Goal: Task Accomplishment & Management: Use online tool/utility

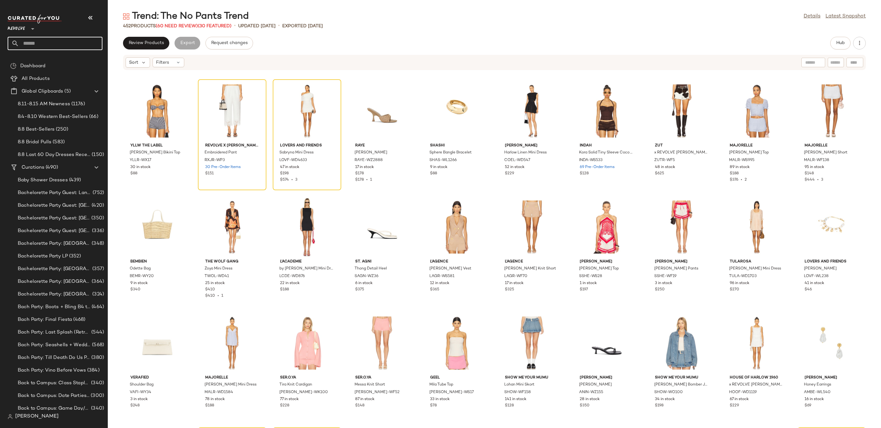
click at [52, 43] on input "text" at bounding box center [60, 43] width 83 height 13
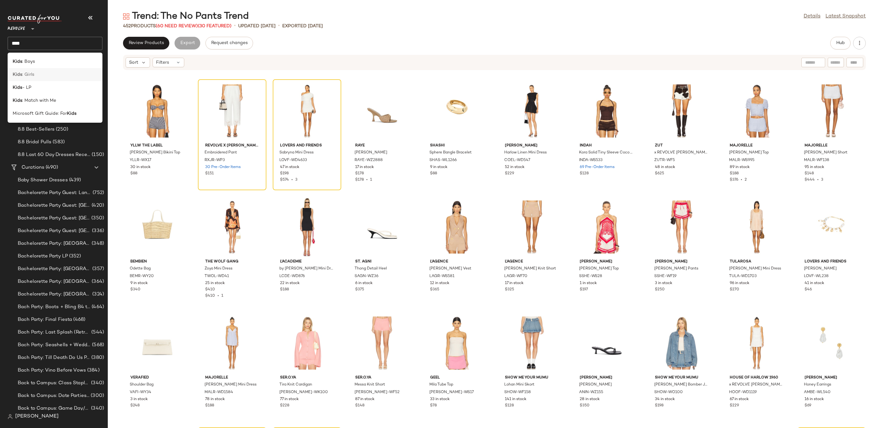
click at [45, 77] on div "Kids : Girls" at bounding box center [55, 74] width 85 height 7
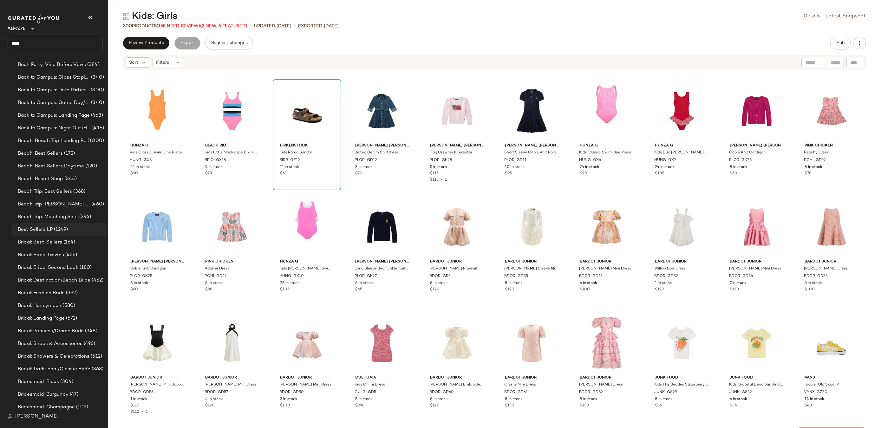
scroll to position [412, 0]
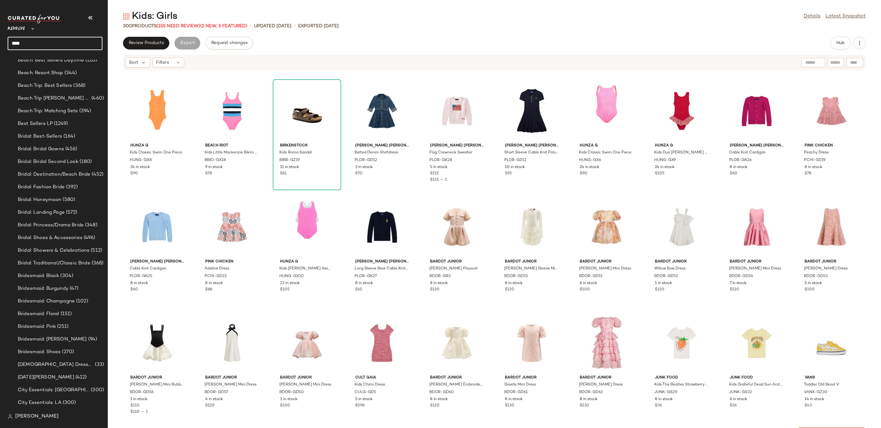
click at [52, 43] on input "****" at bounding box center [55, 43] width 95 height 13
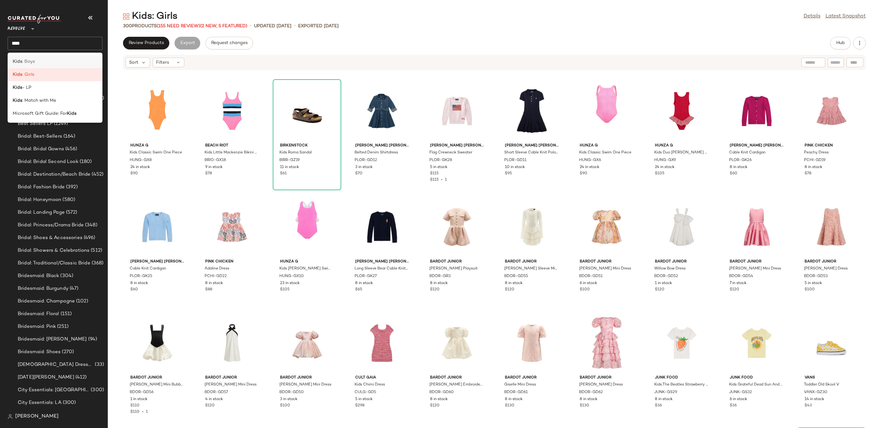
click at [43, 63] on div "Kids : Boys" at bounding box center [55, 61] width 85 height 7
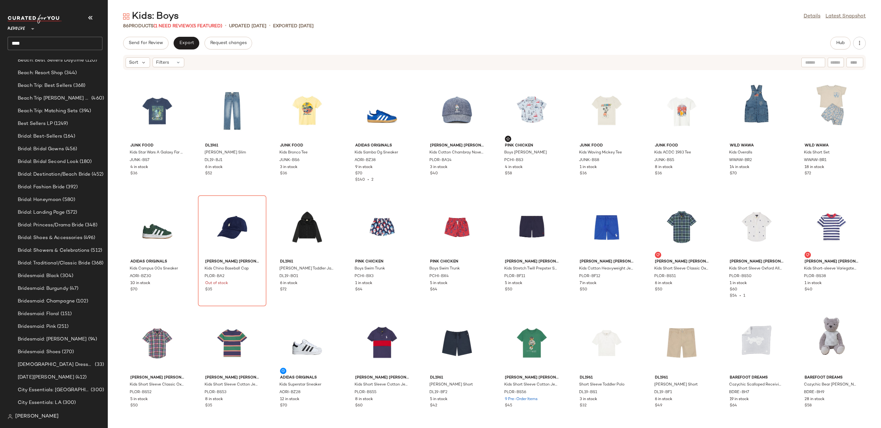
click at [66, 43] on input "****" at bounding box center [55, 43] width 95 height 13
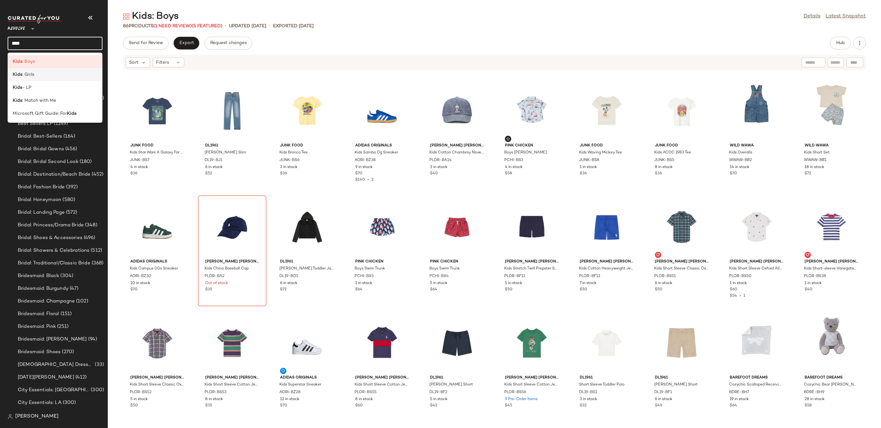
click at [56, 72] on div "Kids : Girls" at bounding box center [55, 74] width 85 height 7
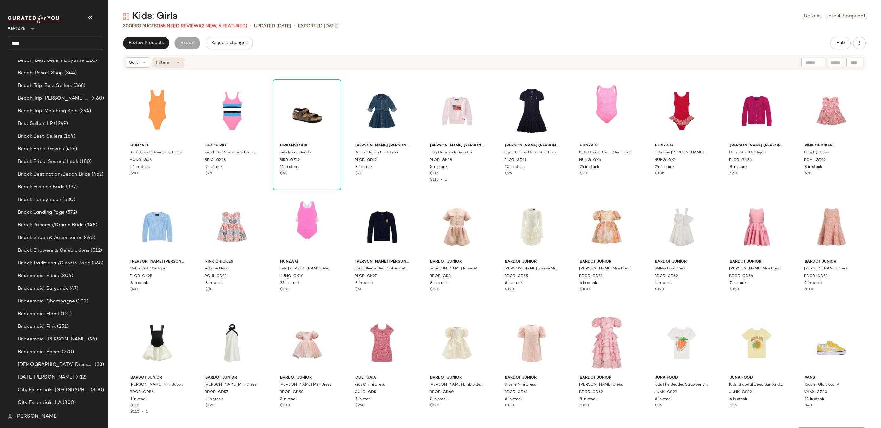
click at [176, 63] on icon at bounding box center [178, 62] width 5 height 5
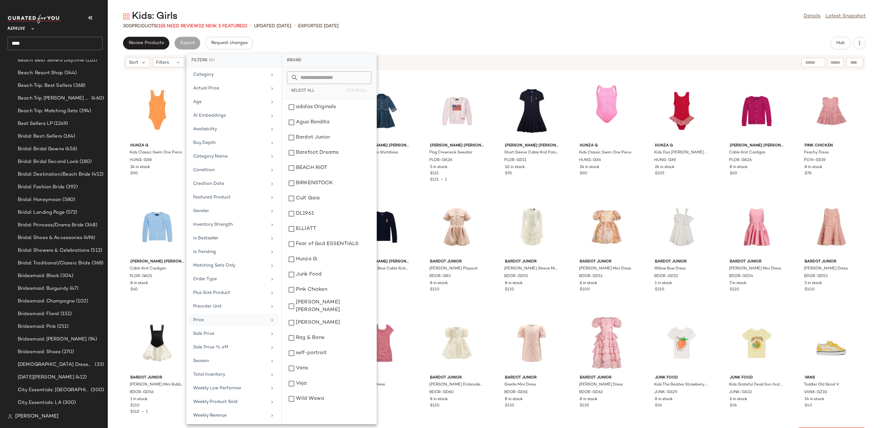
scroll to position [16, 0]
click at [220, 332] on div "Sale Price" at bounding box center [230, 332] width 74 height 7
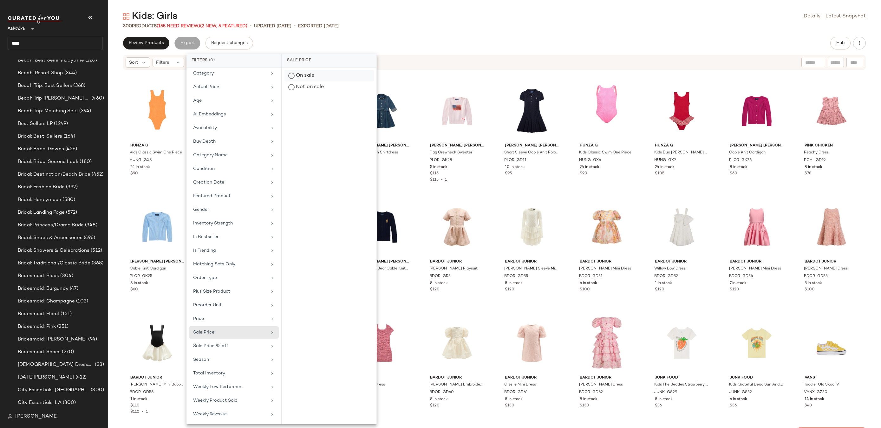
click at [323, 82] on div "On sale" at bounding box center [329, 87] width 89 height 11
click at [416, 26] on div "300 Products (155 Need Review) (2 New, 5 Featured) • updated Aug 8th • Exported…" at bounding box center [495, 26] width 774 height 6
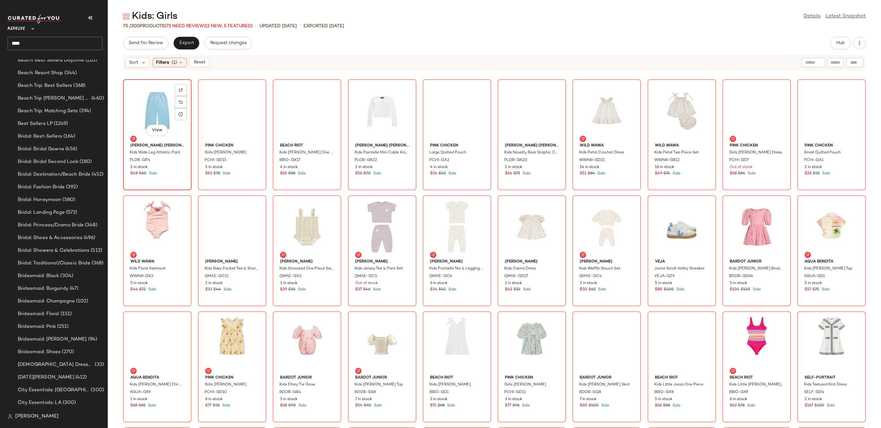
click at [147, 114] on div "View" at bounding box center [157, 111] width 64 height 59
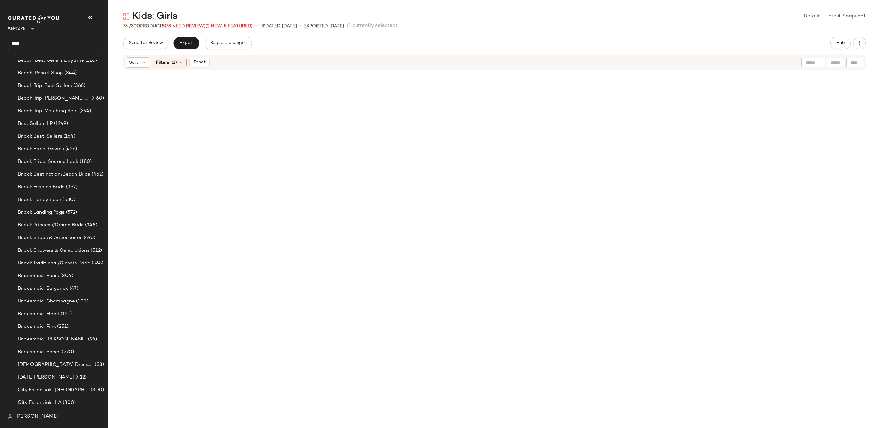
scroll to position [580, 0]
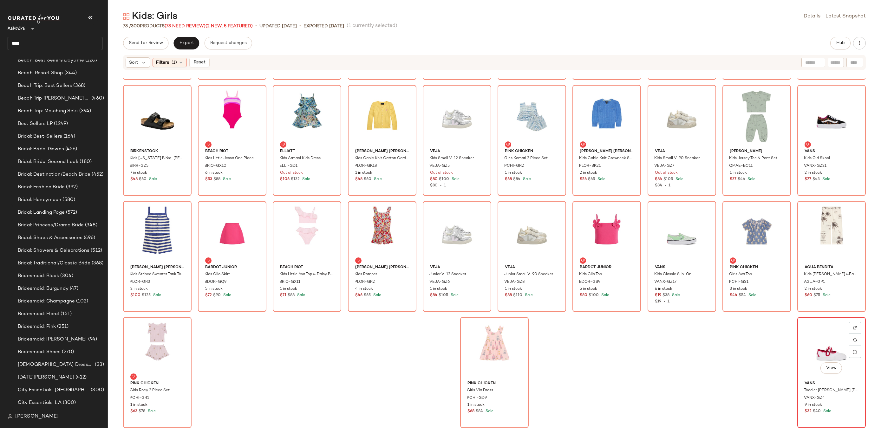
click at [817, 335] on div "View" at bounding box center [832, 349] width 64 height 59
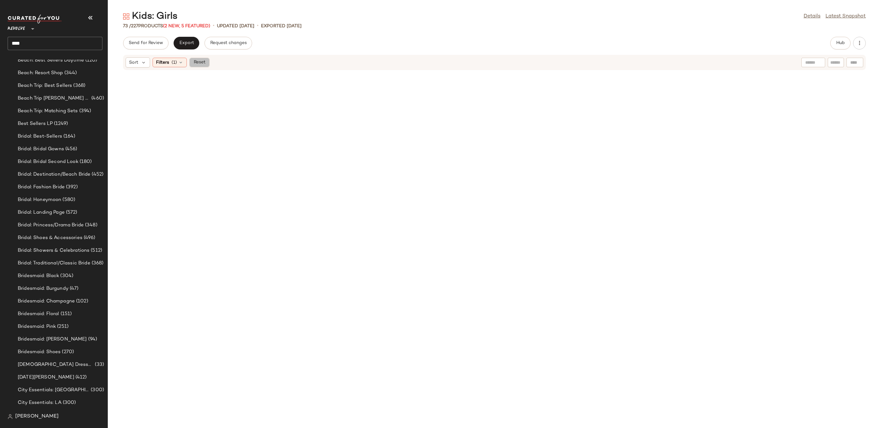
click at [196, 60] on span "Reset" at bounding box center [199, 62] width 12 height 5
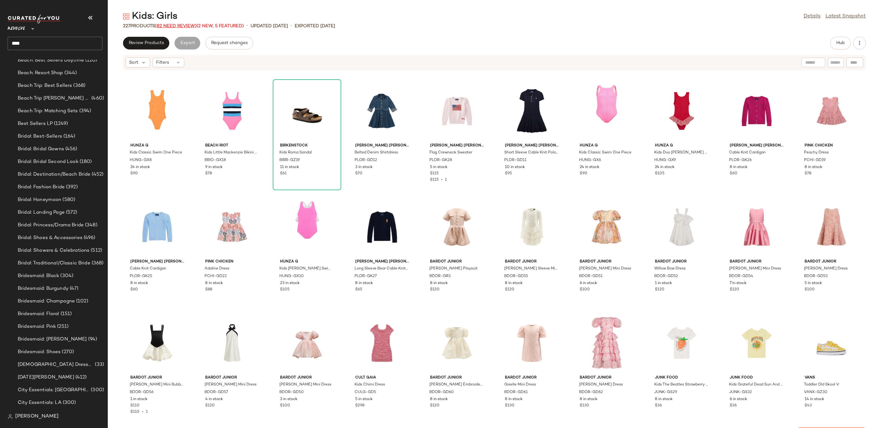
click at [179, 27] on span "(82 Need Review)" at bounding box center [176, 26] width 42 height 5
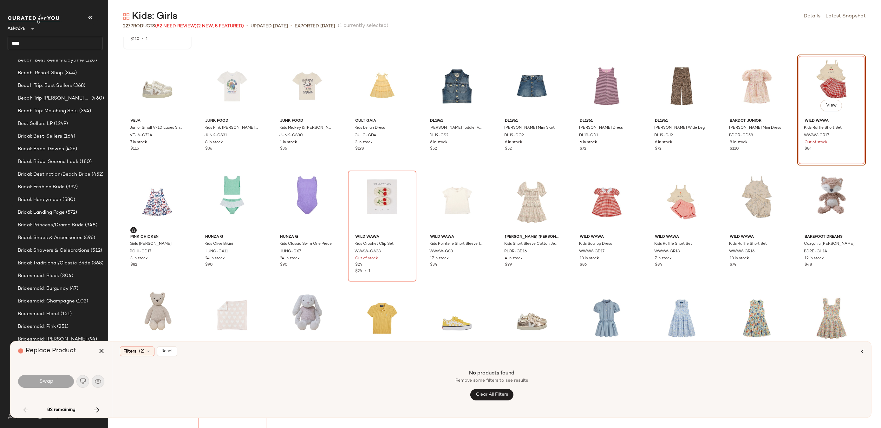
scroll to position [409, 0]
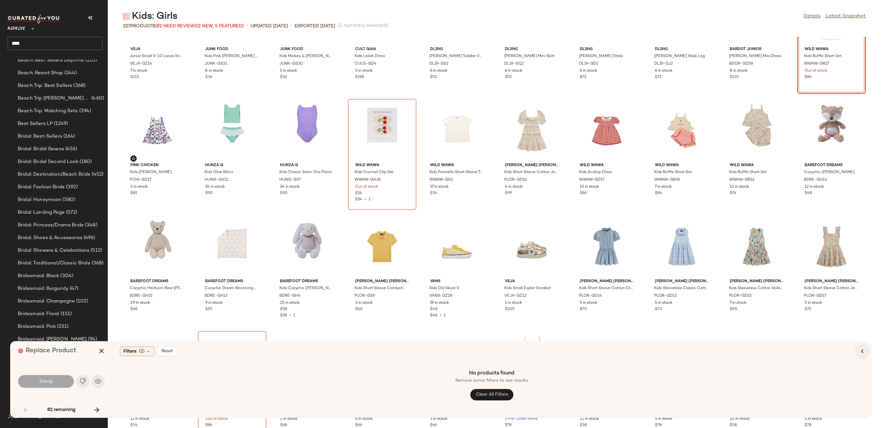
click at [864, 352] on icon "button" at bounding box center [863, 352] width 8 height 8
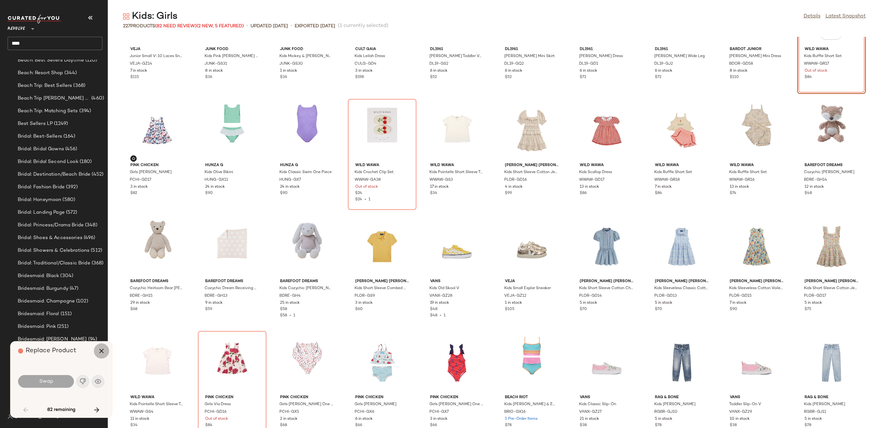
click at [102, 350] on icon "button" at bounding box center [102, 351] width 8 height 8
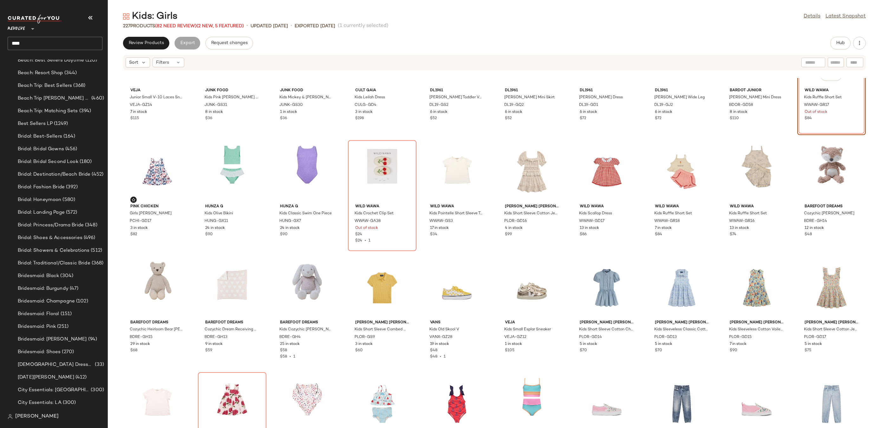
click at [176, 56] on div "Sort Filters" at bounding box center [494, 62] width 743 height 15
click at [176, 59] on div "Filters" at bounding box center [169, 63] width 32 height 10
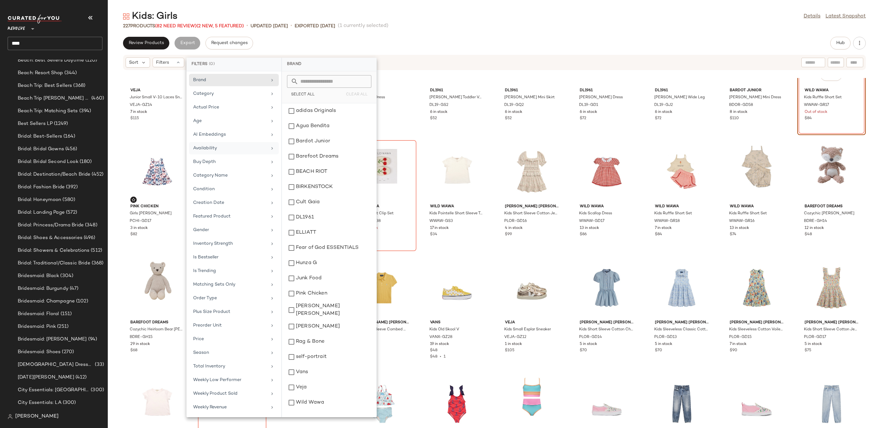
click at [241, 148] on div "Availability" at bounding box center [230, 148] width 74 height 7
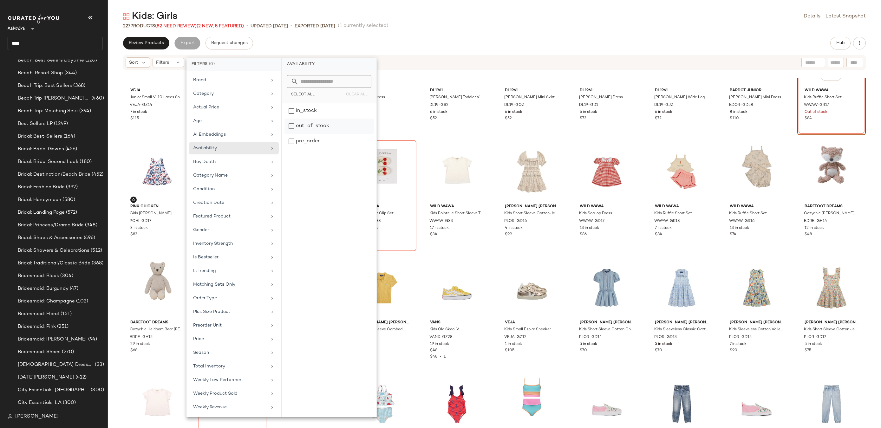
click at [307, 134] on div "out_of_stock" at bounding box center [329, 141] width 89 height 15
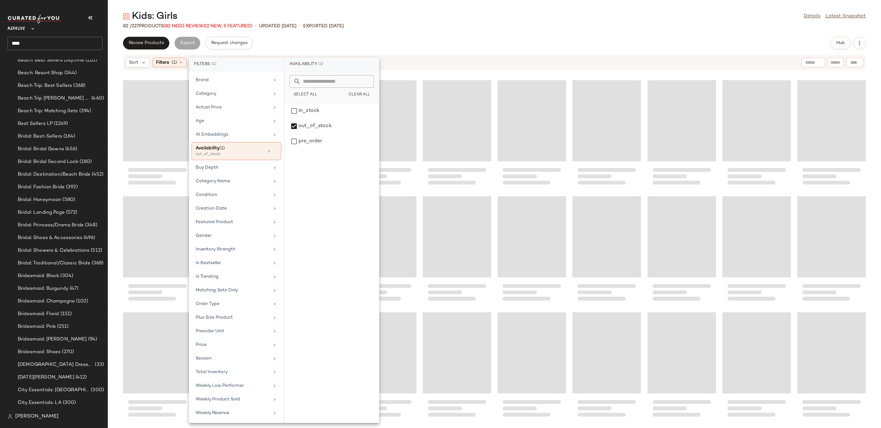
click at [408, 10] on div "Kids: Girls Details Latest Snapshot" at bounding box center [495, 16] width 774 height 13
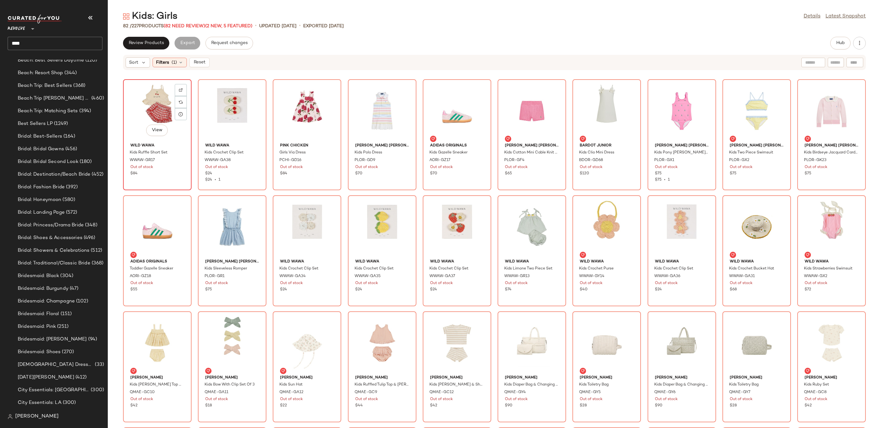
click at [141, 107] on div "View" at bounding box center [157, 111] width 64 height 59
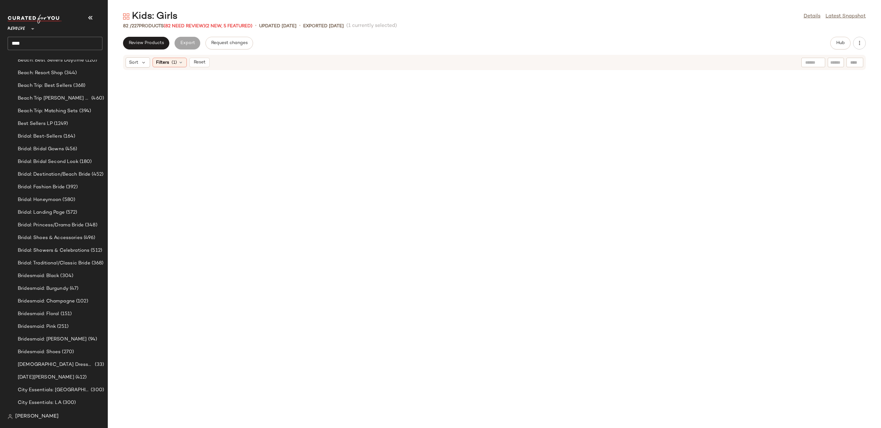
scroll to position [696, 0]
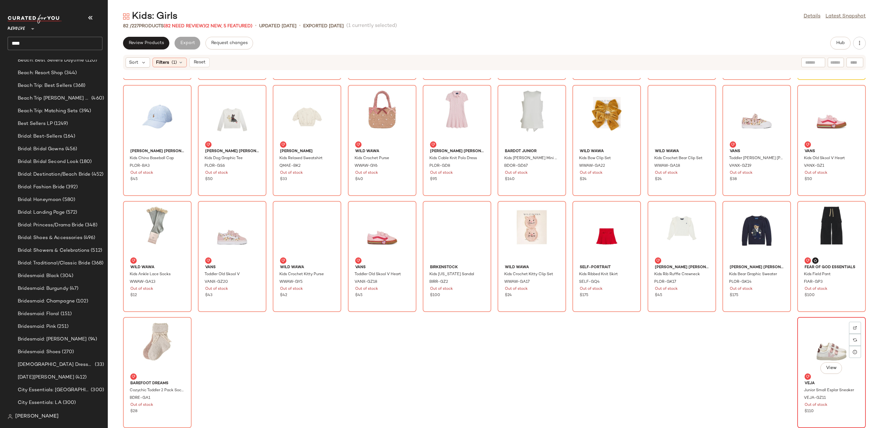
click at [837, 349] on div "View" at bounding box center [832, 349] width 64 height 59
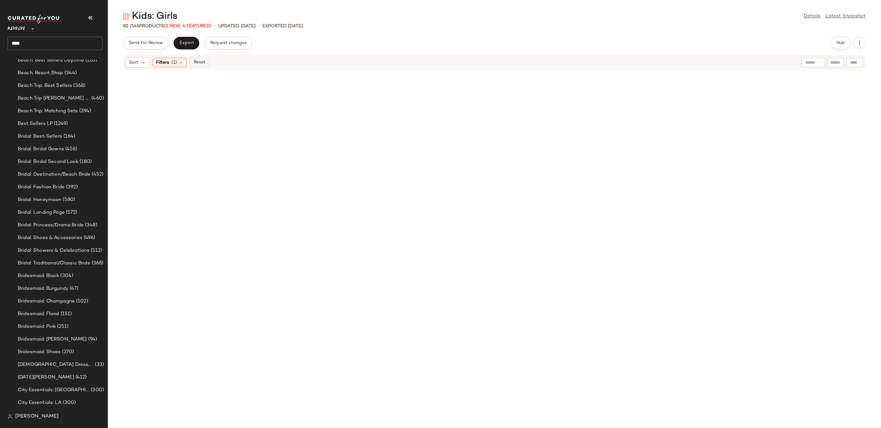
click at [199, 62] on span "Reset" at bounding box center [199, 62] width 12 height 5
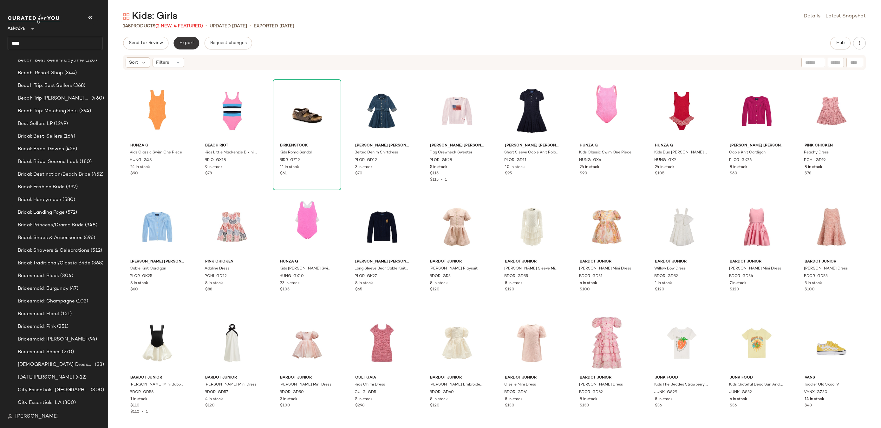
click at [185, 45] on span "Export" at bounding box center [186, 43] width 15 height 5
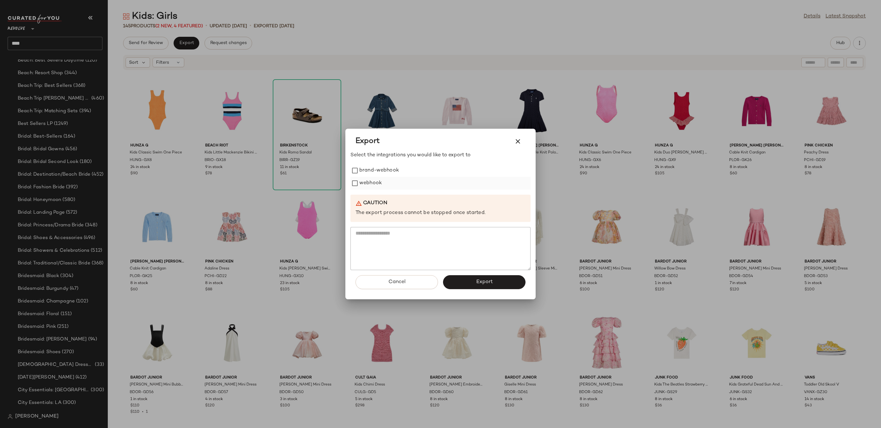
click at [363, 181] on label "webhook" at bounding box center [371, 183] width 23 height 13
click at [475, 286] on button "Export" at bounding box center [484, 282] width 82 height 14
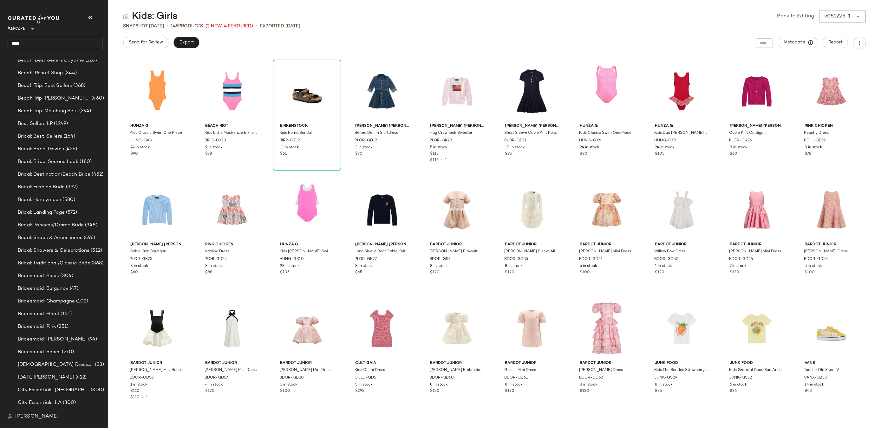
click at [87, 42] on input "****" at bounding box center [55, 43] width 95 height 13
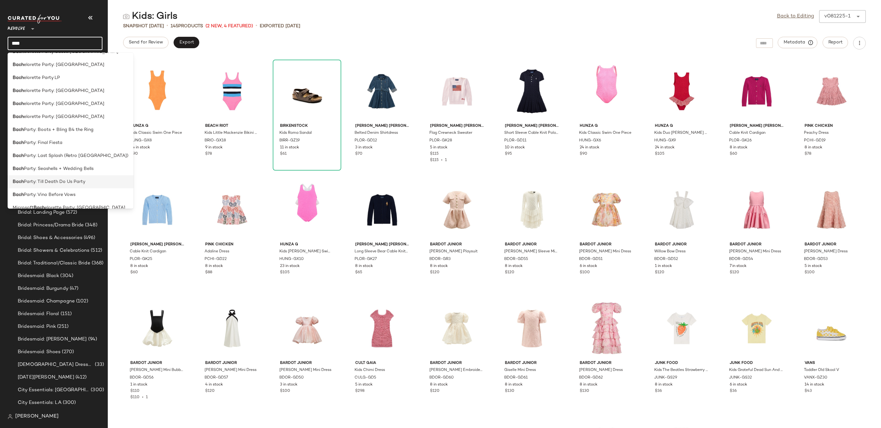
scroll to position [57, 0]
type input "****"
click at [65, 163] on span "Party: Seashells + Wedding Bells" at bounding box center [59, 160] width 70 height 7
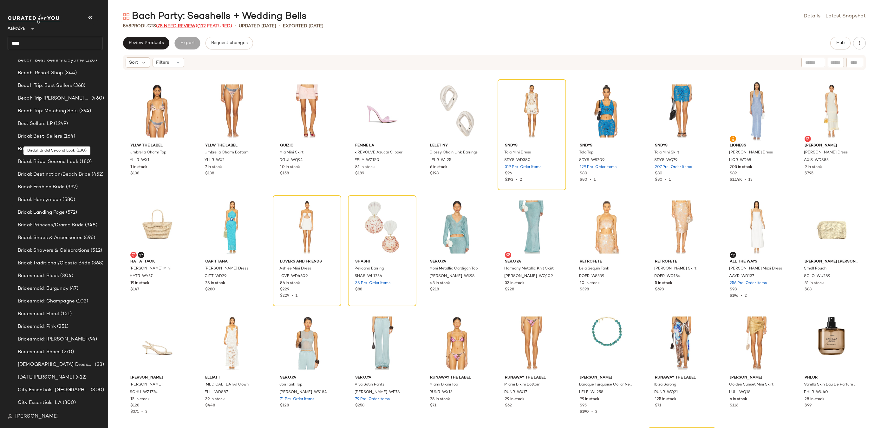
click at [180, 26] on span "(78 Need Review)" at bounding box center [176, 26] width 41 height 5
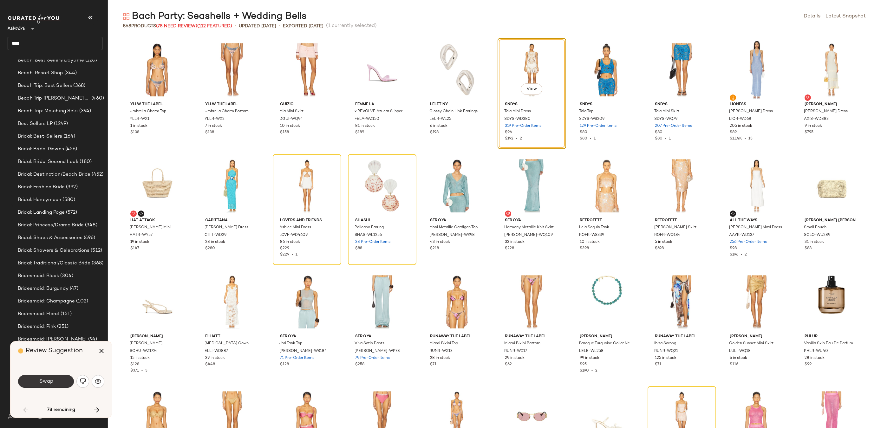
click at [61, 380] on button "Swap" at bounding box center [46, 381] width 56 height 13
click at [49, 387] on button "Swap" at bounding box center [46, 381] width 56 height 13
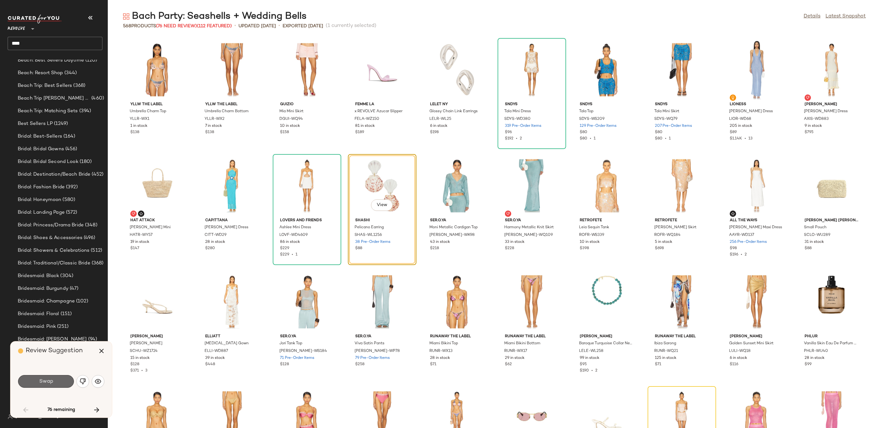
click at [50, 383] on span "Swap" at bounding box center [46, 382] width 14 height 6
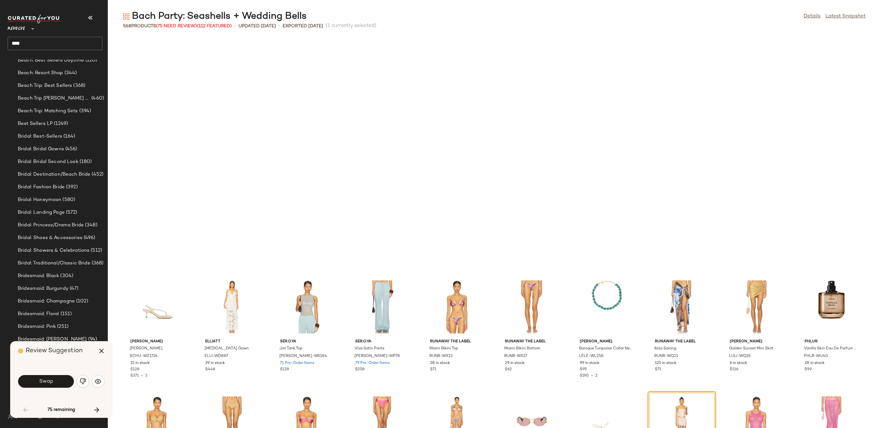
scroll to position [237, 0]
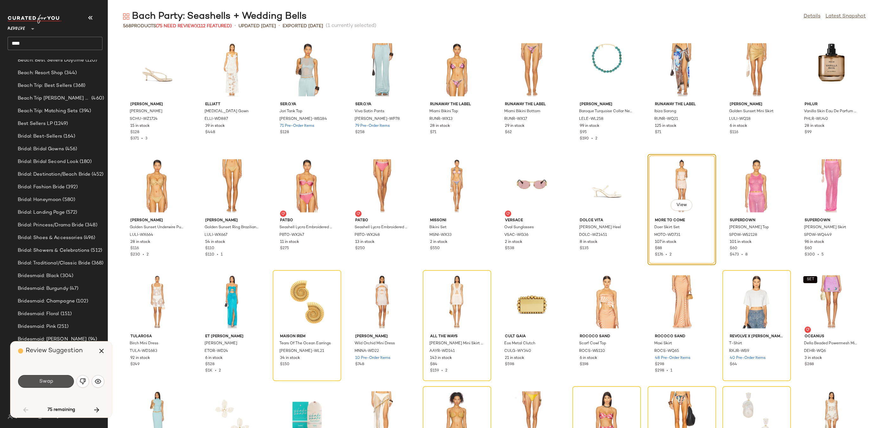
click at [50, 383] on span "Swap" at bounding box center [46, 382] width 14 height 6
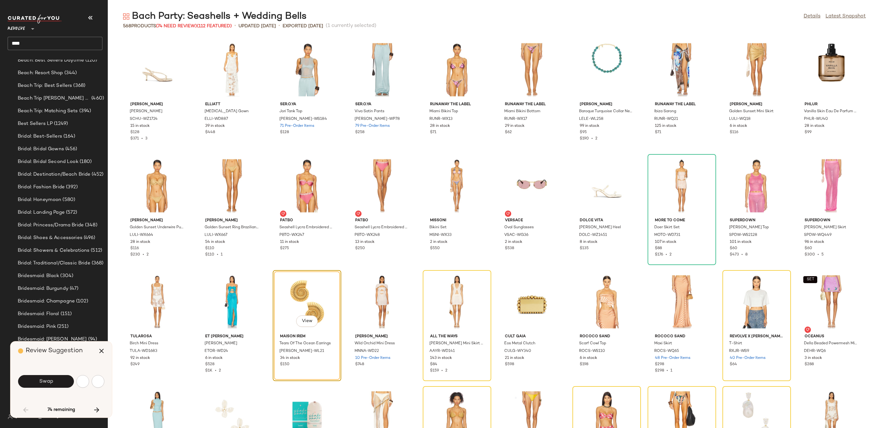
scroll to position [348, 0]
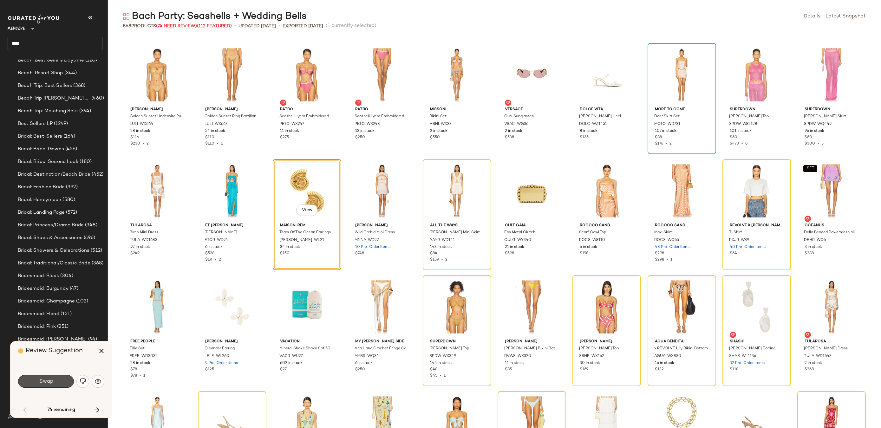
click at [50, 383] on span "Swap" at bounding box center [46, 382] width 14 height 6
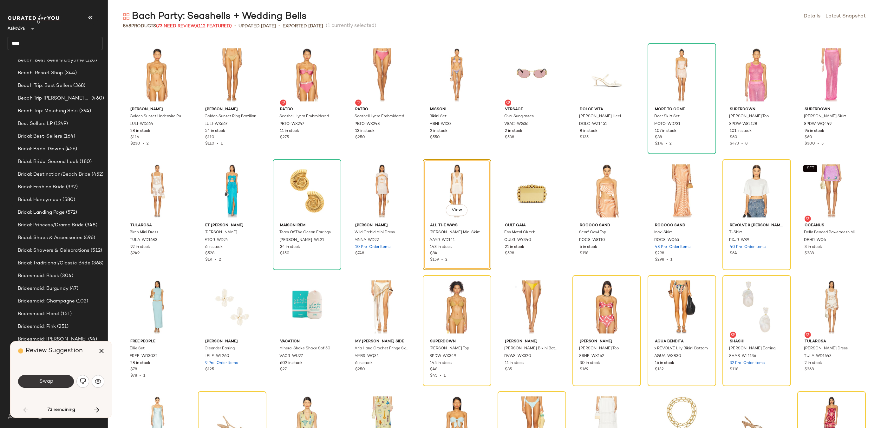
click at [51, 384] on span "Swap" at bounding box center [46, 382] width 14 height 6
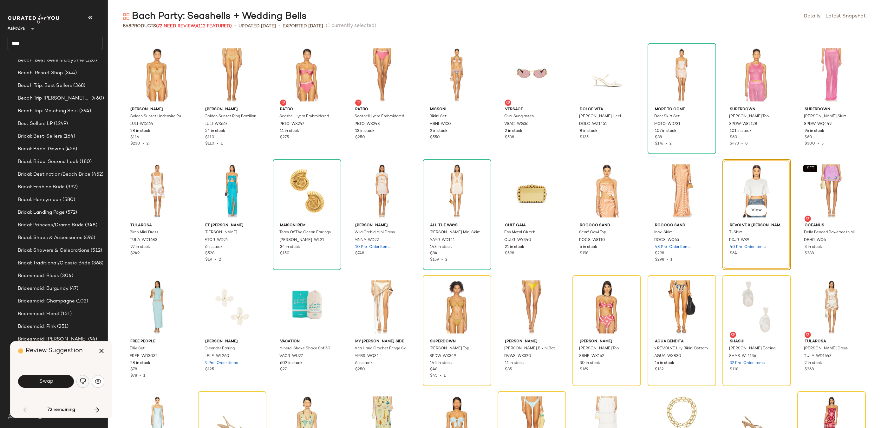
click at [84, 380] on img "button" at bounding box center [83, 382] width 6 height 6
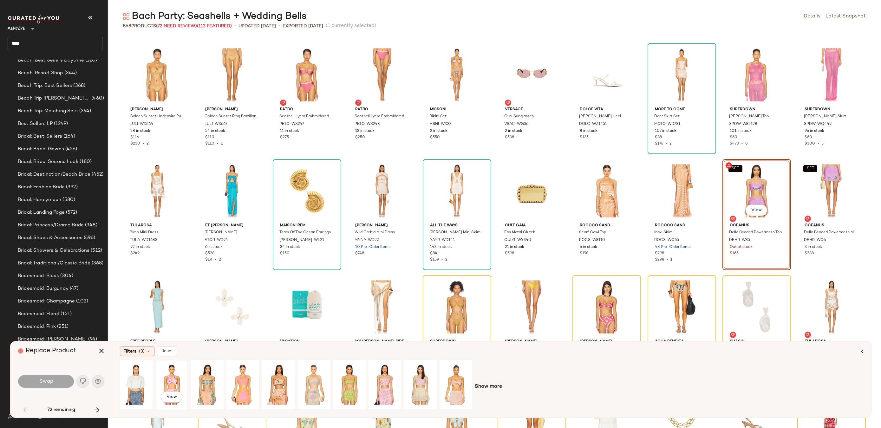
click at [180, 378] on div "View" at bounding box center [172, 384] width 28 height 45
click at [56, 379] on button "Swap" at bounding box center [46, 381] width 56 height 13
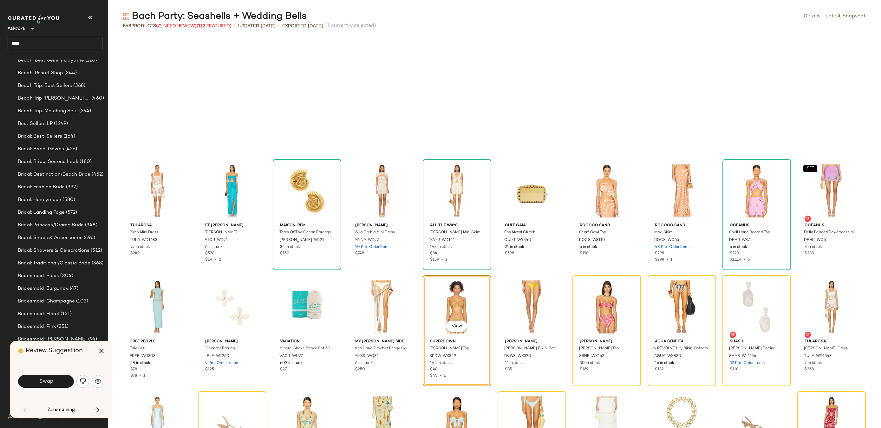
scroll to position [465, 0]
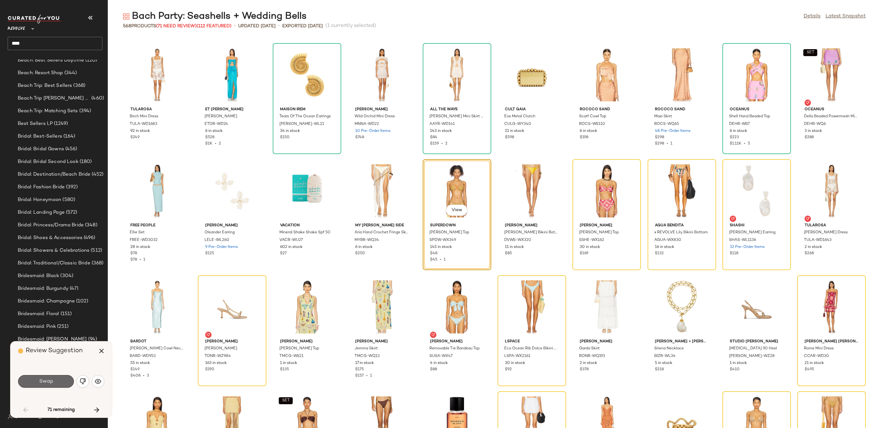
click at [57, 382] on button "Swap" at bounding box center [46, 381] width 56 height 13
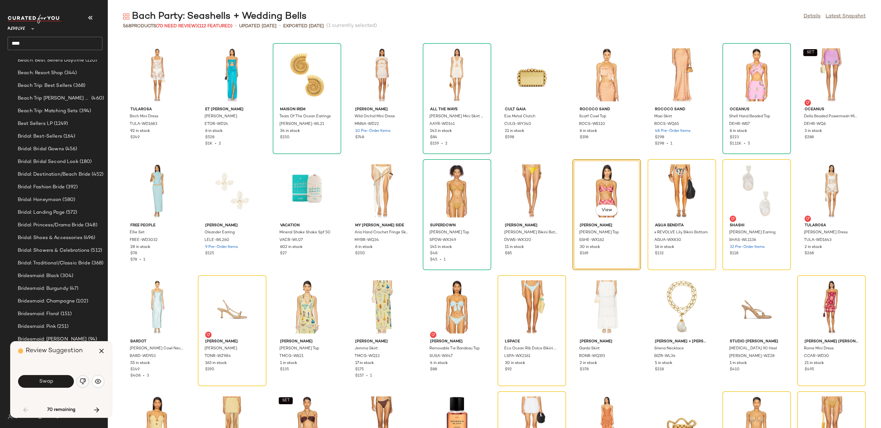
click at [82, 383] on img "button" at bounding box center [83, 382] width 6 height 6
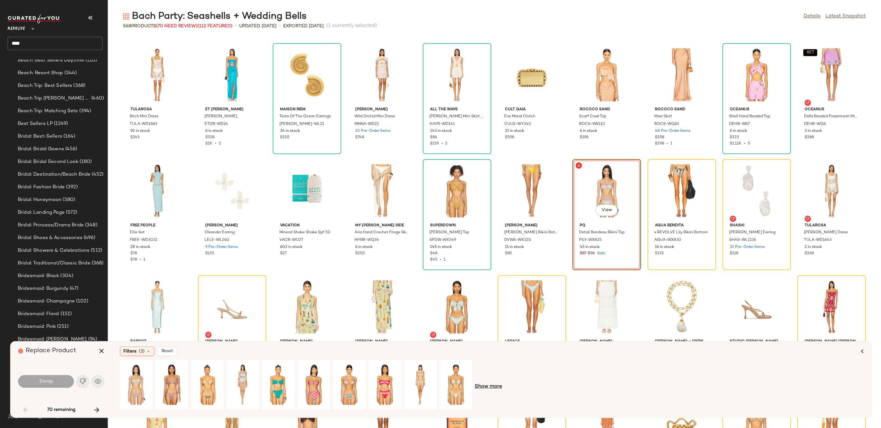
click at [490, 388] on span "Show more" at bounding box center [488, 387] width 27 height 8
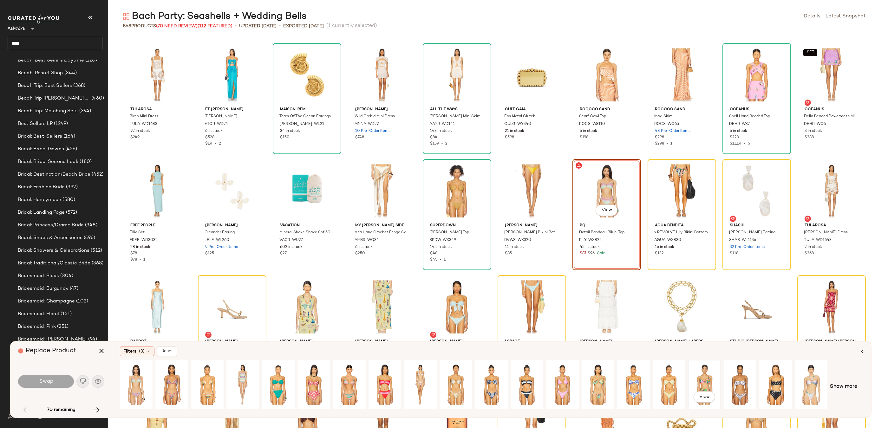
click at [704, 385] on div "View" at bounding box center [705, 384] width 28 height 45
click at [845, 390] on span "Show more" at bounding box center [843, 387] width 27 height 8
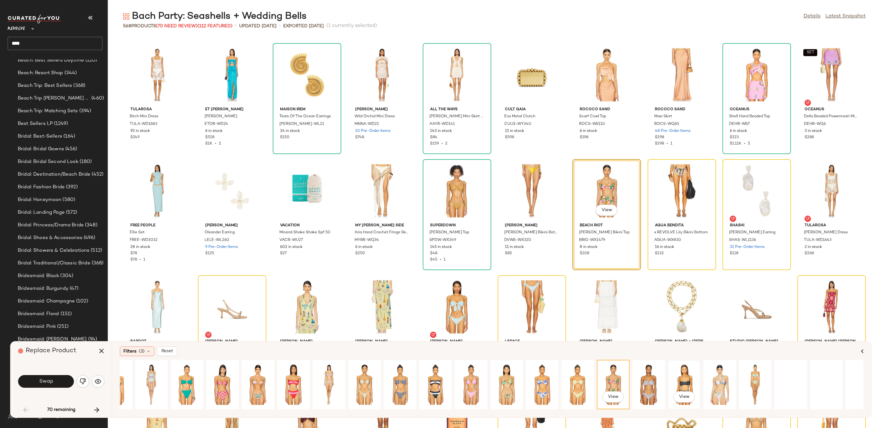
scroll to position [0, 142]
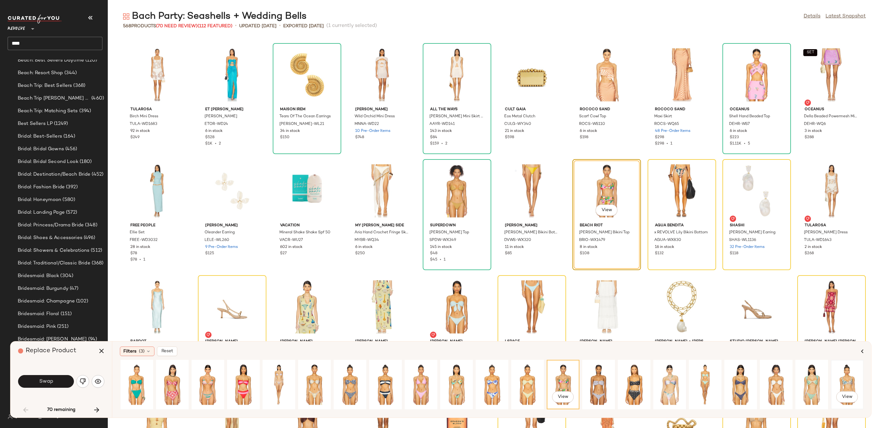
click at [851, 378] on div "View" at bounding box center [848, 384] width 28 height 45
click at [566, 374] on div "View" at bounding box center [563, 384] width 28 height 45
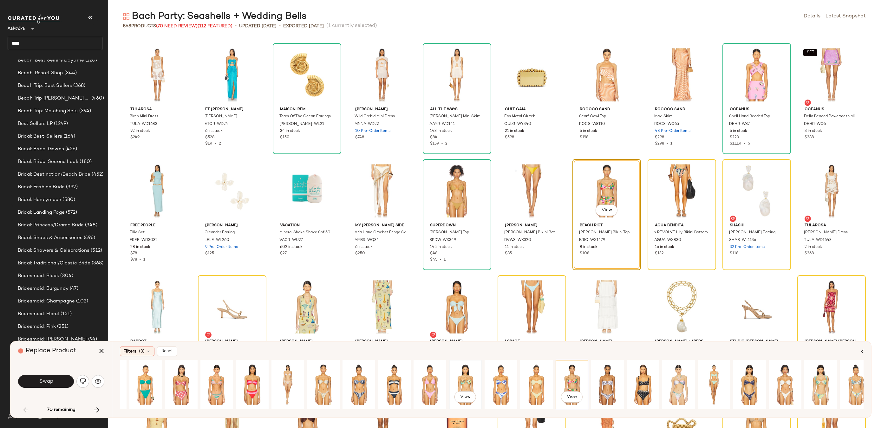
scroll to position [0, 0]
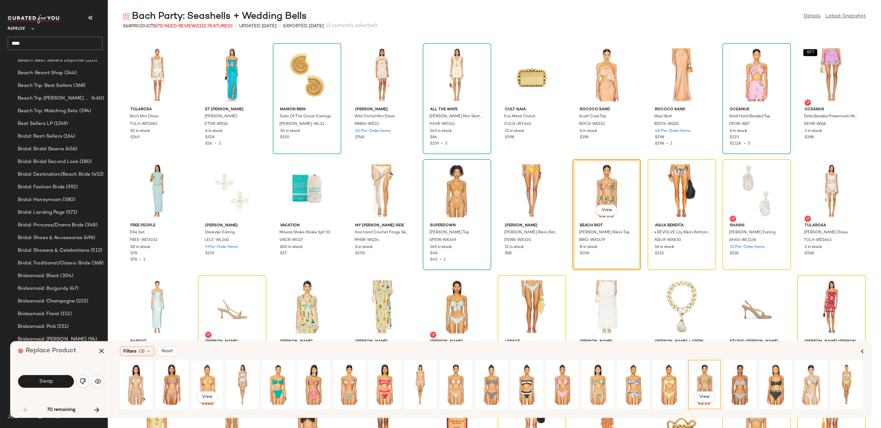
click at [205, 386] on div "View" at bounding box center [207, 384] width 28 height 45
click at [62, 379] on button "Swap" at bounding box center [46, 381] width 56 height 13
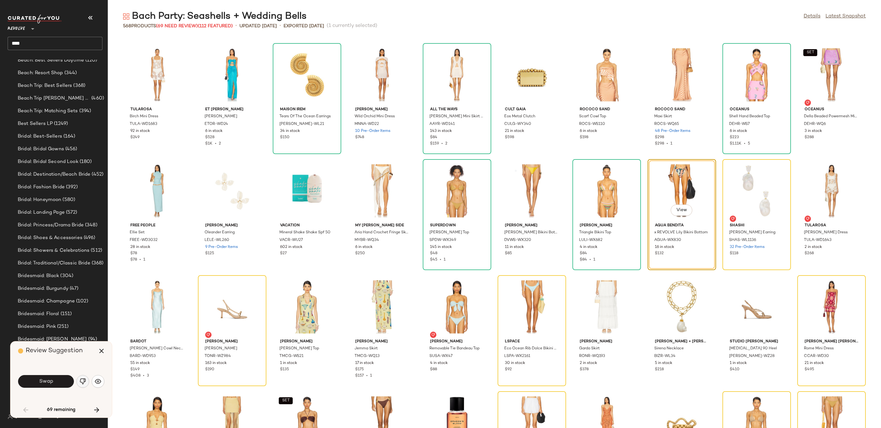
click at [82, 384] on img "button" at bounding box center [83, 382] width 6 height 6
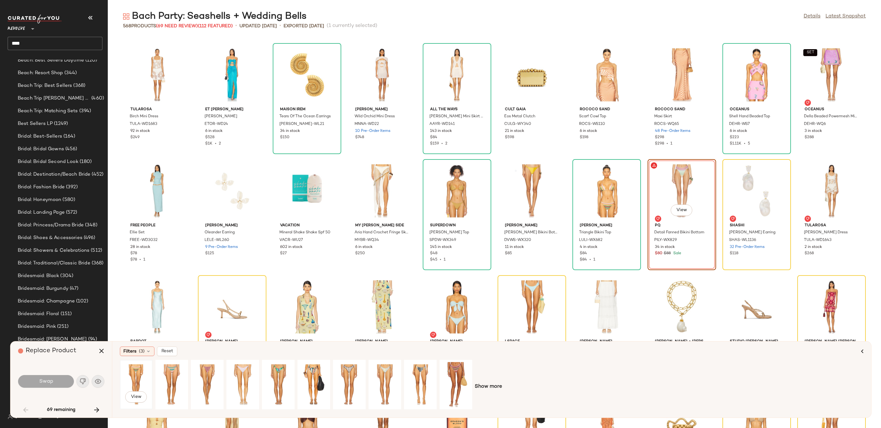
click at [134, 372] on div "View" at bounding box center [136, 384] width 28 height 45
click at [60, 383] on button "Swap" at bounding box center [46, 381] width 56 height 13
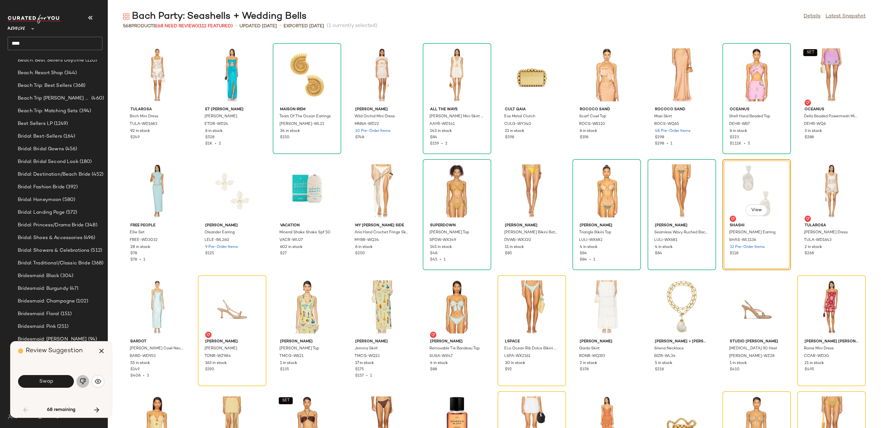
click at [85, 383] on img "button" at bounding box center [83, 382] width 6 height 6
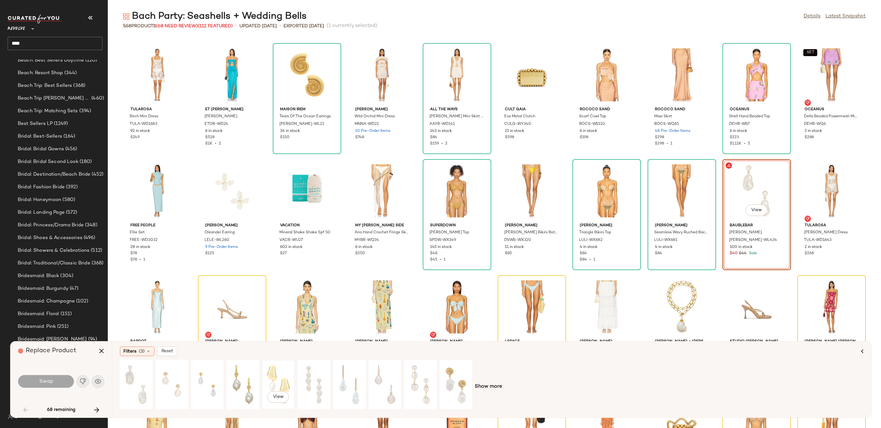
click at [271, 376] on div "View" at bounding box center [278, 384] width 28 height 45
click at [237, 375] on div "View" at bounding box center [243, 384] width 28 height 45
click at [173, 377] on div "View" at bounding box center [172, 384] width 28 height 45
click at [206, 376] on div "View" at bounding box center [207, 384] width 28 height 45
click at [187, 373] on div "View" at bounding box center [171, 385] width 31 height 48
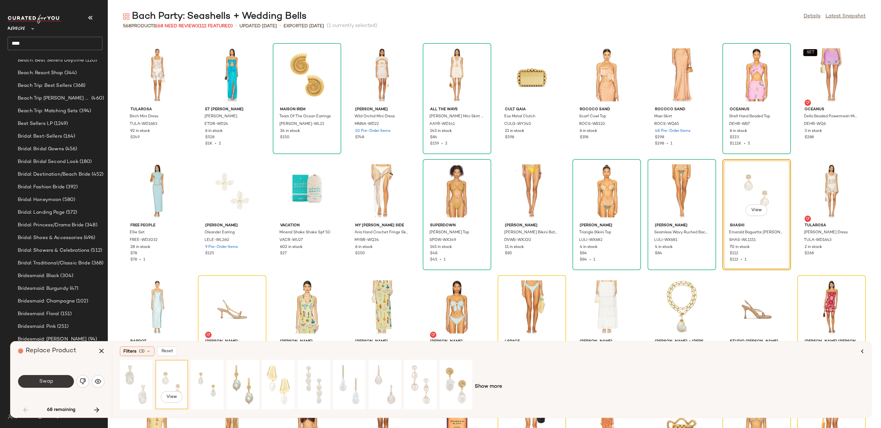
click at [50, 377] on button "Swap" at bounding box center [46, 381] width 56 height 13
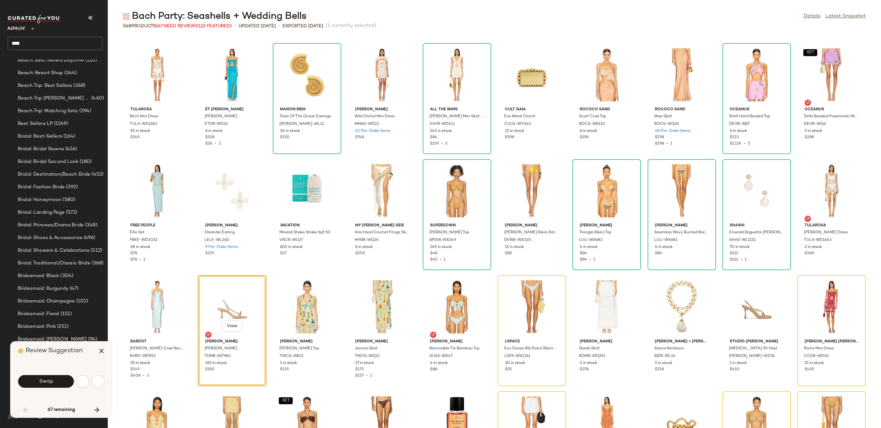
scroll to position [581, 0]
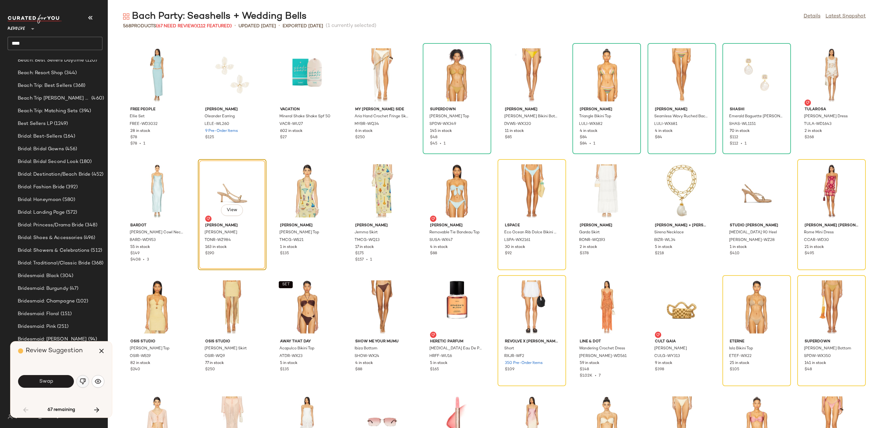
click at [86, 380] on button "button" at bounding box center [82, 381] width 13 height 13
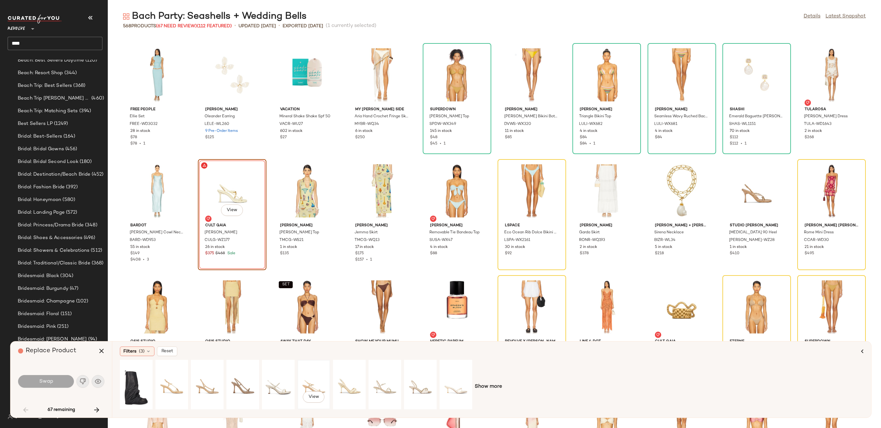
click at [316, 378] on div "View" at bounding box center [314, 384] width 28 height 45
click at [352, 383] on div "View" at bounding box center [349, 384] width 28 height 45
click at [383, 383] on div "View" at bounding box center [385, 384] width 28 height 45
click at [53, 377] on button "Swap" at bounding box center [46, 381] width 56 height 13
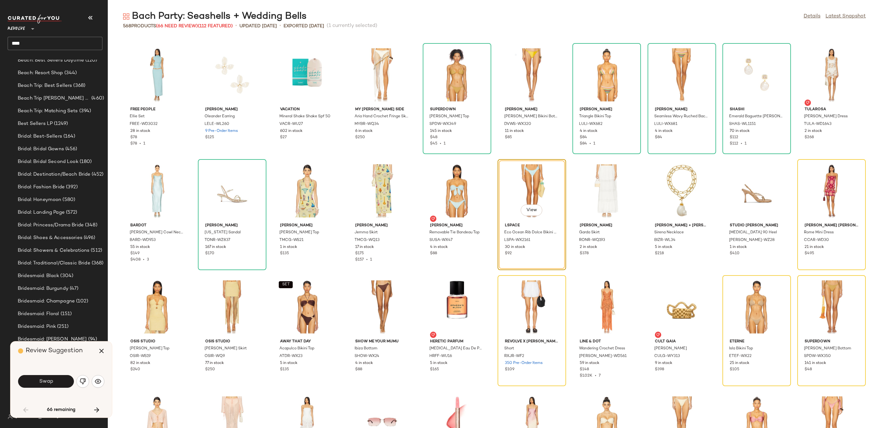
click at [53, 377] on button "Swap" at bounding box center [46, 381] width 56 height 13
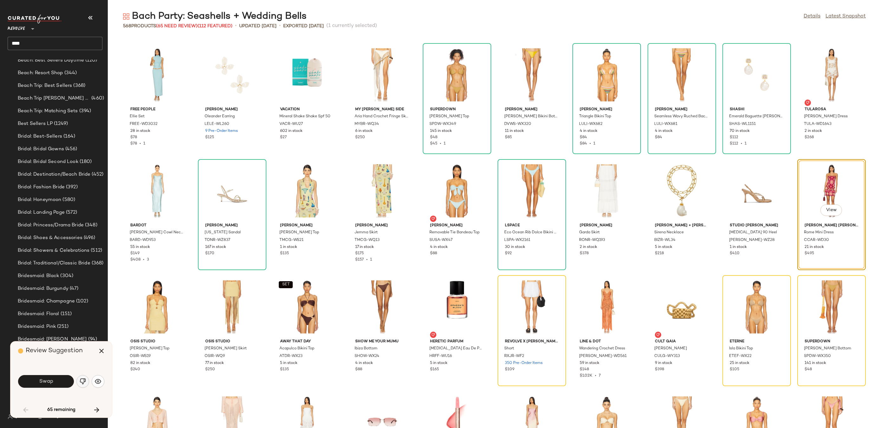
click at [85, 386] on button "button" at bounding box center [82, 381] width 13 height 13
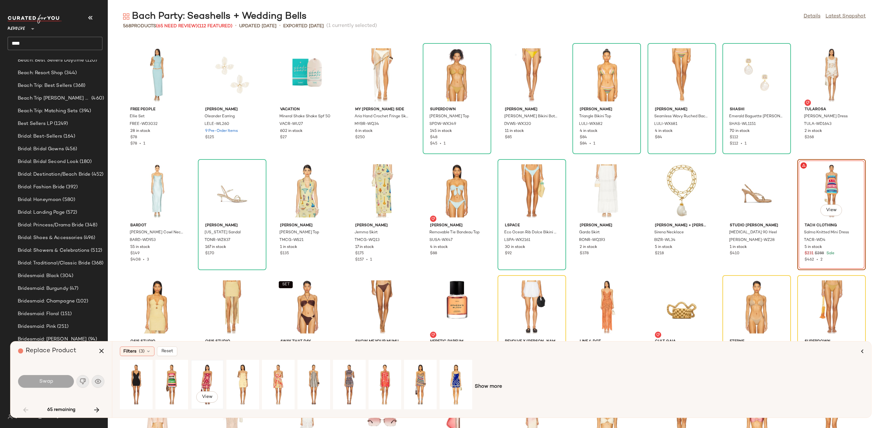
click at [201, 373] on div "View" at bounding box center [207, 384] width 28 height 45
click at [55, 379] on button "Swap" at bounding box center [46, 381] width 56 height 13
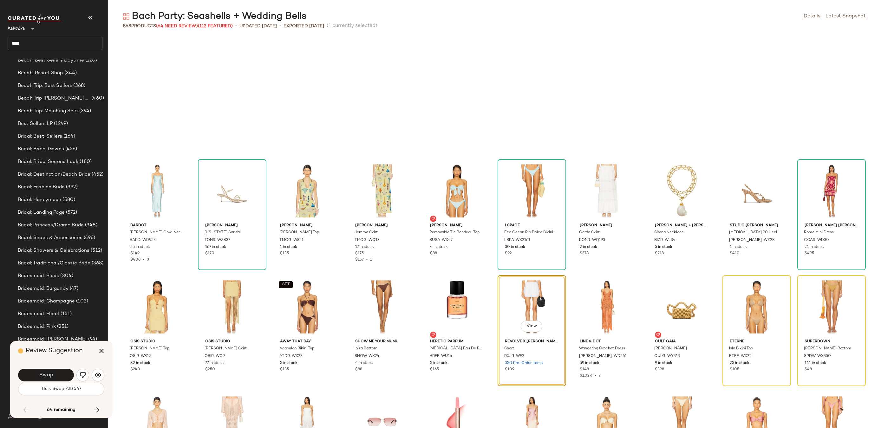
scroll to position [697, 0]
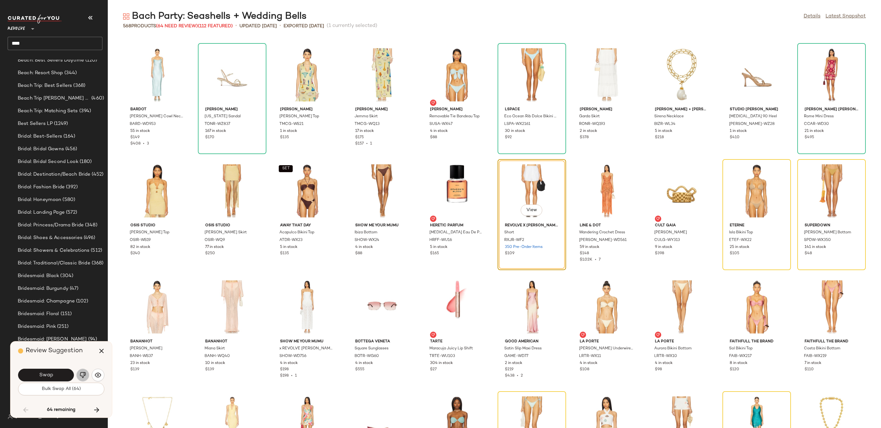
click at [82, 377] on img "button" at bounding box center [83, 375] width 6 height 6
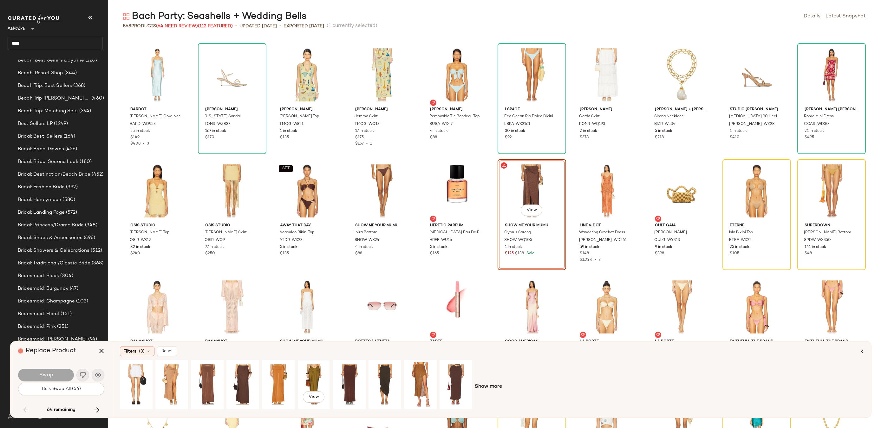
click at [311, 373] on div "View" at bounding box center [314, 384] width 28 height 45
click at [50, 376] on span "Swap" at bounding box center [46, 376] width 14 height 6
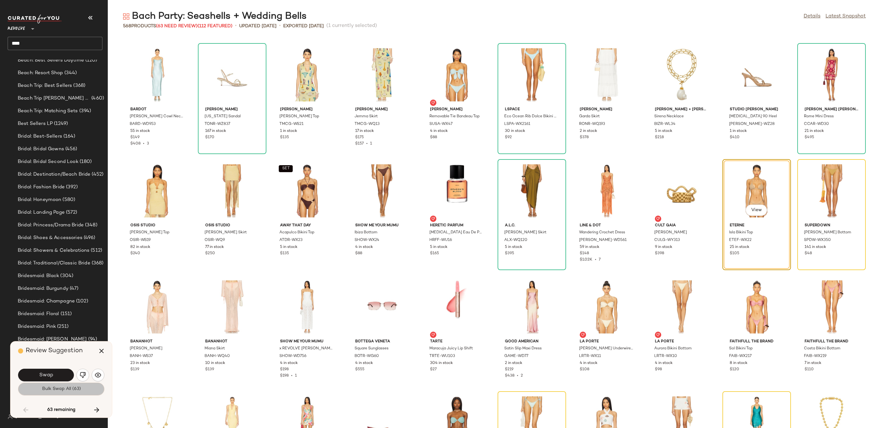
click at [65, 394] on button "Bulk Swap All (63)" at bounding box center [61, 389] width 86 height 13
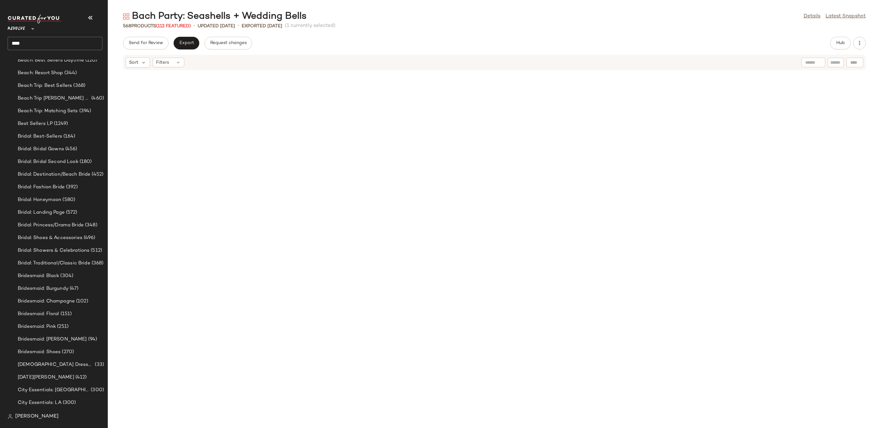
scroll to position [2075, 0]
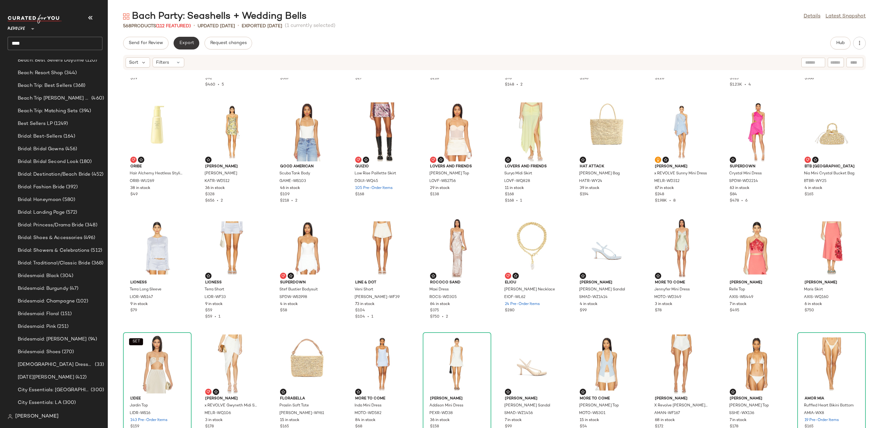
click at [185, 41] on span "Export" at bounding box center [186, 43] width 15 height 5
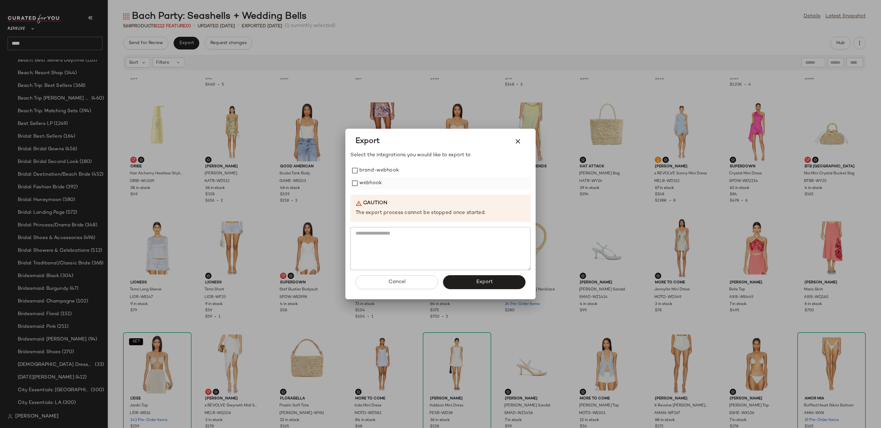
click at [362, 183] on label "webhook" at bounding box center [371, 183] width 23 height 13
click at [469, 277] on button "Export" at bounding box center [484, 282] width 82 height 14
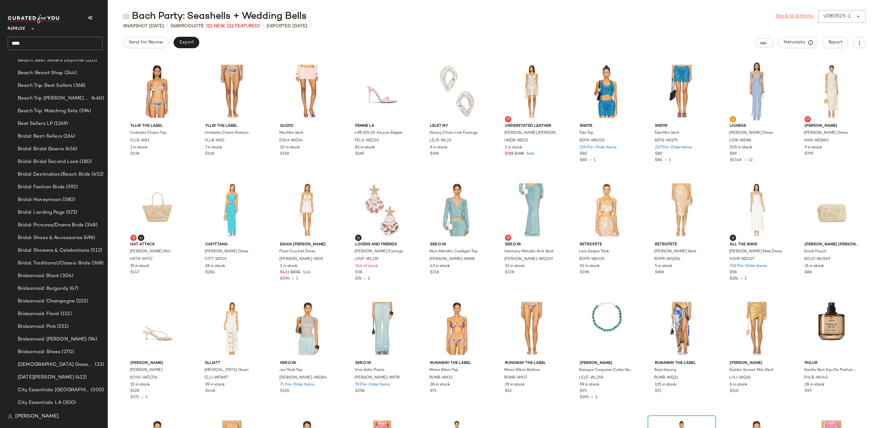
click at [805, 15] on link "Back to Editing" at bounding box center [794, 17] width 37 height 8
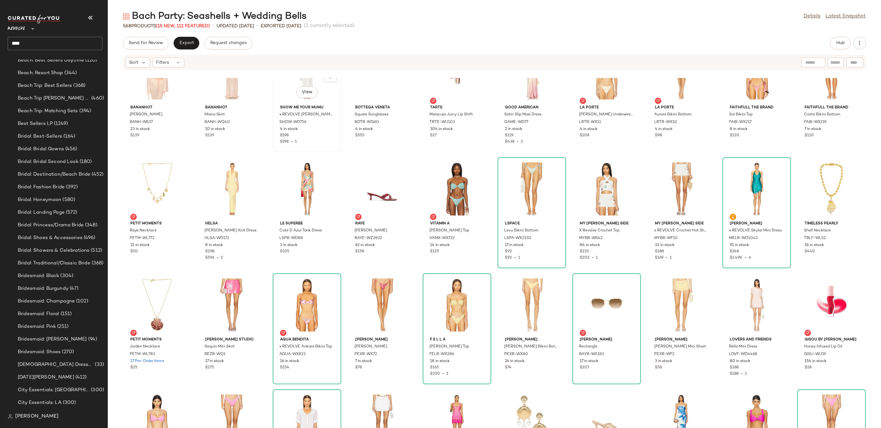
scroll to position [975, 0]
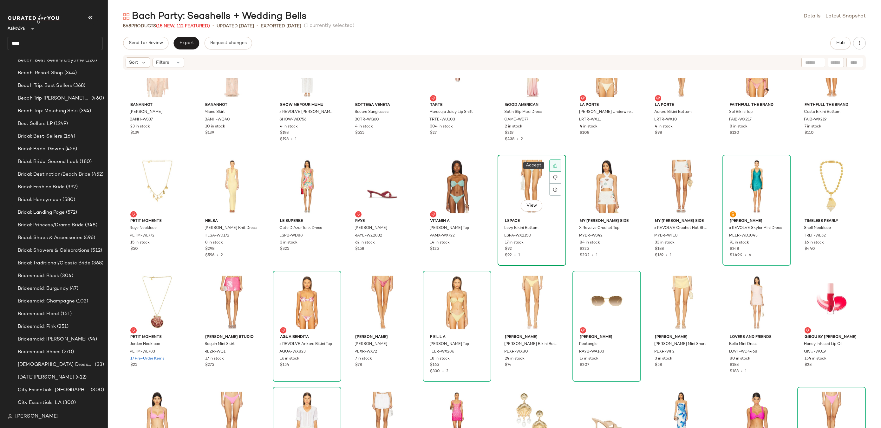
click at [553, 165] on icon at bounding box center [555, 165] width 4 height 4
click at [780, 165] on div at bounding box center [781, 166] width 12 height 12
click at [330, 281] on icon at bounding box center [331, 282] width 4 height 4
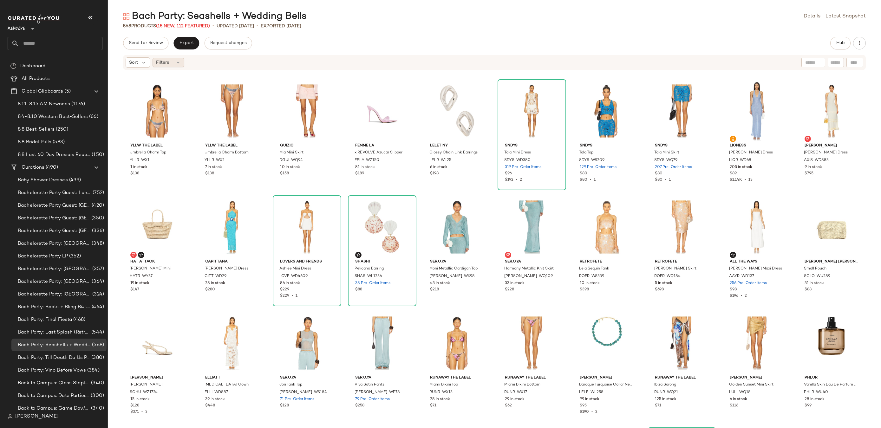
click at [178, 60] on icon at bounding box center [178, 62] width 5 height 5
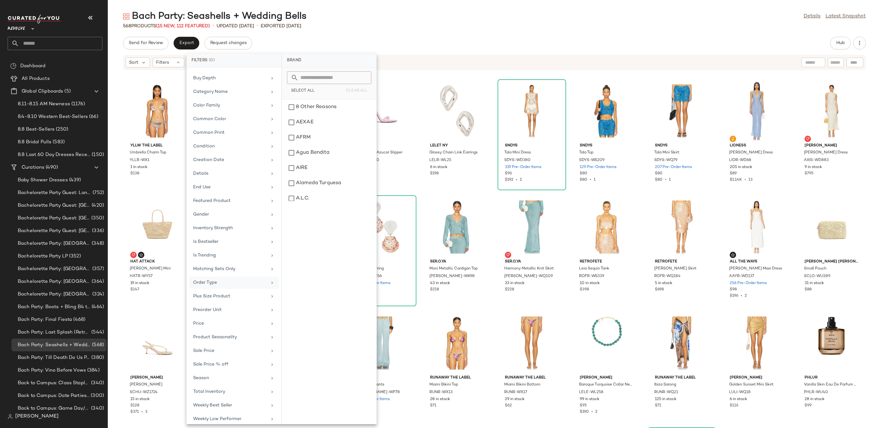
scroll to position [112, 0]
click at [232, 319] on div "Sale Price" at bounding box center [230, 319] width 74 height 7
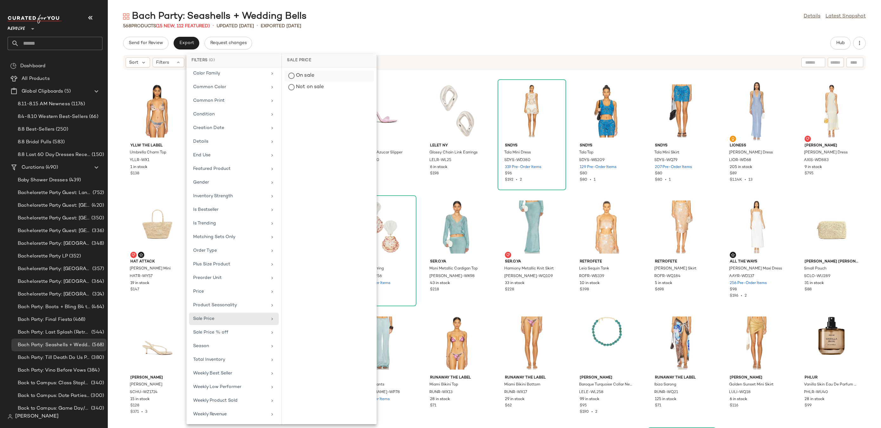
click at [307, 82] on div "On sale" at bounding box center [329, 87] width 89 height 11
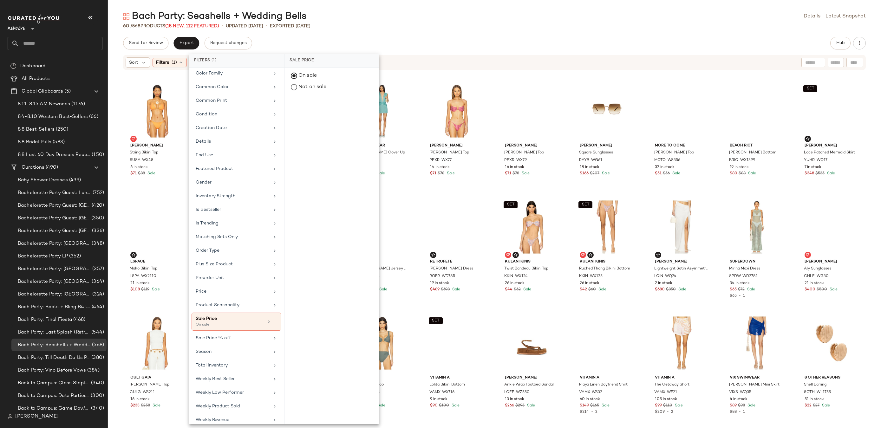
click at [396, 40] on div "Send for Review Export Request changes Hub" at bounding box center [495, 43] width 774 height 13
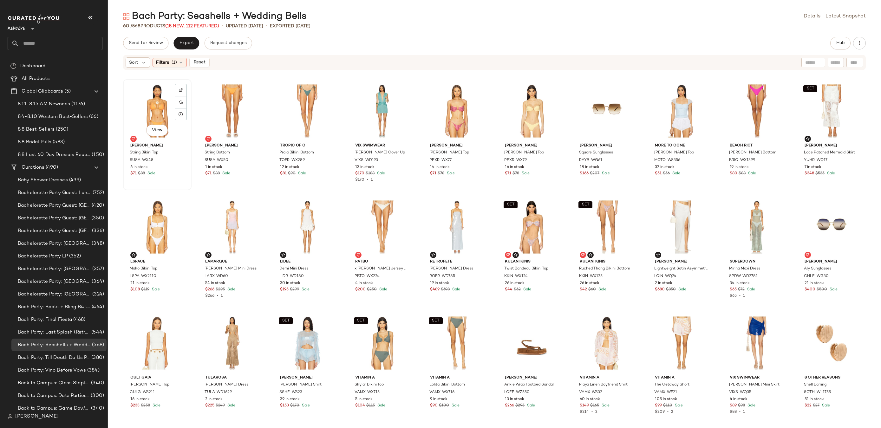
click at [143, 105] on div "View" at bounding box center [157, 111] width 64 height 59
click at [200, 63] on span "Reset" at bounding box center [199, 62] width 12 height 5
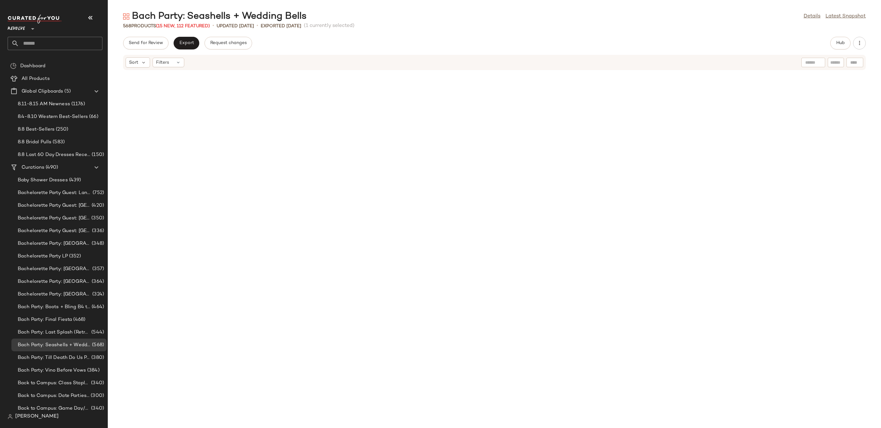
scroll to position [697, 0]
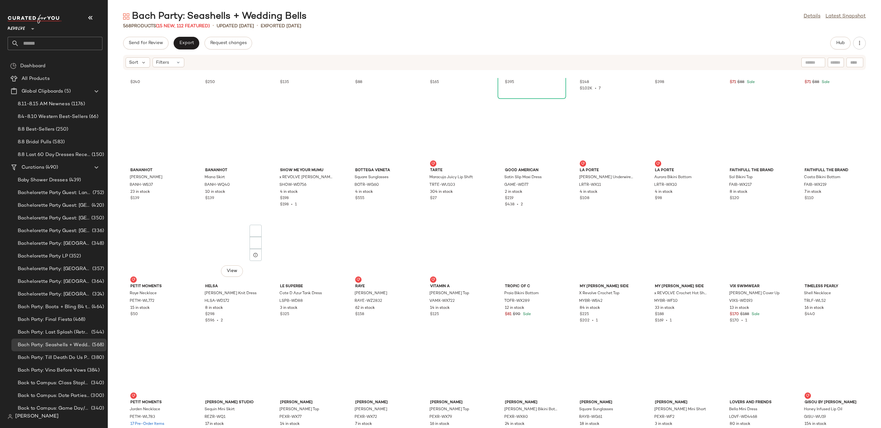
scroll to position [1467, 0]
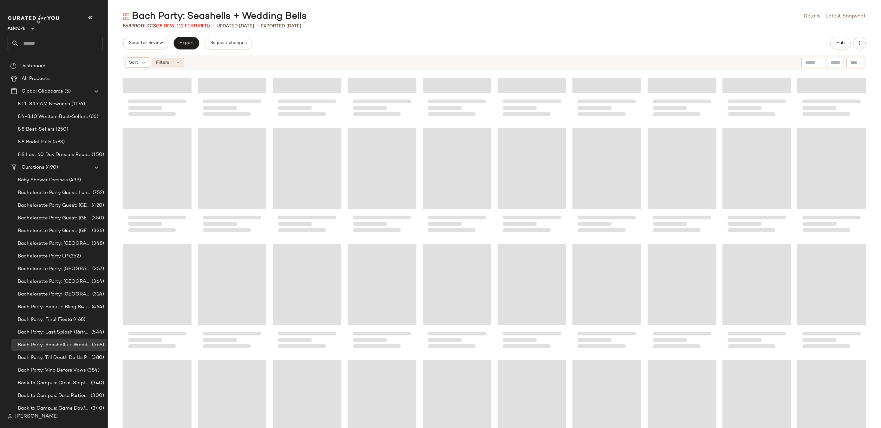
click at [165, 64] on span "Filters" at bounding box center [162, 62] width 13 height 7
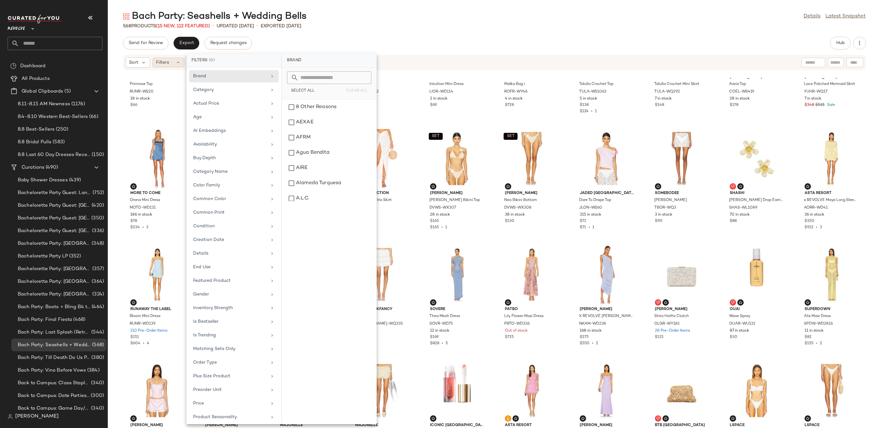
click at [165, 64] on span "Filters" at bounding box center [162, 62] width 13 height 7
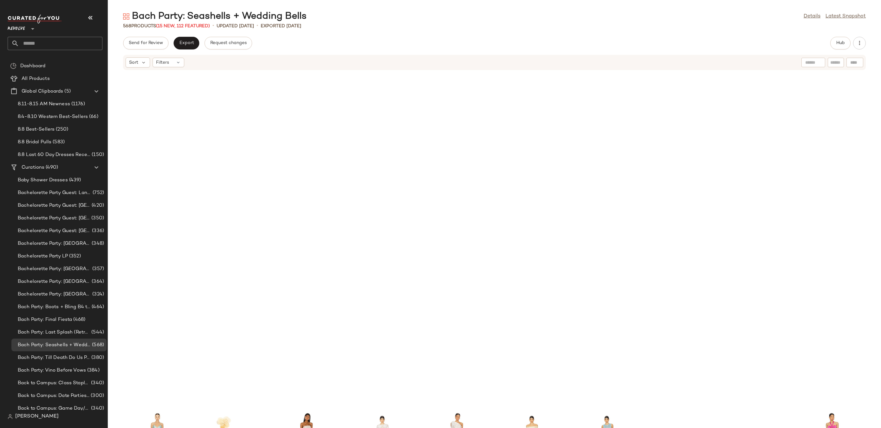
scroll to position [2669, 0]
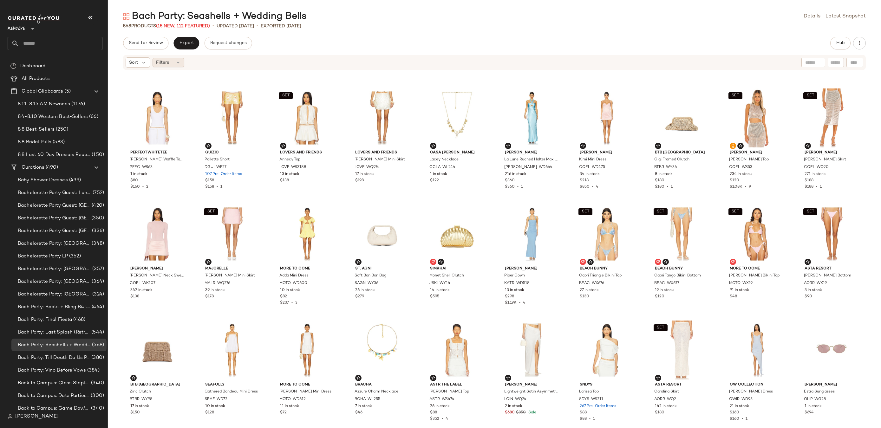
click at [170, 64] on div "Filters" at bounding box center [169, 63] width 32 height 10
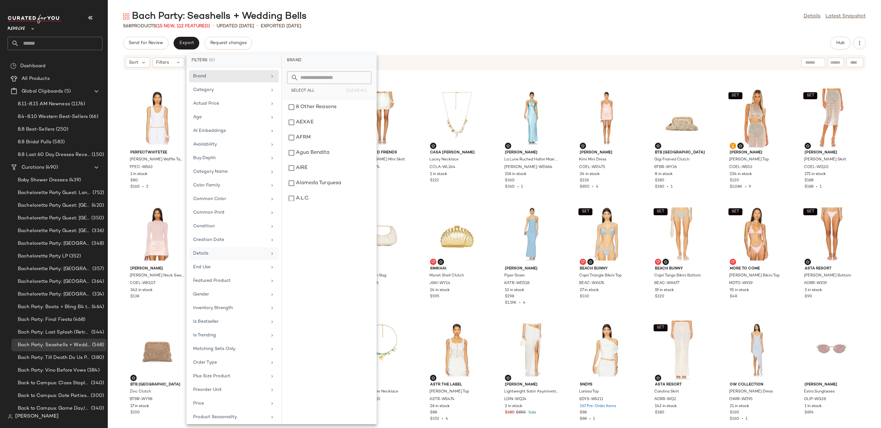
scroll to position [112, 0]
click at [837, 41] on span "Hub" at bounding box center [840, 43] width 9 height 5
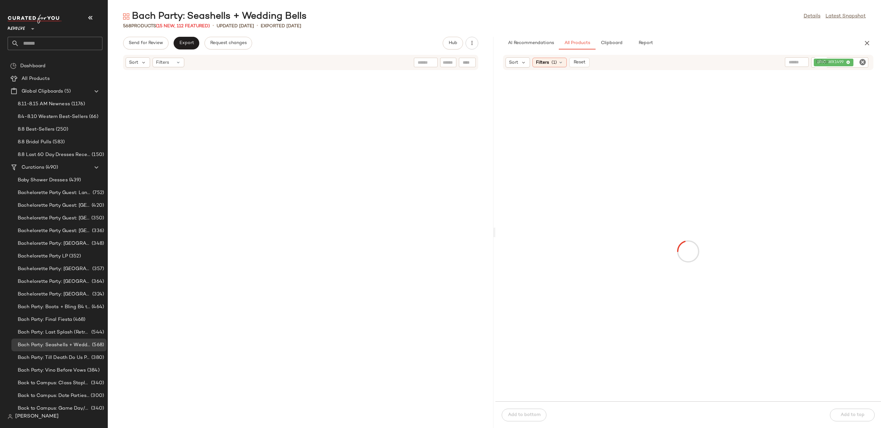
scroll to position [6503, 0]
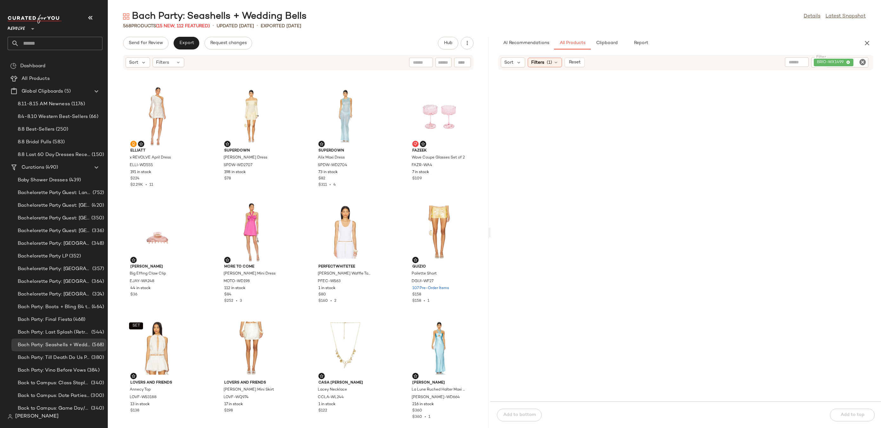
drag, startPoint x: 495, startPoint y: 234, endPoint x: 470, endPoint y: 234, distance: 24.4
click at [470, 234] on div "Bach Party: Seashells + Wedding Bells Details Latest Snapshot 568 Products (15 …" at bounding box center [495, 219] width 774 height 418
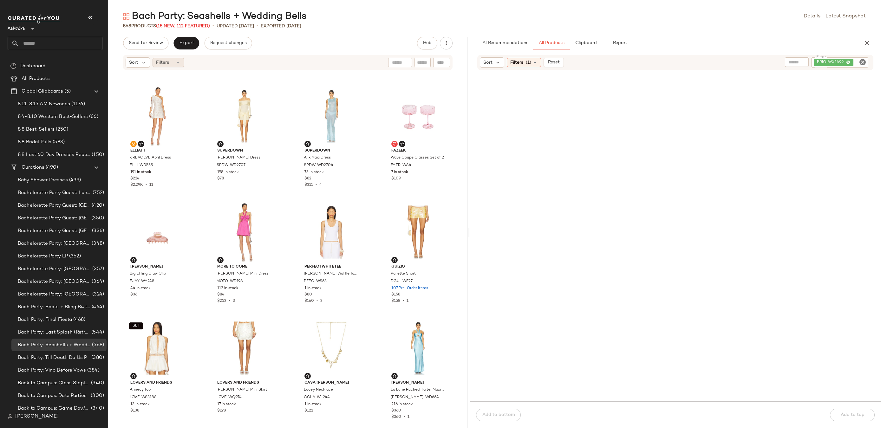
click at [172, 66] on div "Filters" at bounding box center [169, 63] width 32 height 10
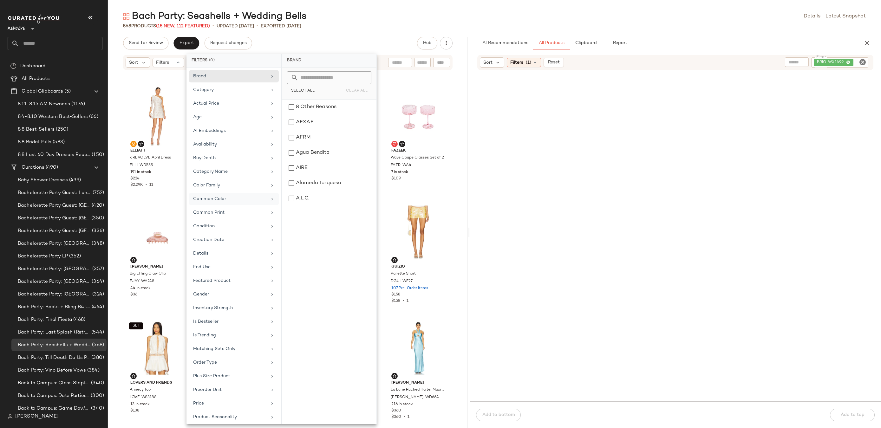
scroll to position [112, 0]
click at [227, 319] on div "Sale Price" at bounding box center [230, 319] width 74 height 7
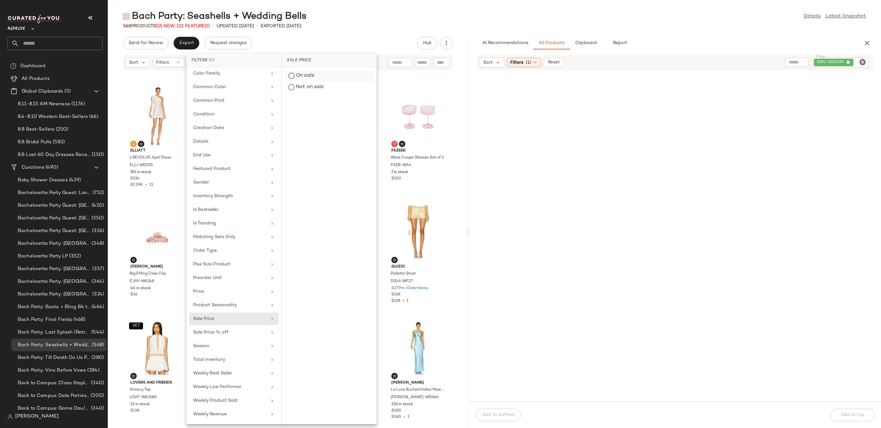
click at [306, 82] on div "On sale" at bounding box center [329, 87] width 89 height 11
click at [403, 12] on div "Bach Party: Seashells + Wedding Bells Details Latest Snapshot" at bounding box center [495, 16] width 774 height 13
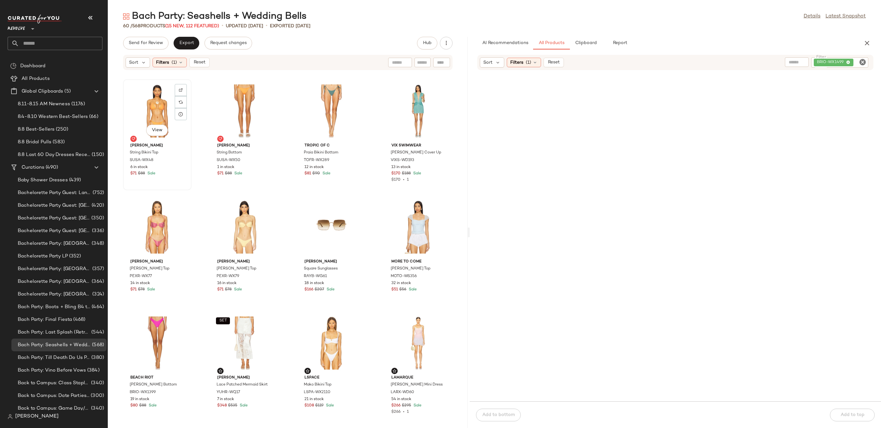
click at [152, 111] on div "View" at bounding box center [157, 111] width 64 height 59
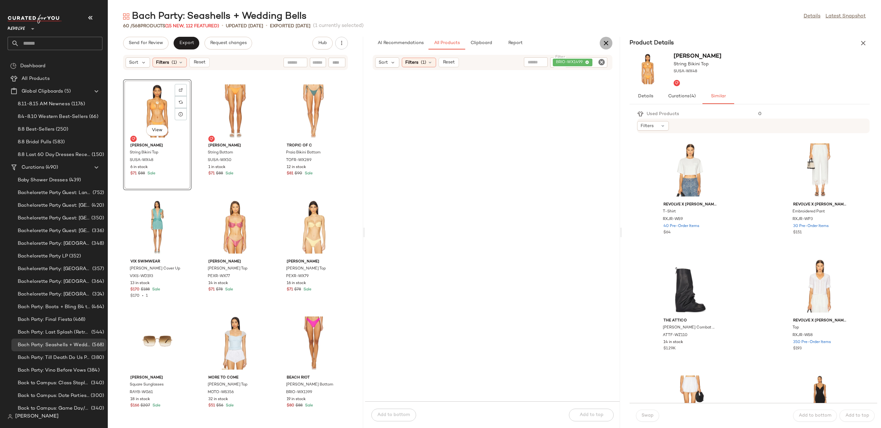
click at [607, 43] on icon "button" at bounding box center [607, 43] width 8 height 8
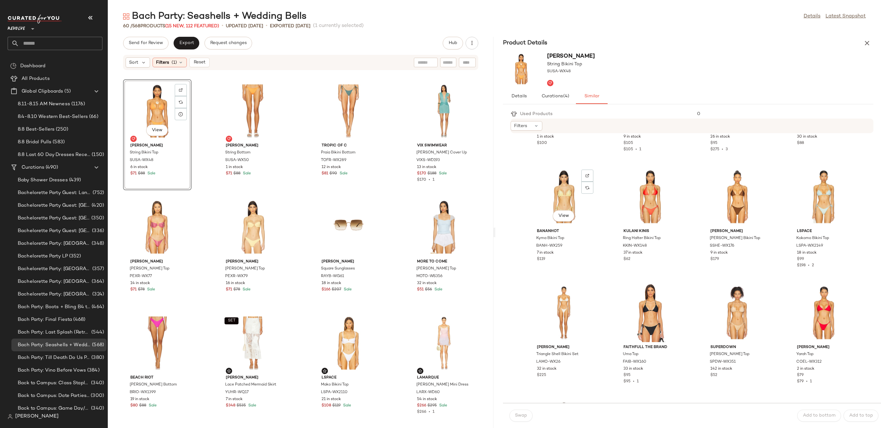
scroll to position [471, 0]
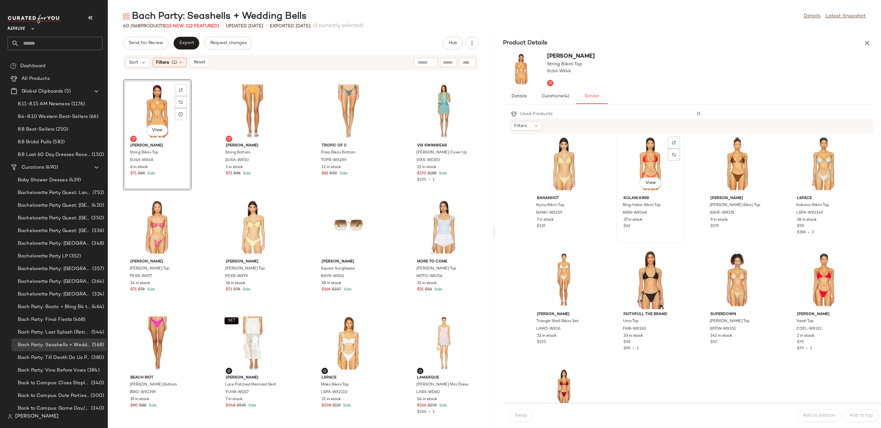
click at [643, 173] on div "View" at bounding box center [651, 163] width 64 height 59
click at [524, 419] on button "Swap" at bounding box center [521, 416] width 23 height 12
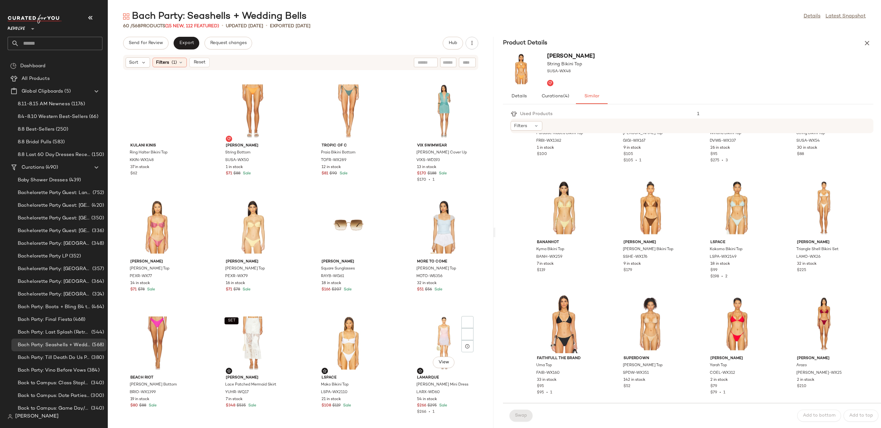
scroll to position [427, 0]
click at [264, 109] on div "View" at bounding box center [253, 111] width 64 height 59
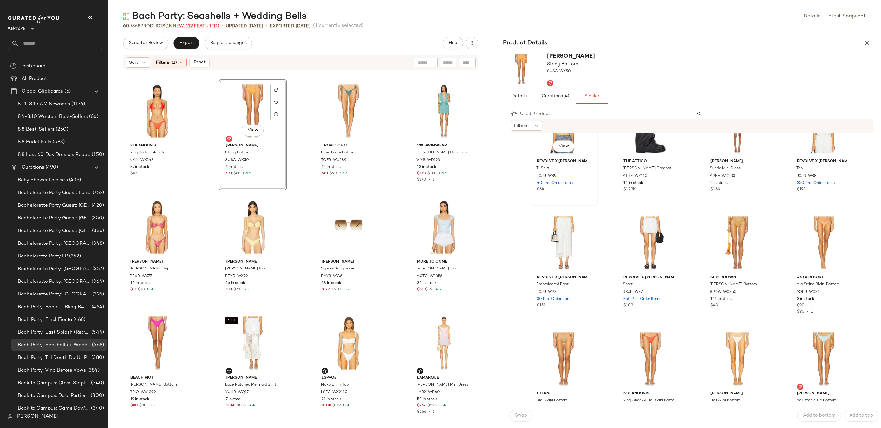
scroll to position [53, 0]
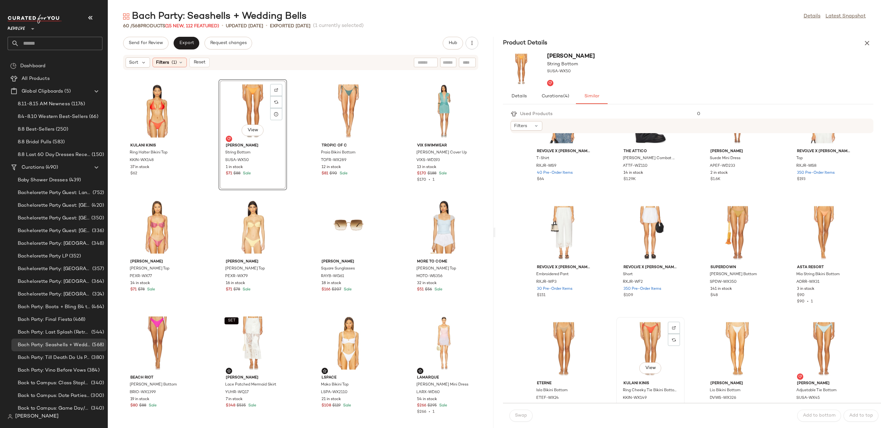
click at [650, 338] on div "View" at bounding box center [651, 349] width 64 height 59
click at [518, 418] on span "Swap" at bounding box center [521, 415] width 12 height 5
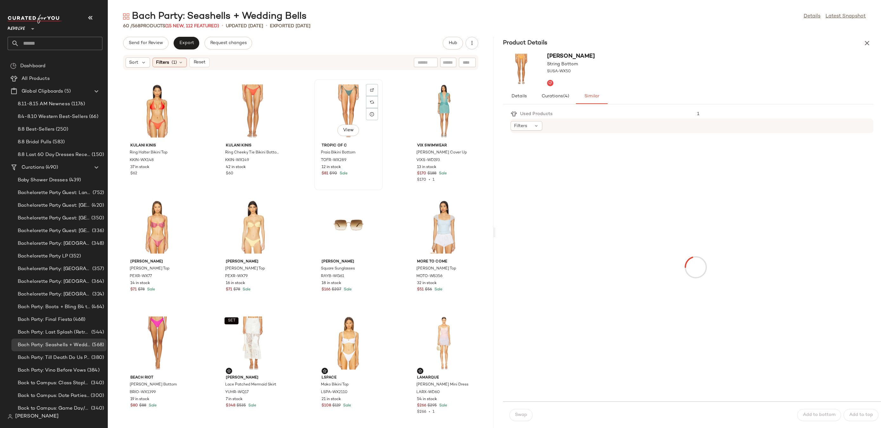
click at [345, 117] on div "View" at bounding box center [349, 111] width 64 height 59
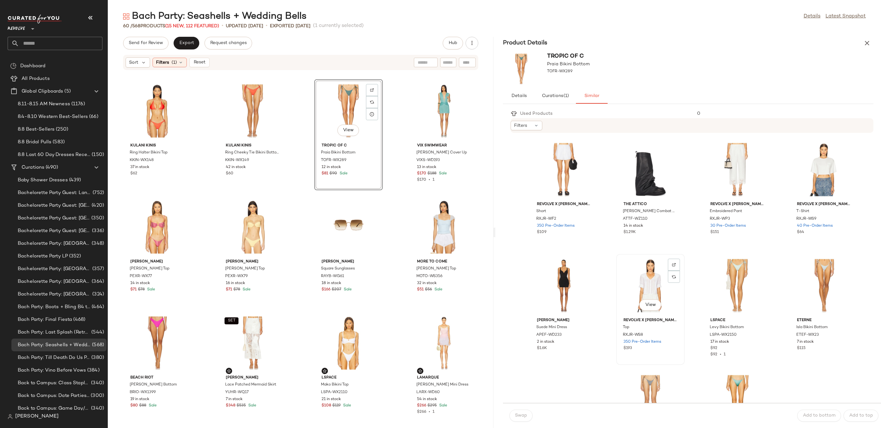
scroll to position [175, 0]
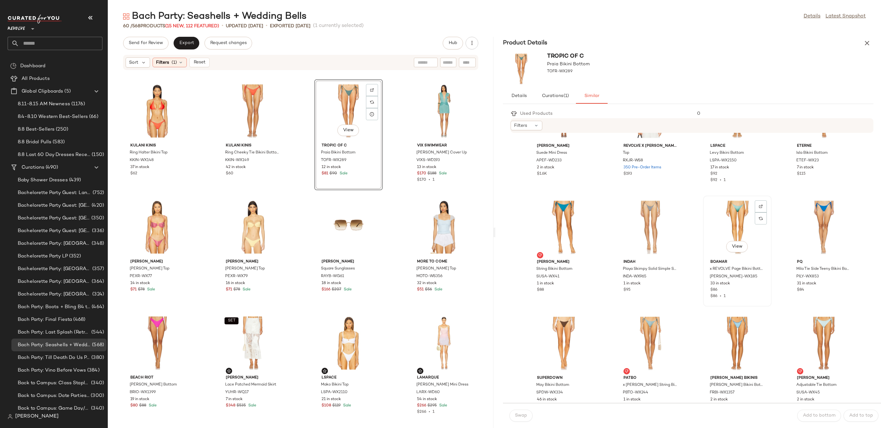
click at [735, 238] on div "View" at bounding box center [738, 227] width 64 height 59
click at [645, 342] on div "View" at bounding box center [651, 343] width 64 height 59
click at [739, 208] on div "View" at bounding box center [738, 227] width 64 height 59
click at [525, 410] on button "Swap" at bounding box center [521, 416] width 23 height 12
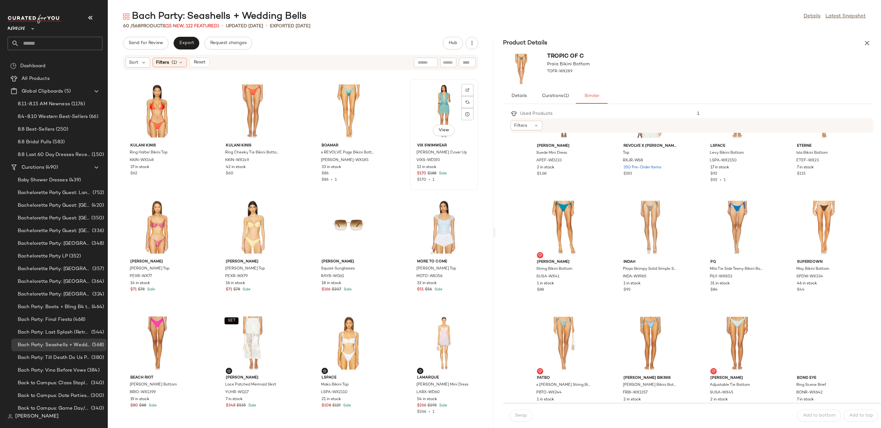
click at [450, 102] on div "View" at bounding box center [444, 111] width 64 height 59
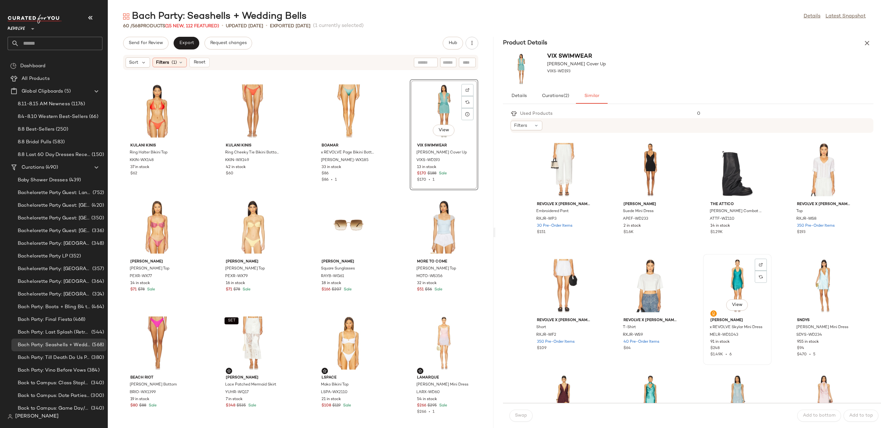
click at [706, 282] on div "View" at bounding box center [738, 285] width 64 height 59
click at [520, 419] on button "Swap" at bounding box center [521, 416] width 23 height 12
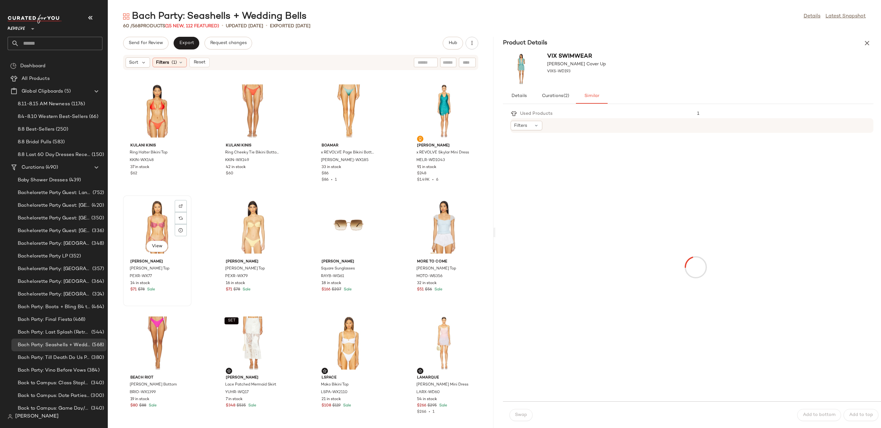
click at [158, 225] on div "View" at bounding box center [157, 227] width 64 height 59
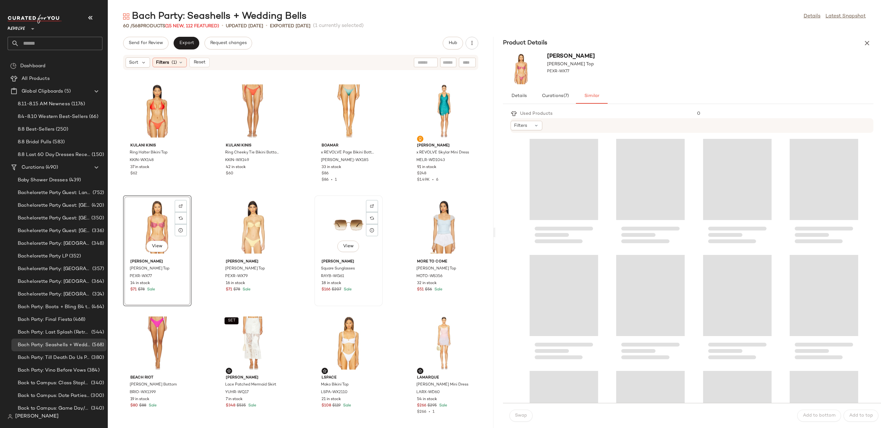
scroll to position [22, 0]
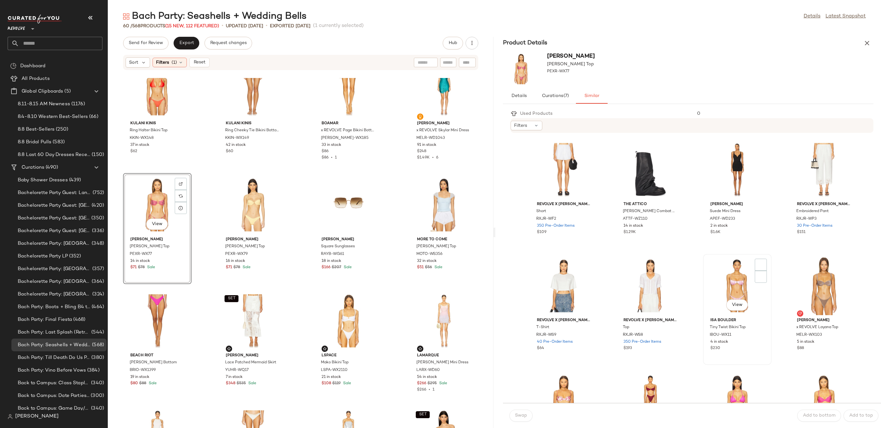
click at [709, 286] on div "View" at bounding box center [738, 285] width 64 height 59
click at [518, 412] on button "Swap" at bounding box center [521, 416] width 23 height 12
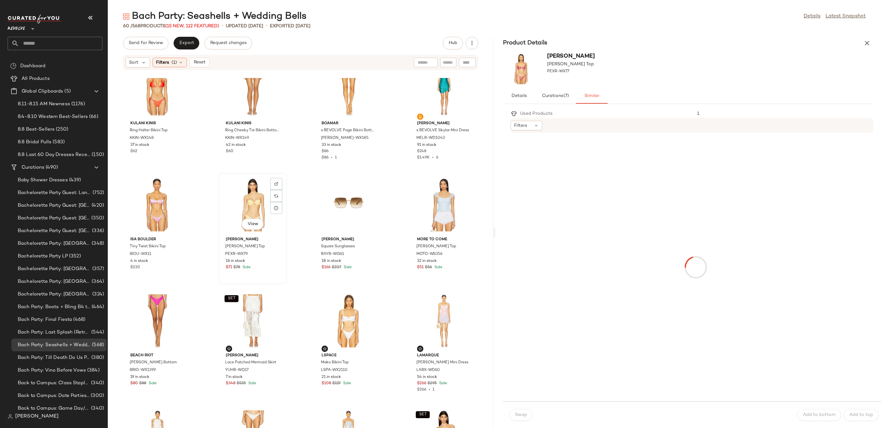
click at [241, 210] on div "View" at bounding box center [253, 204] width 64 height 59
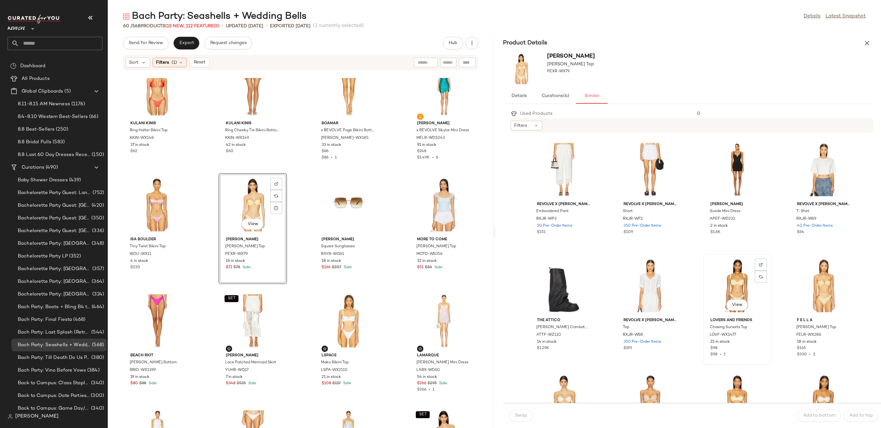
click at [714, 275] on div "View" at bounding box center [738, 285] width 64 height 59
click at [817, 287] on div "View" at bounding box center [824, 285] width 64 height 59
click at [530, 416] on button "Swap" at bounding box center [521, 416] width 23 height 12
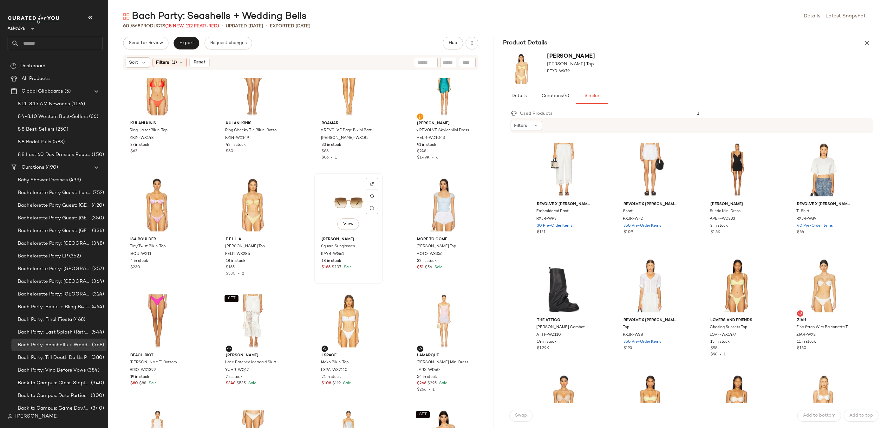
drag, startPoint x: 348, startPoint y: 210, endPoint x: 352, endPoint y: 210, distance: 3.8
click at [348, 210] on div "View" at bounding box center [349, 204] width 64 height 59
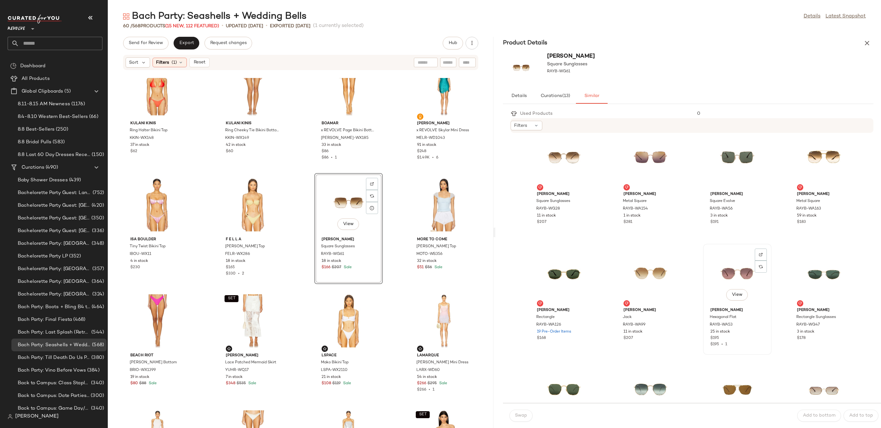
scroll to position [529, 0]
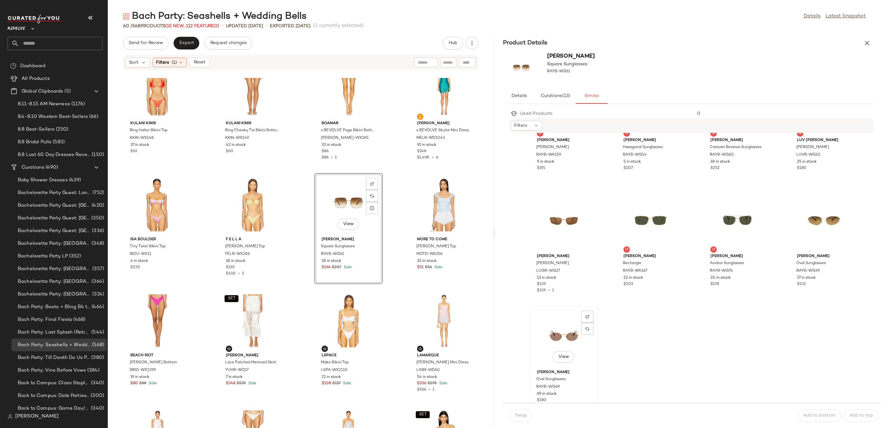
click at [541, 350] on div "View" at bounding box center [564, 337] width 64 height 59
click at [799, 222] on div "View" at bounding box center [824, 221] width 64 height 59
click at [518, 417] on span "Swap" at bounding box center [521, 415] width 12 height 5
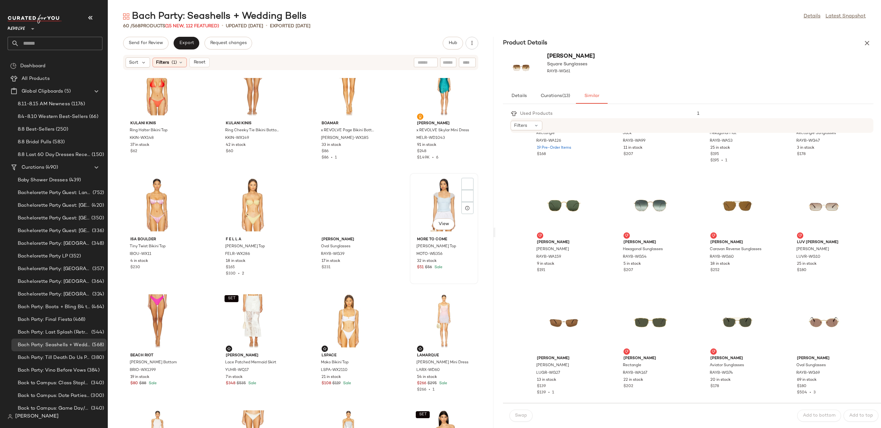
scroll to position [426, 0]
click at [437, 201] on div "View" at bounding box center [444, 204] width 64 height 59
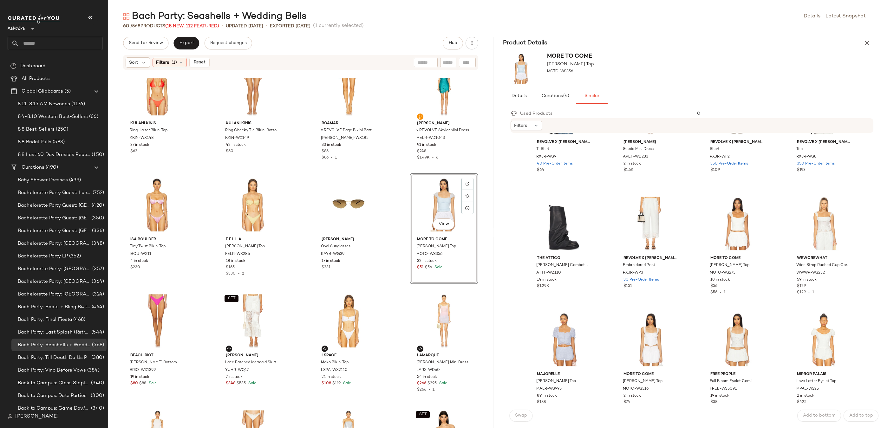
scroll to position [107, 0]
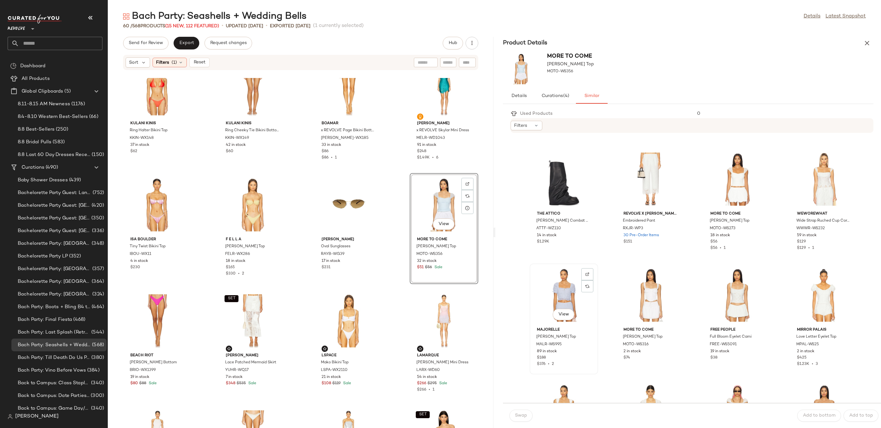
click at [558, 293] on div "View" at bounding box center [564, 295] width 64 height 59
click at [524, 421] on button "Swap" at bounding box center [521, 416] width 23 height 12
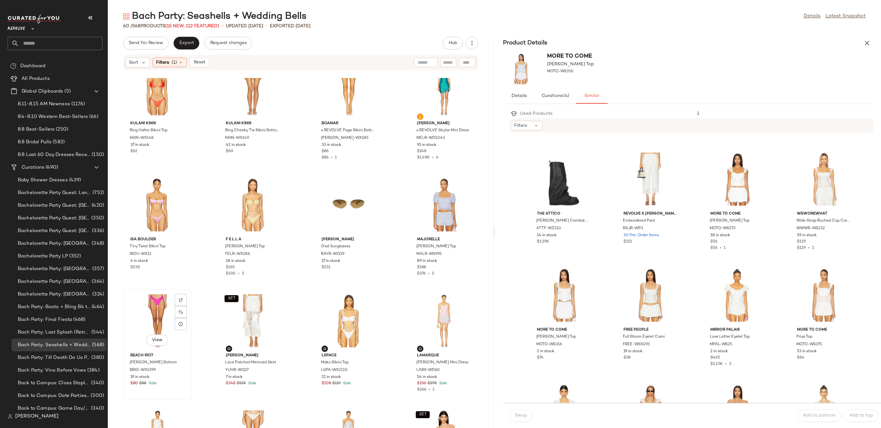
click at [157, 315] on div "View" at bounding box center [157, 321] width 64 height 59
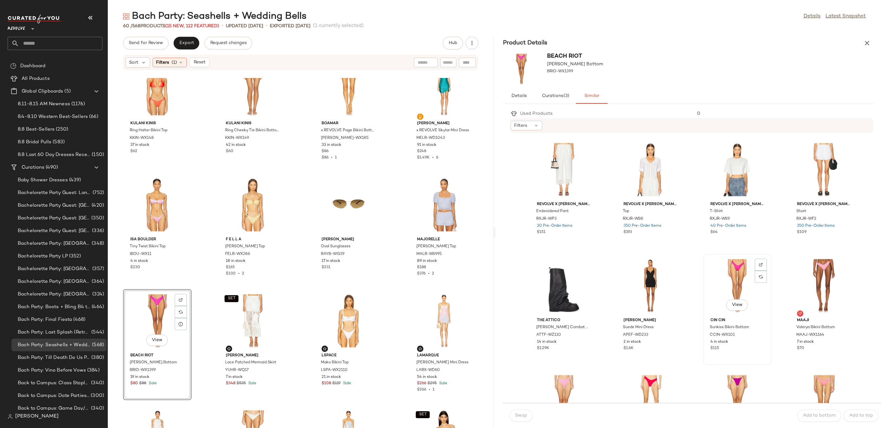
click at [709, 289] on div "View" at bounding box center [738, 285] width 64 height 59
click at [526, 414] on span "Swap" at bounding box center [521, 415] width 12 height 5
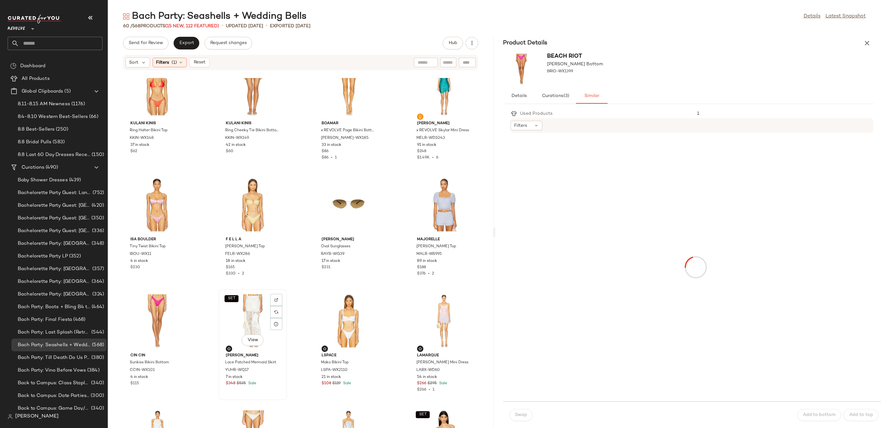
click at [250, 298] on div "SET View" at bounding box center [253, 321] width 64 height 59
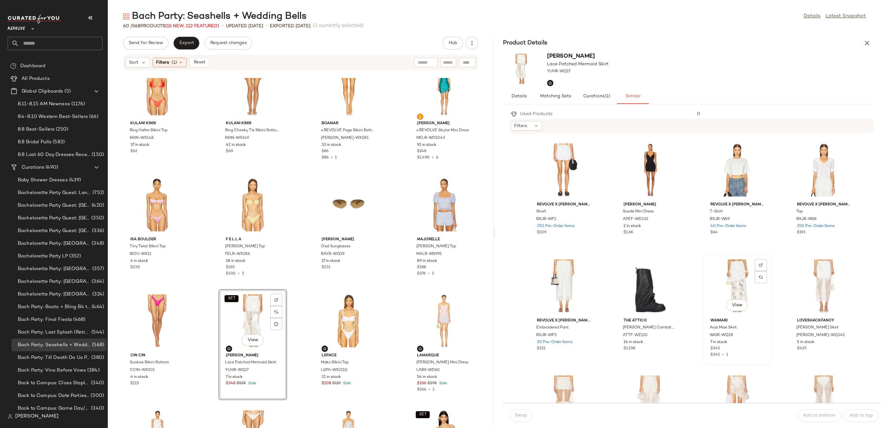
click at [715, 274] on div "View" at bounding box center [738, 286] width 64 height 59
click at [514, 415] on button "Swap" at bounding box center [521, 416] width 23 height 12
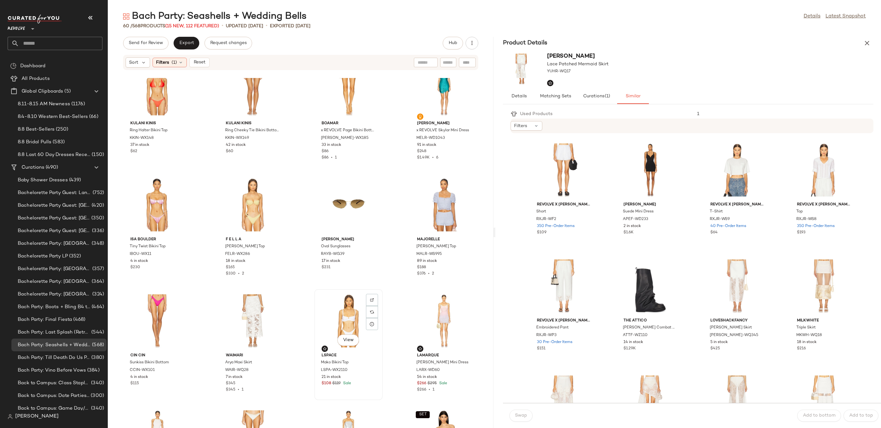
click at [345, 317] on div "View" at bounding box center [349, 321] width 64 height 59
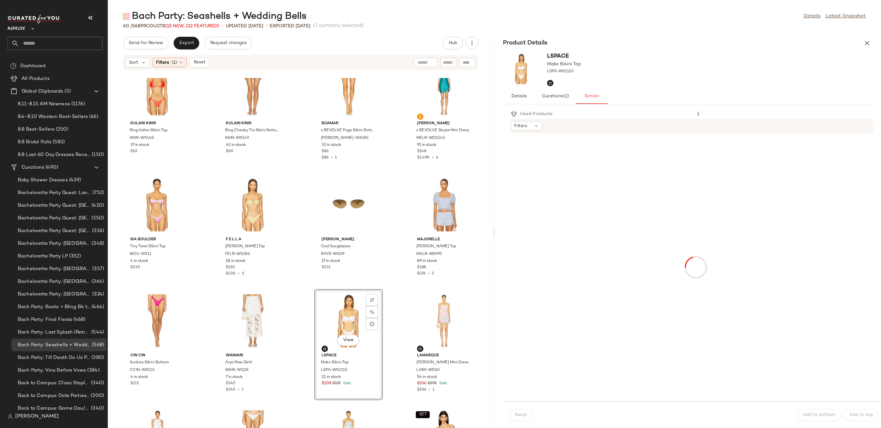
scroll to position [252, 0]
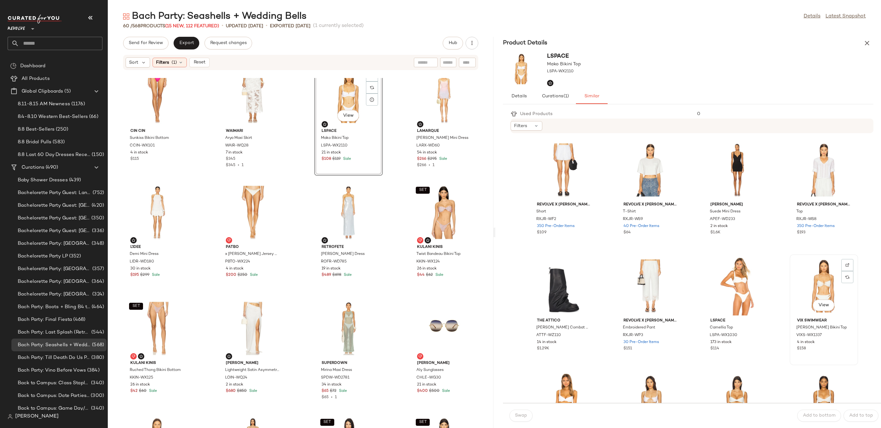
click at [808, 285] on div "View" at bounding box center [824, 286] width 64 height 59
click at [525, 413] on span "Swap" at bounding box center [521, 415] width 12 height 5
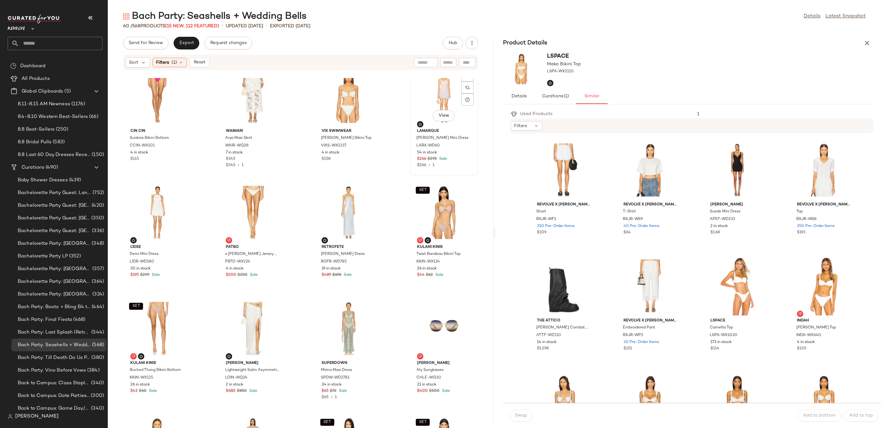
click at [434, 90] on div "View" at bounding box center [444, 96] width 64 height 59
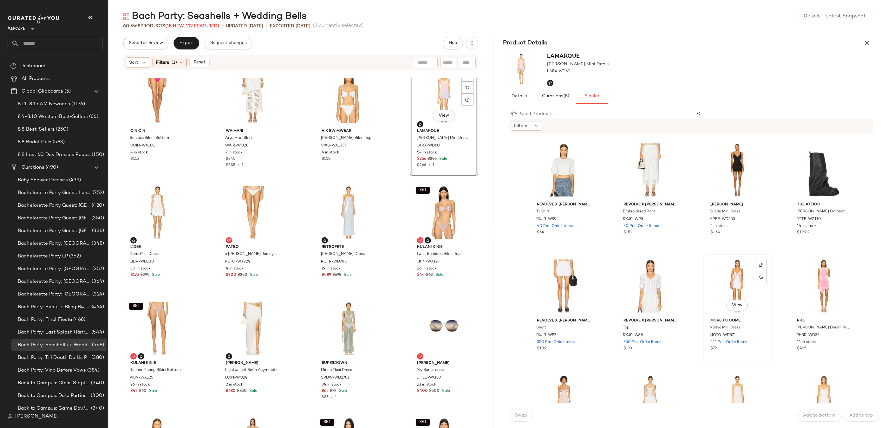
click at [708, 278] on div "View" at bounding box center [738, 286] width 64 height 59
click at [519, 414] on span "Swap" at bounding box center [521, 415] width 12 height 5
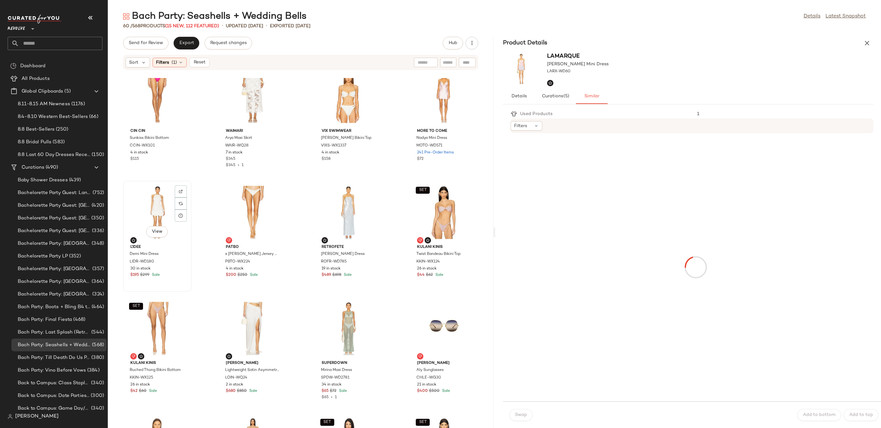
click at [159, 208] on div "View" at bounding box center [157, 212] width 64 height 59
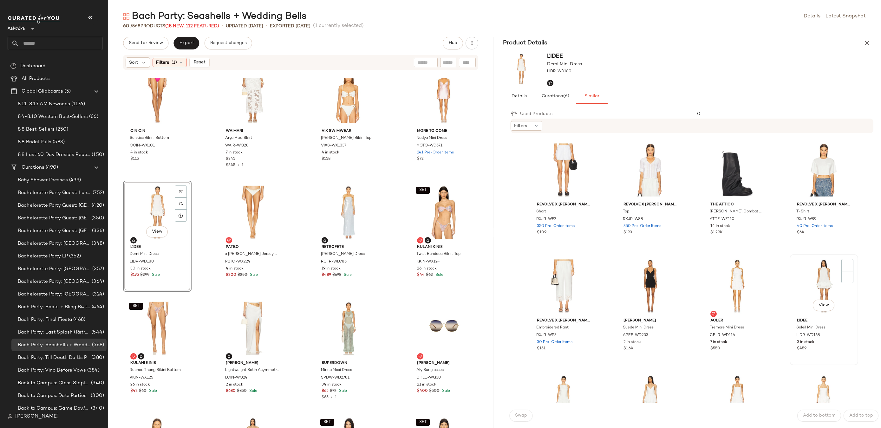
click at [794, 281] on div "View" at bounding box center [824, 286] width 64 height 59
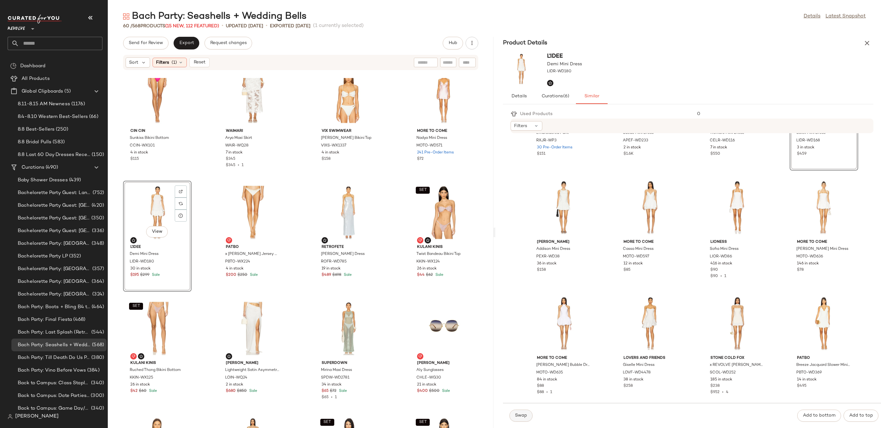
click at [522, 416] on span "Swap" at bounding box center [521, 415] width 12 height 5
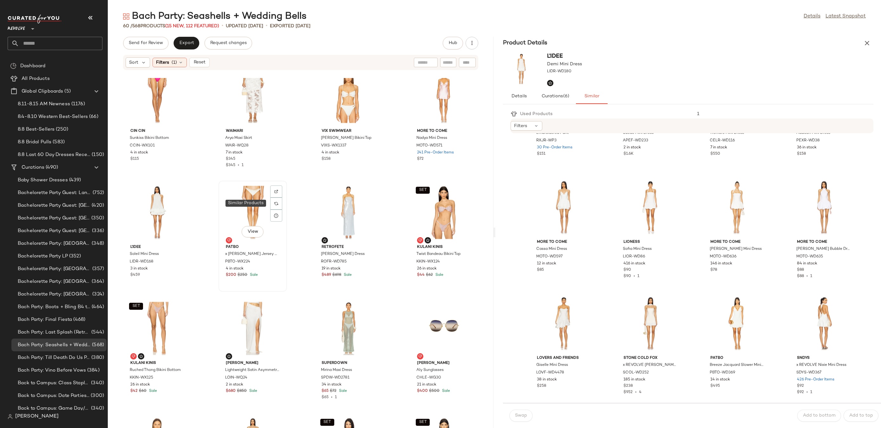
click at [258, 199] on div "View" at bounding box center [253, 212] width 64 height 59
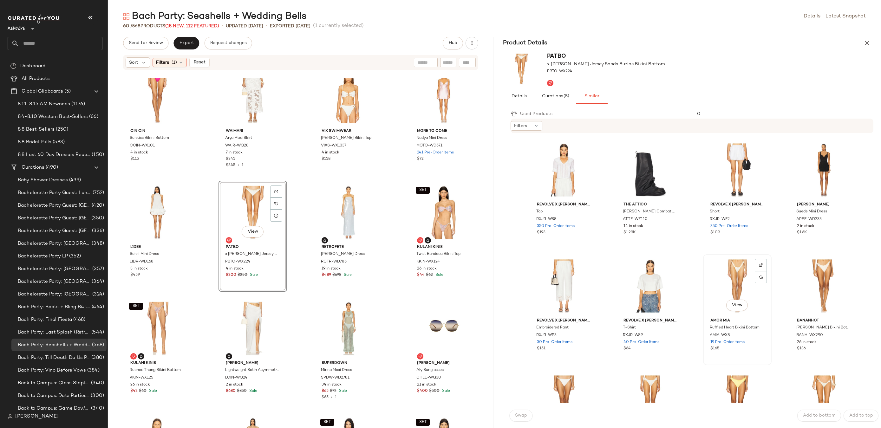
click at [747, 269] on div "View" at bounding box center [738, 286] width 64 height 59
click at [519, 421] on button "Swap" at bounding box center [521, 416] width 23 height 12
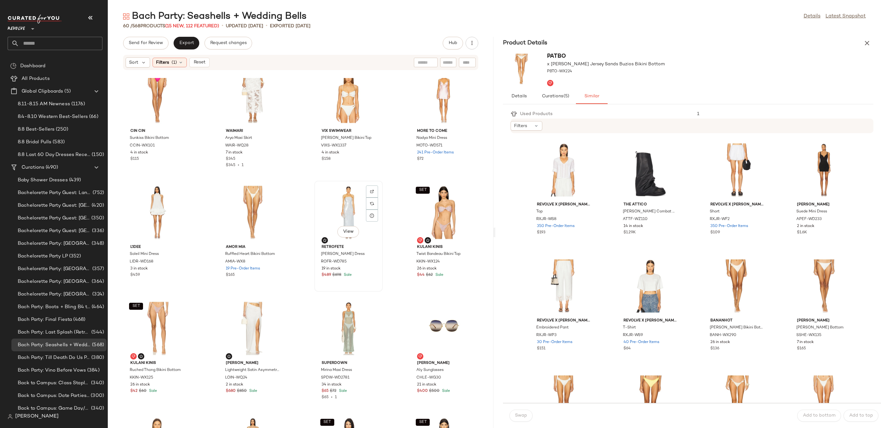
click at [341, 213] on div "View" at bounding box center [349, 212] width 64 height 59
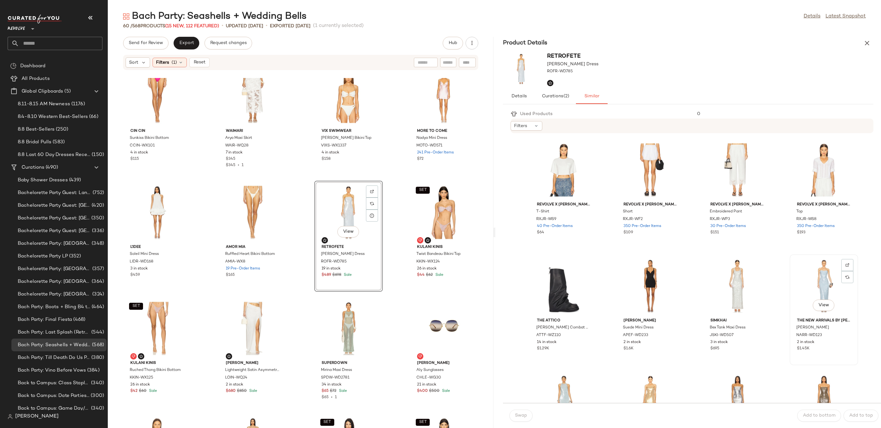
click at [803, 279] on div "View" at bounding box center [824, 286] width 64 height 59
click at [530, 413] on button "Swap" at bounding box center [521, 416] width 23 height 12
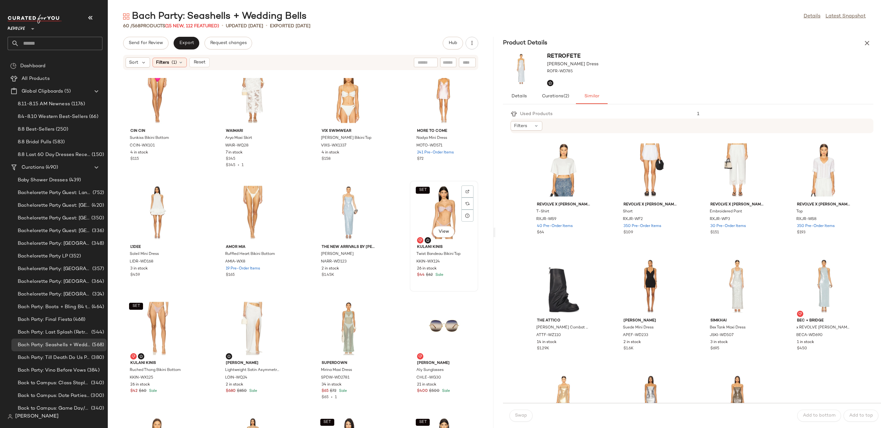
click at [443, 216] on div "SET View" at bounding box center [444, 212] width 64 height 59
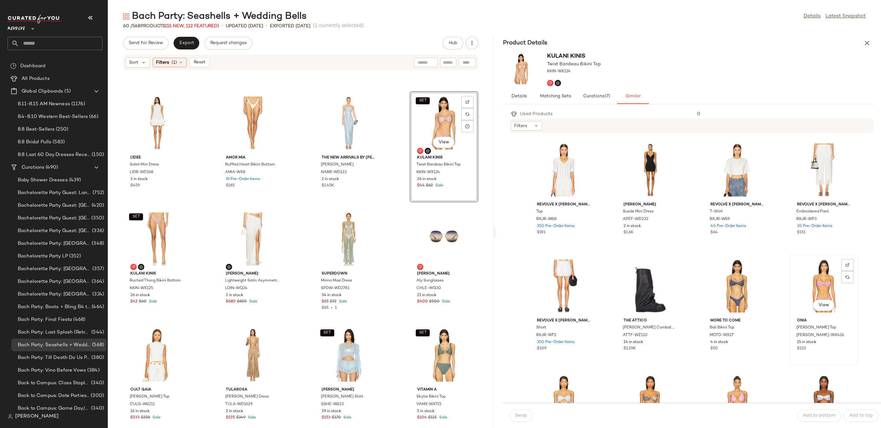
scroll to position [72, 0]
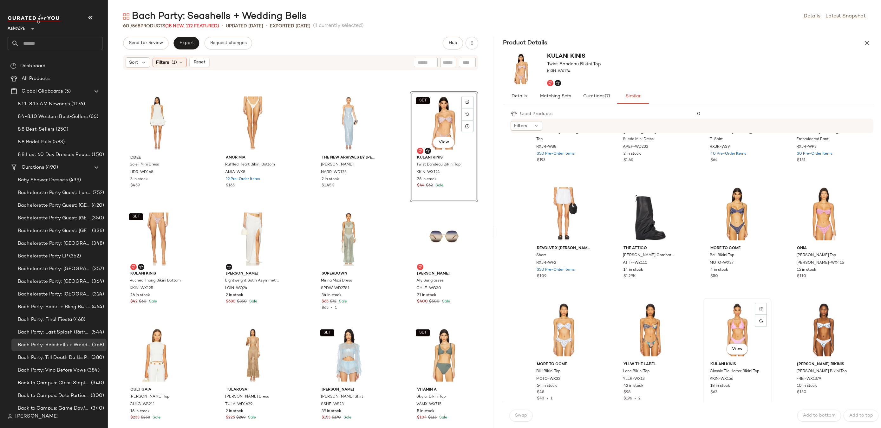
click at [725, 317] on div "View" at bounding box center [738, 329] width 64 height 59
click at [517, 418] on span "Swap" at bounding box center [521, 415] width 12 height 5
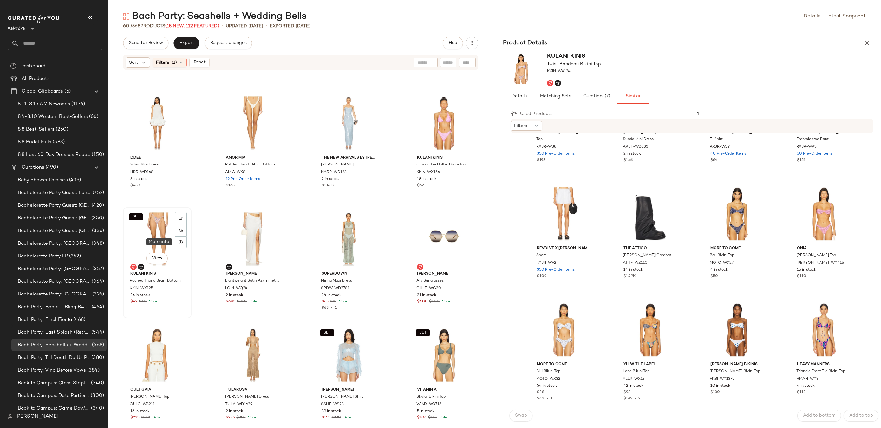
click at [161, 237] on div "SET View" at bounding box center [157, 239] width 64 height 59
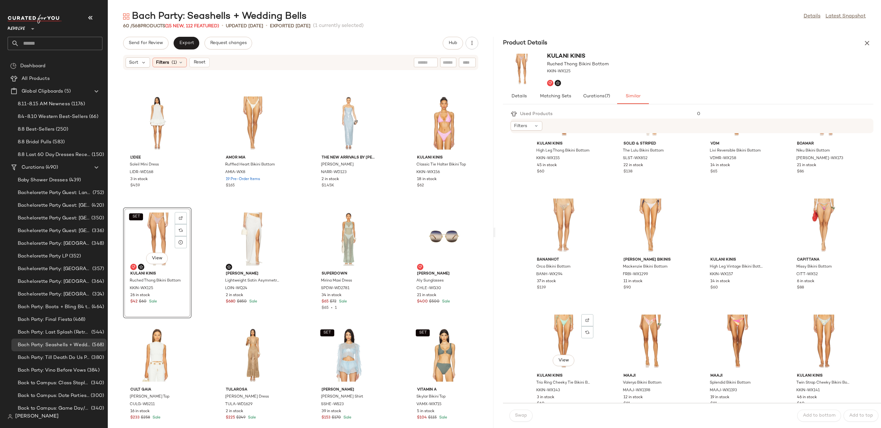
scroll to position [430, 0]
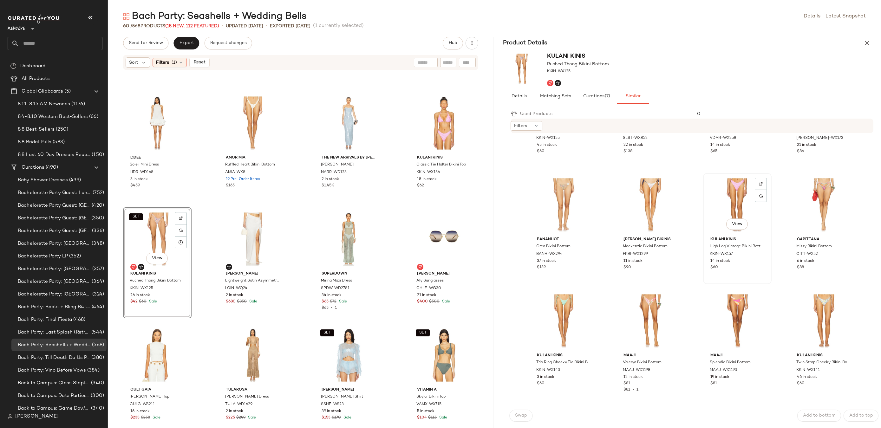
click at [722, 192] on div "View" at bounding box center [738, 204] width 64 height 59
click at [523, 415] on span "Swap" at bounding box center [521, 415] width 12 height 5
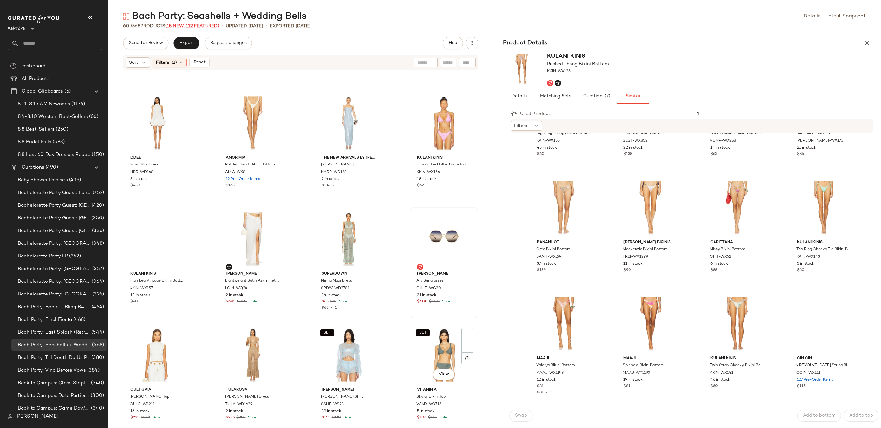
scroll to position [427, 0]
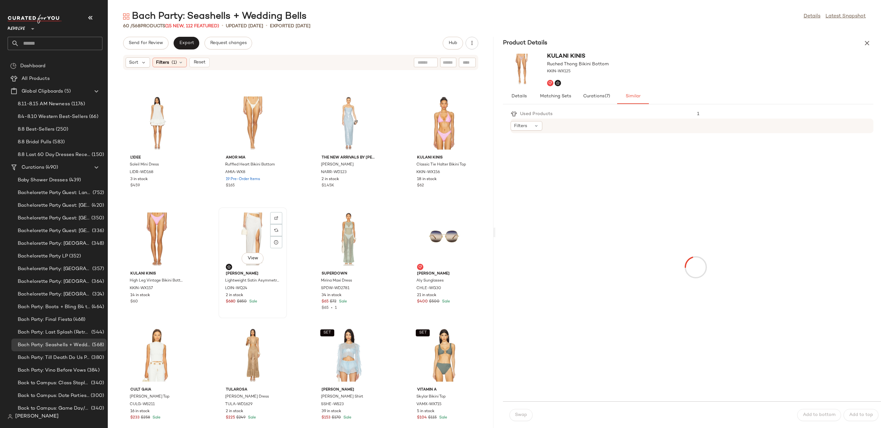
click at [250, 234] on div "View" at bounding box center [253, 239] width 64 height 59
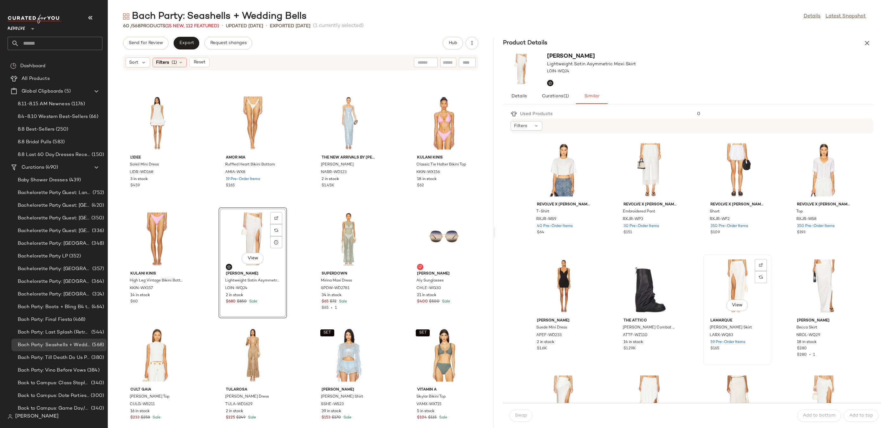
click at [731, 294] on div "View" at bounding box center [738, 286] width 64 height 59
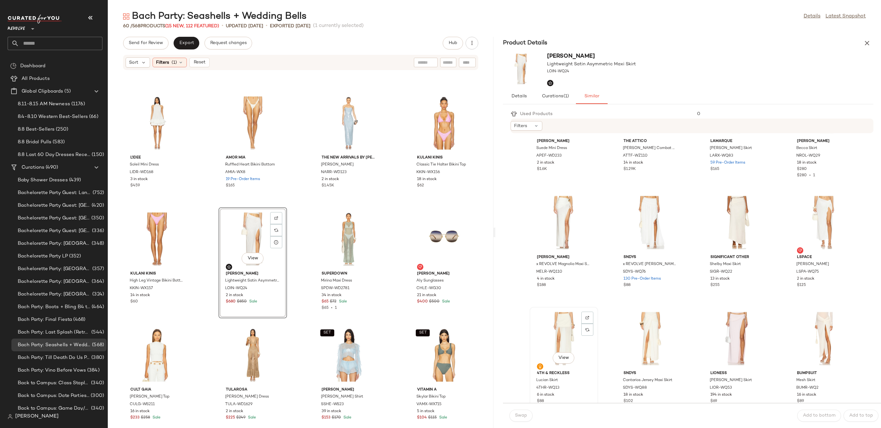
click at [557, 334] on div "View" at bounding box center [564, 338] width 64 height 59
click at [523, 415] on span "Swap" at bounding box center [521, 415] width 12 height 5
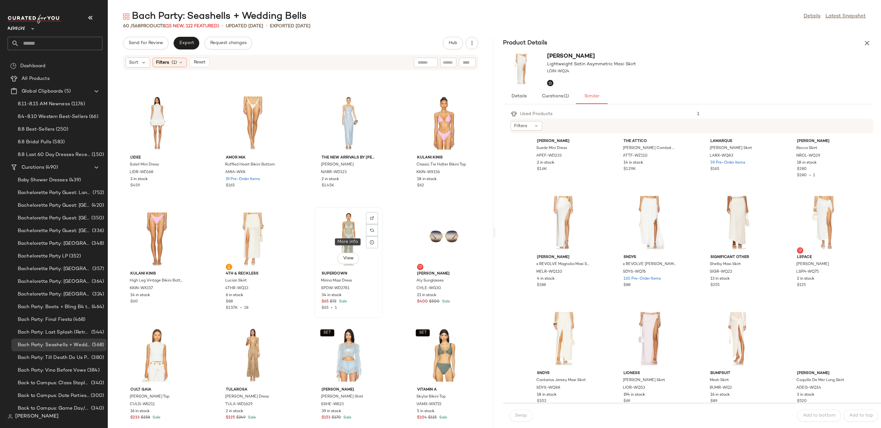
click at [346, 231] on div "View" at bounding box center [349, 239] width 64 height 59
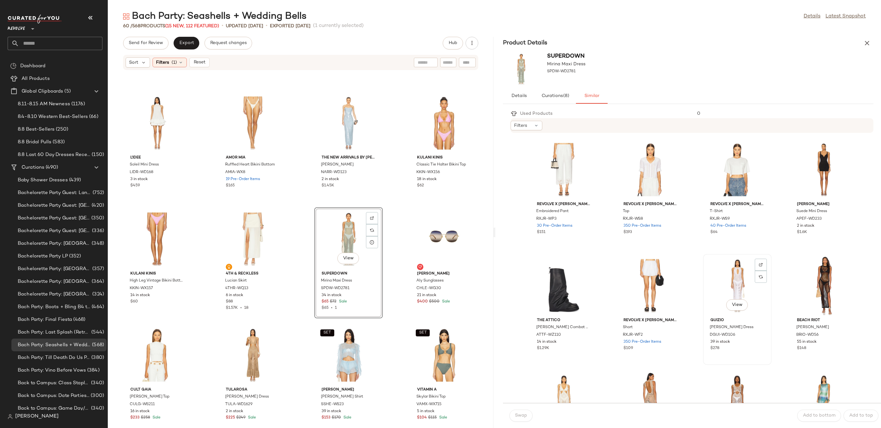
click at [729, 276] on div "View" at bounding box center [738, 285] width 64 height 59
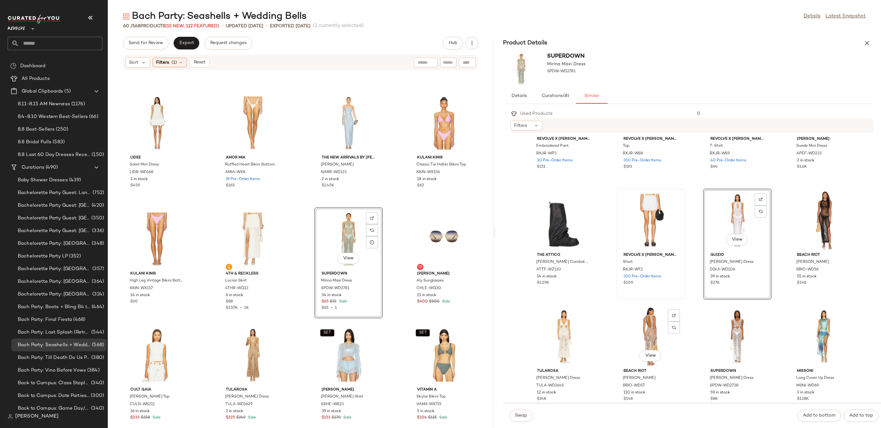
scroll to position [92, 0]
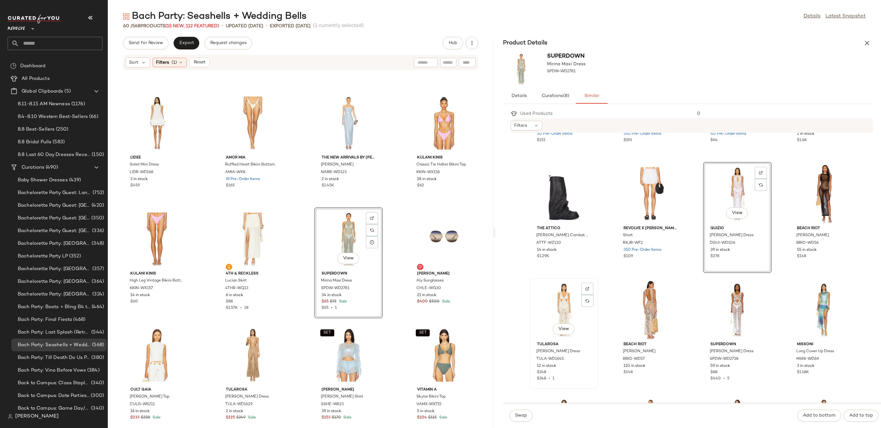
click at [549, 307] on div "View" at bounding box center [564, 309] width 64 height 59
click at [521, 414] on span "Swap" at bounding box center [521, 415] width 12 height 5
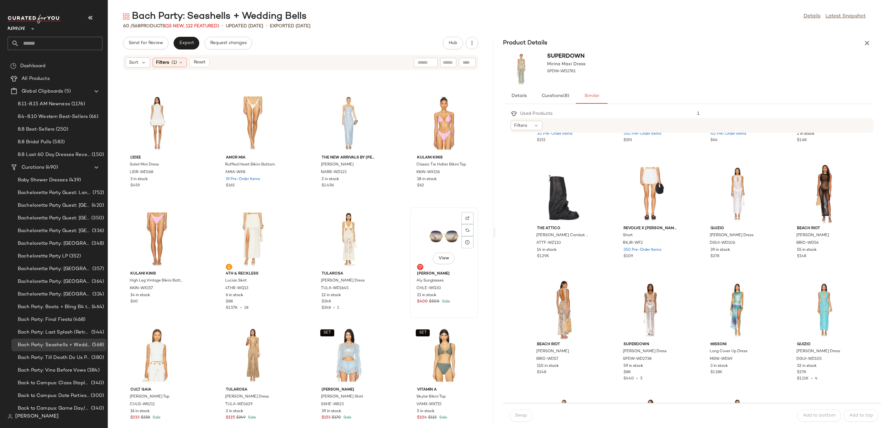
click at [430, 241] on div "View" at bounding box center [444, 239] width 64 height 59
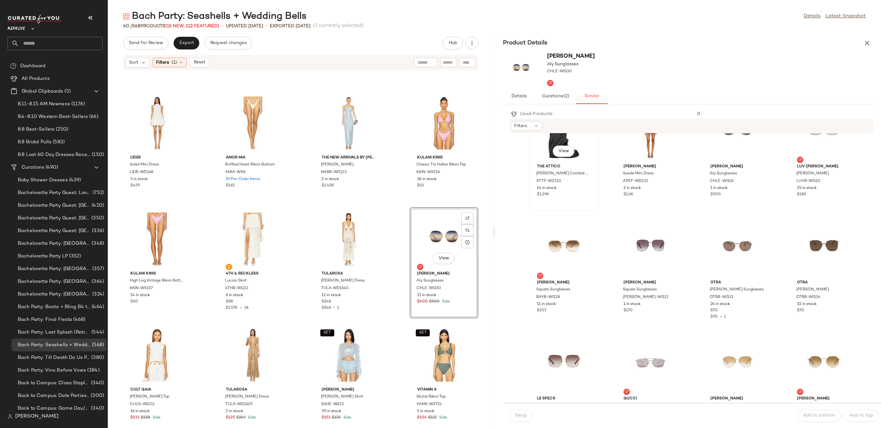
scroll to position [159, 0]
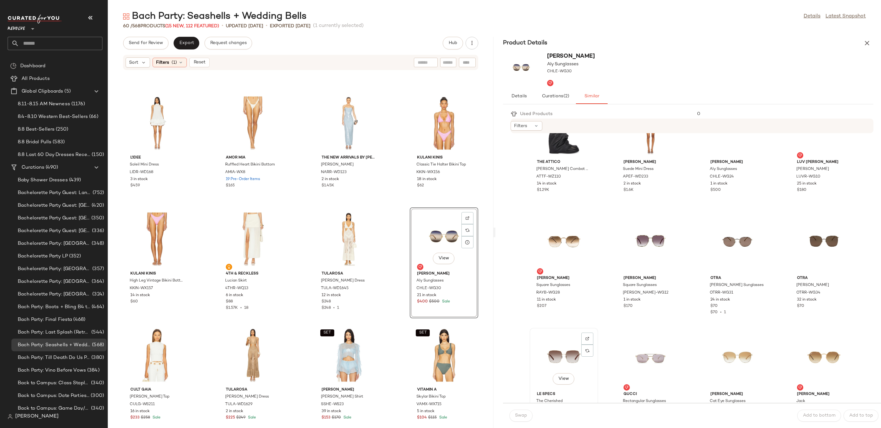
click at [551, 340] on div "View" at bounding box center [564, 359] width 64 height 59
click at [524, 415] on span "Swap" at bounding box center [521, 415] width 12 height 5
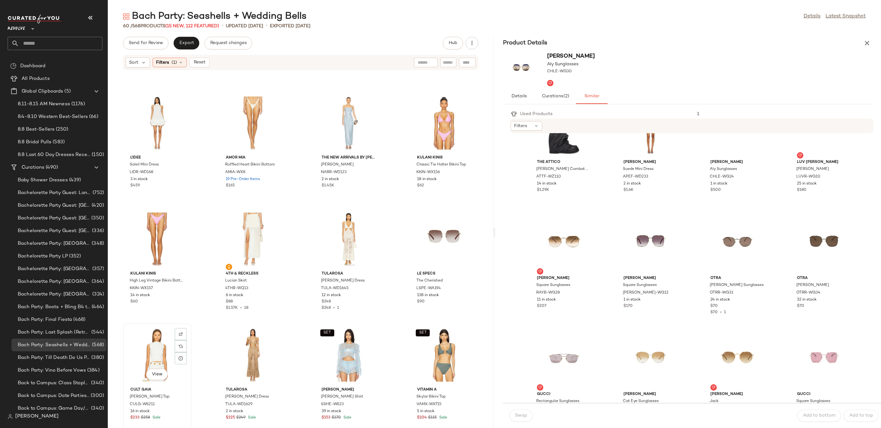
click at [144, 355] on div "View" at bounding box center [157, 355] width 64 height 59
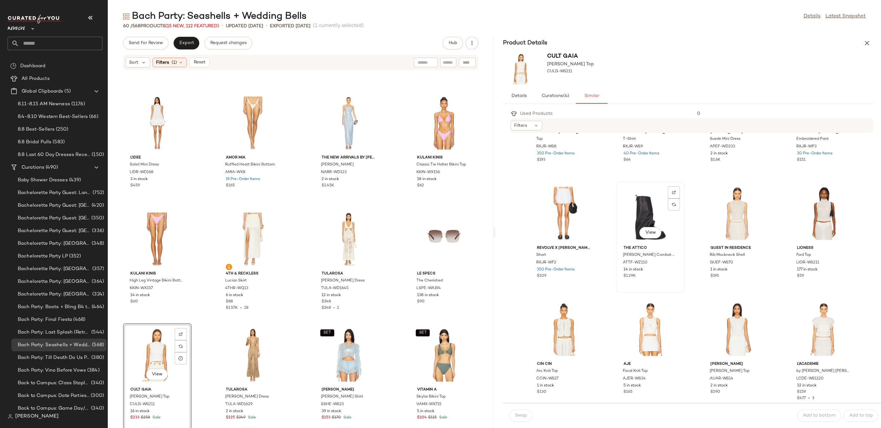
scroll to position [75, 0]
click at [658, 302] on div "View" at bounding box center [651, 327] width 64 height 59
click at [561, 327] on div "View" at bounding box center [564, 327] width 64 height 59
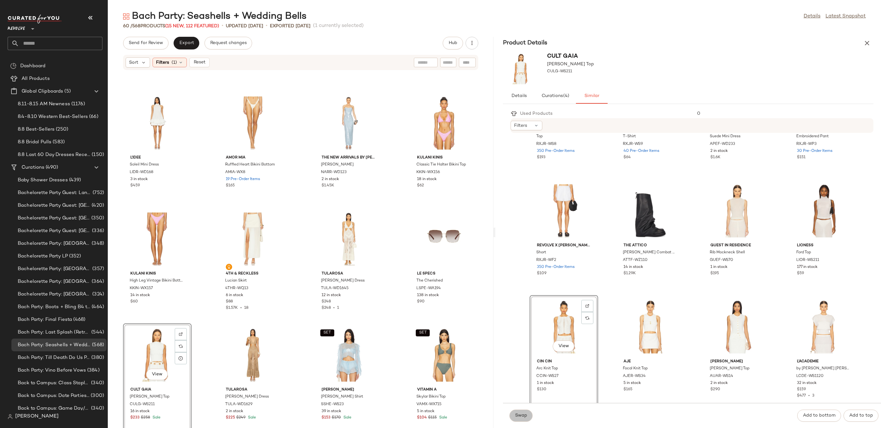
click at [518, 412] on button "Swap" at bounding box center [521, 416] width 23 height 12
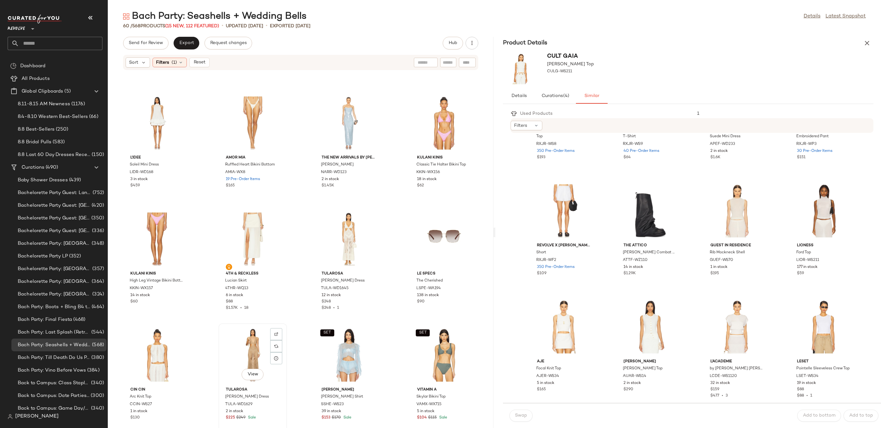
click at [258, 345] on div "View" at bounding box center [253, 355] width 64 height 59
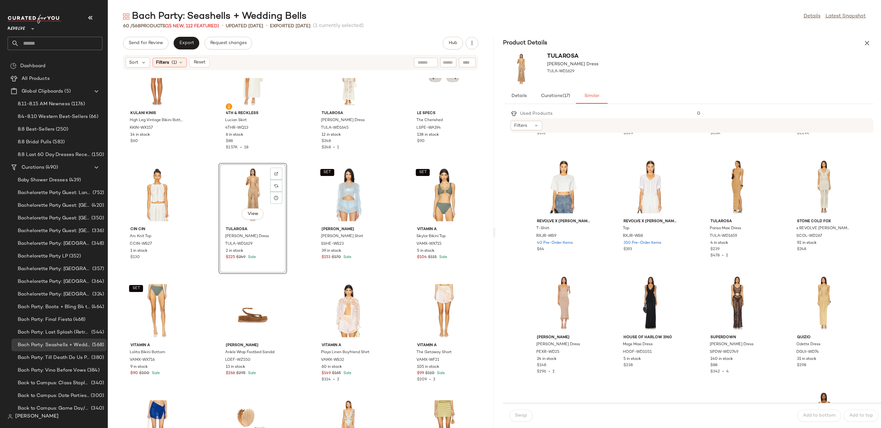
scroll to position [100, 0]
click at [726, 285] on div "View" at bounding box center [738, 301] width 64 height 59
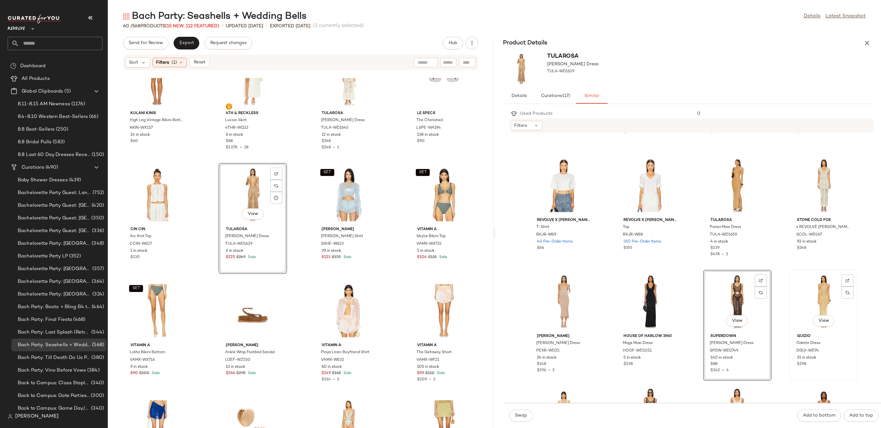
click at [805, 281] on div "View" at bounding box center [824, 301] width 64 height 59
click at [522, 411] on button "Swap" at bounding box center [521, 416] width 23 height 12
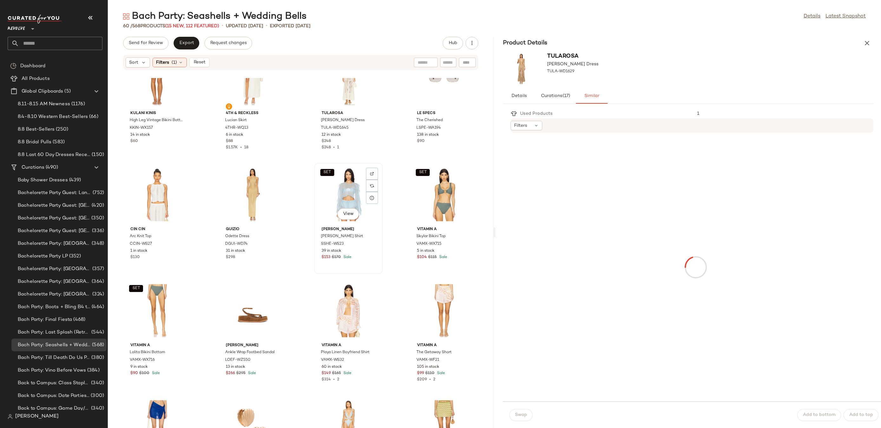
click at [333, 180] on div "SET View" at bounding box center [349, 194] width 64 height 59
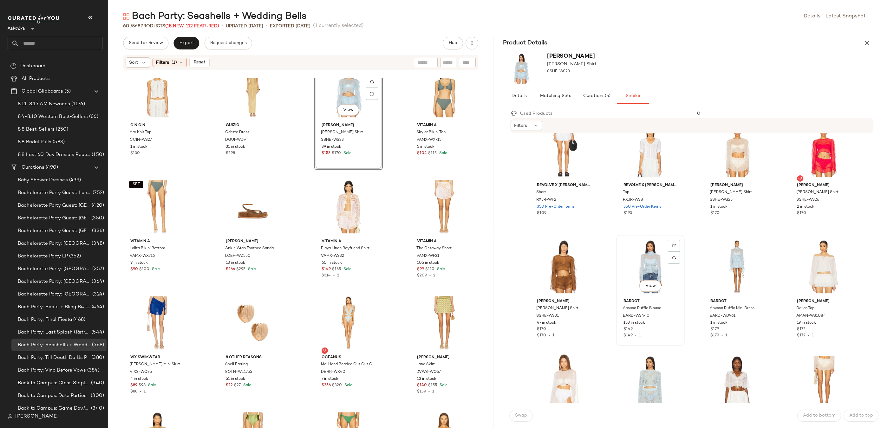
scroll to position [176, 0]
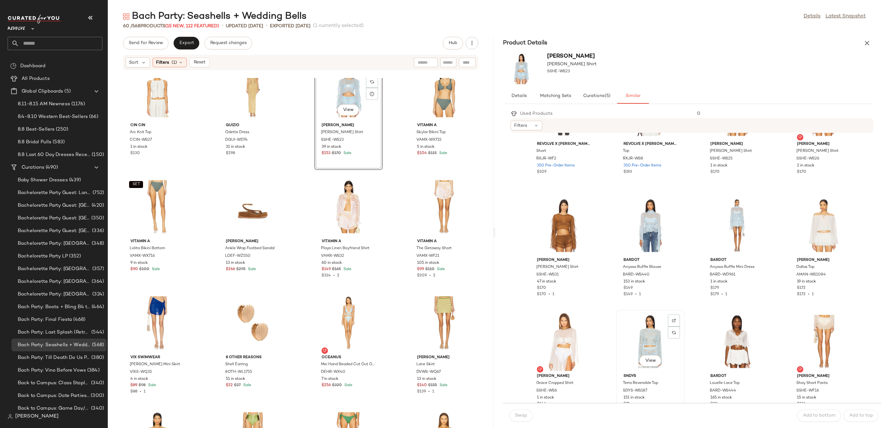
click at [651, 320] on div "View" at bounding box center [651, 341] width 64 height 59
click at [527, 420] on button "Swap" at bounding box center [521, 416] width 23 height 12
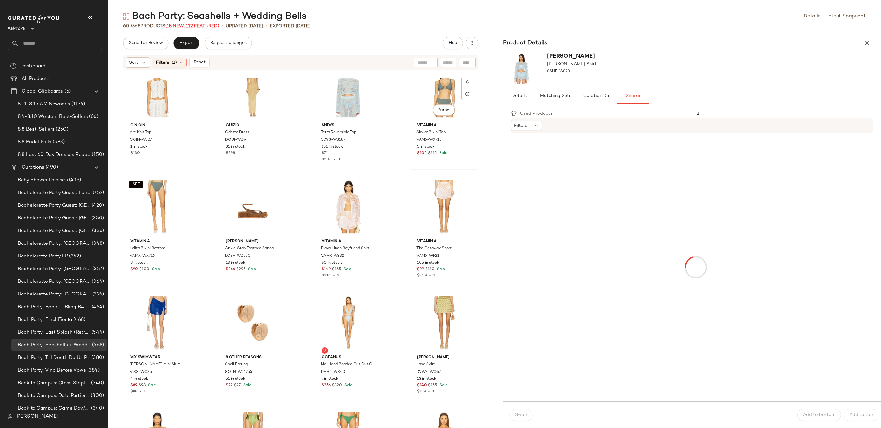
click at [439, 87] on div "SET View" at bounding box center [444, 90] width 64 height 59
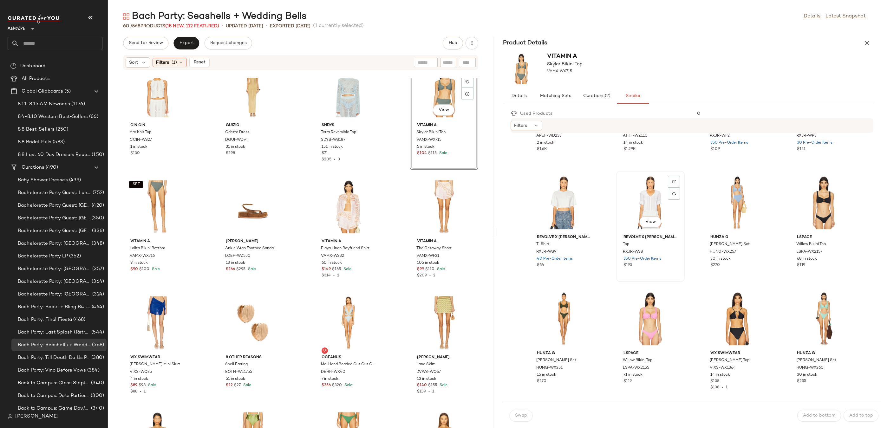
scroll to position [84, 0]
click at [728, 213] on div "View" at bounding box center [738, 202] width 64 height 59
click at [798, 204] on div "View" at bounding box center [824, 202] width 64 height 59
click at [519, 421] on button "Swap" at bounding box center [521, 416] width 23 height 12
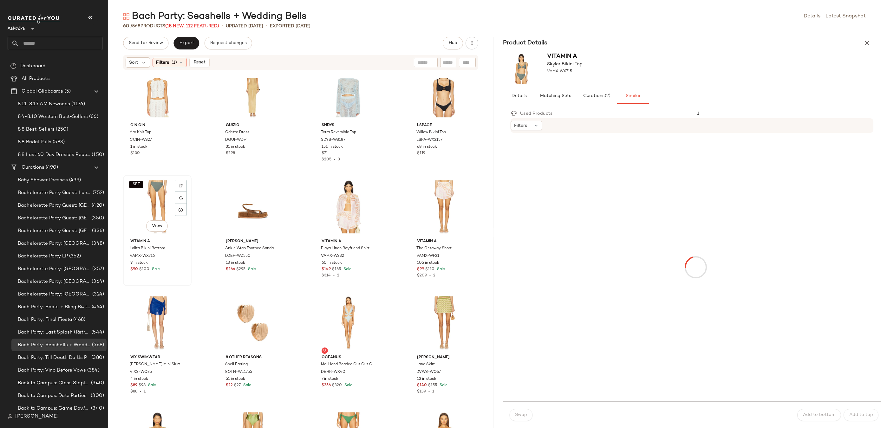
click at [160, 197] on div "SET View" at bounding box center [157, 206] width 64 height 59
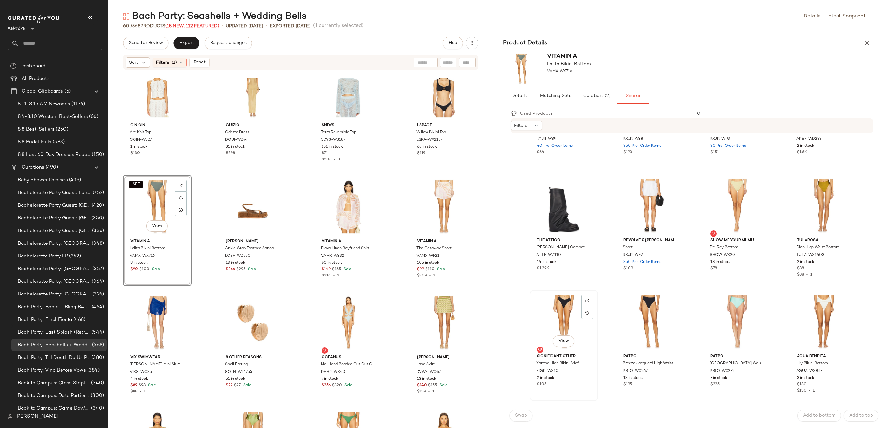
click at [563, 304] on div "View" at bounding box center [564, 322] width 64 height 59
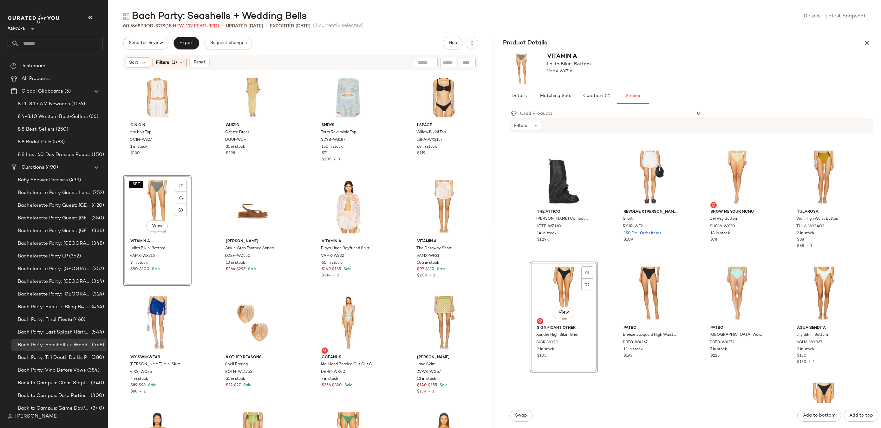
scroll to position [187, 0]
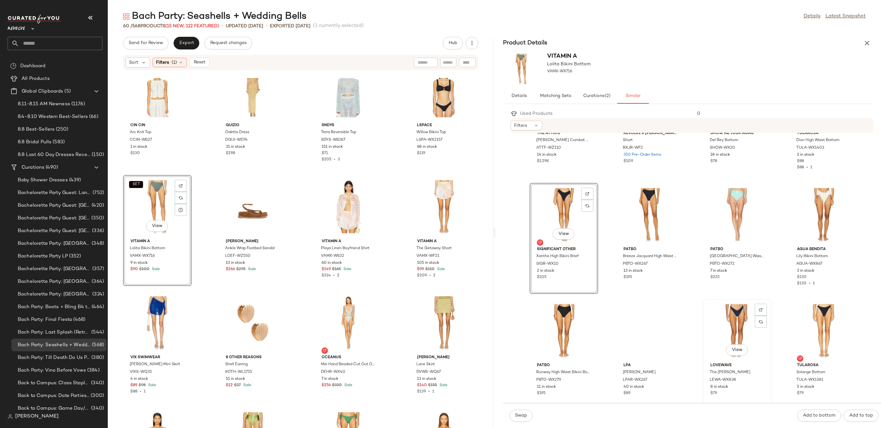
click at [726, 315] on div "View" at bounding box center [738, 330] width 64 height 59
click at [523, 415] on span "Swap" at bounding box center [521, 415] width 12 height 5
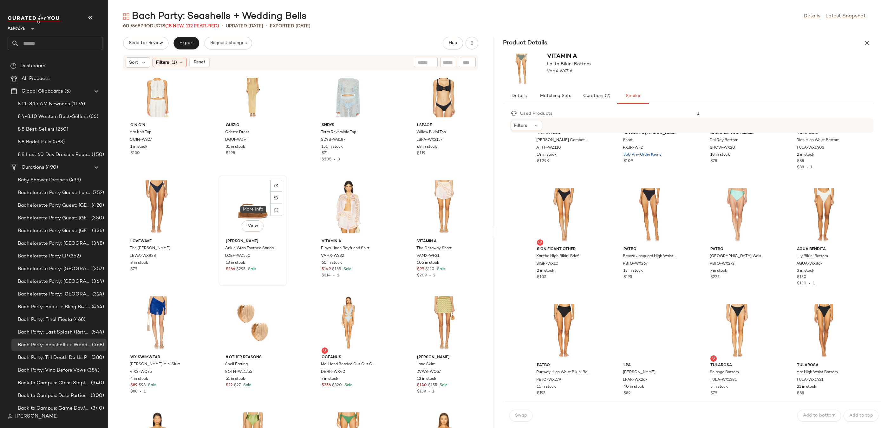
click at [240, 210] on div "View" at bounding box center [253, 206] width 64 height 59
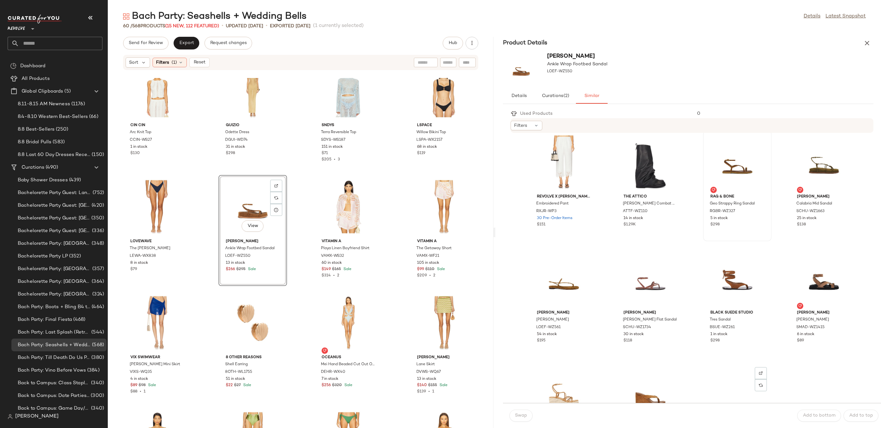
scroll to position [129, 0]
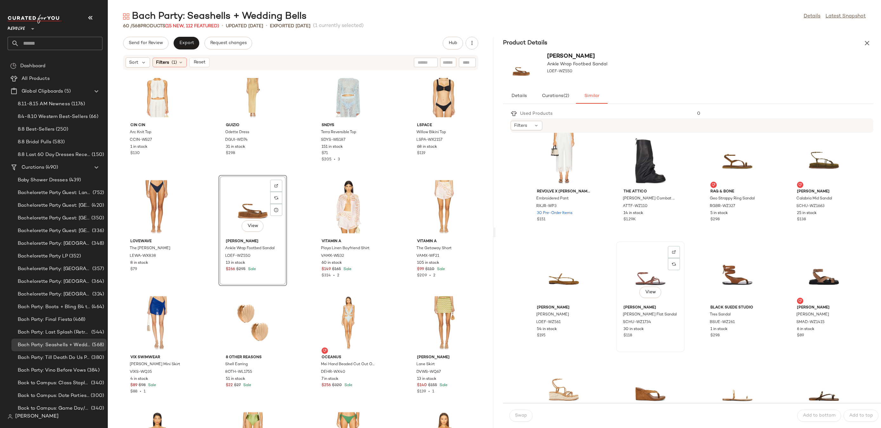
click at [639, 265] on div "View" at bounding box center [651, 273] width 64 height 59
click at [527, 412] on button "Swap" at bounding box center [521, 416] width 23 height 12
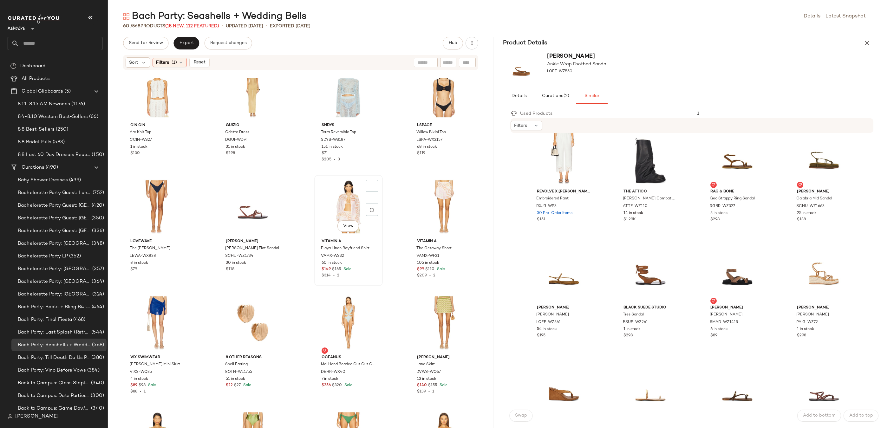
click at [346, 200] on div "View" at bounding box center [349, 206] width 64 height 59
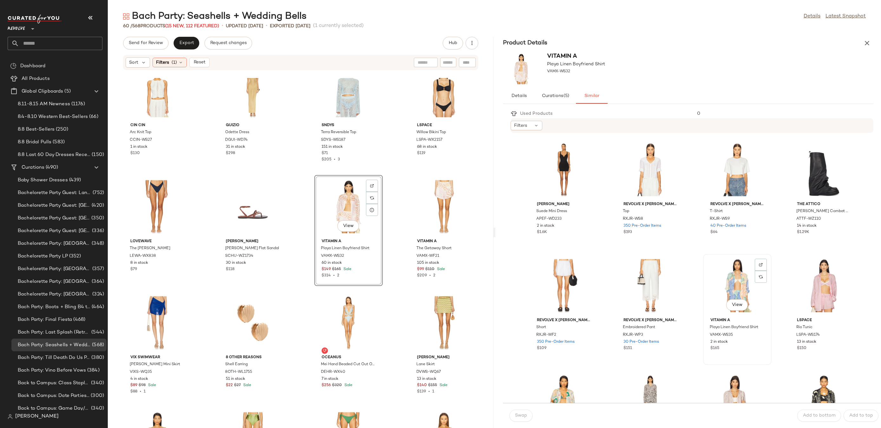
scroll to position [37, 0]
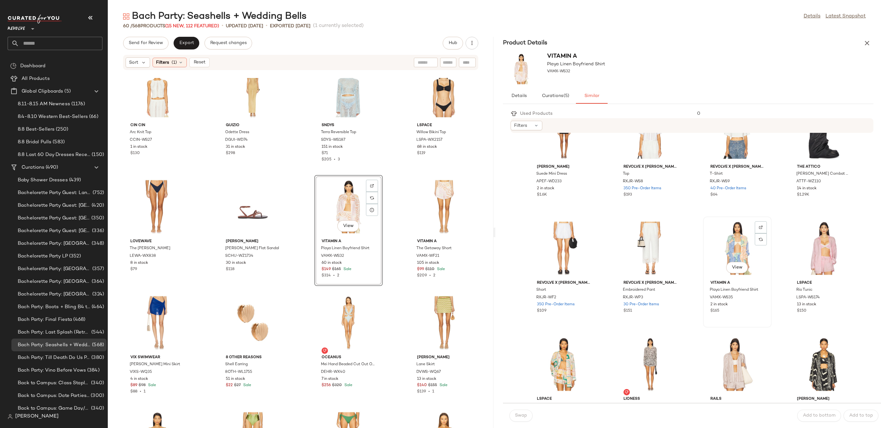
click at [726, 243] on div "View" at bounding box center [738, 248] width 64 height 59
click at [513, 419] on button "Swap" at bounding box center [521, 416] width 23 height 12
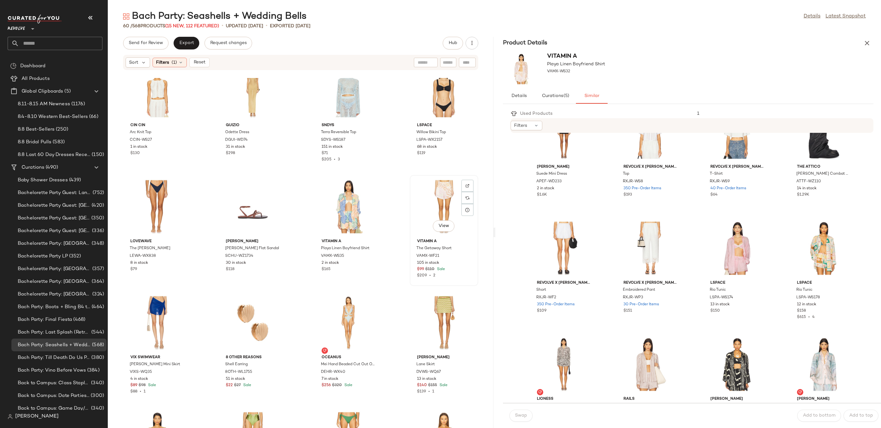
click at [440, 203] on div "View" at bounding box center [444, 206] width 64 height 59
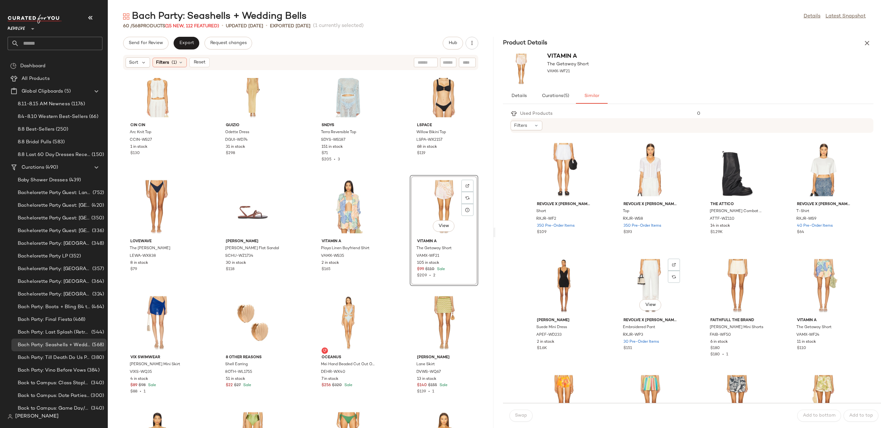
scroll to position [35, 0]
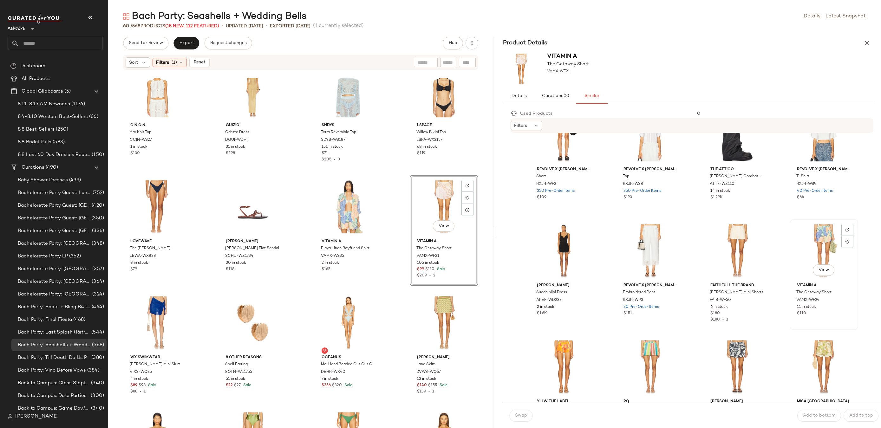
click at [811, 247] on div "View" at bounding box center [824, 250] width 64 height 59
click at [524, 417] on span "Swap" at bounding box center [521, 415] width 12 height 5
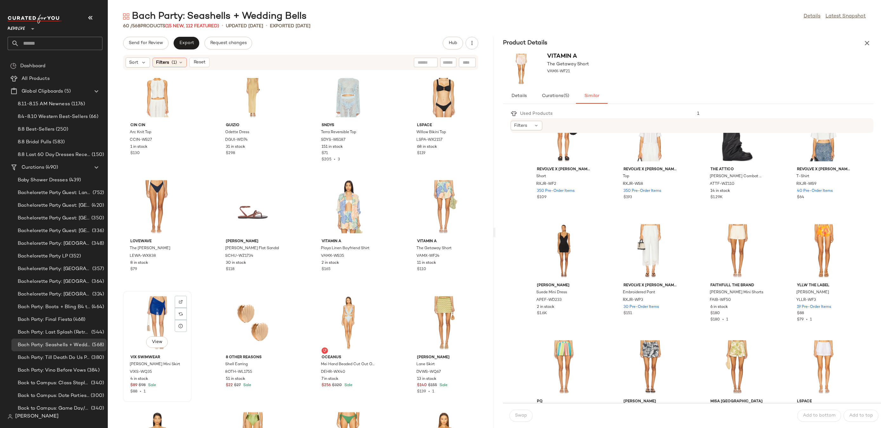
click at [142, 310] on div "View" at bounding box center [157, 323] width 64 height 59
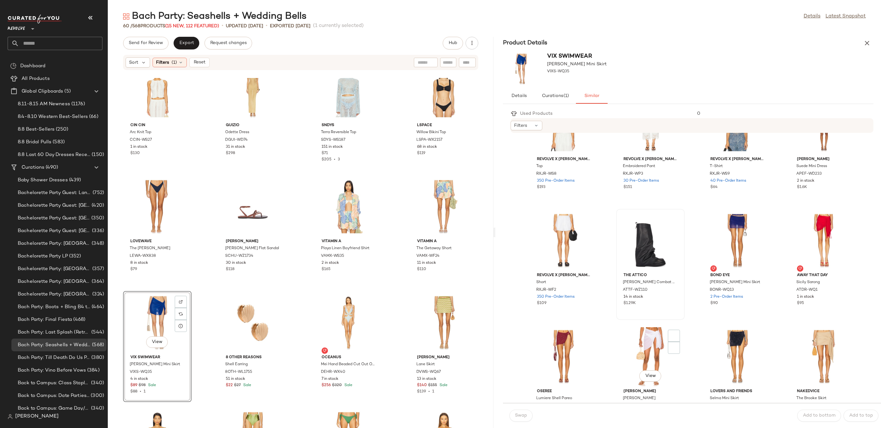
scroll to position [156, 0]
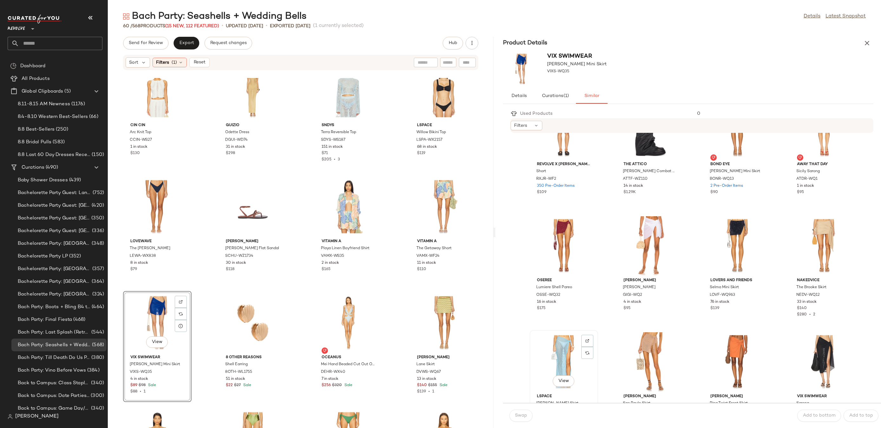
click at [556, 342] on div "View" at bounding box center [564, 362] width 64 height 59
click at [512, 422] on div "Swap" at bounding box center [521, 416] width 23 height 12
click at [523, 415] on span "Swap" at bounding box center [521, 415] width 12 height 5
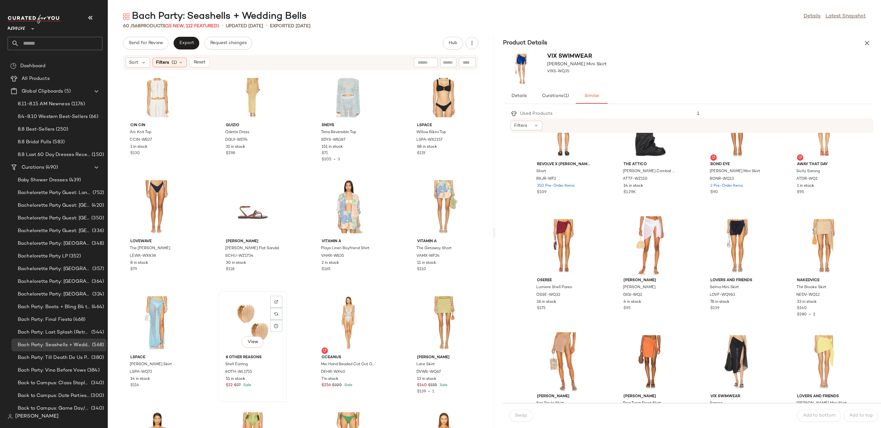
click at [255, 315] on div "View" at bounding box center [253, 323] width 64 height 59
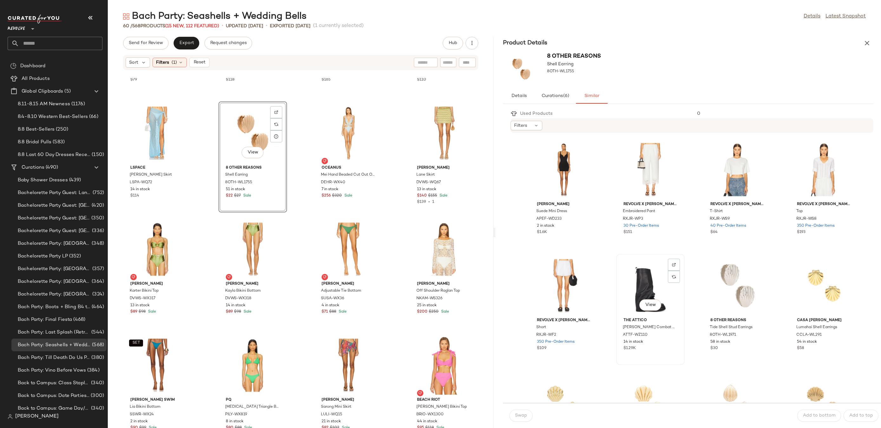
scroll to position [47, 0]
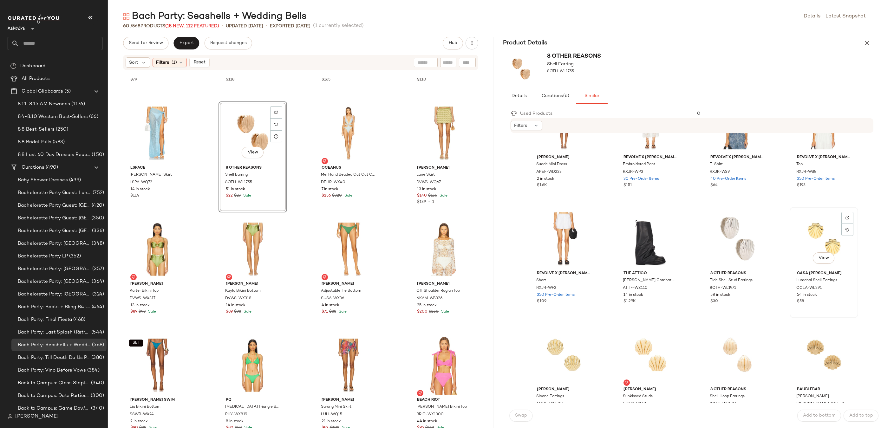
click at [805, 226] on div "View" at bounding box center [824, 238] width 64 height 59
click at [527, 412] on button "Swap" at bounding box center [521, 416] width 23 height 12
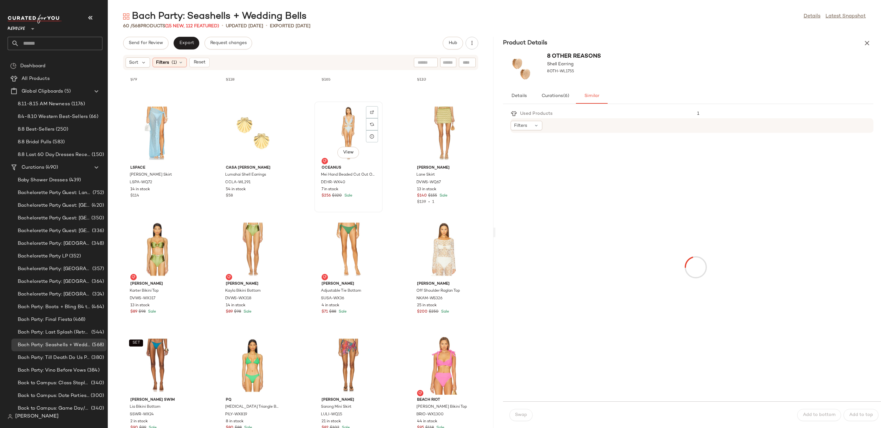
click at [342, 124] on div "View" at bounding box center [349, 133] width 64 height 59
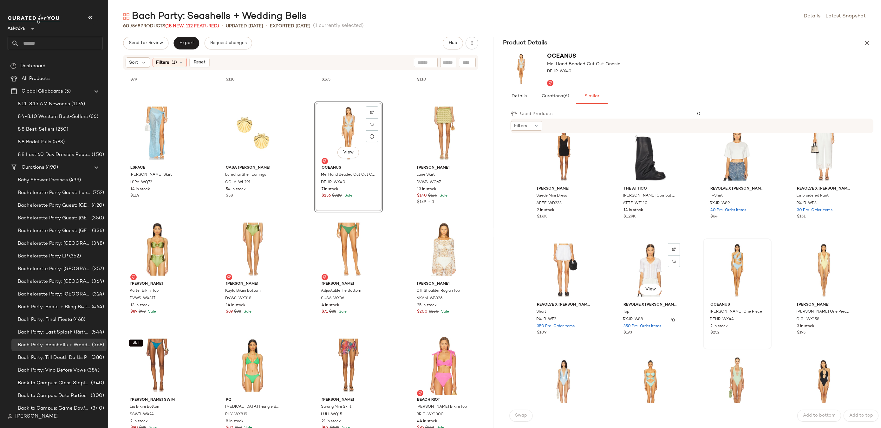
scroll to position [18, 0]
click at [743, 250] on div "View" at bounding box center [738, 267] width 64 height 59
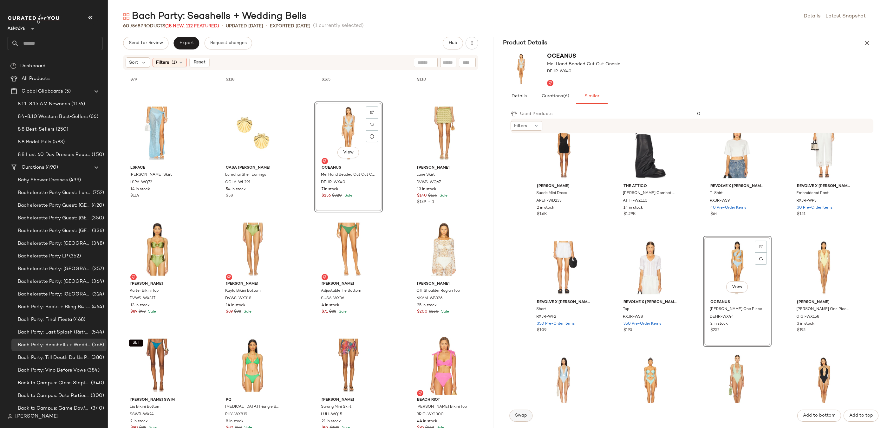
click at [519, 412] on button "Swap" at bounding box center [521, 416] width 23 height 12
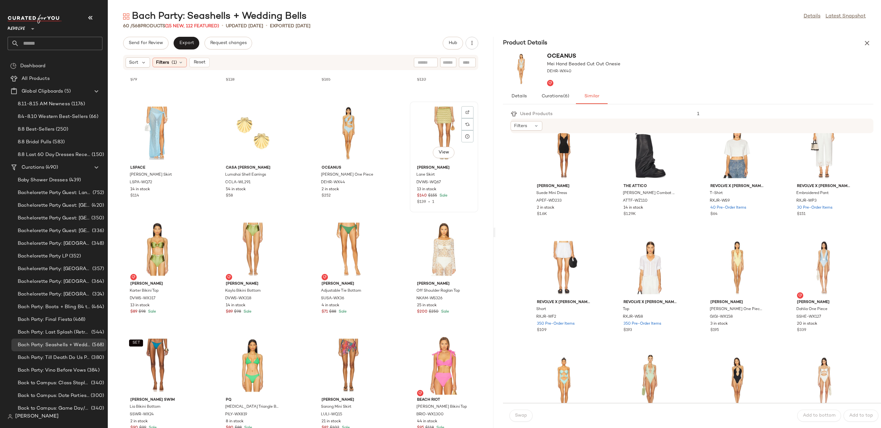
click at [439, 116] on div "View" at bounding box center [444, 133] width 64 height 59
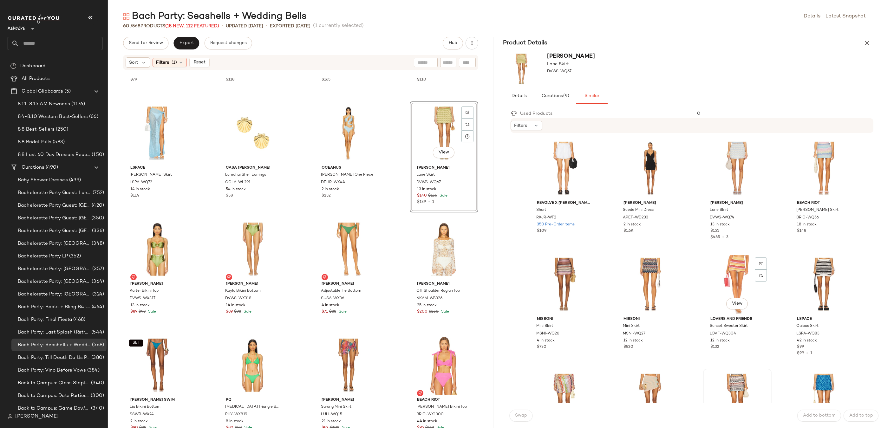
scroll to position [116, 0]
click at [577, 163] on div "View" at bounding box center [564, 169] width 64 height 59
click at [523, 413] on button "Swap" at bounding box center [521, 416] width 23 height 12
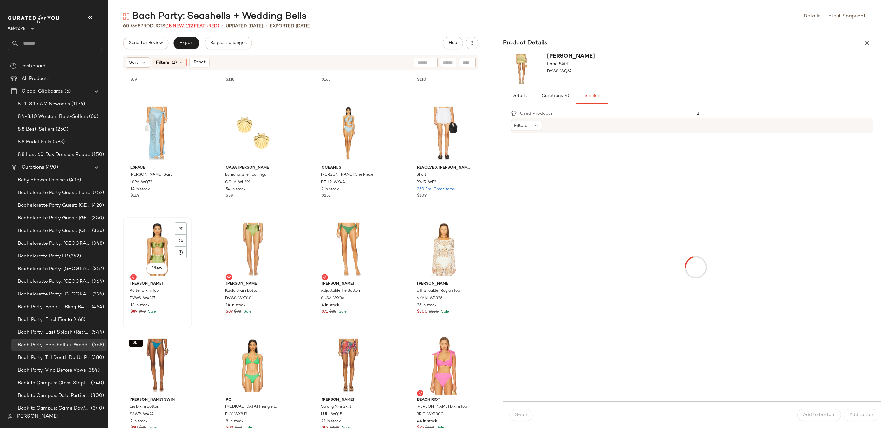
click at [155, 231] on div "View" at bounding box center [157, 249] width 64 height 59
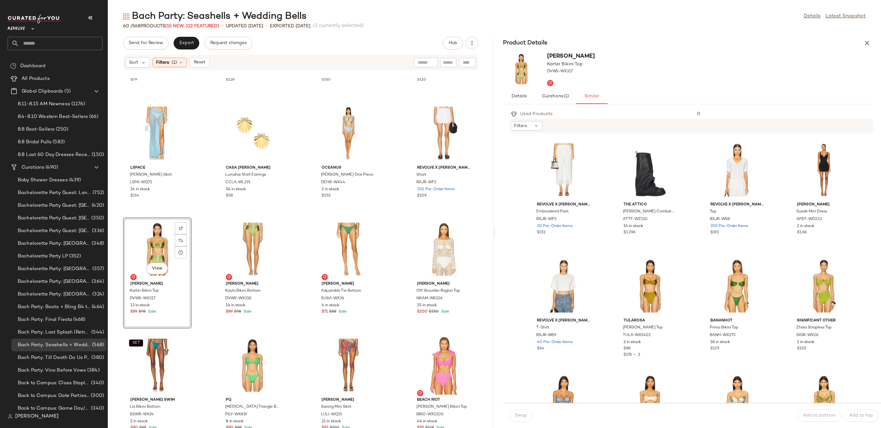
scroll to position [25, 0]
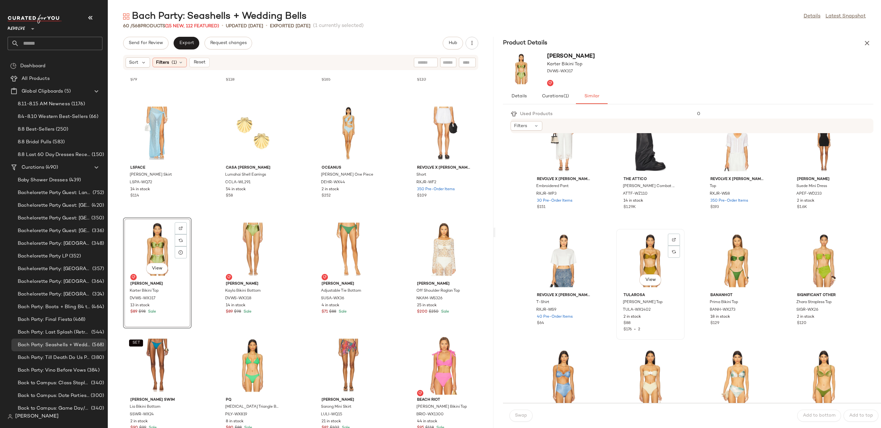
click at [650, 256] on div "View" at bounding box center [651, 260] width 64 height 59
click at [525, 418] on span "Swap" at bounding box center [521, 415] width 12 height 5
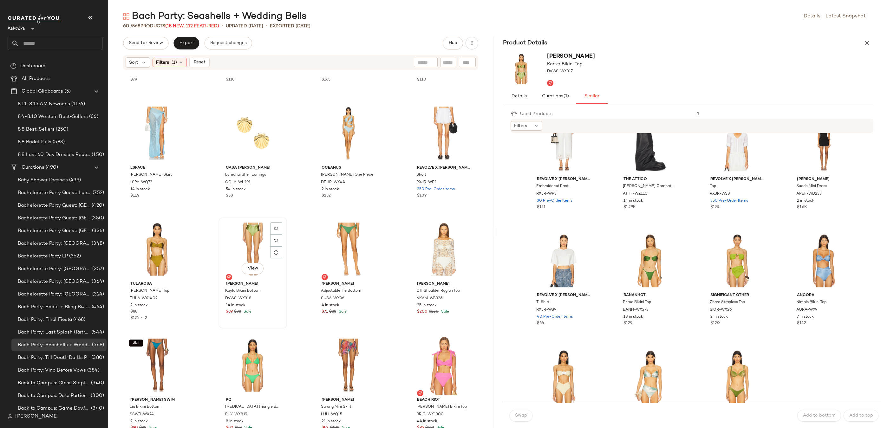
click at [244, 254] on div "View" at bounding box center [253, 249] width 64 height 59
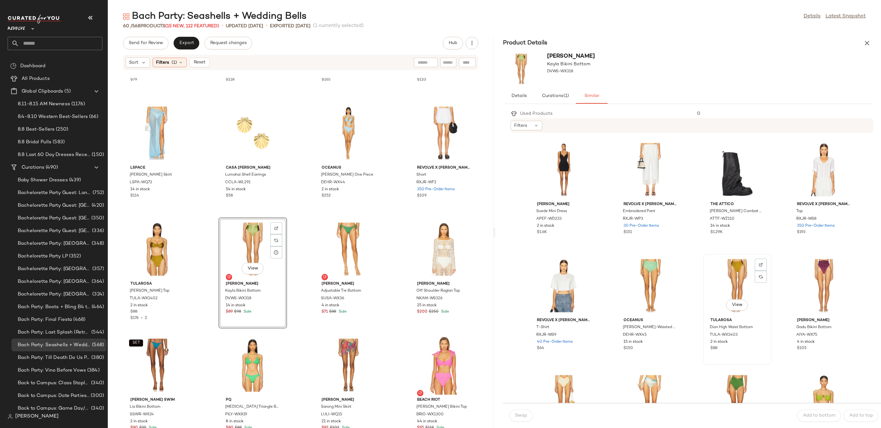
click at [731, 274] on div "View" at bounding box center [738, 285] width 64 height 59
click at [527, 419] on button "Swap" at bounding box center [521, 416] width 23 height 12
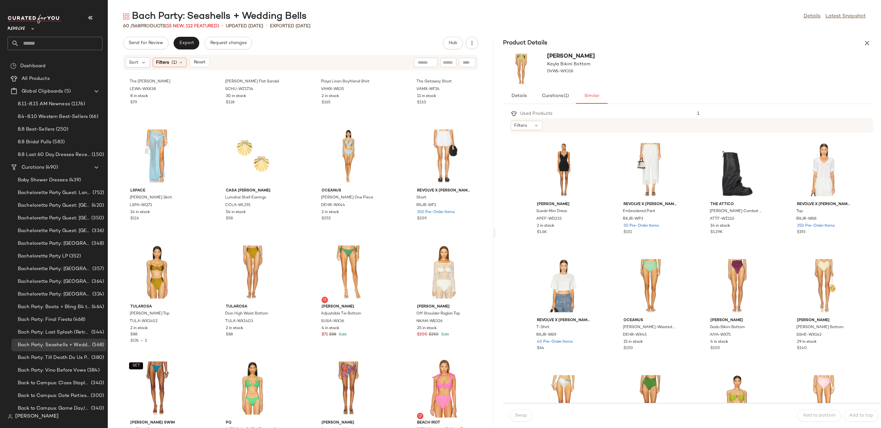
scroll to position [774, 0]
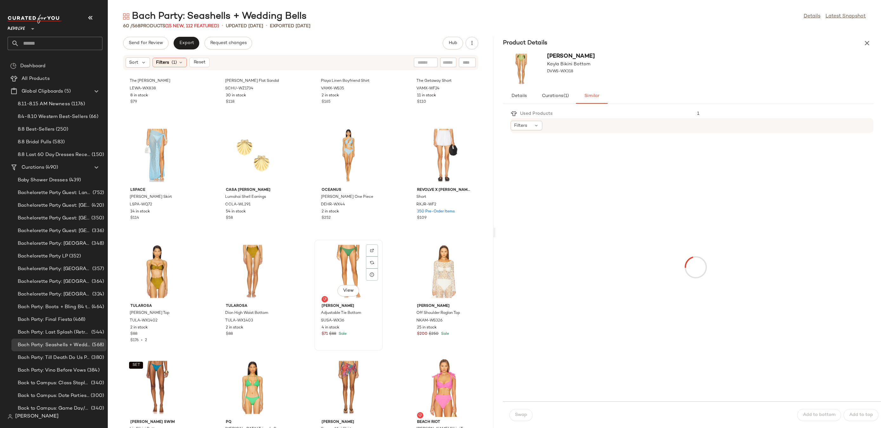
click at [332, 261] on div "View" at bounding box center [349, 271] width 64 height 59
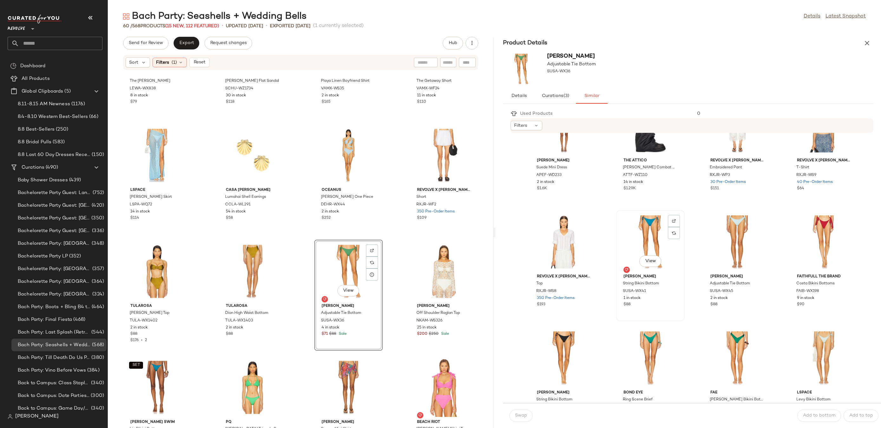
scroll to position [121, 0]
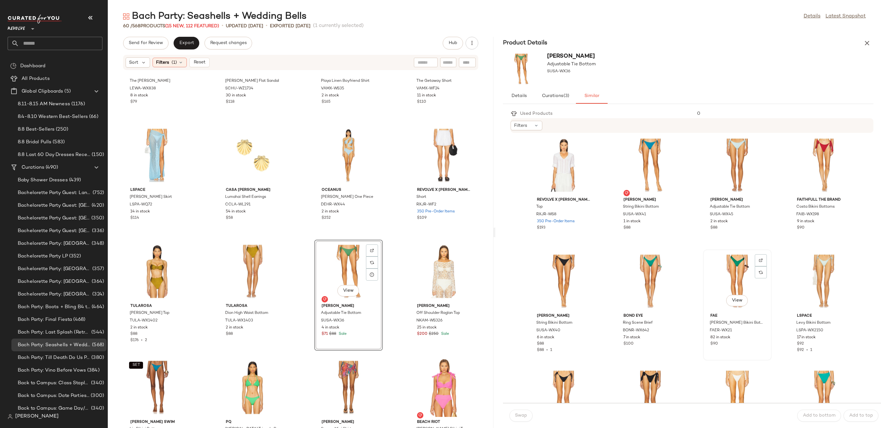
click at [733, 263] on div "View" at bounding box center [738, 281] width 64 height 59
click at [523, 418] on span "Swap" at bounding box center [521, 415] width 12 height 5
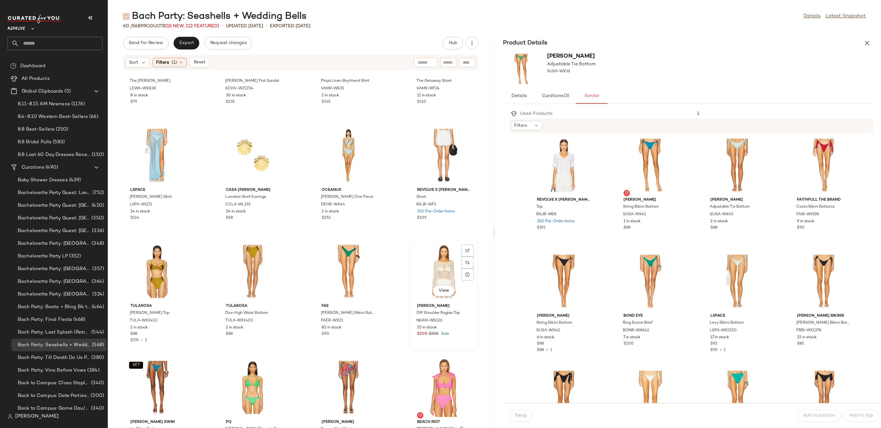
click at [432, 271] on div "View" at bounding box center [444, 271] width 64 height 59
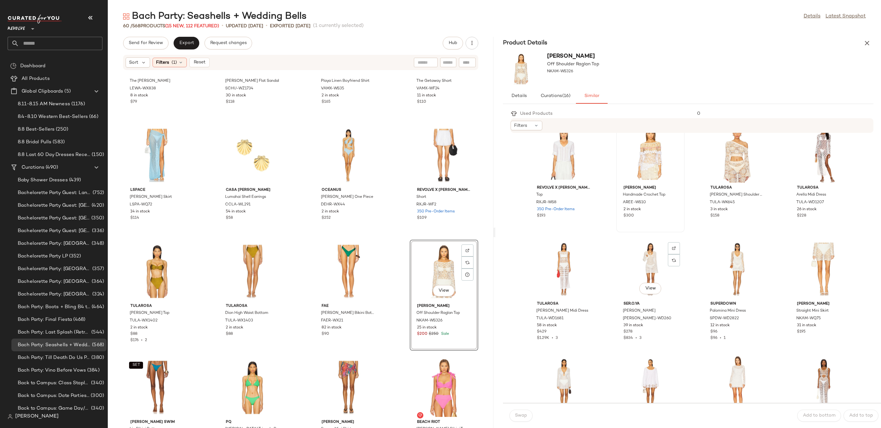
scroll to position [121, 0]
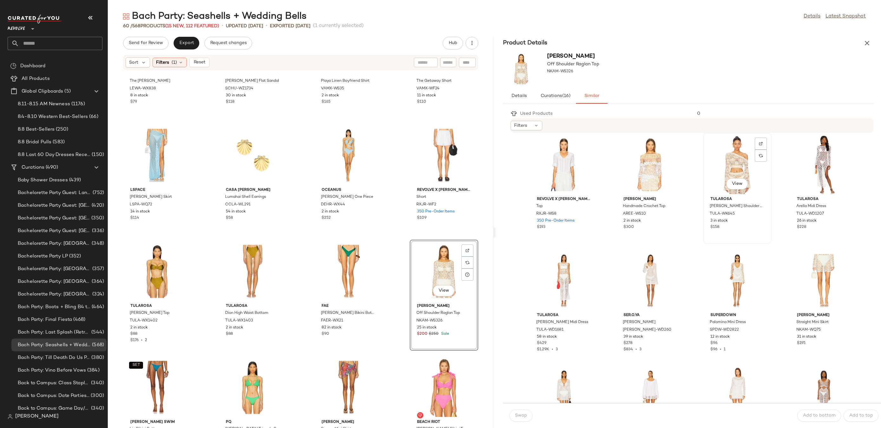
click at [728, 142] on div "View" at bounding box center [738, 164] width 64 height 59
click at [630, 157] on div "View" at bounding box center [651, 164] width 64 height 59
click at [521, 418] on span "Swap" at bounding box center [521, 415] width 12 height 5
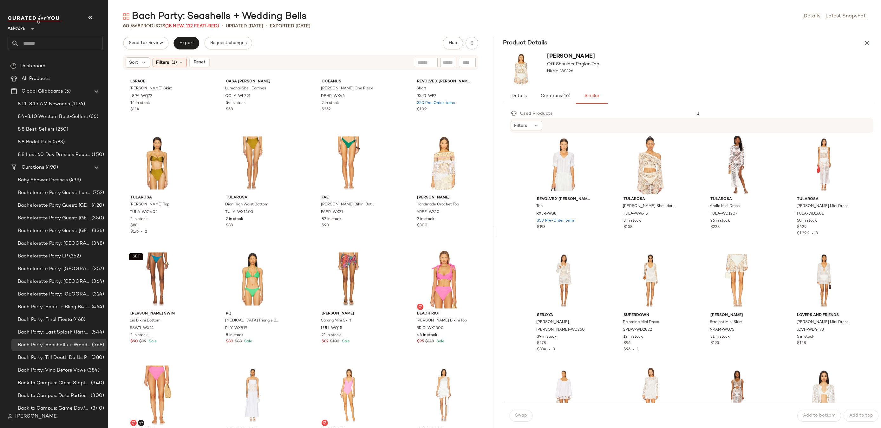
scroll to position [897, 0]
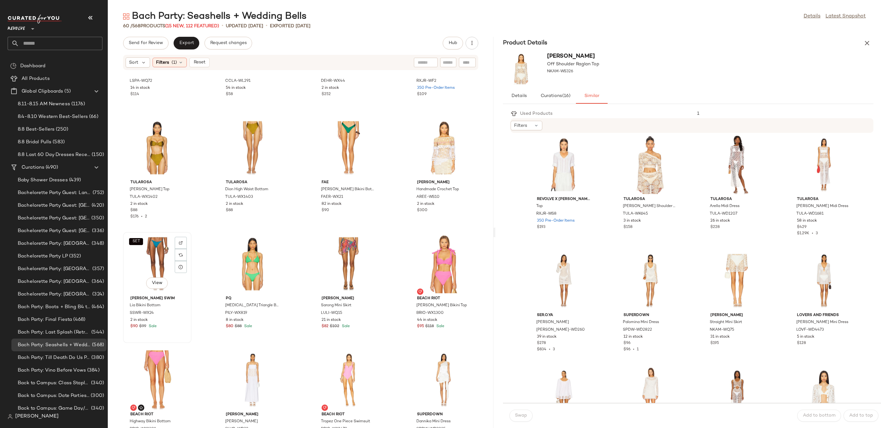
click at [131, 248] on div "SET View" at bounding box center [157, 263] width 64 height 59
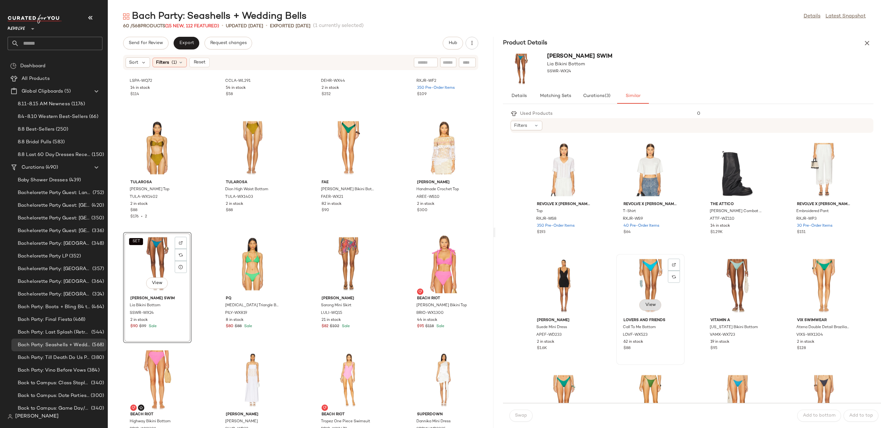
scroll to position [97, 0]
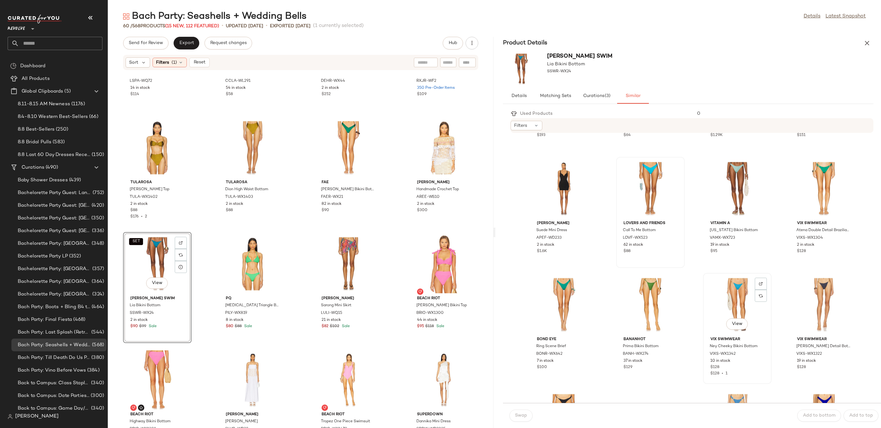
click at [718, 299] on div "View" at bounding box center [738, 304] width 64 height 59
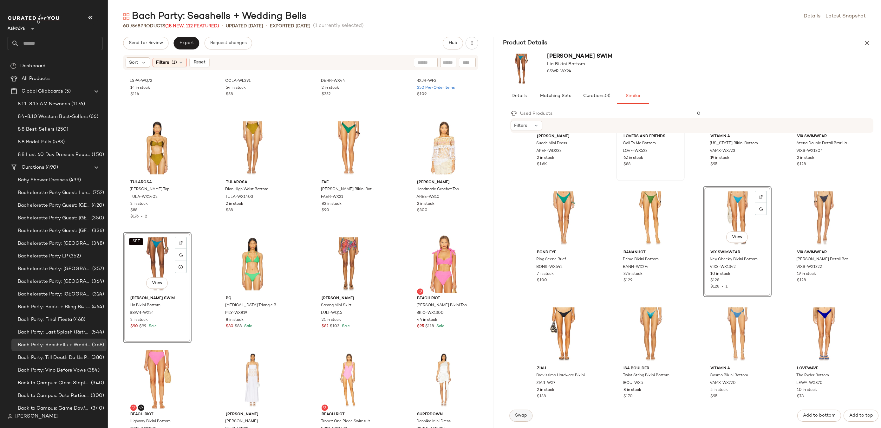
click at [522, 413] on span "Swap" at bounding box center [521, 415] width 12 height 5
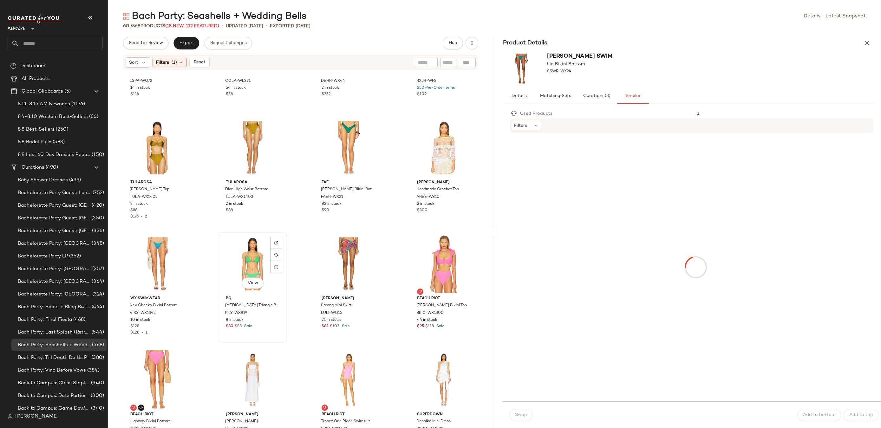
click at [257, 264] on div "View" at bounding box center [253, 263] width 64 height 59
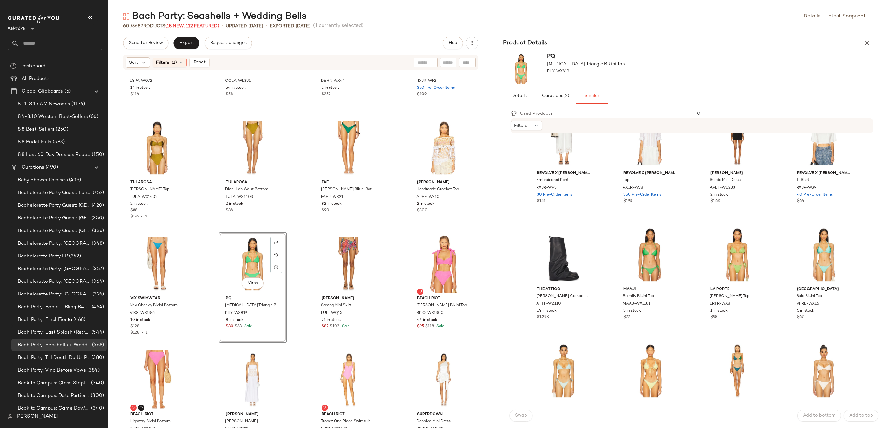
scroll to position [34, 0]
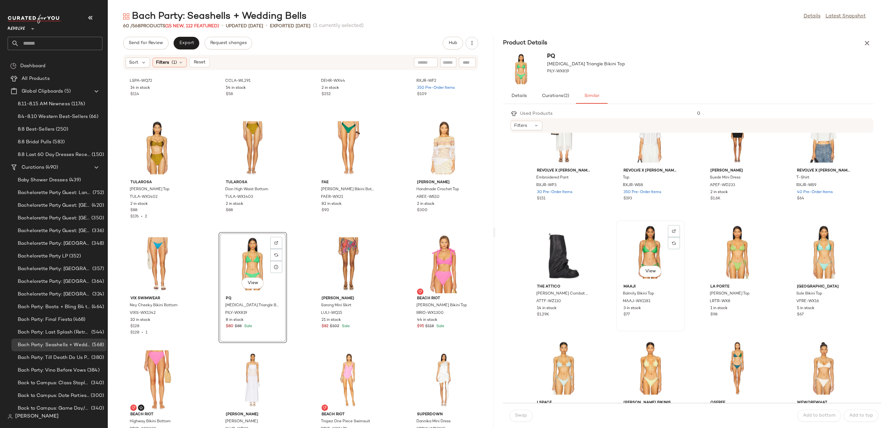
click at [630, 244] on div "View" at bounding box center [651, 252] width 64 height 59
click at [524, 416] on span "Swap" at bounding box center [521, 415] width 12 height 5
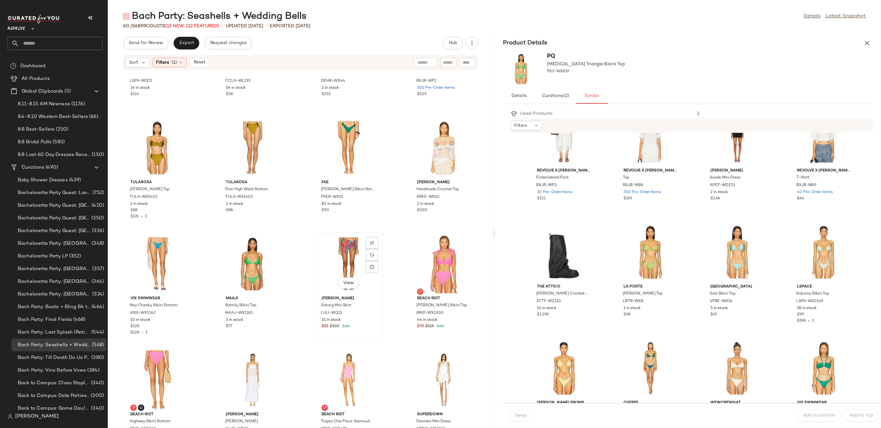
click at [358, 249] on div "View" at bounding box center [349, 263] width 64 height 59
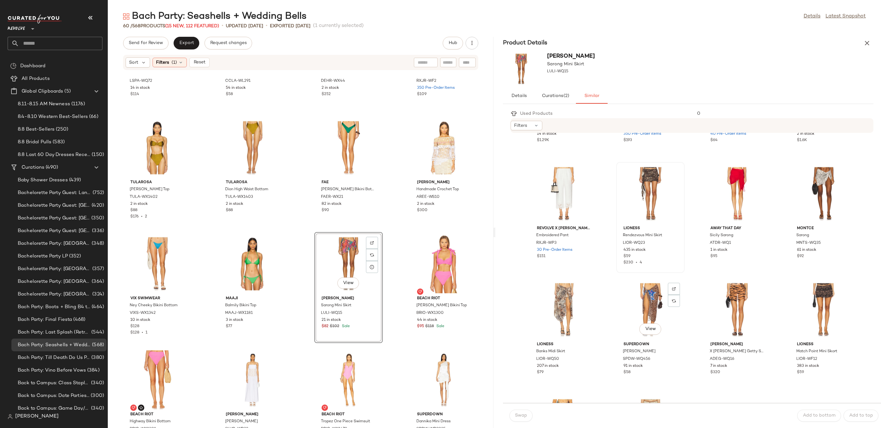
scroll to position [93, 0]
click at [564, 296] on div "View" at bounding box center [564, 308] width 64 height 59
click at [816, 170] on div "View" at bounding box center [824, 192] width 64 height 59
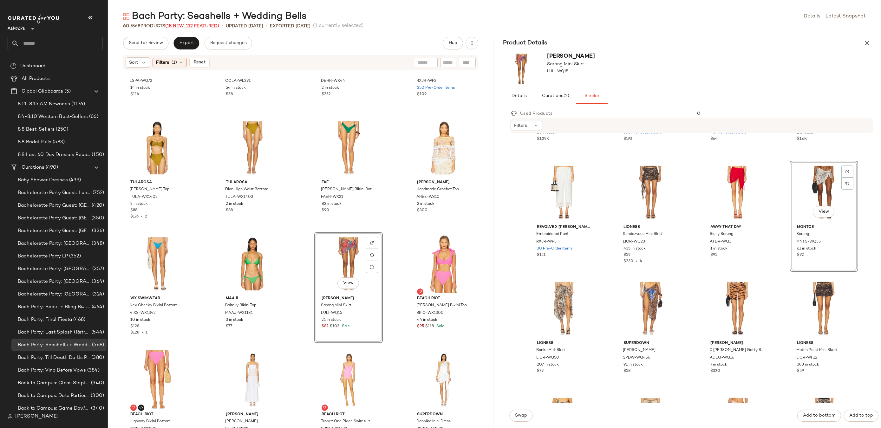
click at [517, 422] on div "Swap Add to bottom Add to top" at bounding box center [692, 415] width 378 height 25
click at [519, 414] on span "Swap" at bounding box center [521, 415] width 12 height 5
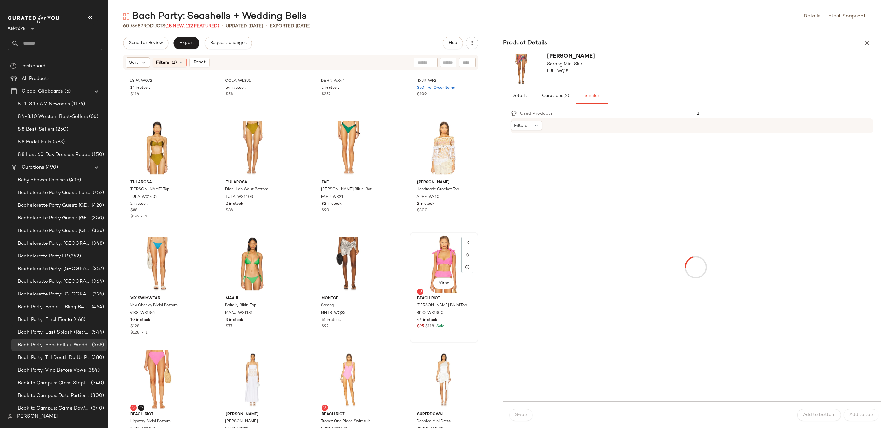
click at [435, 266] on div "View" at bounding box center [444, 263] width 64 height 59
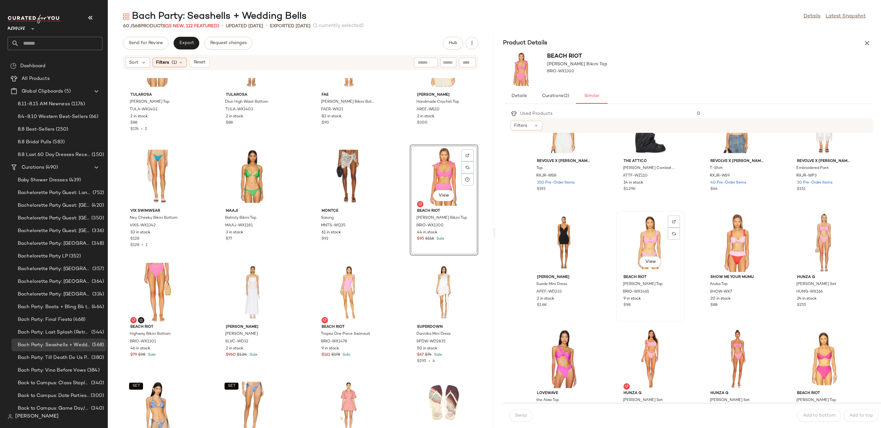
scroll to position [44, 0]
click at [643, 230] on div "View" at bounding box center [651, 242] width 64 height 59
click at [521, 418] on span "Swap" at bounding box center [521, 415] width 12 height 5
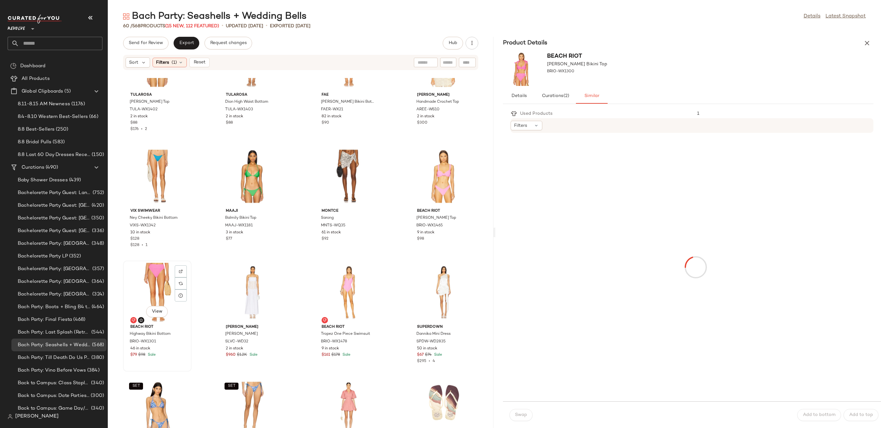
click at [139, 287] on div "View" at bounding box center [157, 292] width 64 height 59
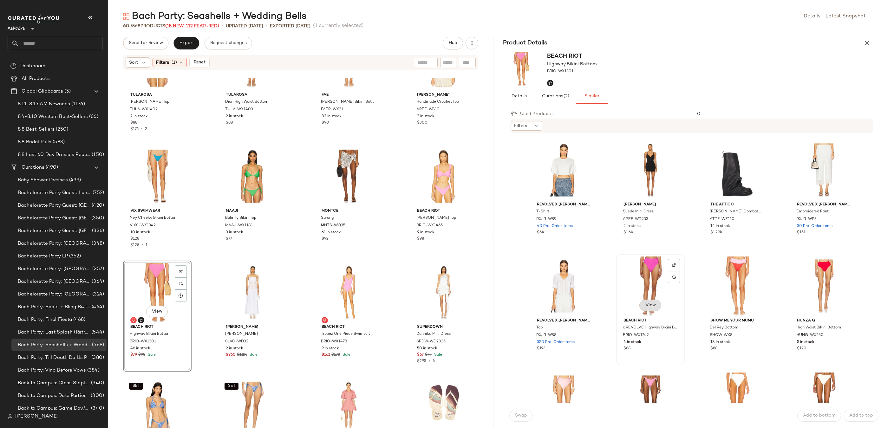
scroll to position [58, 0]
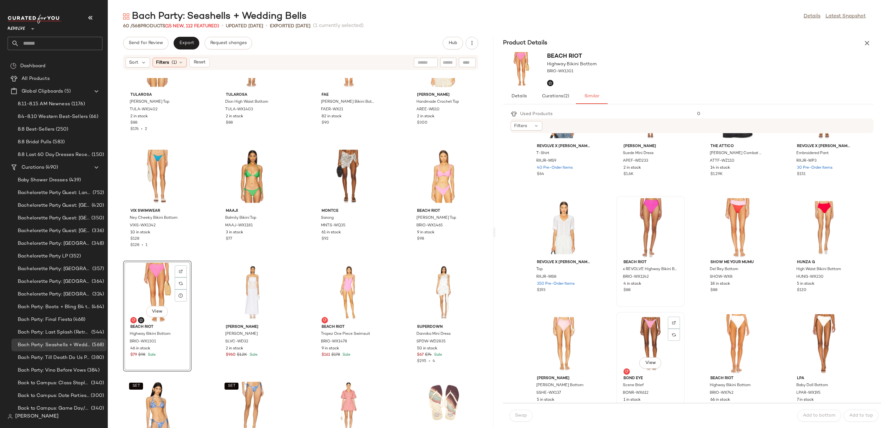
click at [646, 329] on div "View" at bounding box center [651, 343] width 64 height 59
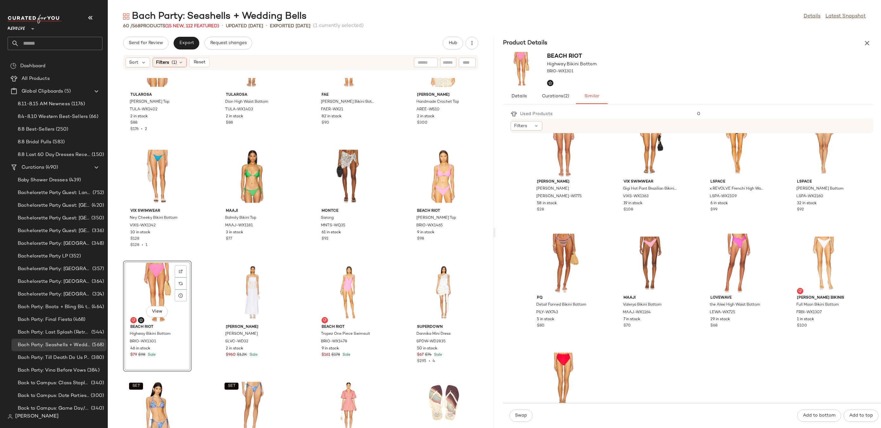
scroll to position [416, 0]
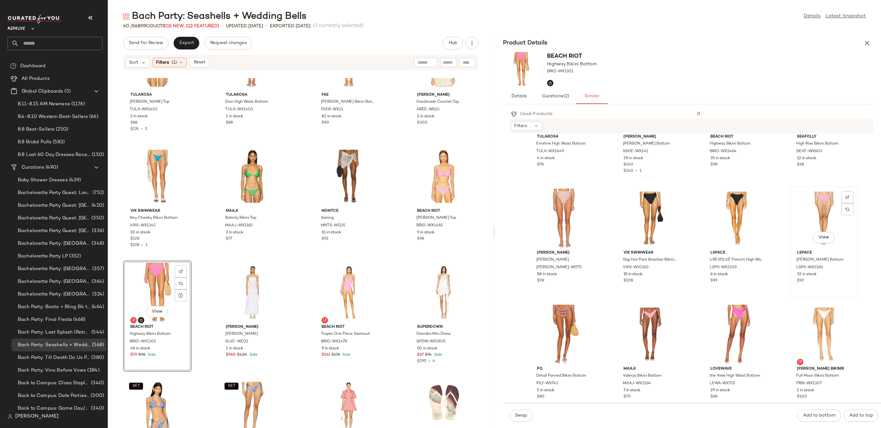
click at [812, 199] on div "View" at bounding box center [824, 218] width 64 height 59
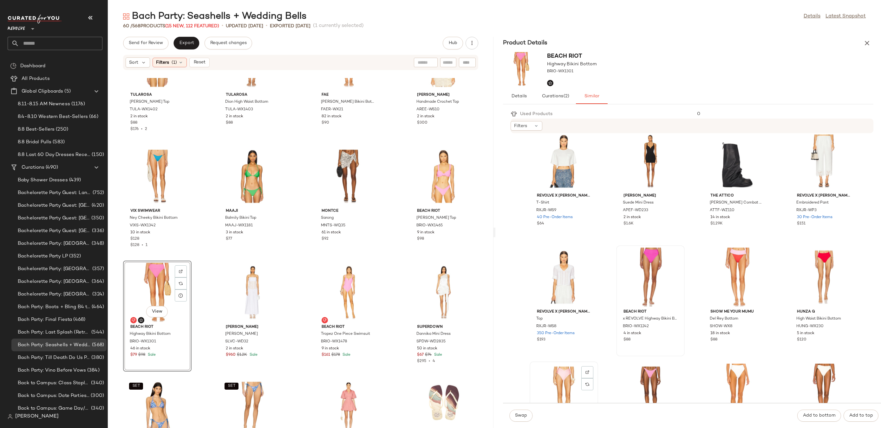
scroll to position [0, 0]
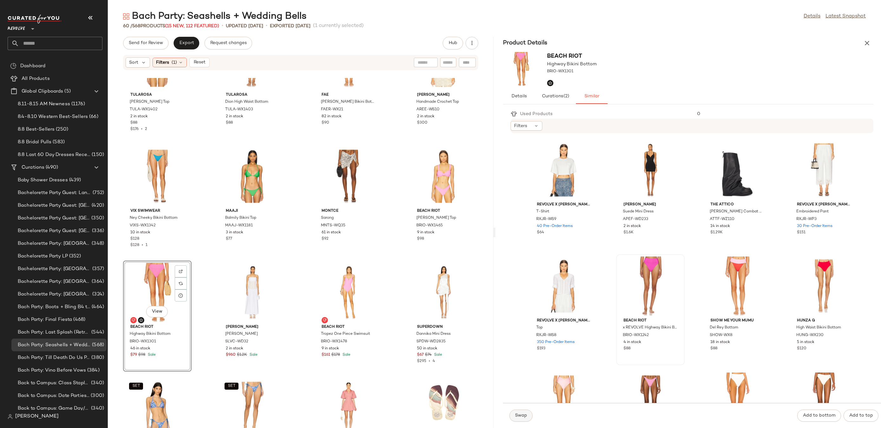
click at [522, 416] on span "Swap" at bounding box center [521, 415] width 12 height 5
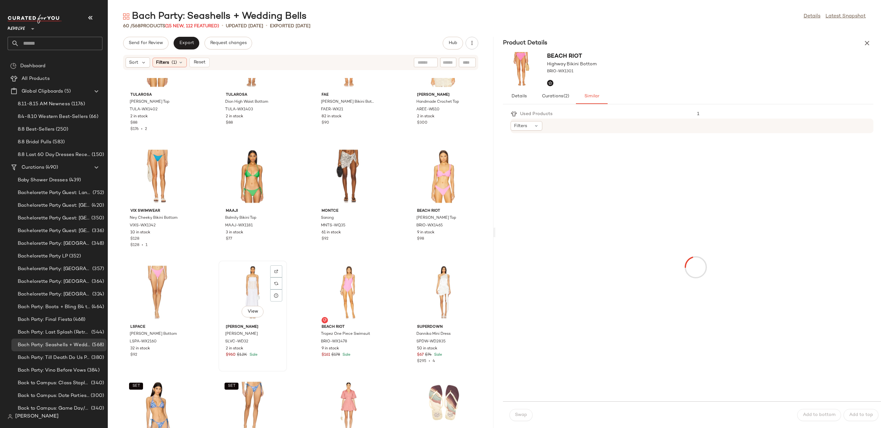
click at [251, 295] on div "View" at bounding box center [253, 292] width 64 height 59
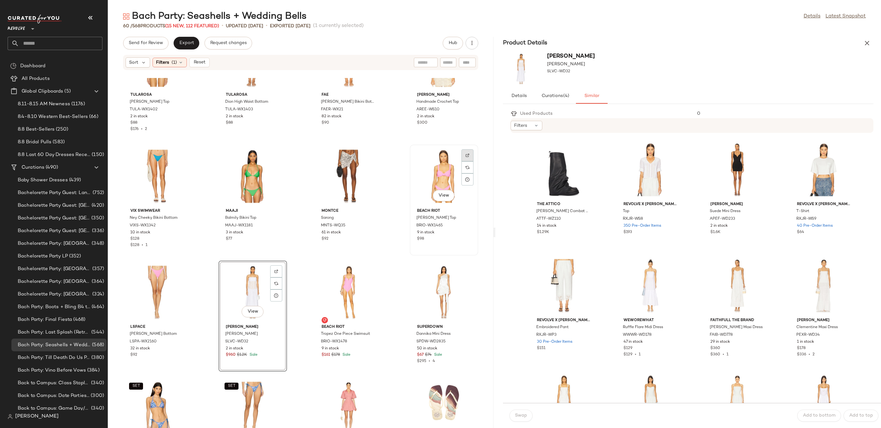
click at [470, 162] on div at bounding box center [468, 168] width 12 height 12
click at [180, 271] on img at bounding box center [181, 272] width 4 height 4
click at [644, 280] on div "View" at bounding box center [651, 285] width 64 height 59
click at [738, 277] on div "View" at bounding box center [738, 285] width 64 height 59
click at [528, 413] on button "Swap" at bounding box center [521, 416] width 23 height 12
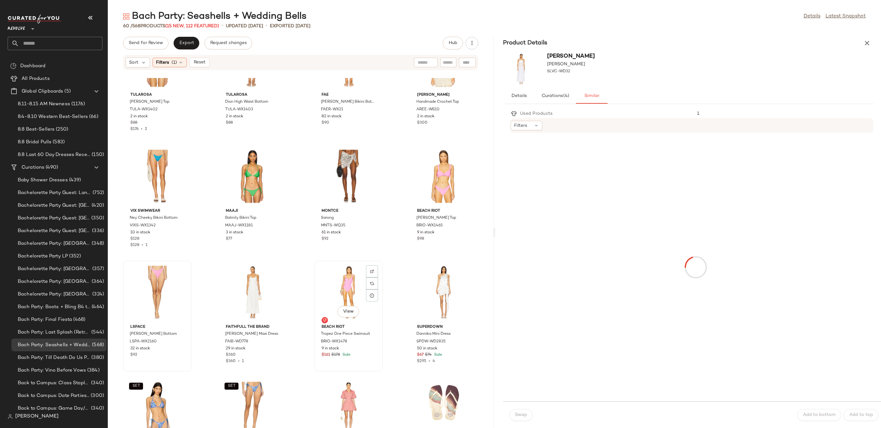
click at [345, 279] on div "View" at bounding box center [349, 292] width 64 height 59
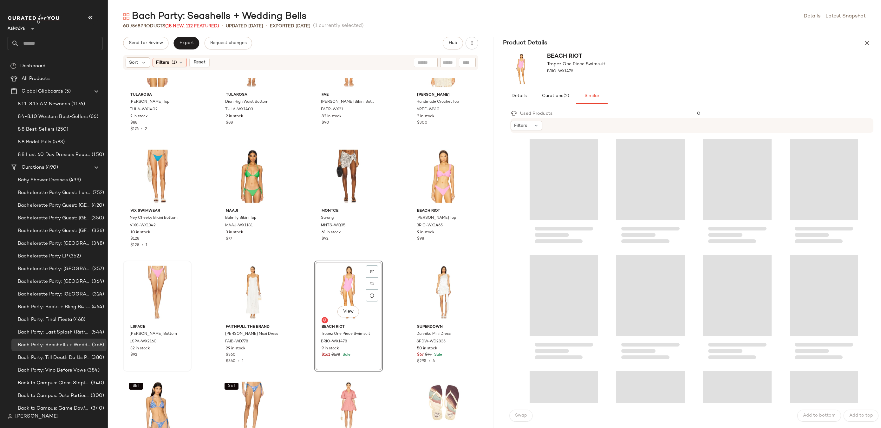
scroll to position [1107, 0]
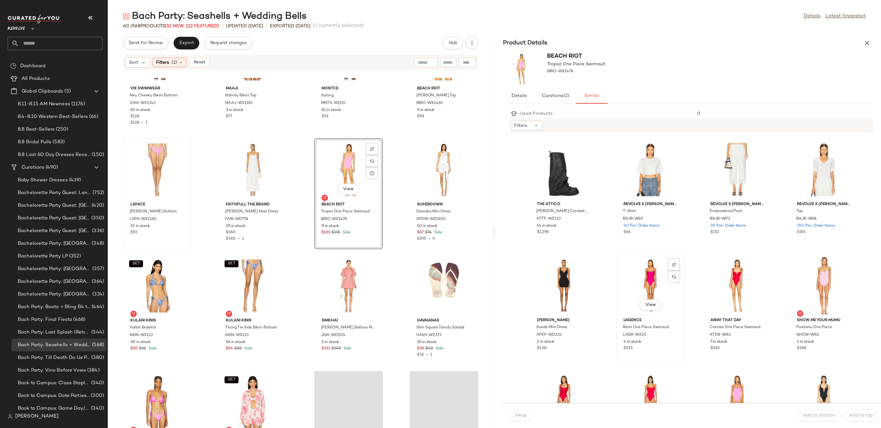
click at [655, 279] on div "View" at bounding box center [651, 285] width 64 height 59
click at [523, 412] on button "Swap" at bounding box center [521, 416] width 23 height 12
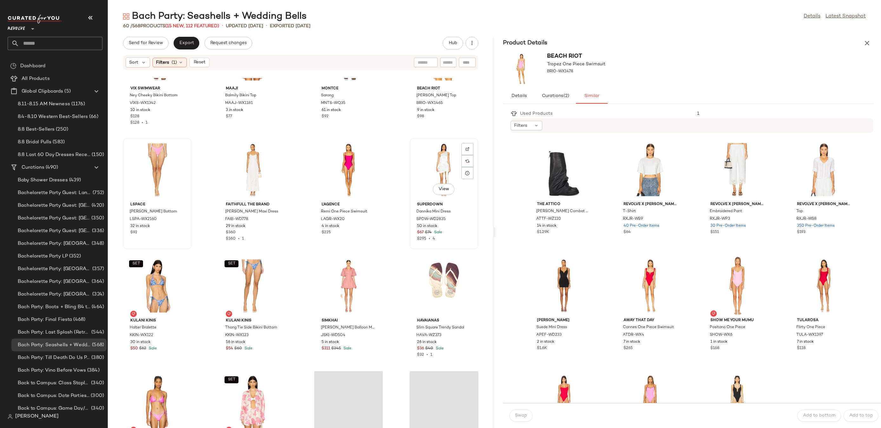
click at [442, 168] on div "View" at bounding box center [444, 170] width 64 height 59
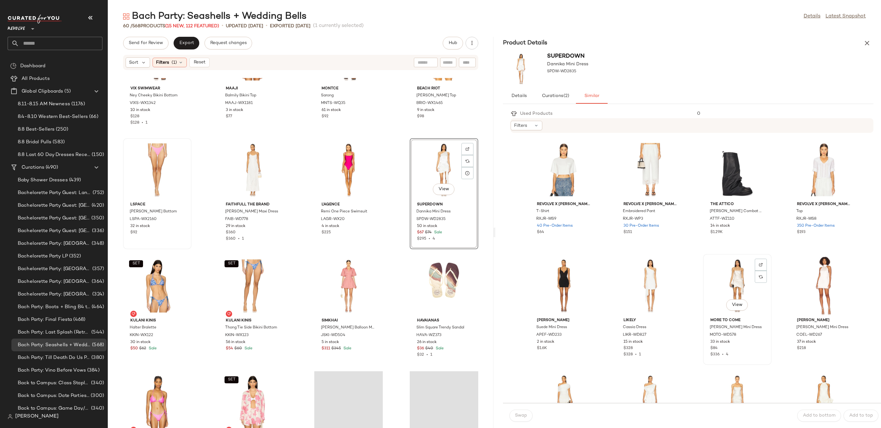
scroll to position [244, 0]
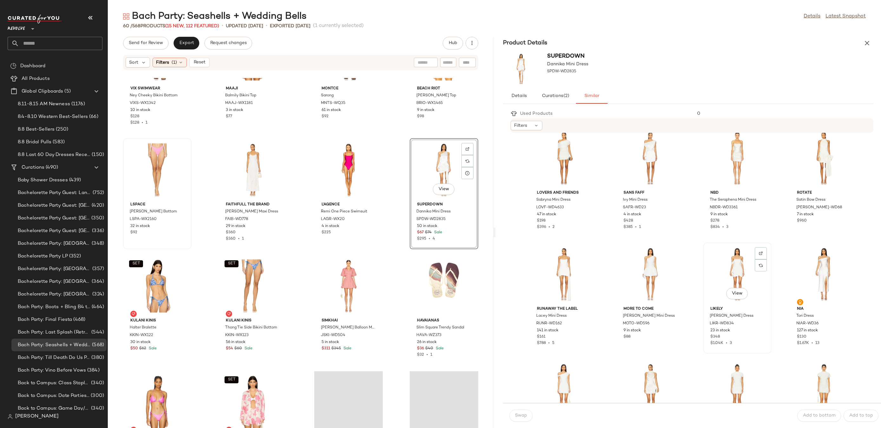
click at [719, 272] on div "View" at bounding box center [738, 274] width 64 height 59
click at [517, 418] on span "Swap" at bounding box center [521, 415] width 12 height 5
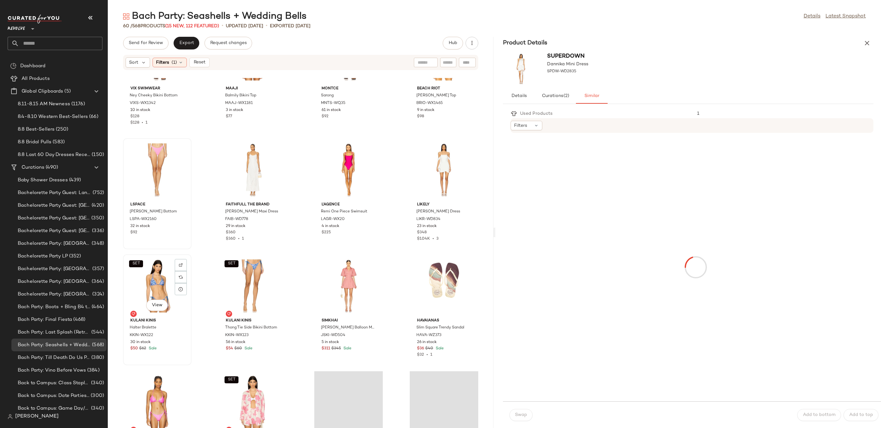
click at [158, 282] on div "SET View" at bounding box center [157, 286] width 64 height 59
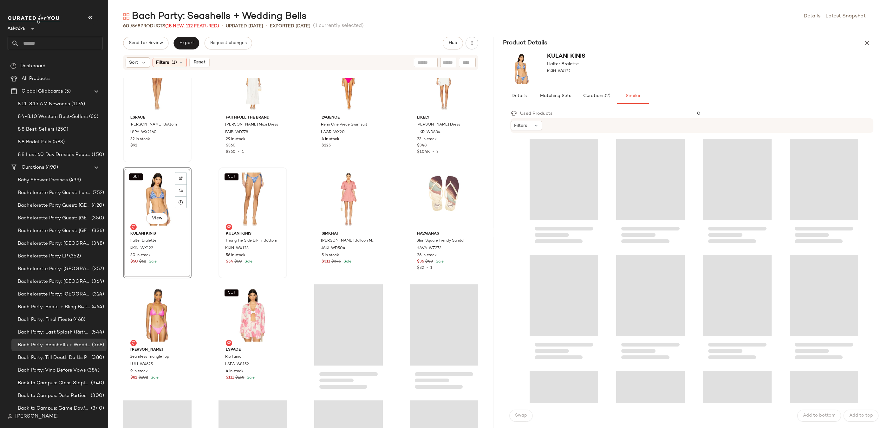
scroll to position [1293, 0]
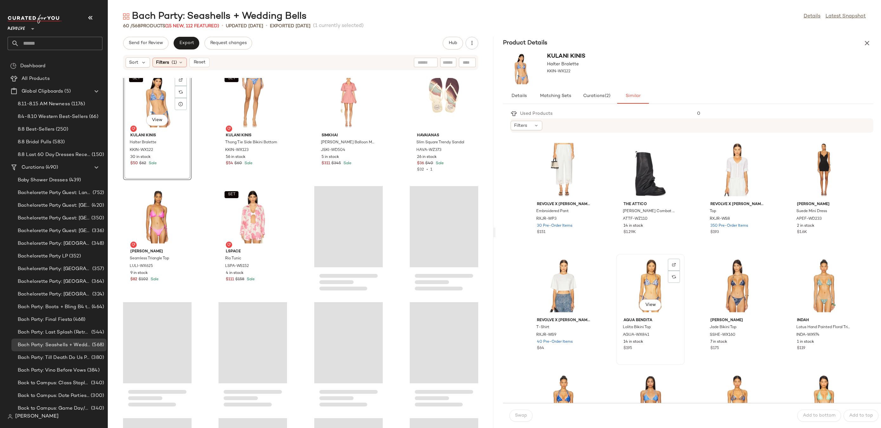
click at [644, 266] on div "View" at bounding box center [651, 285] width 64 height 59
click at [525, 416] on span "Swap" at bounding box center [521, 415] width 12 height 5
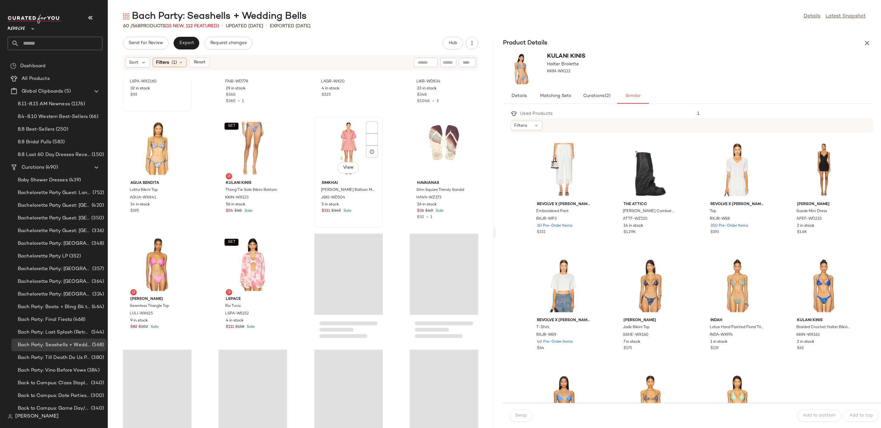
scroll to position [1207, 0]
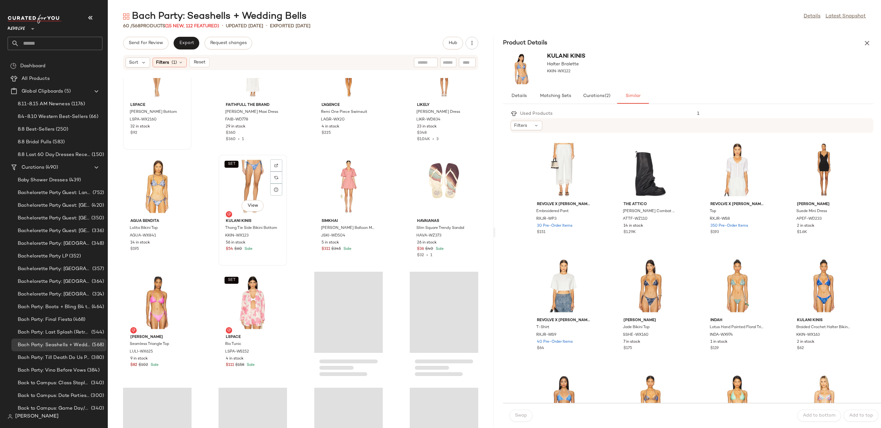
click at [240, 181] on div "SET View" at bounding box center [253, 186] width 64 height 59
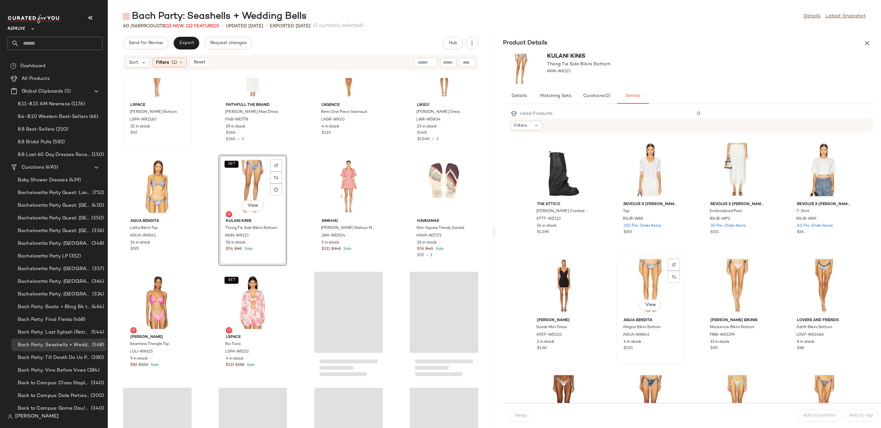
click at [642, 283] on div "View" at bounding box center [651, 285] width 64 height 59
click at [525, 413] on span "Swap" at bounding box center [521, 415] width 12 height 5
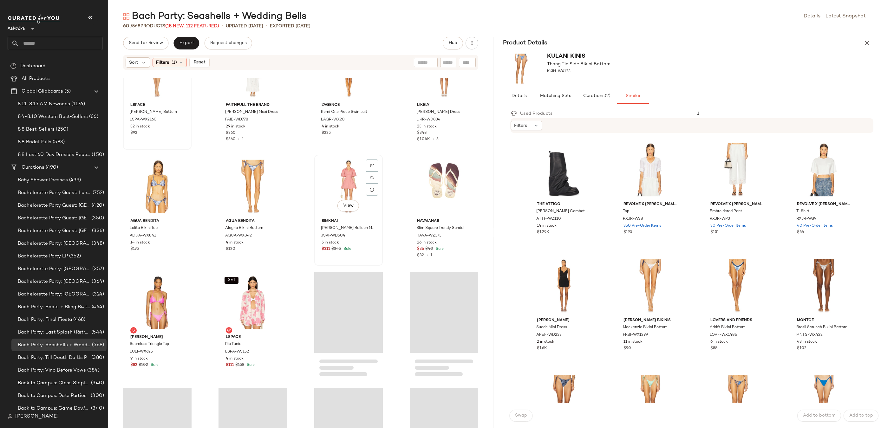
click at [341, 188] on div "View" at bounding box center [349, 186] width 64 height 59
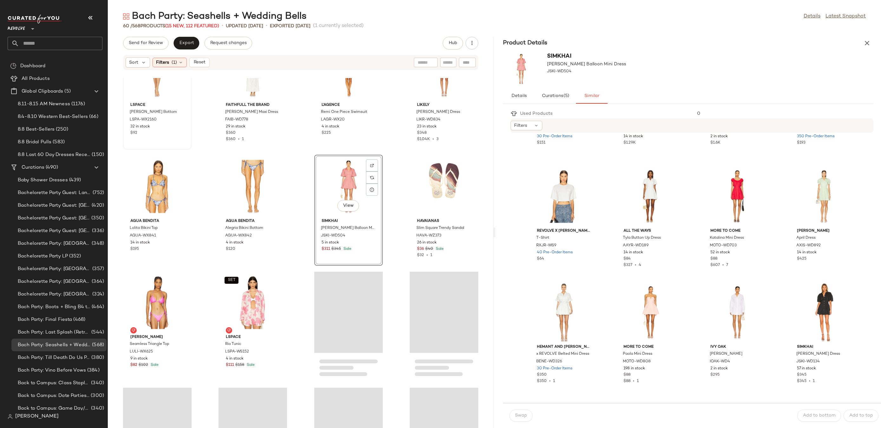
scroll to position [143, 0]
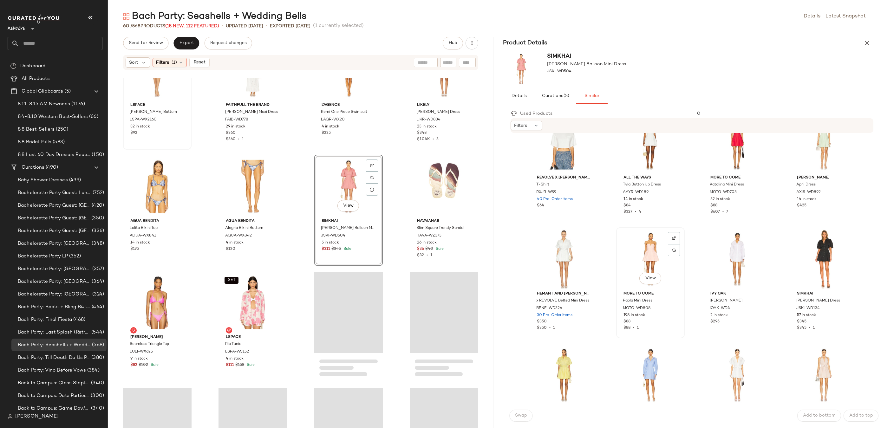
click at [645, 257] on div "View" at bounding box center [651, 259] width 64 height 59
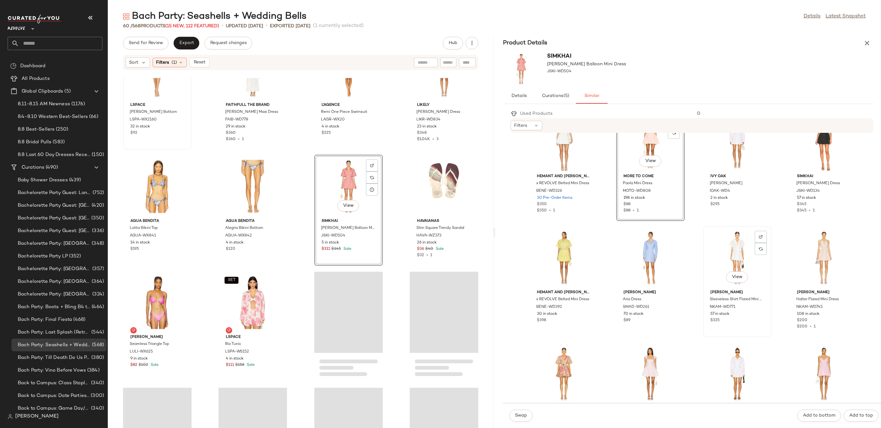
scroll to position [411, 0]
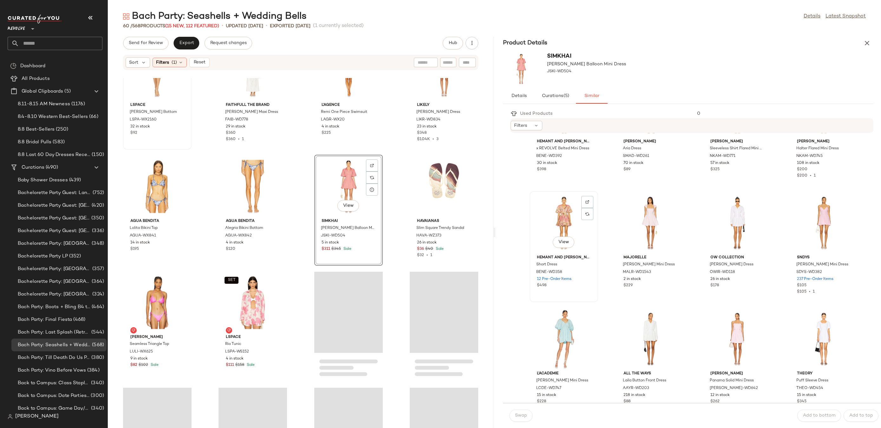
click at [573, 211] on div "View" at bounding box center [564, 223] width 64 height 59
click at [527, 416] on button "Swap" at bounding box center [521, 416] width 23 height 12
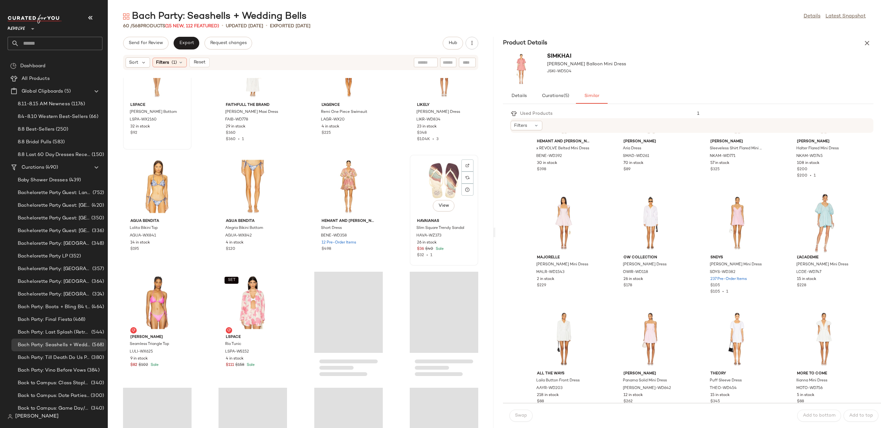
click at [444, 173] on div "View" at bounding box center [444, 186] width 64 height 59
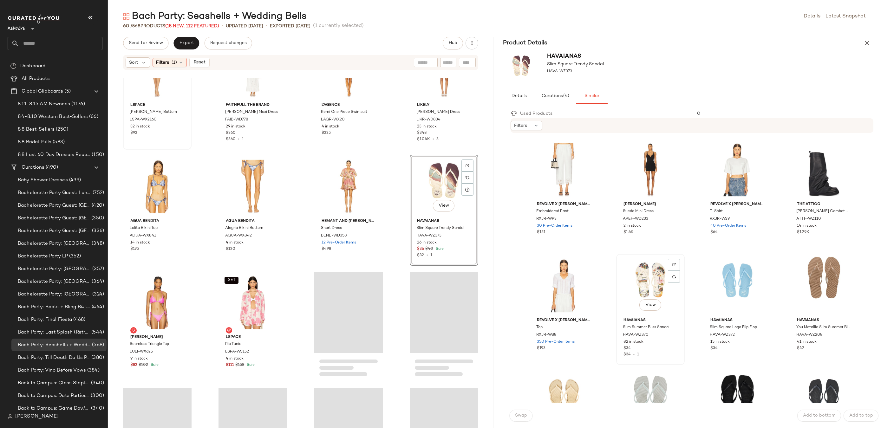
scroll to position [84, 0]
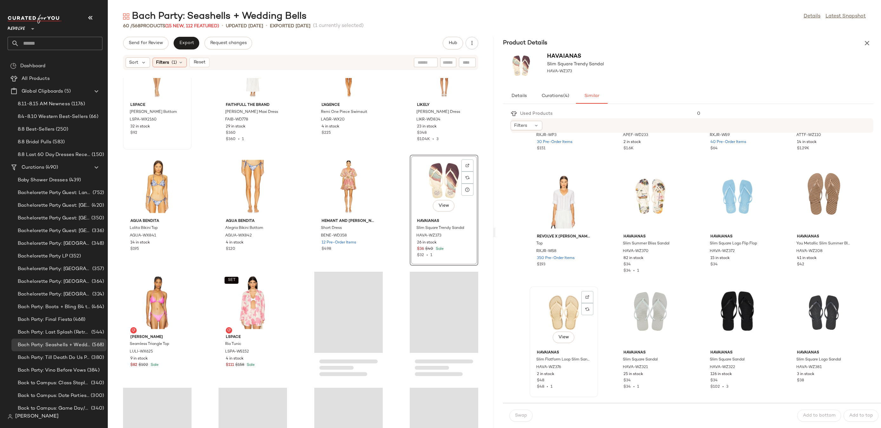
click at [562, 304] on div "View" at bounding box center [564, 318] width 64 height 59
click at [515, 414] on span "Swap" at bounding box center [521, 415] width 12 height 5
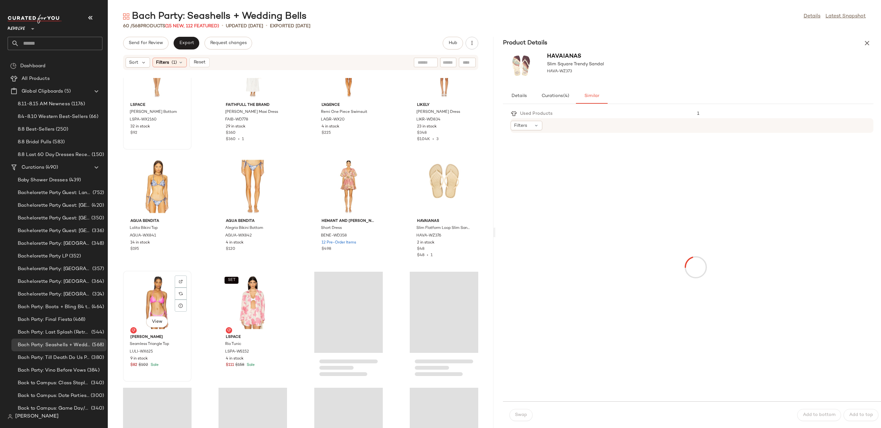
click at [149, 302] on div "View" at bounding box center [157, 302] width 64 height 59
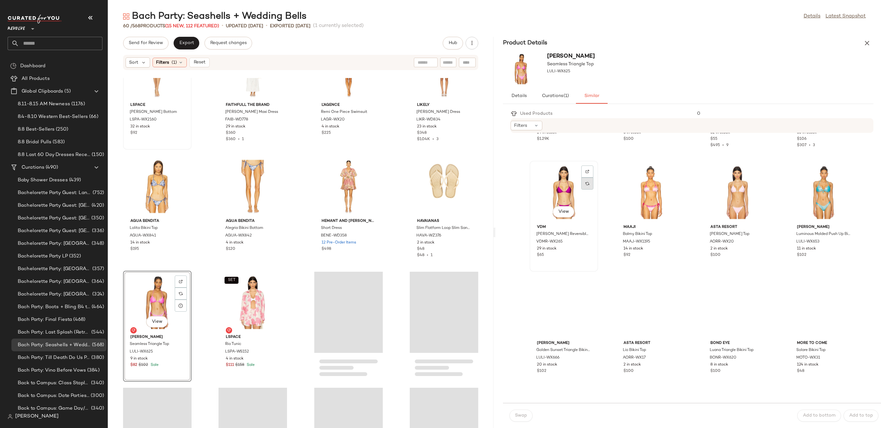
scroll to position [232, 0]
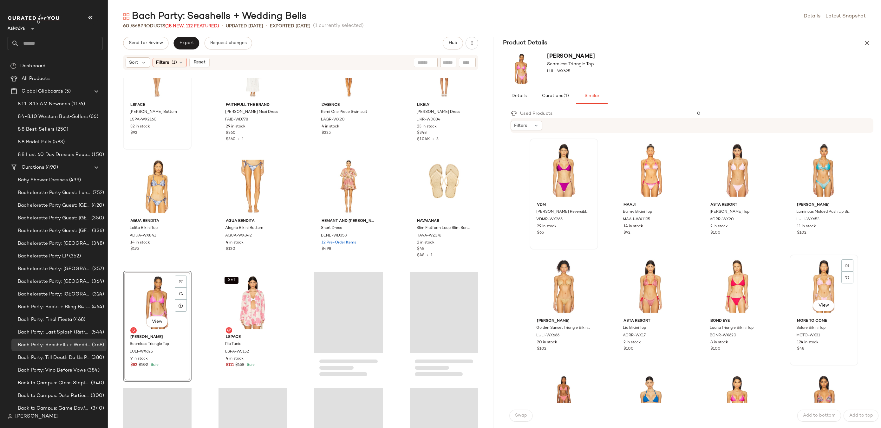
click at [819, 283] on div "View" at bounding box center [824, 286] width 64 height 59
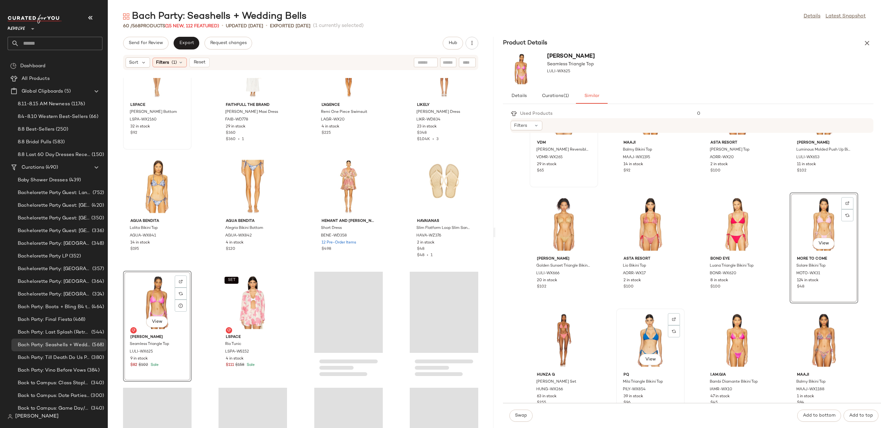
scroll to position [325, 0]
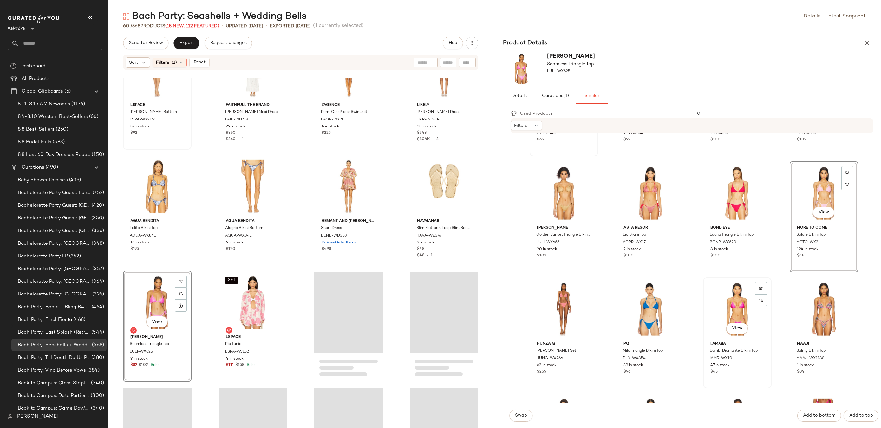
click at [736, 304] on div "View" at bounding box center [738, 309] width 64 height 59
click at [522, 409] on div "Swap Add to bottom Add to top" at bounding box center [692, 415] width 378 height 25
click at [522, 415] on span "Swap" at bounding box center [521, 415] width 12 height 5
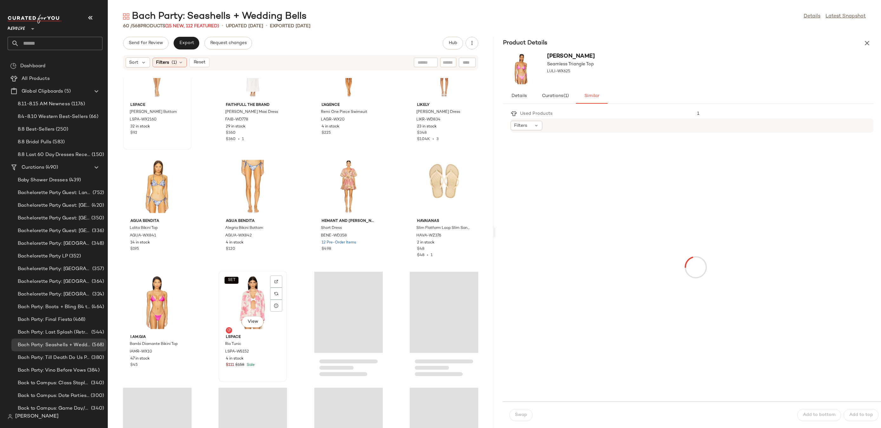
click at [240, 288] on div "SET View" at bounding box center [253, 302] width 64 height 59
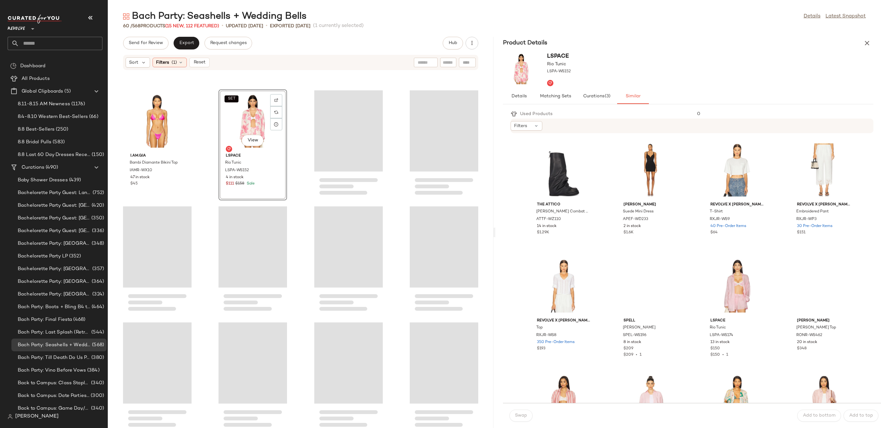
scroll to position [1393, 0]
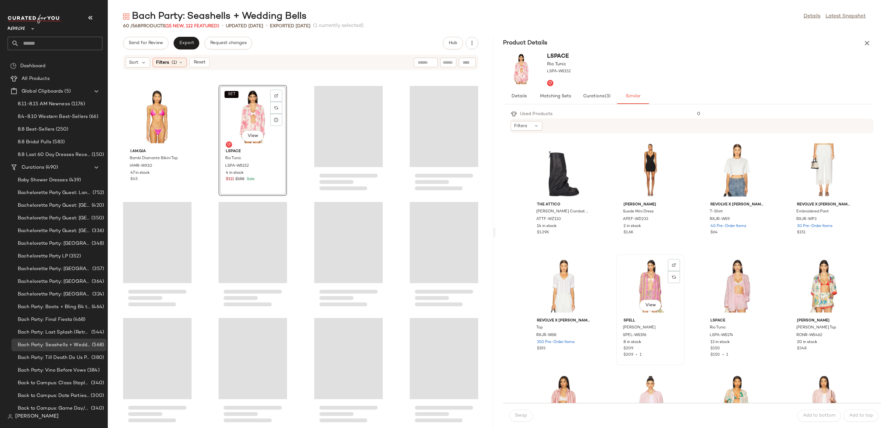
click at [634, 287] on div "View" at bounding box center [651, 286] width 64 height 59
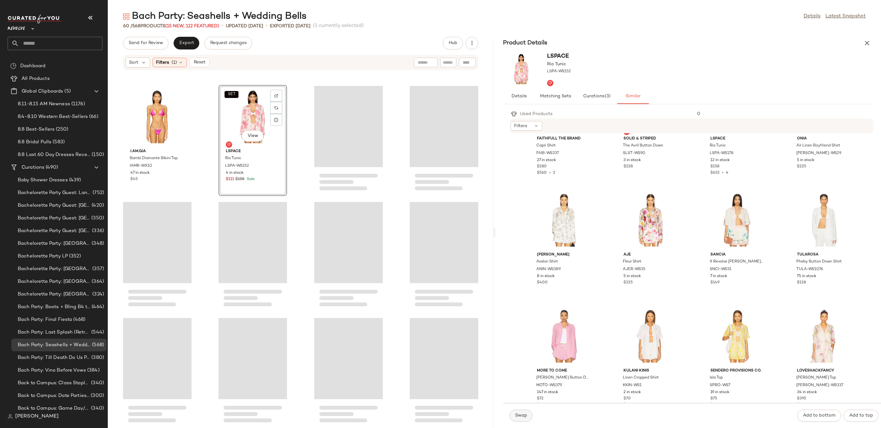
click at [526, 419] on button "Swap" at bounding box center [521, 416] width 23 height 12
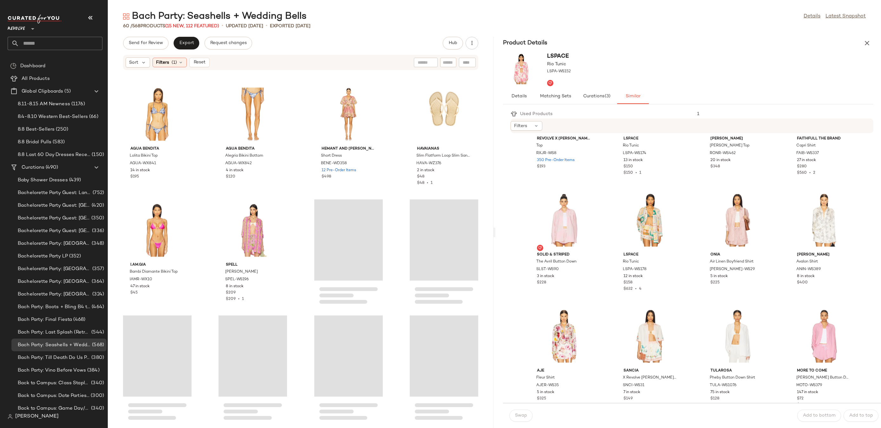
scroll to position [1269, 0]
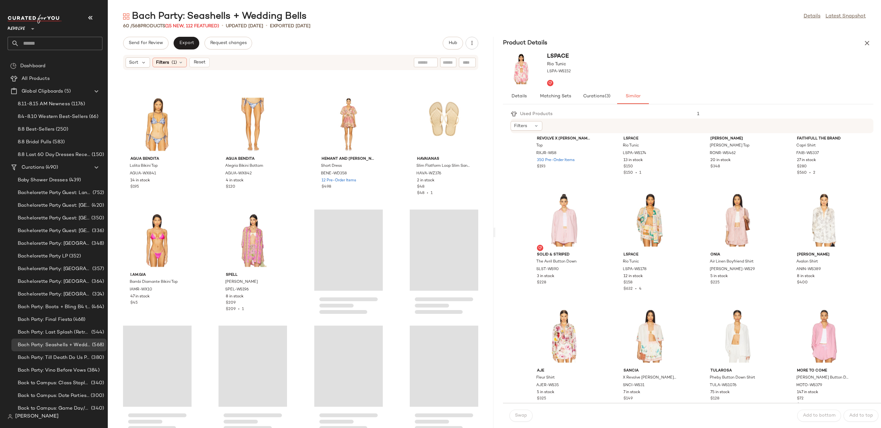
click at [342, 232] on div "Loading..." at bounding box center [348, 250] width 69 height 81
click at [202, 65] on button "Reset" at bounding box center [199, 63] width 20 height 10
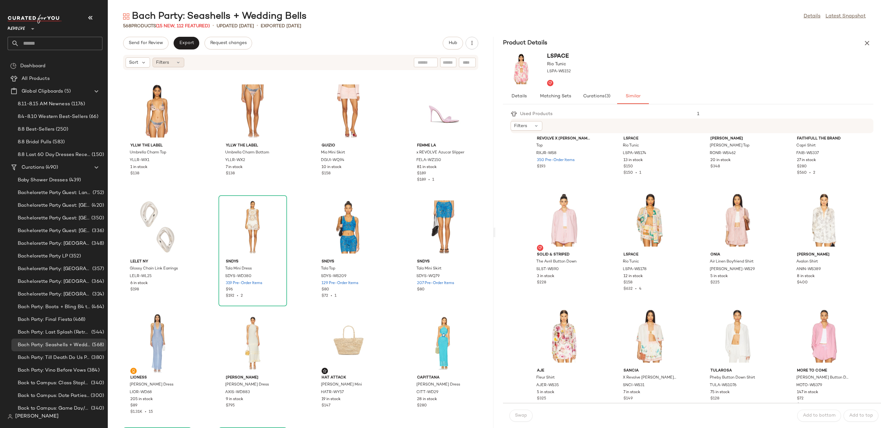
click at [175, 64] on div "Filters" at bounding box center [169, 63] width 32 height 10
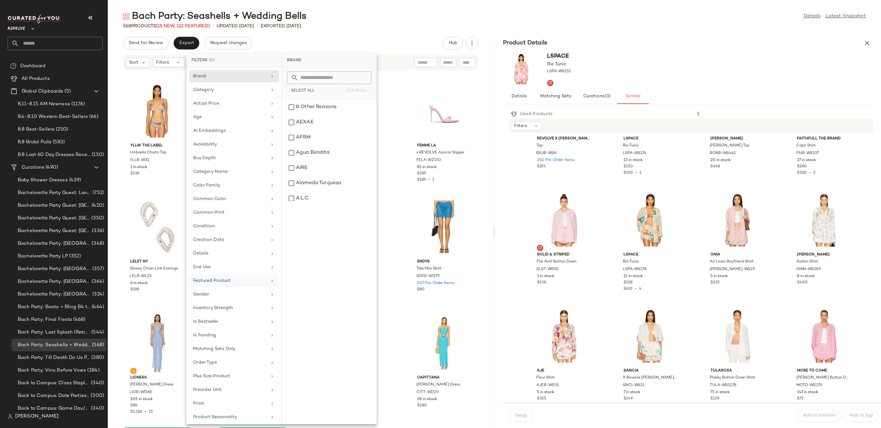
scroll to position [112, 0]
click at [229, 318] on div "Sale Price" at bounding box center [230, 319] width 74 height 7
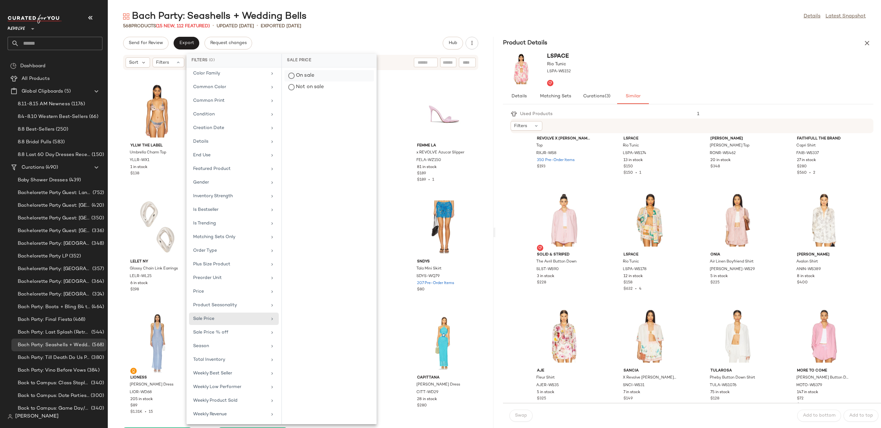
click at [296, 82] on div "On sale" at bounding box center [329, 87] width 89 height 11
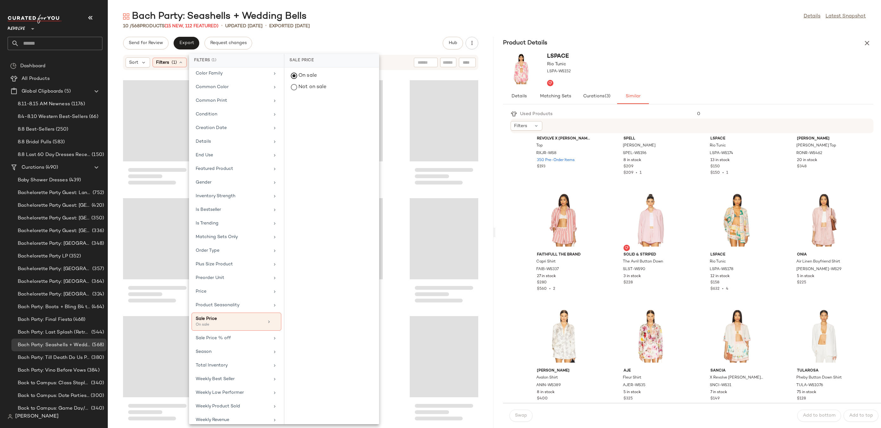
scroll to position [298, 0]
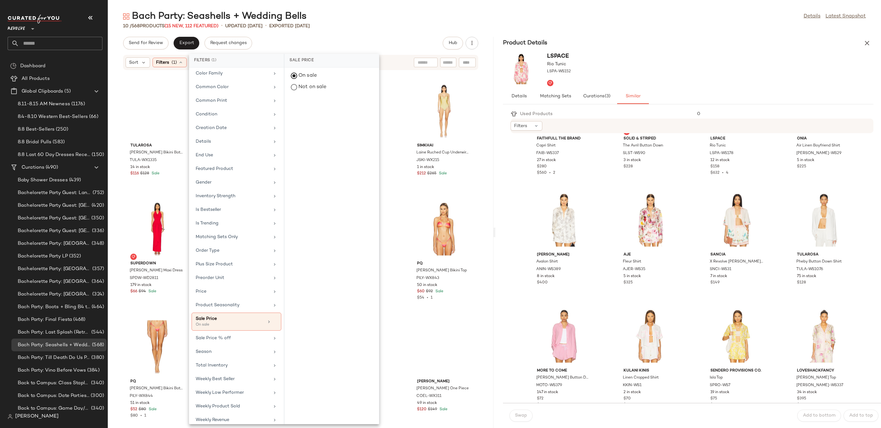
click at [344, 34] on div "Bach Party: Seashells + Wedding Bells Details Latest Snapshot 10 / 568 Products…" at bounding box center [495, 219] width 774 height 418
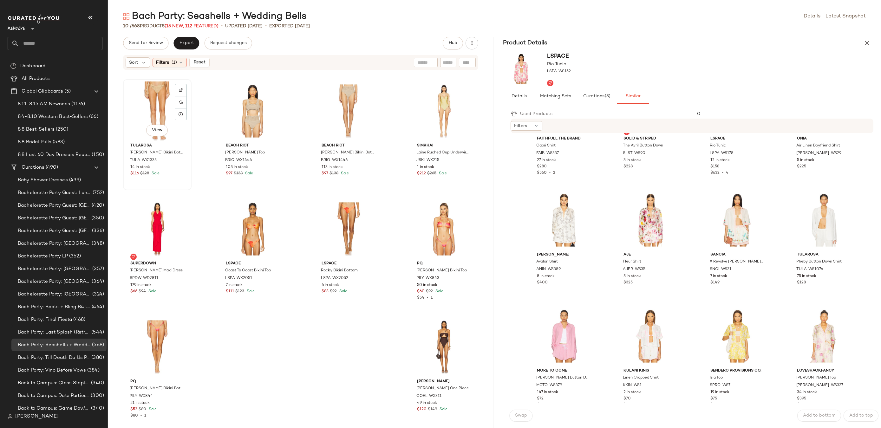
click at [162, 105] on div "View" at bounding box center [157, 111] width 64 height 59
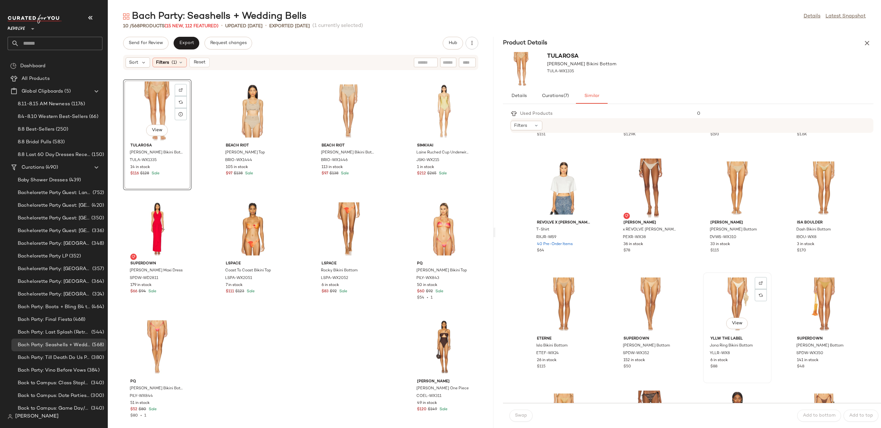
scroll to position [48, 0]
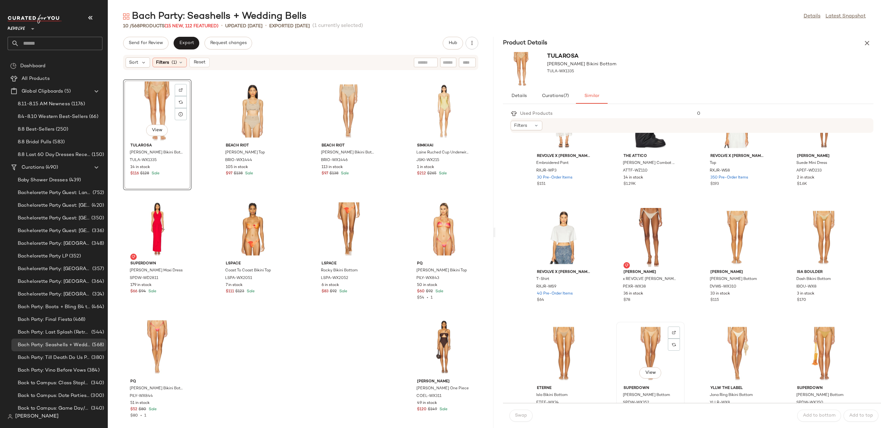
click at [644, 356] on div "View" at bounding box center [651, 353] width 64 height 59
click at [521, 422] on div "Swap Add to bottom Add to top" at bounding box center [692, 415] width 378 height 25
click at [516, 416] on span "Swap" at bounding box center [521, 415] width 12 height 5
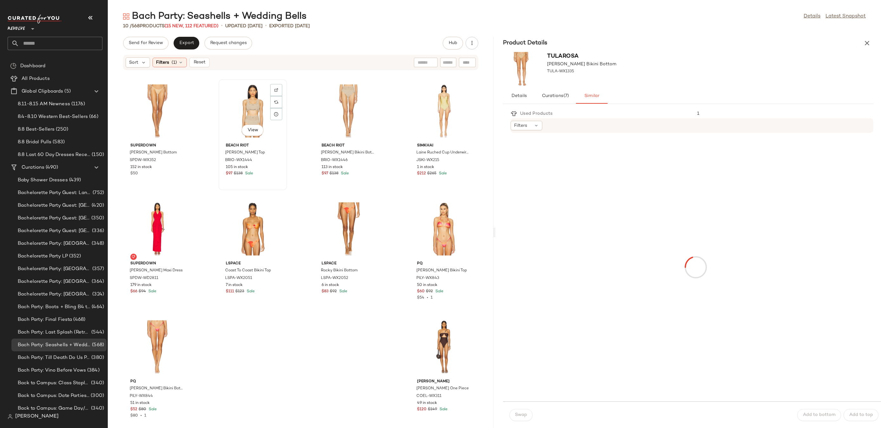
click at [257, 102] on div "View" at bounding box center [253, 111] width 64 height 59
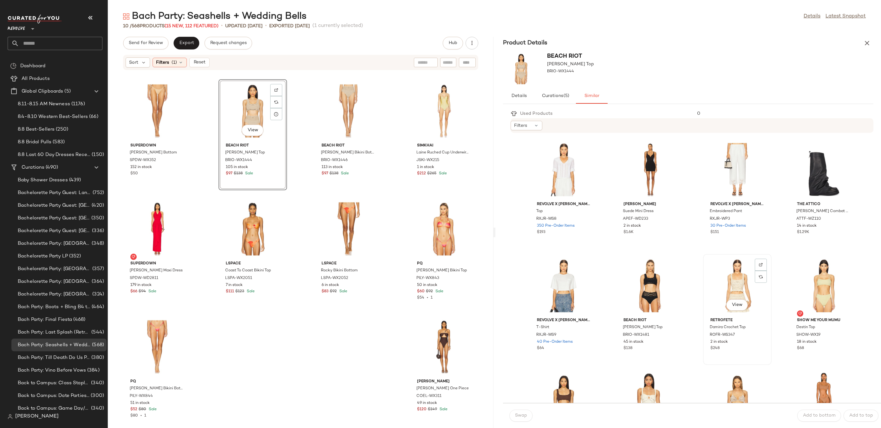
click at [726, 279] on div "View" at bounding box center [738, 285] width 64 height 59
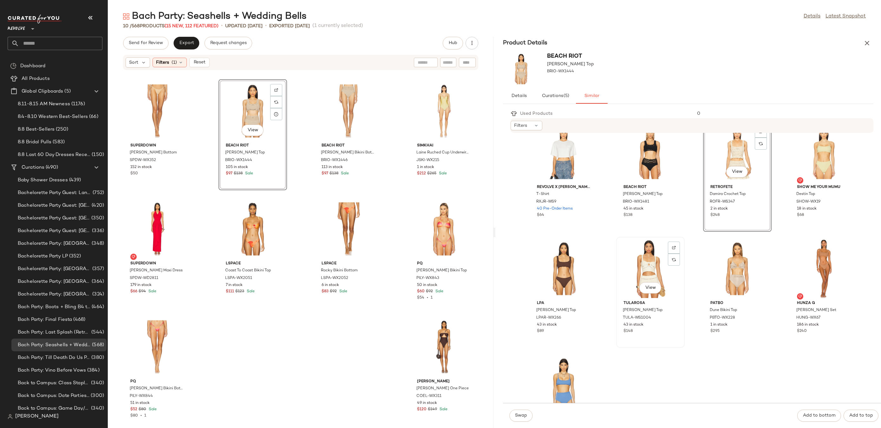
scroll to position [133, 0]
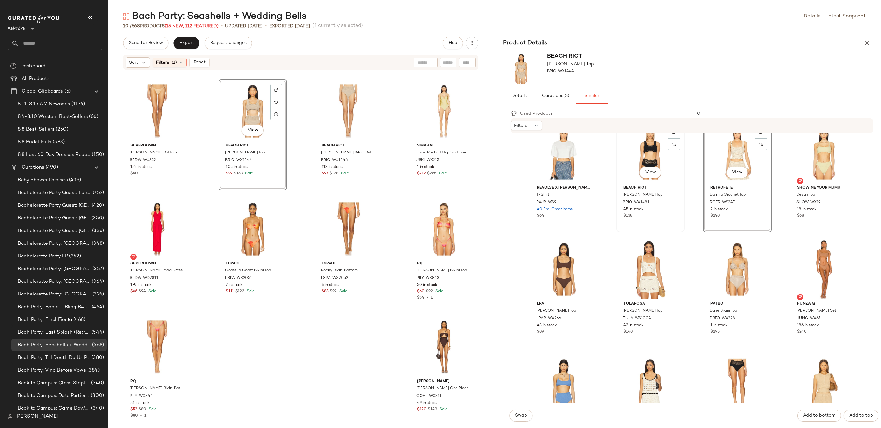
click at [626, 144] on div "View" at bounding box center [651, 153] width 64 height 59
click at [734, 267] on div "View" at bounding box center [738, 269] width 64 height 59
click at [520, 417] on span "Swap" at bounding box center [521, 415] width 12 height 5
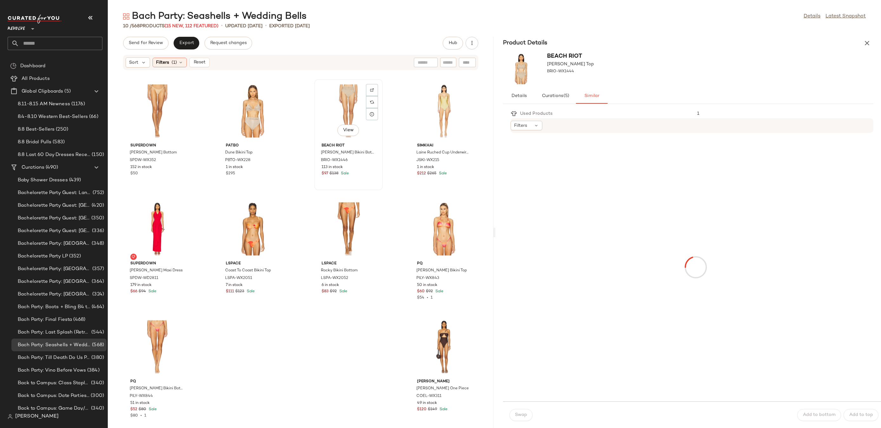
click at [346, 121] on div "View" at bounding box center [349, 111] width 64 height 59
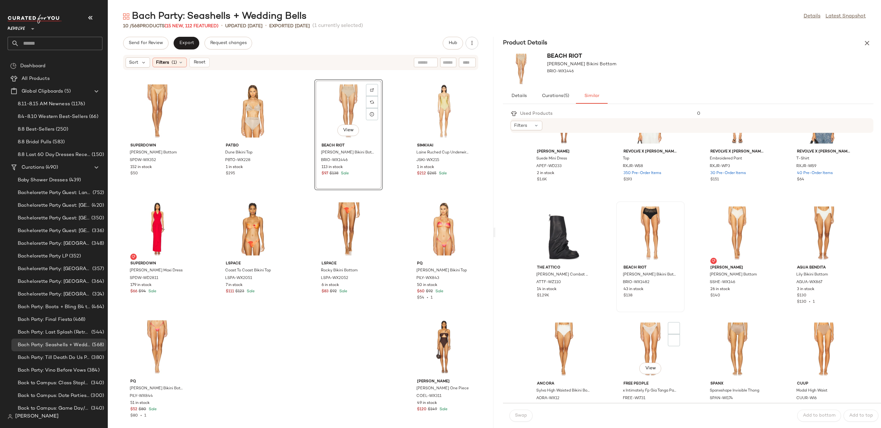
scroll to position [121, 0]
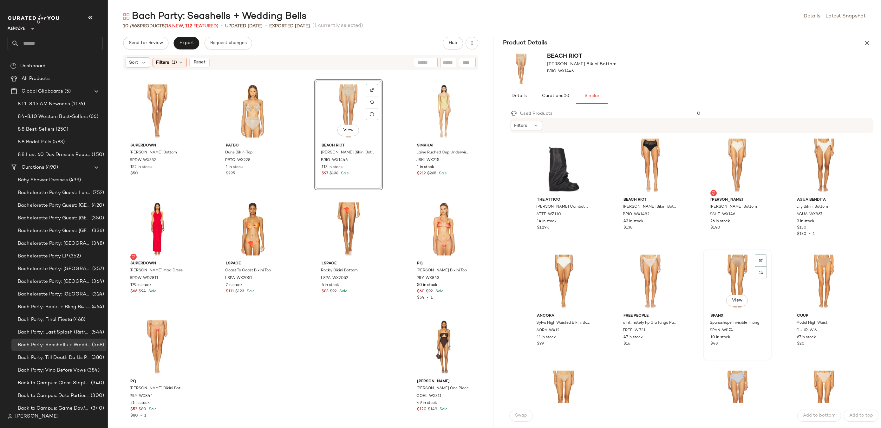
click at [716, 270] on div "View" at bounding box center [738, 281] width 64 height 59
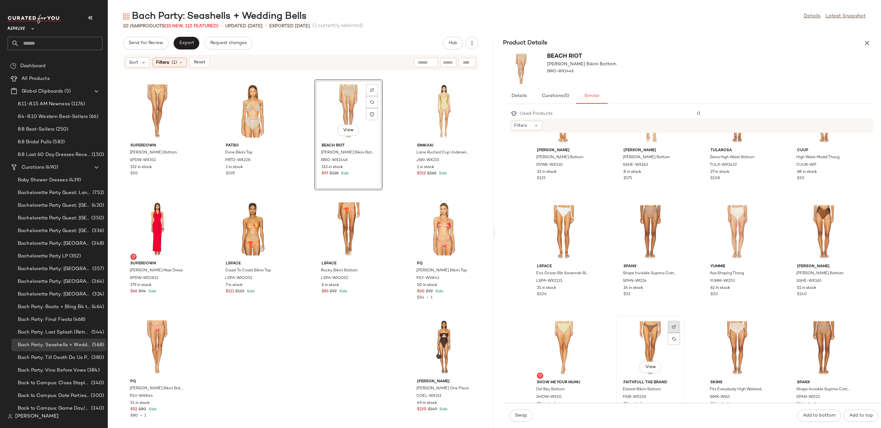
scroll to position [372, 0]
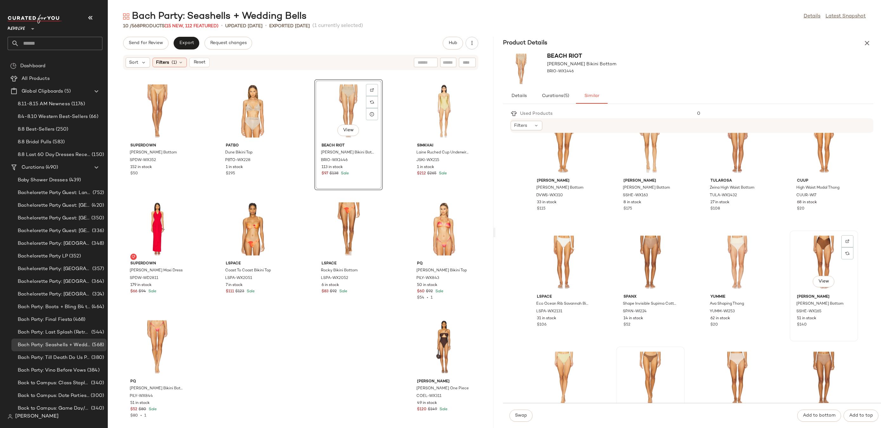
click at [804, 260] on div "View" at bounding box center [824, 262] width 64 height 59
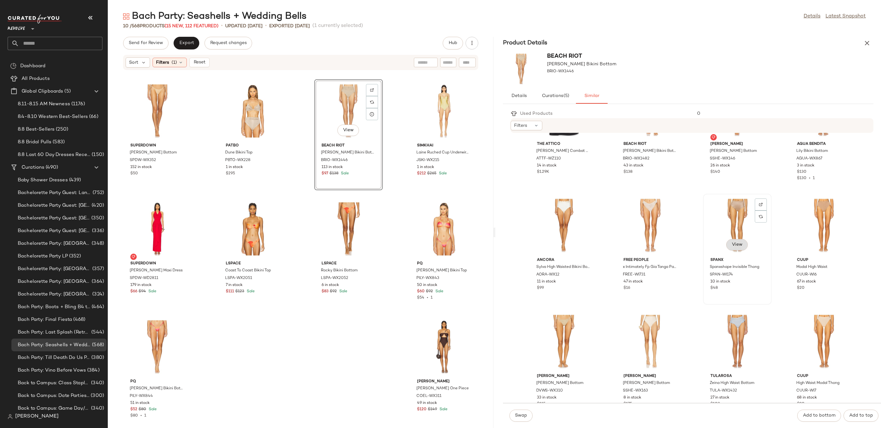
scroll to position [115, 0]
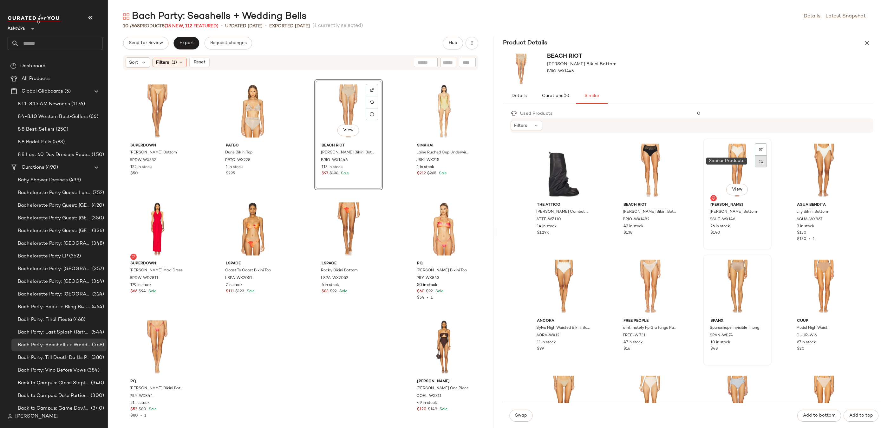
click at [759, 160] on img at bounding box center [761, 162] width 4 height 4
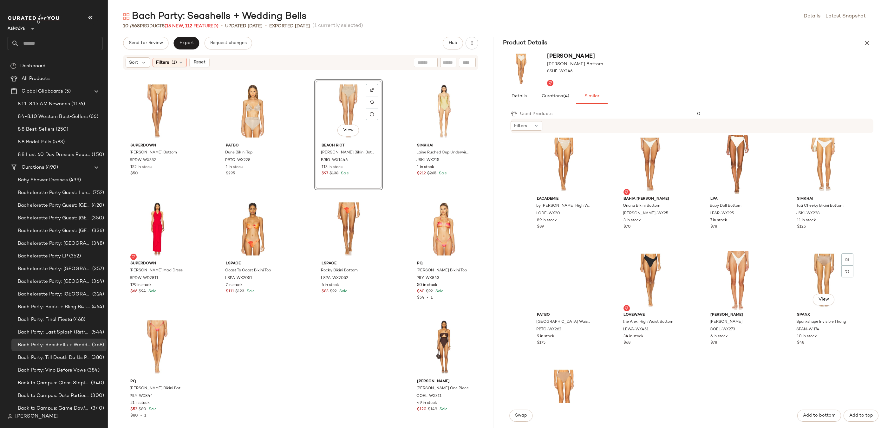
scroll to position [543, 0]
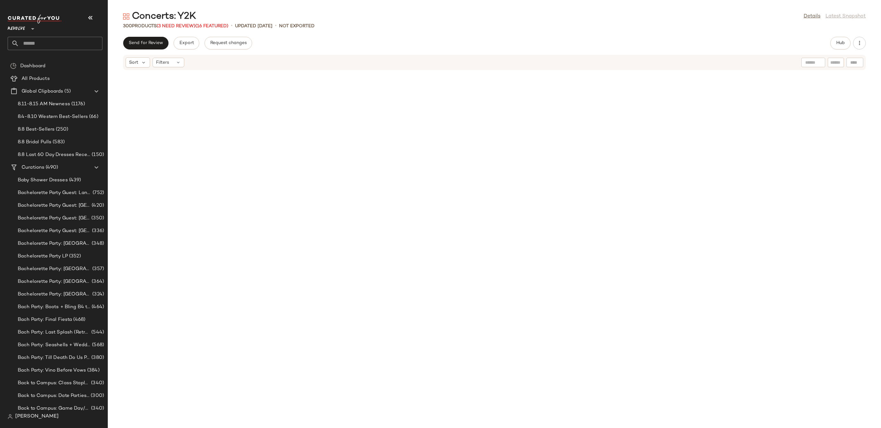
scroll to position [494, 0]
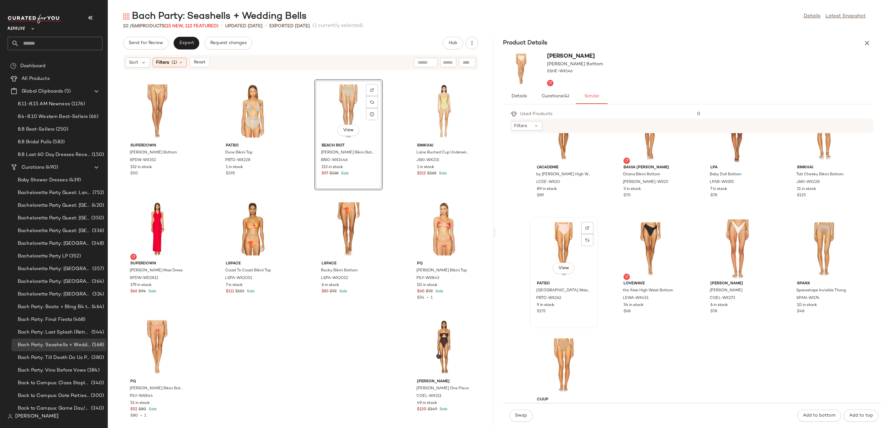
scroll to position [500, 0]
click at [587, 242] on img at bounding box center [588, 242] width 4 height 4
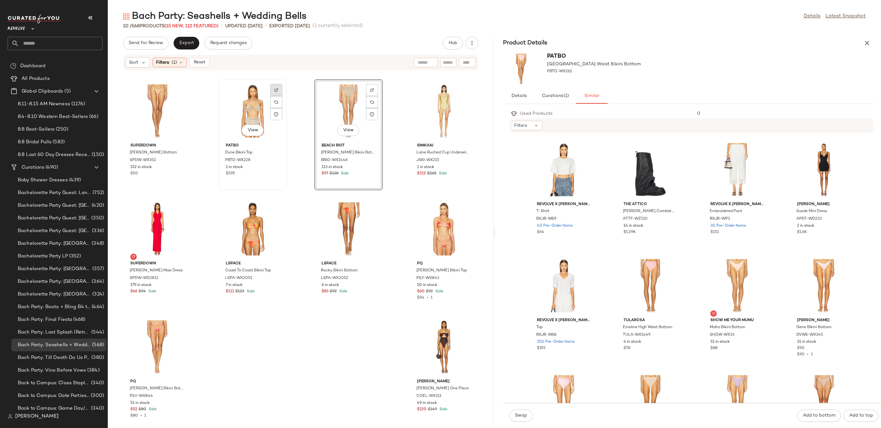
click at [276, 90] on img at bounding box center [276, 90] width 4 height 4
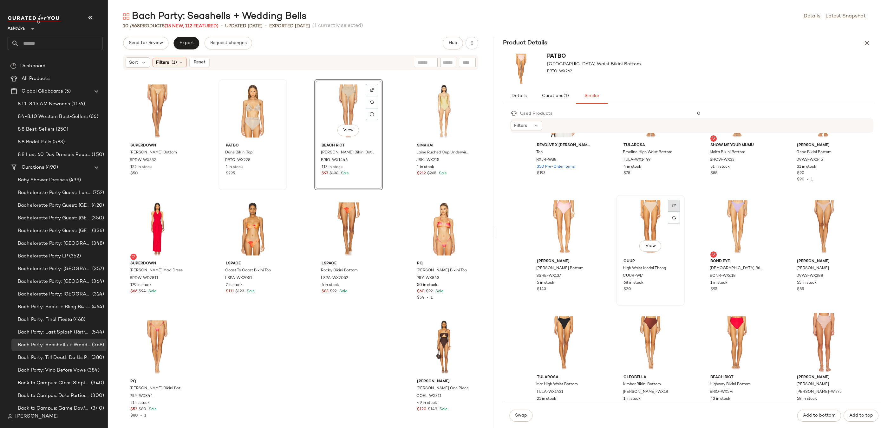
scroll to position [215, 0]
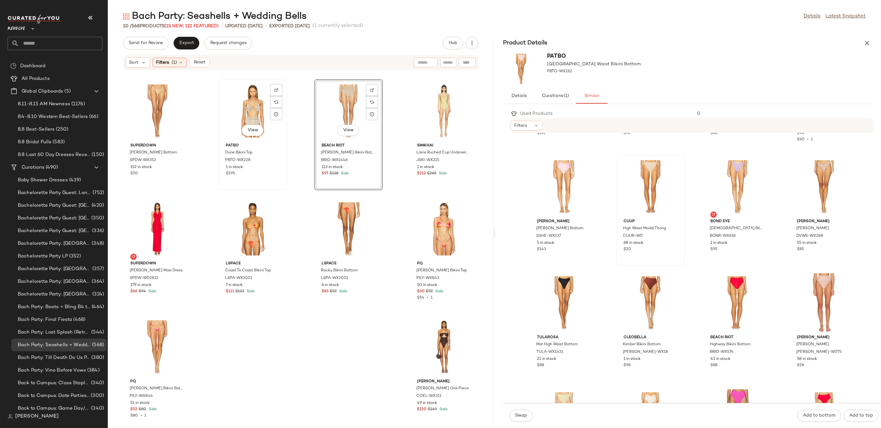
click at [248, 106] on div "View" at bounding box center [253, 111] width 64 height 59
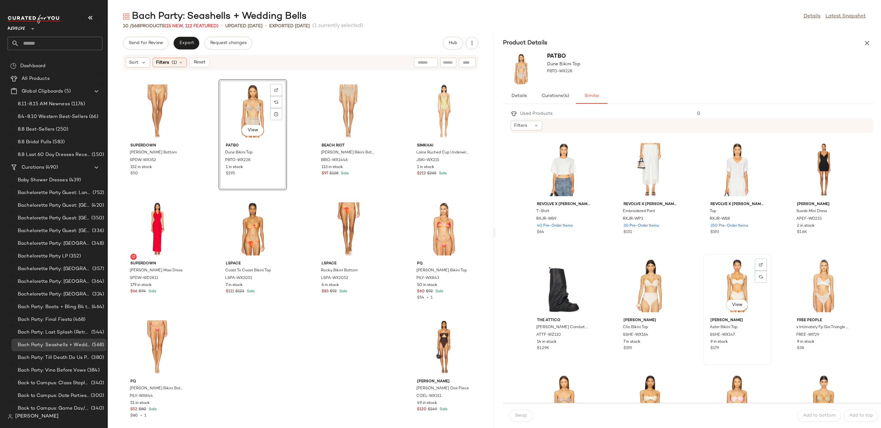
click at [717, 289] on div "View" at bounding box center [738, 285] width 64 height 59
click at [526, 415] on span "Swap" at bounding box center [521, 415] width 12 height 5
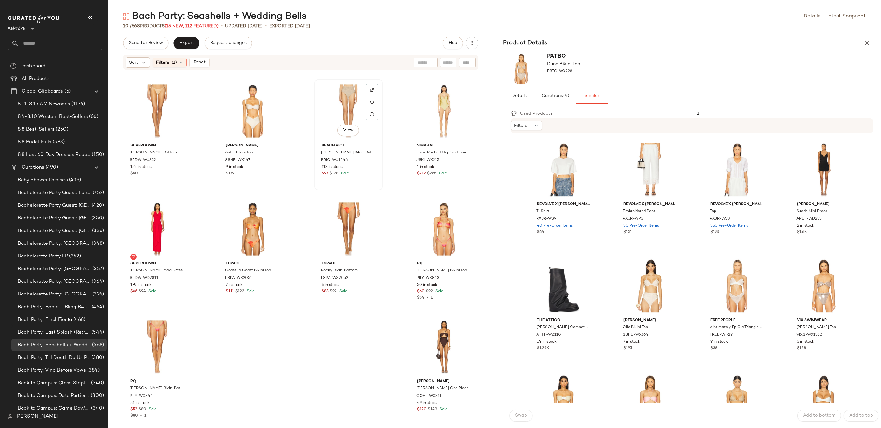
click at [348, 111] on div "View" at bounding box center [349, 111] width 64 height 59
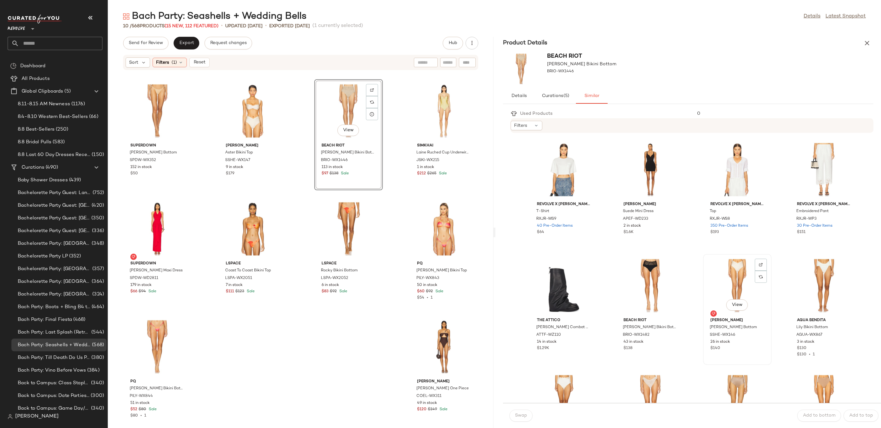
click at [721, 280] on div "View" at bounding box center [738, 285] width 64 height 59
click at [522, 420] on button "Swap" at bounding box center [521, 416] width 23 height 12
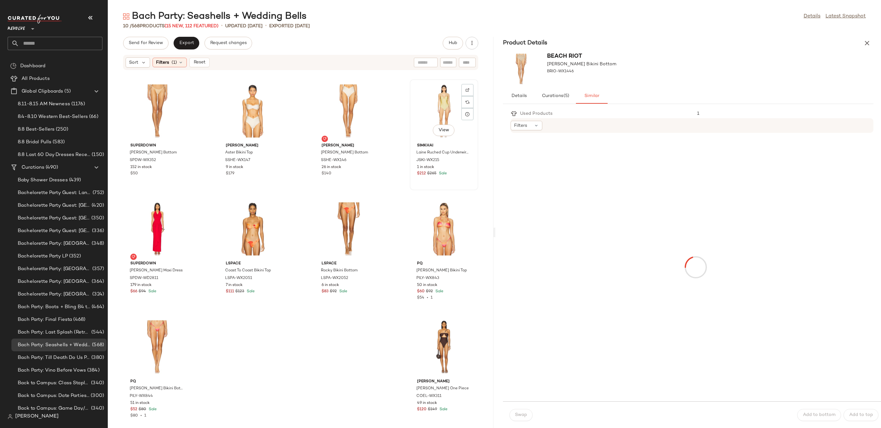
click at [441, 103] on div "View" at bounding box center [444, 111] width 64 height 59
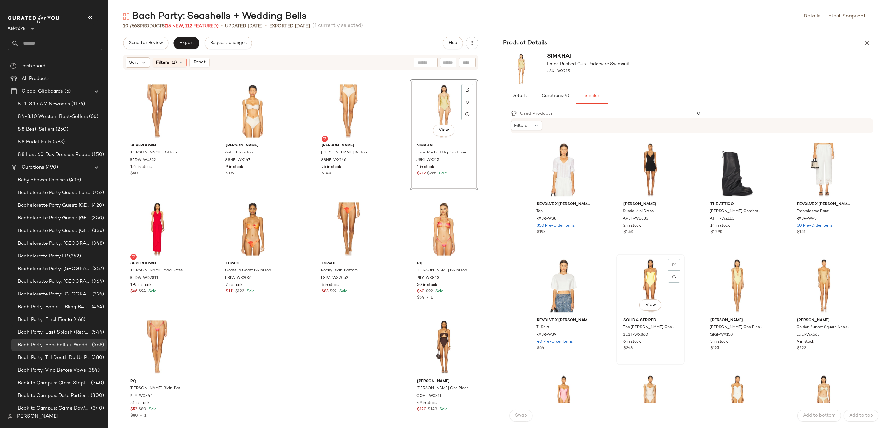
click at [646, 280] on div "View" at bounding box center [651, 285] width 64 height 59
click at [519, 412] on button "Swap" at bounding box center [521, 416] width 23 height 12
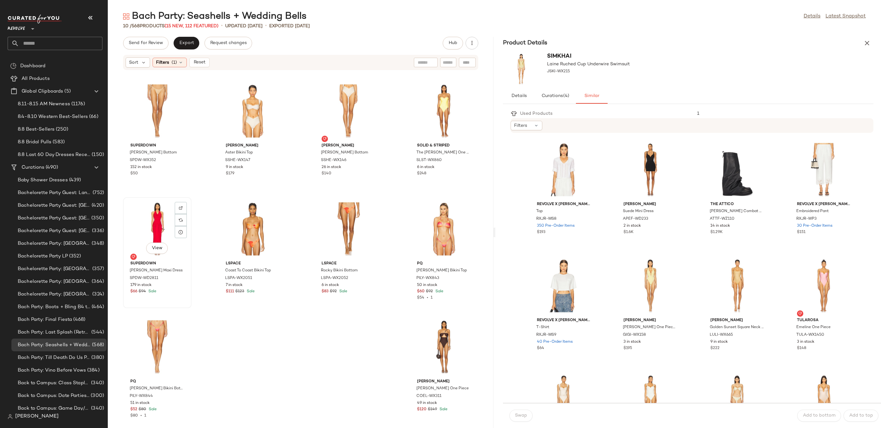
click at [156, 228] on div "View" at bounding box center [157, 229] width 64 height 59
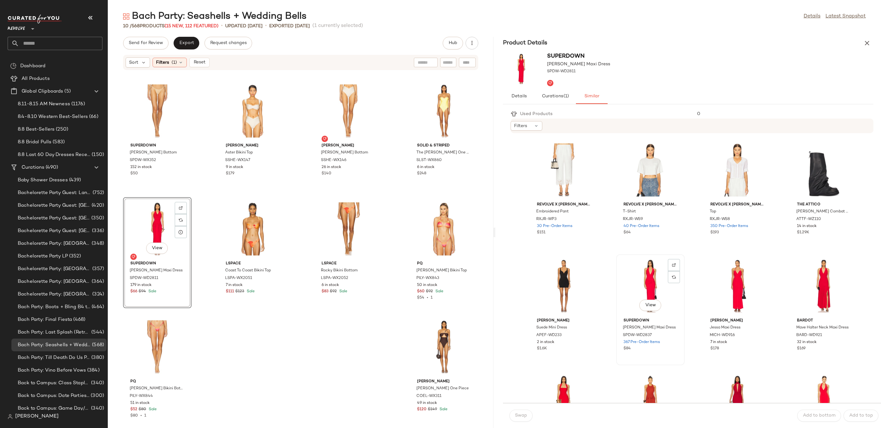
click at [638, 297] on div "View" at bounding box center [651, 286] width 64 height 59
click at [526, 414] on span "Swap" at bounding box center [521, 415] width 12 height 5
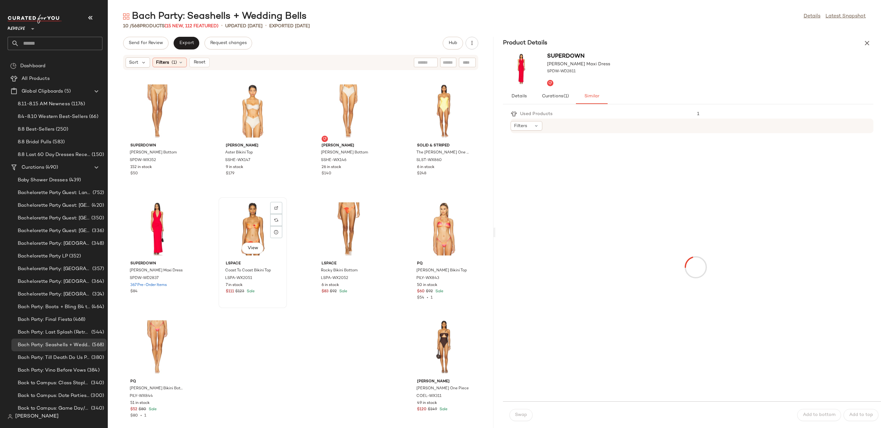
click at [261, 240] on div "View" at bounding box center [253, 229] width 64 height 59
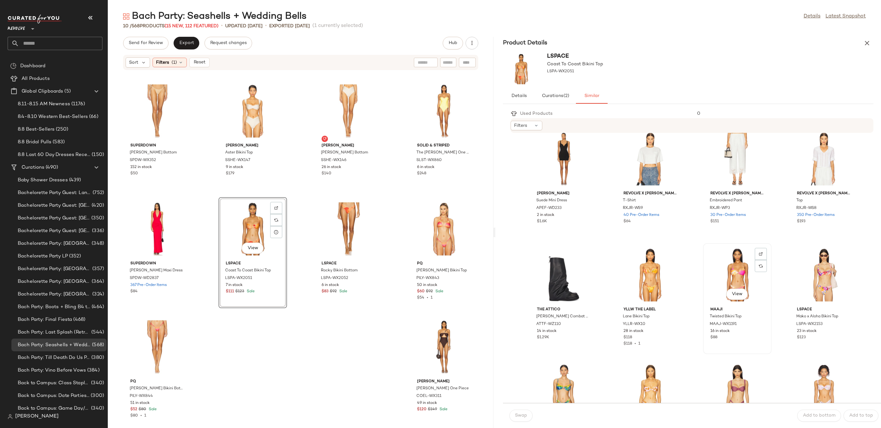
scroll to position [11, 0]
click at [648, 283] on div "View" at bounding box center [651, 274] width 64 height 59
click at [518, 414] on span "Swap" at bounding box center [521, 415] width 12 height 5
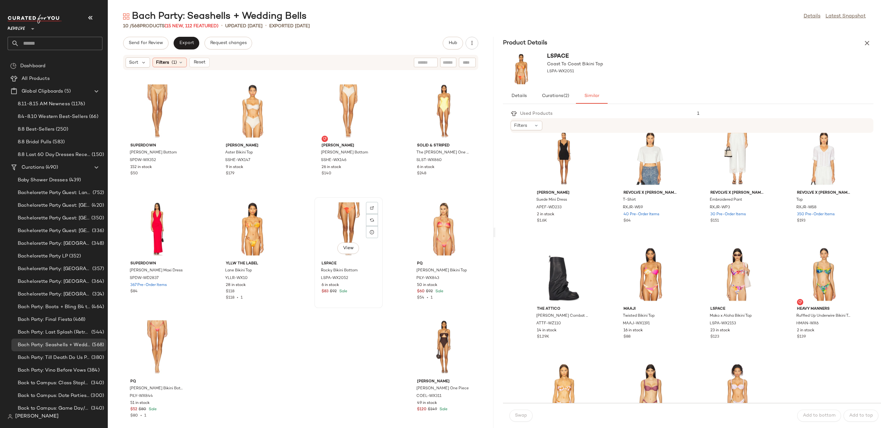
click at [349, 218] on div "View" at bounding box center [349, 229] width 64 height 59
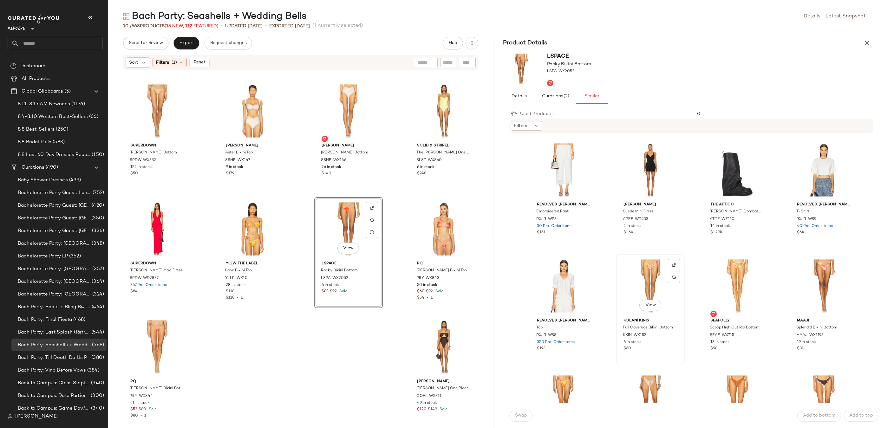
scroll to position [58, 0]
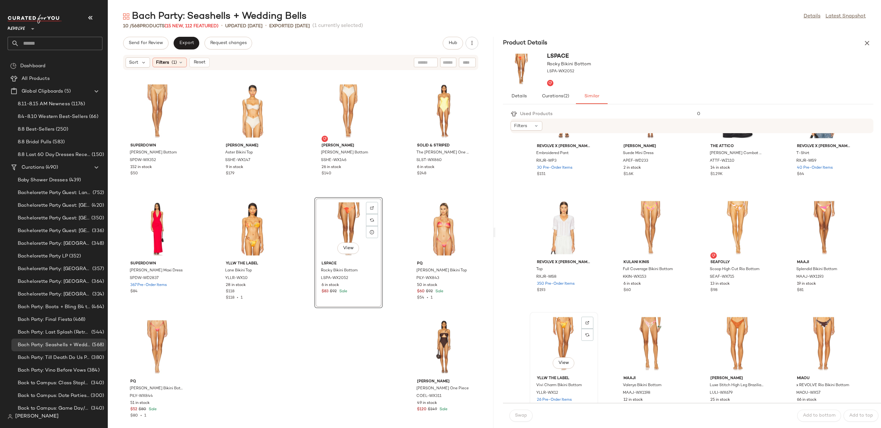
click at [574, 330] on div "View" at bounding box center [564, 343] width 64 height 59
click at [523, 417] on span "Swap" at bounding box center [521, 415] width 12 height 5
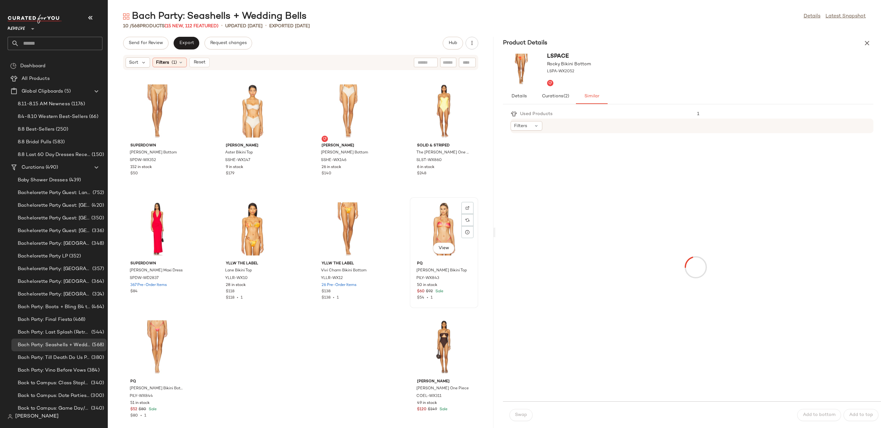
click at [426, 214] on div "View" at bounding box center [444, 229] width 64 height 59
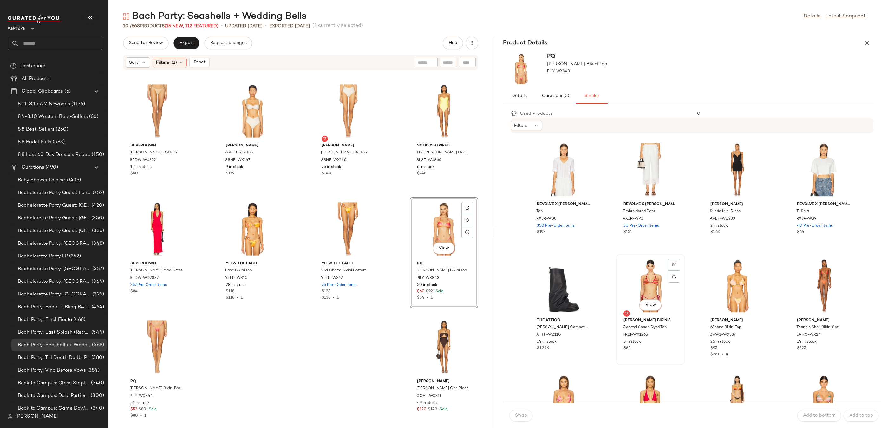
scroll to position [57, 0]
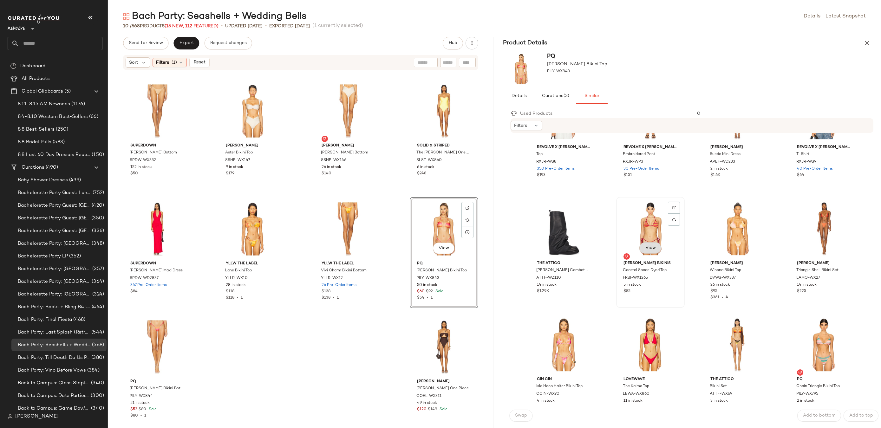
click at [640, 247] on button "View" at bounding box center [651, 247] width 22 height 11
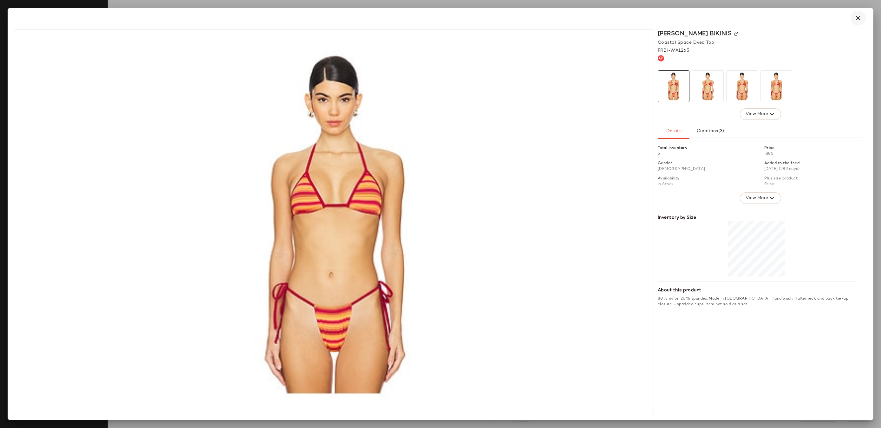
click at [861, 16] on icon "button" at bounding box center [859, 18] width 8 height 8
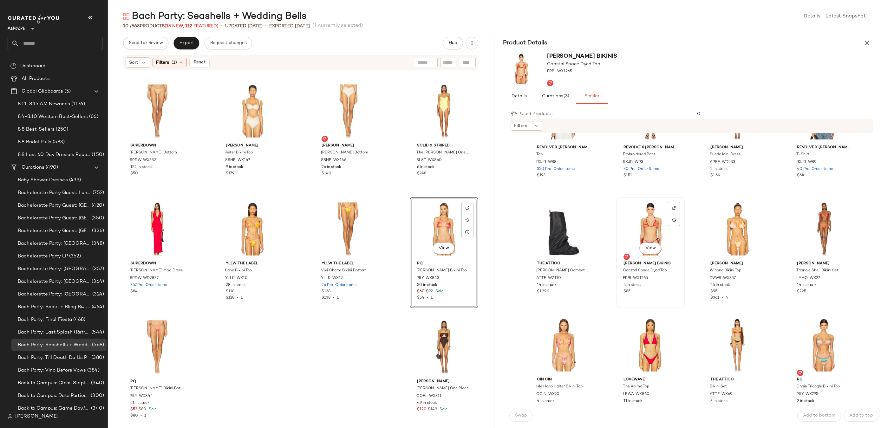
click at [643, 224] on div "View" at bounding box center [651, 229] width 64 height 59
click at [517, 416] on span "Swap" at bounding box center [521, 415] width 12 height 5
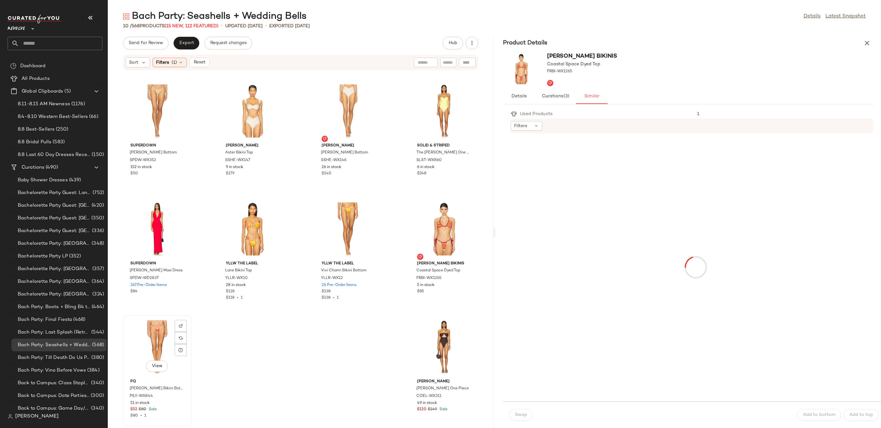
click at [134, 327] on div "View" at bounding box center [157, 347] width 64 height 59
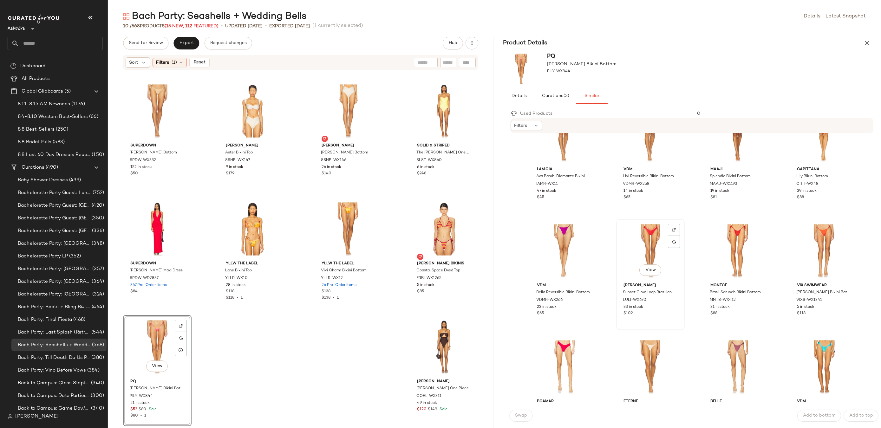
scroll to position [220, 0]
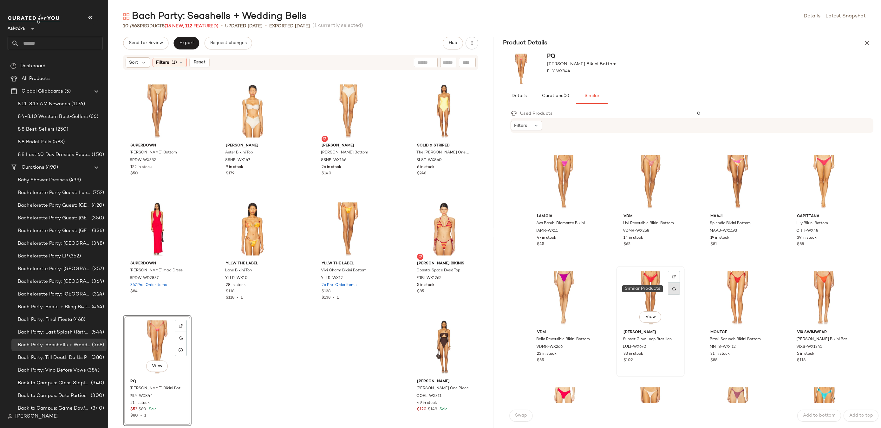
click at [672, 287] on img at bounding box center [674, 289] width 4 height 4
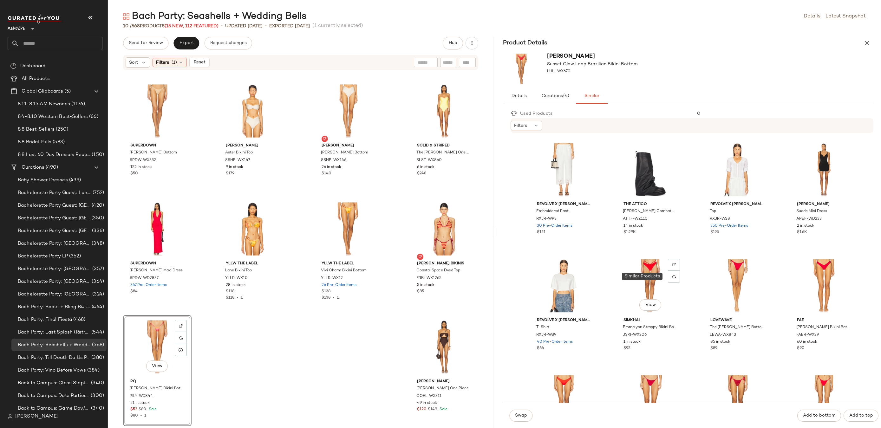
scroll to position [2, 0]
click at [644, 275] on div "View" at bounding box center [651, 283] width 64 height 59
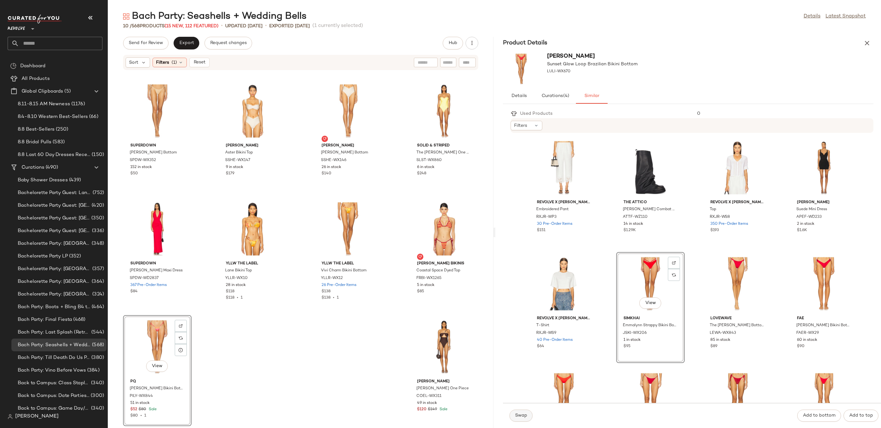
click at [516, 420] on button "Swap" at bounding box center [521, 416] width 23 height 12
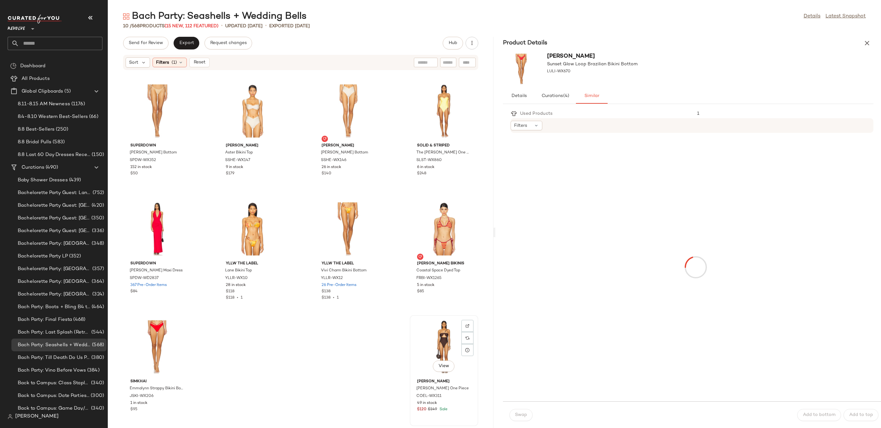
click at [436, 348] on div "View" at bounding box center [444, 347] width 64 height 59
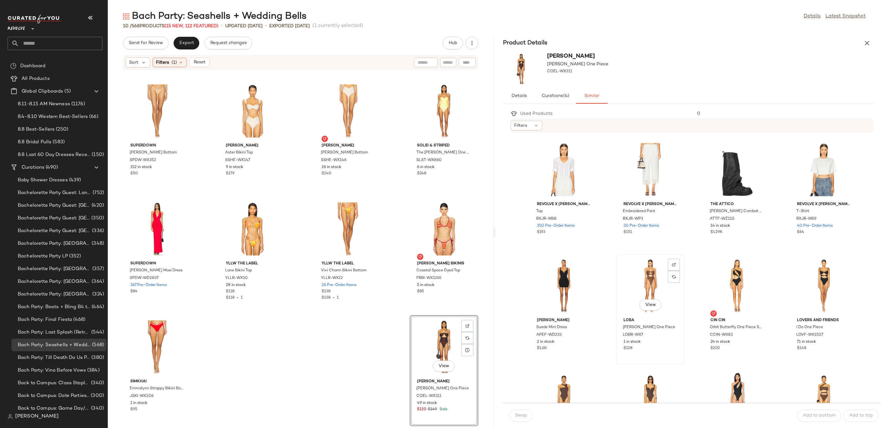
click at [647, 285] on div "View" at bounding box center [651, 285] width 64 height 59
click at [516, 419] on button "Swap" at bounding box center [521, 416] width 23 height 12
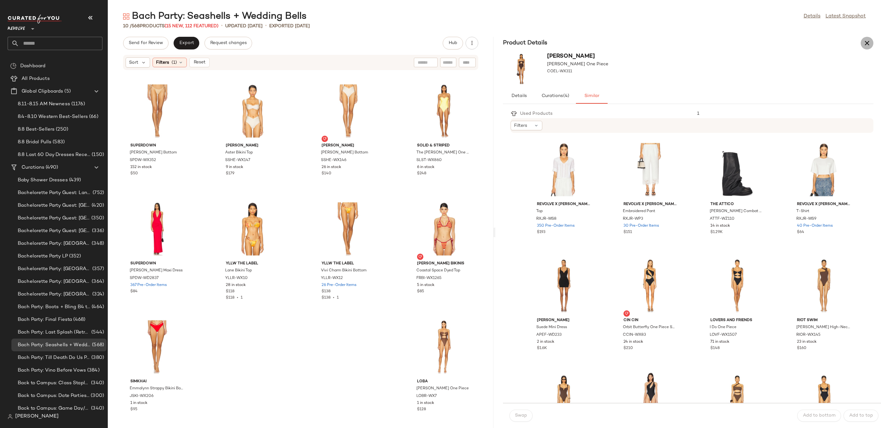
click at [869, 43] on icon "button" at bounding box center [868, 43] width 8 height 8
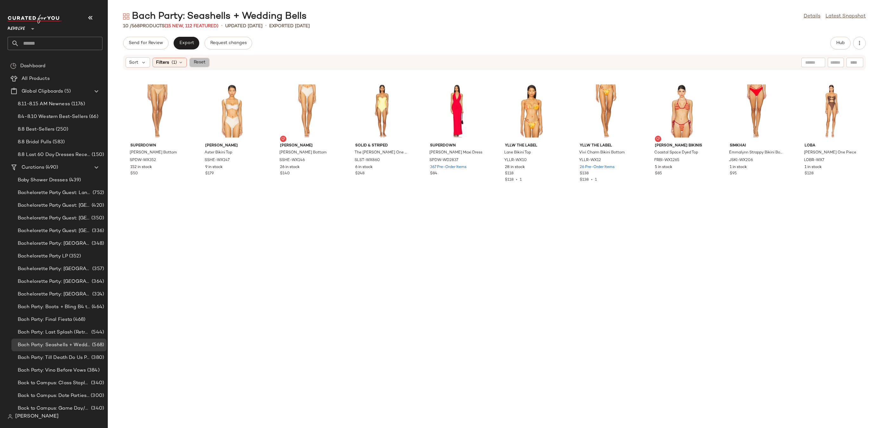
click at [198, 59] on button "Reset" at bounding box center [199, 63] width 20 height 10
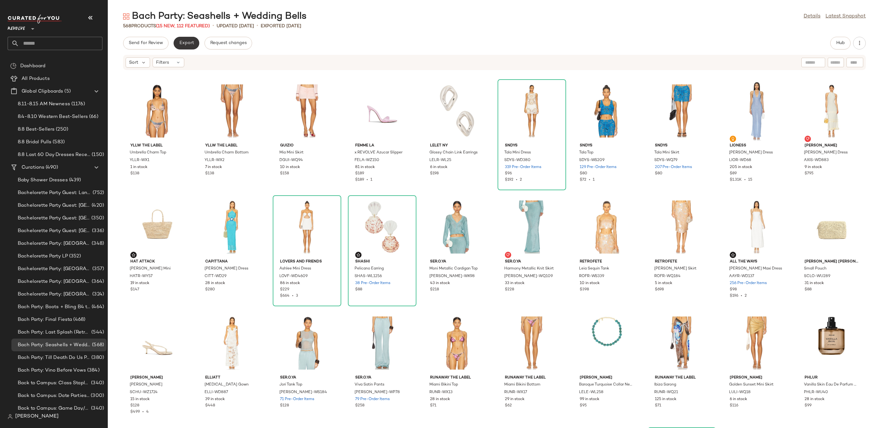
click at [180, 41] on span "Export" at bounding box center [186, 43] width 15 height 5
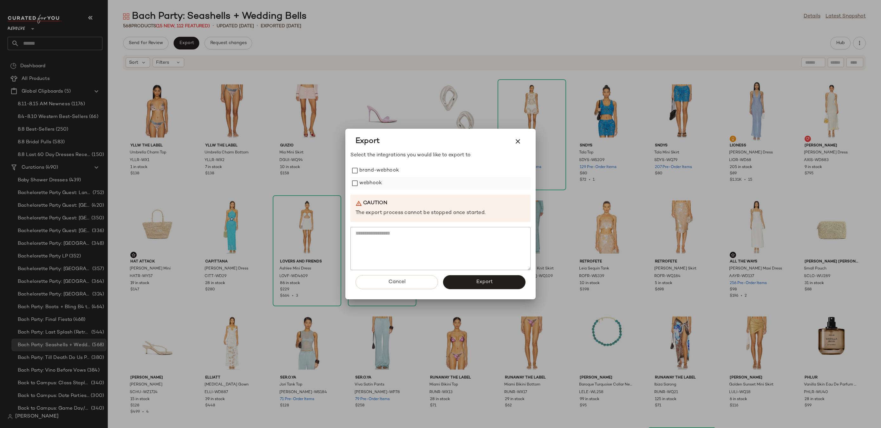
click at [362, 182] on label "webhook" at bounding box center [371, 183] width 23 height 13
click at [465, 285] on button "Export" at bounding box center [484, 282] width 82 height 14
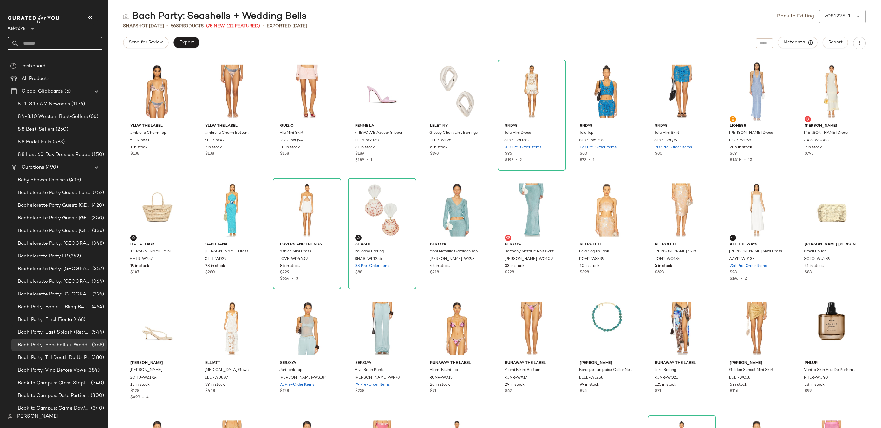
click at [54, 43] on input "text" at bounding box center [60, 43] width 83 height 13
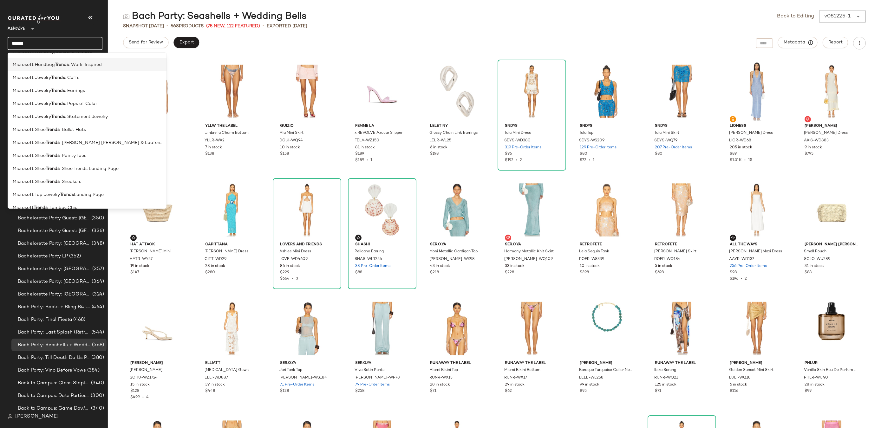
scroll to position [148, 0]
type input "******"
click at [69, 201] on div "Trends : Forever Boho" at bounding box center [87, 199] width 149 height 7
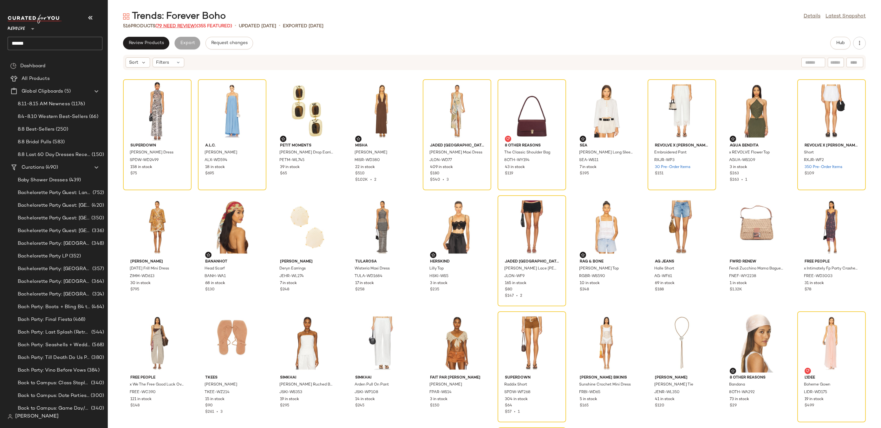
click at [170, 26] on span "(79 Need Review)" at bounding box center [175, 26] width 41 height 5
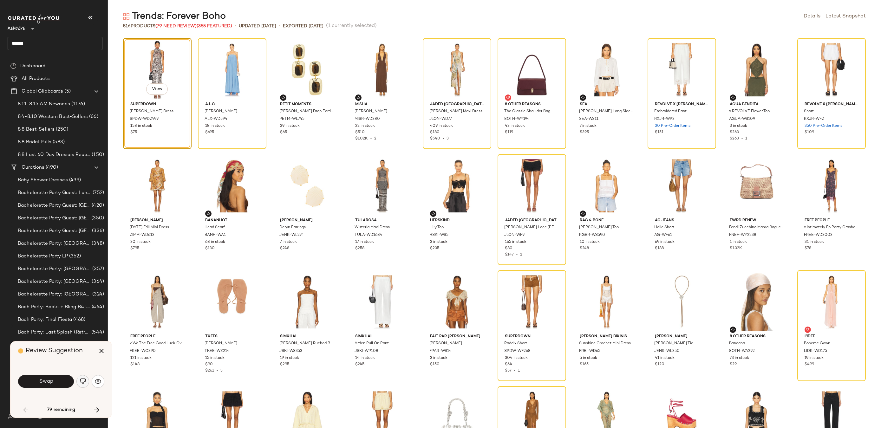
click at [83, 380] on img "button" at bounding box center [83, 382] width 6 height 6
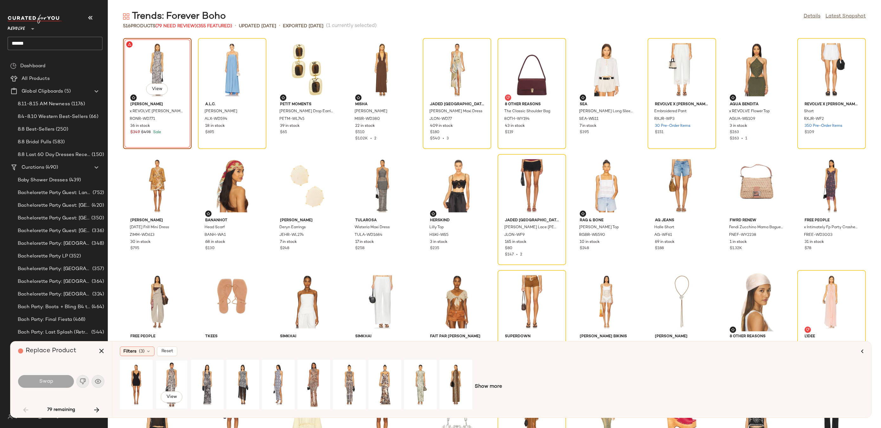
click at [170, 379] on div "View" at bounding box center [172, 384] width 28 height 45
click at [59, 379] on button "Swap" at bounding box center [46, 381] width 56 height 13
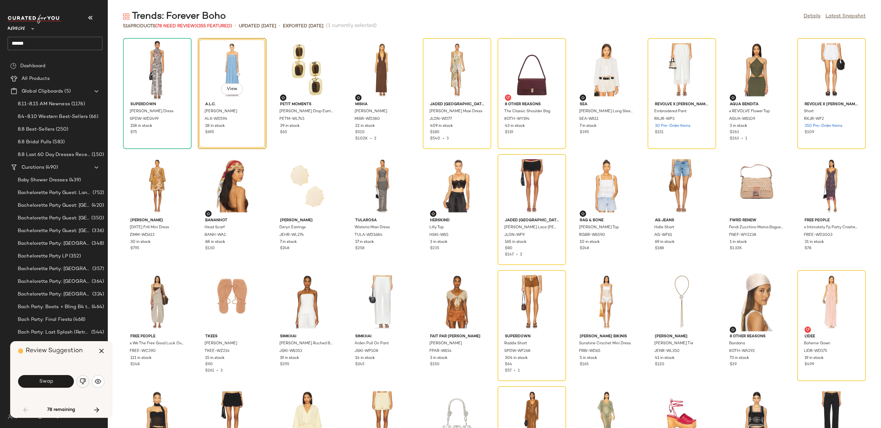
click at [80, 384] on img "button" at bounding box center [83, 382] width 6 height 6
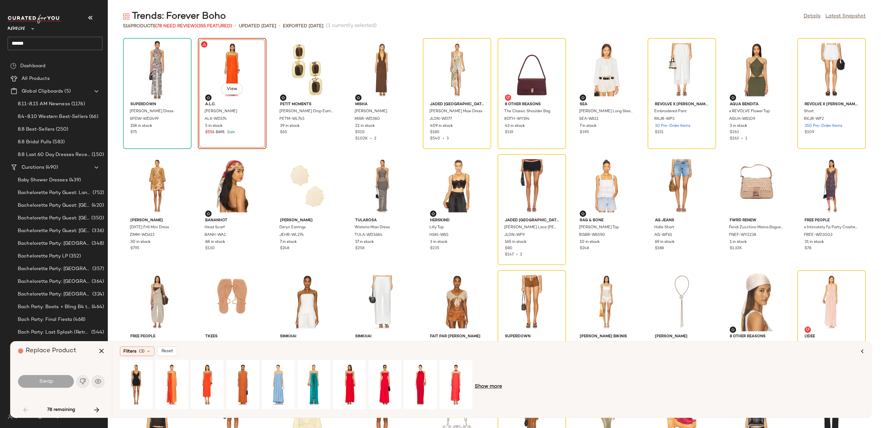
click at [481, 388] on span "Show more" at bounding box center [488, 387] width 27 height 8
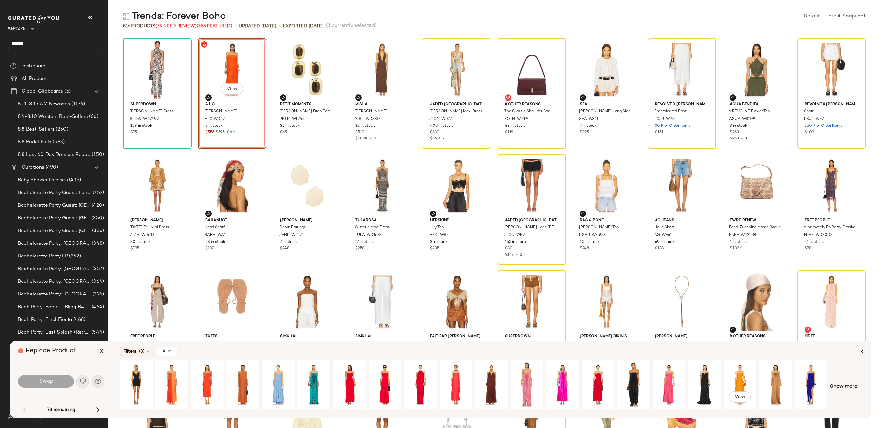
click at [744, 378] on div "View" at bounding box center [740, 384] width 28 height 45
click at [43, 382] on span "Swap" at bounding box center [46, 382] width 14 height 6
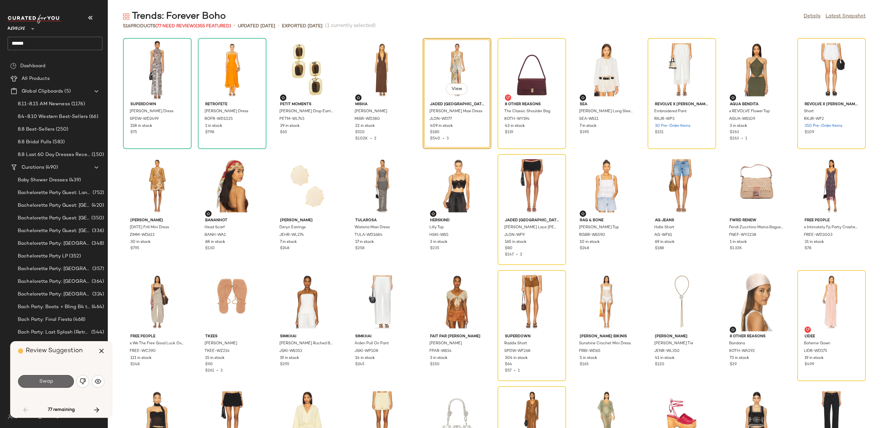
click at [63, 380] on button "Swap" at bounding box center [46, 381] width 56 height 13
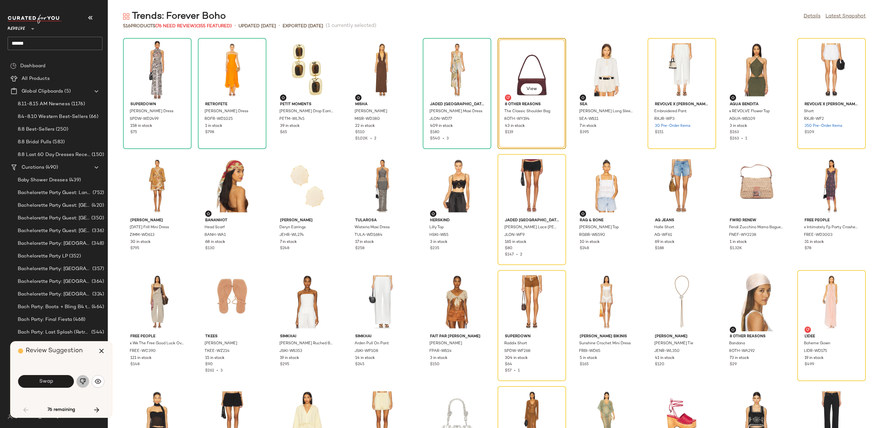
click at [82, 383] on img "button" at bounding box center [83, 382] width 6 height 6
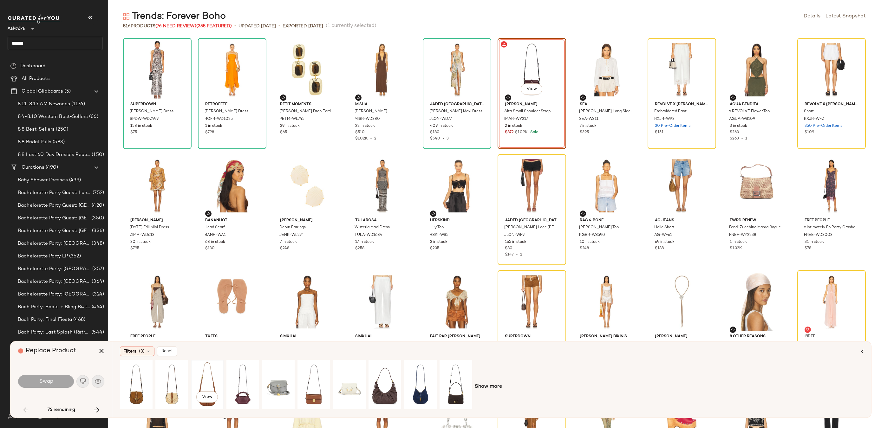
click at [208, 383] on div "View" at bounding box center [207, 384] width 28 height 45
click at [46, 384] on span "Swap" at bounding box center [46, 382] width 14 height 6
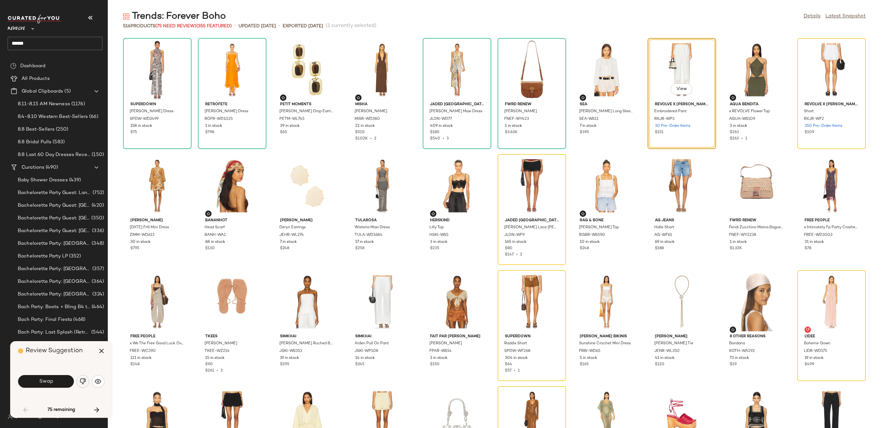
click at [83, 385] on button "button" at bounding box center [82, 381] width 13 height 13
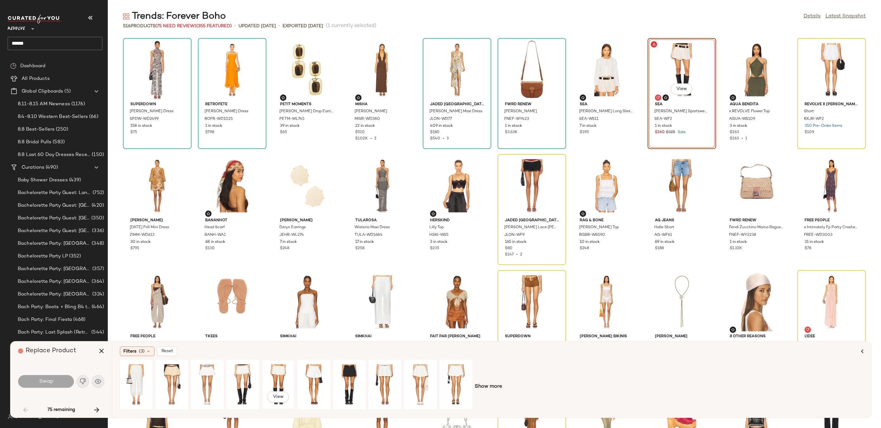
click at [285, 374] on div "View" at bounding box center [278, 384] width 28 height 45
click at [62, 382] on button "Swap" at bounding box center [46, 381] width 56 height 13
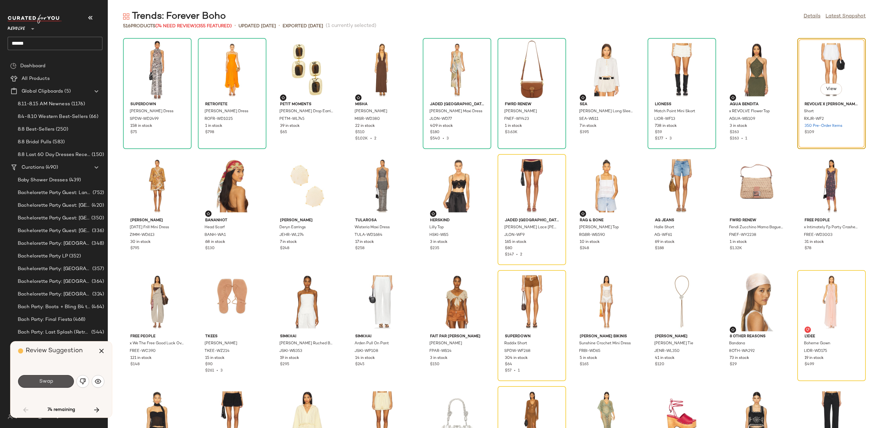
click at [62, 382] on button "Swap" at bounding box center [46, 381] width 56 height 13
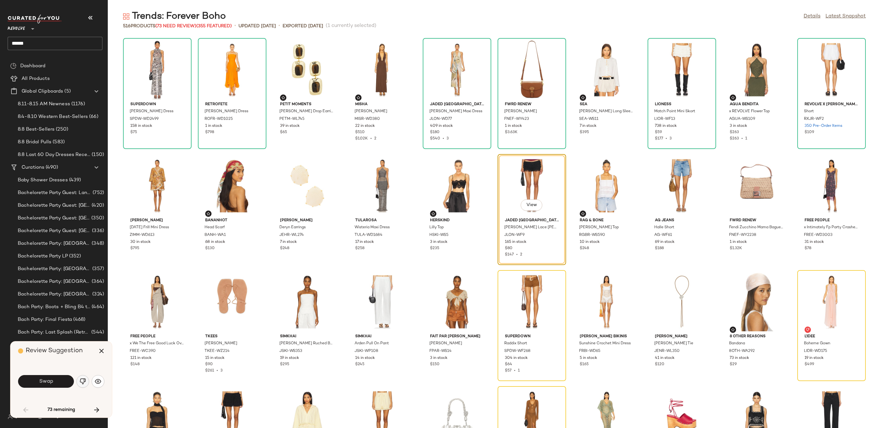
click at [83, 384] on img "button" at bounding box center [83, 382] width 6 height 6
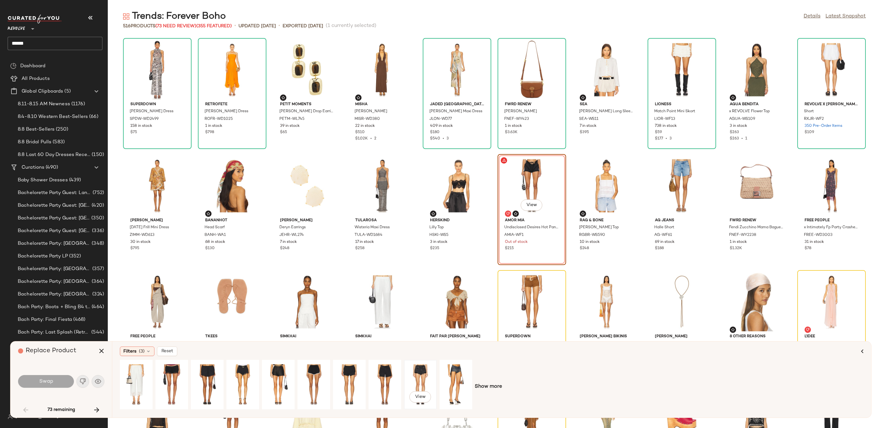
click at [425, 373] on div "View" at bounding box center [420, 384] width 28 height 45
click at [172, 372] on div "View" at bounding box center [172, 384] width 28 height 45
click at [241, 378] on div "View" at bounding box center [243, 384] width 28 height 45
click at [59, 382] on button "Swap" at bounding box center [46, 381] width 56 height 13
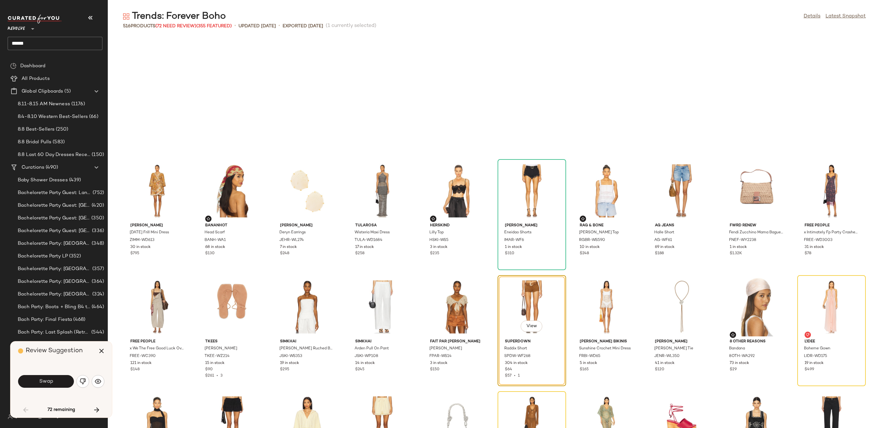
scroll to position [121, 0]
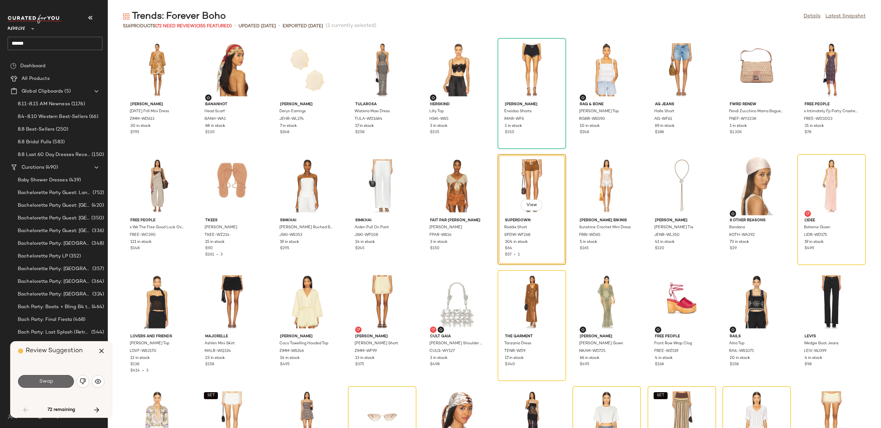
click at [52, 382] on span "Swap" at bounding box center [46, 382] width 14 height 6
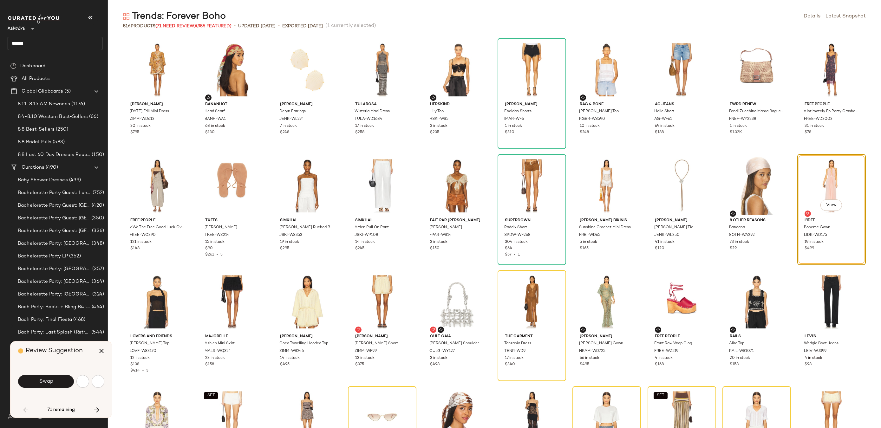
scroll to position [116, 0]
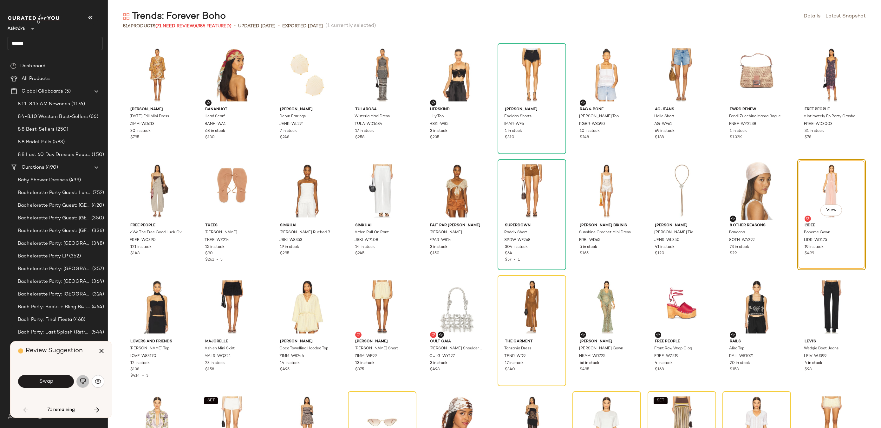
click at [87, 382] on button "button" at bounding box center [82, 381] width 13 height 13
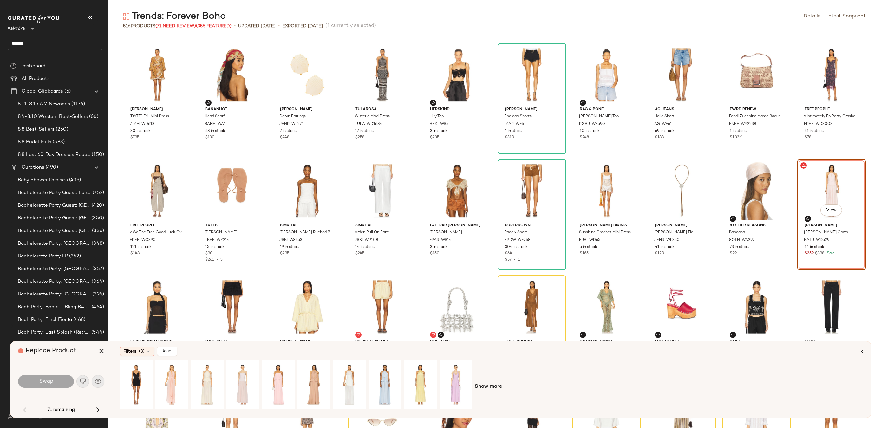
click at [498, 385] on span "Show more" at bounding box center [488, 387] width 27 height 8
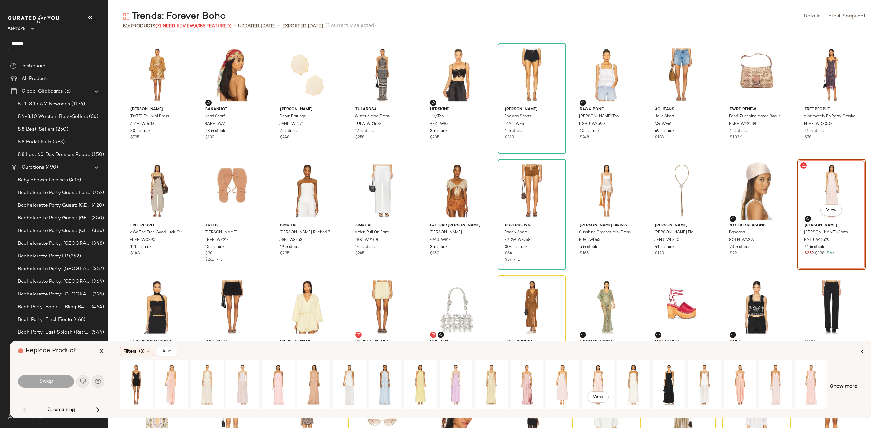
click at [596, 376] on div "View" at bounding box center [598, 384] width 28 height 45
click at [781, 382] on div "View" at bounding box center [776, 384] width 28 height 45
click at [46, 380] on span "Swap" at bounding box center [46, 382] width 14 height 6
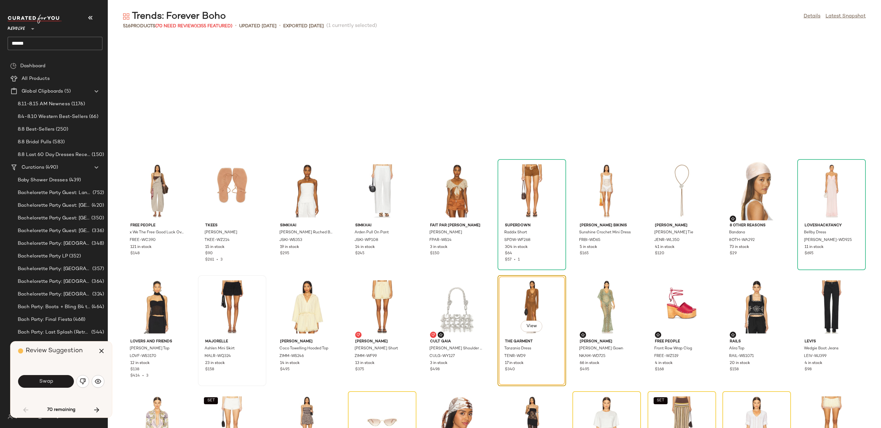
scroll to position [232, 0]
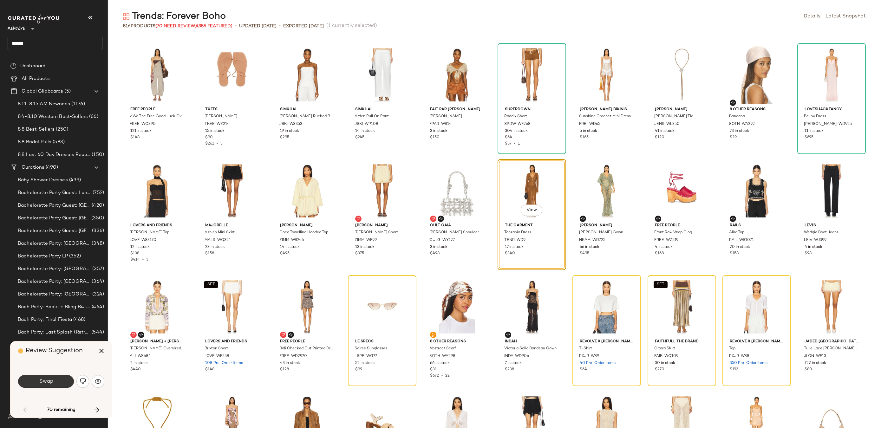
click at [29, 385] on button "Swap" at bounding box center [46, 381] width 56 height 13
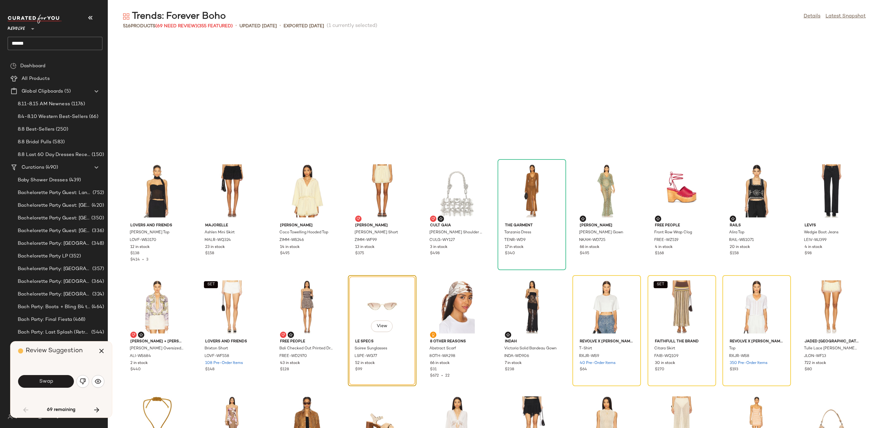
scroll to position [348, 0]
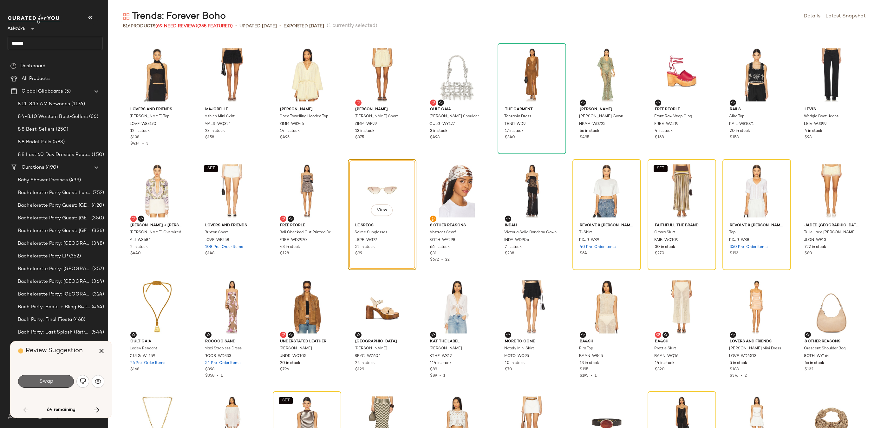
click at [61, 378] on button "Swap" at bounding box center [46, 381] width 56 height 13
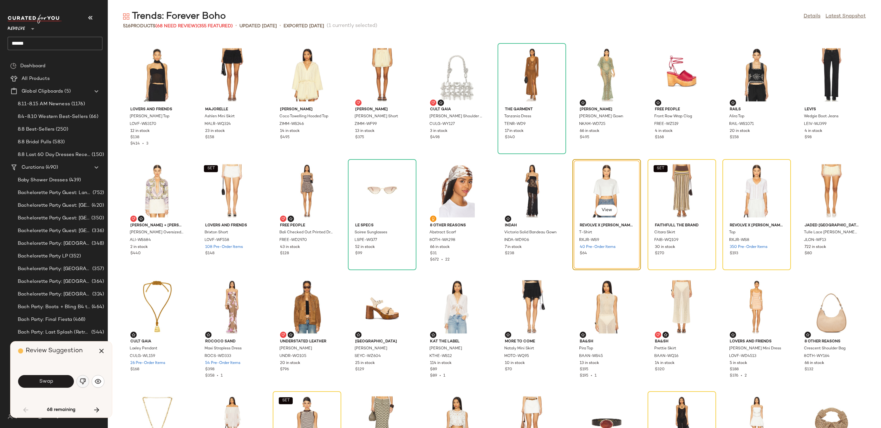
click at [82, 379] on img "button" at bounding box center [83, 382] width 6 height 6
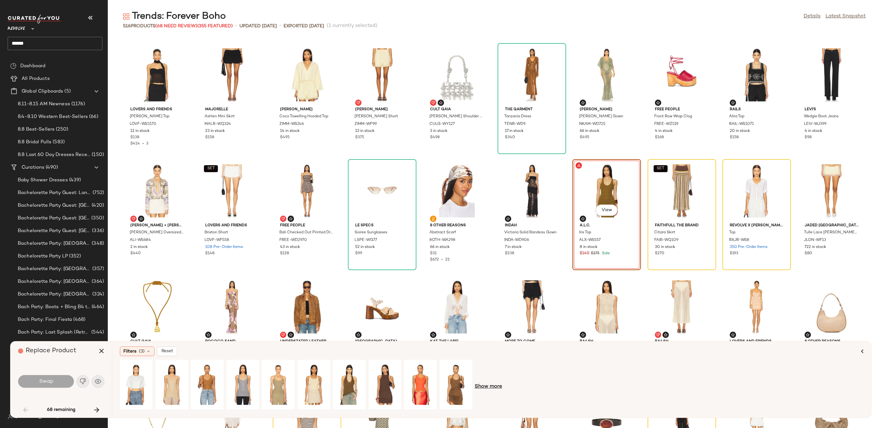
click at [490, 384] on span "Show more" at bounding box center [488, 387] width 27 height 8
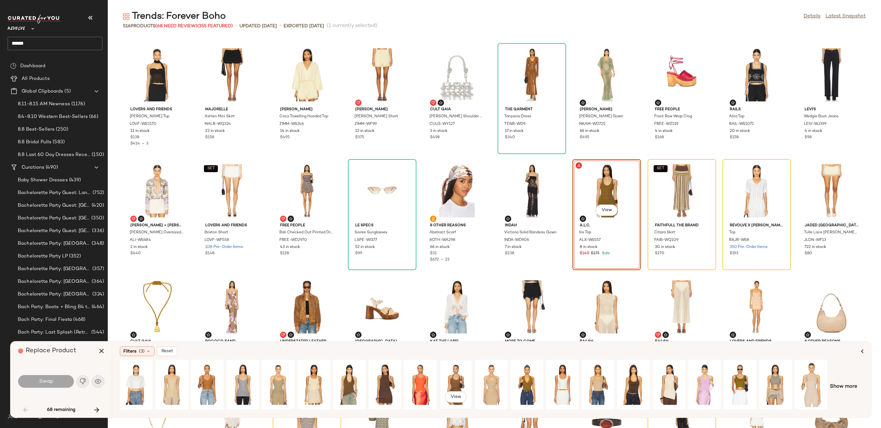
click at [455, 375] on div "View" at bounding box center [456, 384] width 28 height 45
click at [60, 385] on button "Swap" at bounding box center [46, 381] width 56 height 13
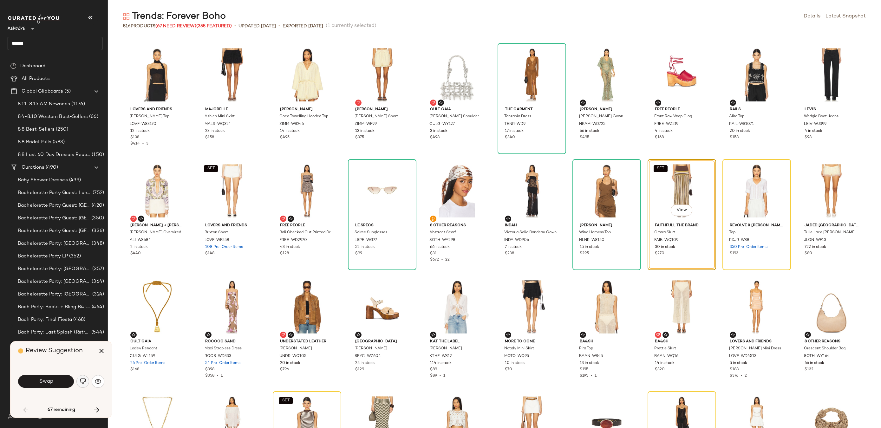
click at [83, 383] on img "button" at bounding box center [83, 382] width 6 height 6
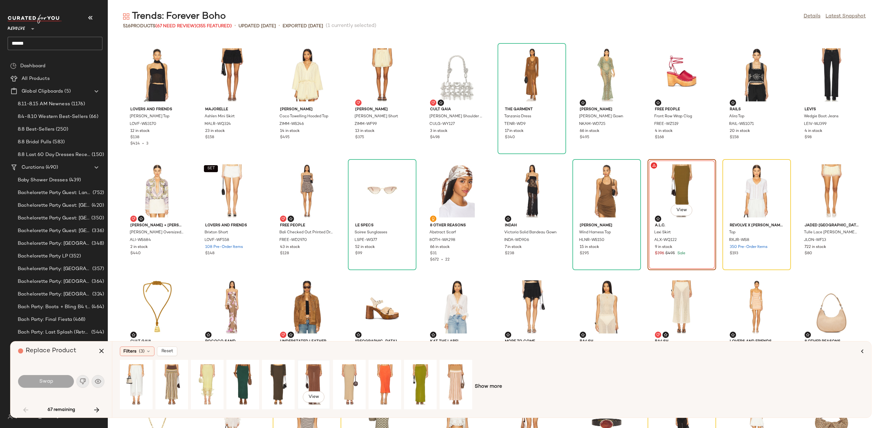
click at [317, 375] on div "View" at bounding box center [314, 384] width 28 height 45
click at [489, 386] on span "Show more" at bounding box center [488, 387] width 27 height 8
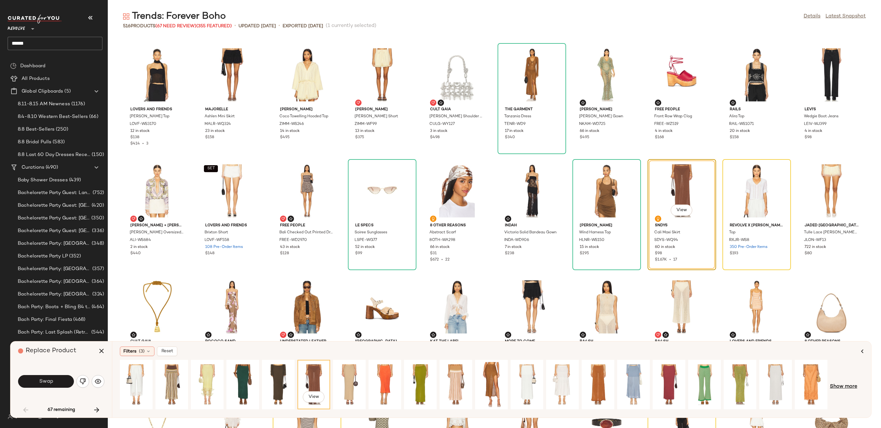
click at [851, 391] on span "Show more" at bounding box center [843, 387] width 27 height 8
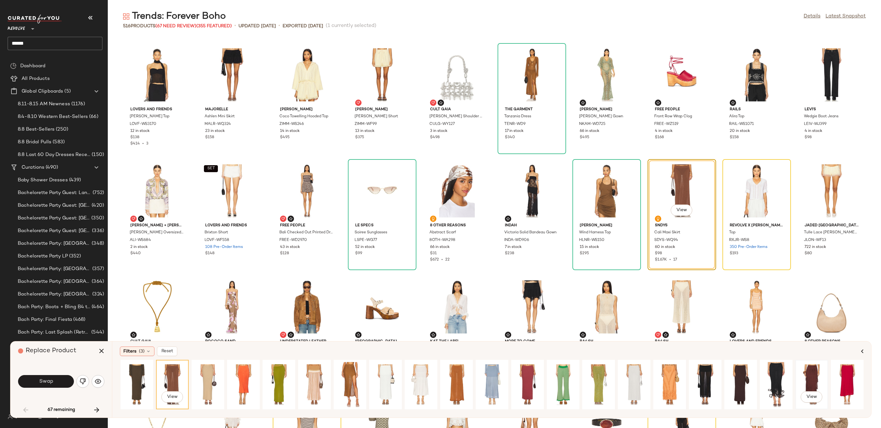
click at [816, 369] on div "View" at bounding box center [812, 384] width 28 height 45
click at [354, 378] on div "View" at bounding box center [350, 384] width 28 height 45
click at [162, 382] on div "View" at bounding box center [172, 384] width 28 height 45
click at [57, 382] on button "Swap" at bounding box center [46, 381] width 56 height 13
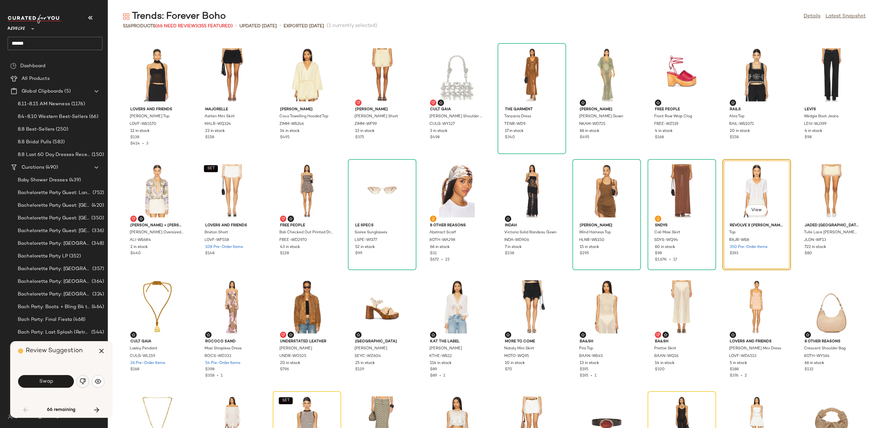
click at [83, 383] on img "button" at bounding box center [83, 382] width 6 height 6
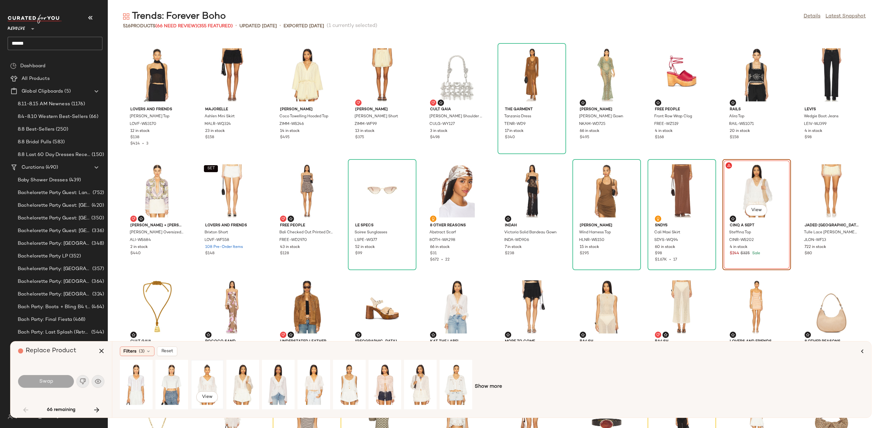
click at [200, 373] on div "View" at bounding box center [207, 384] width 28 height 45
click at [55, 381] on button "Swap" at bounding box center [46, 381] width 56 height 13
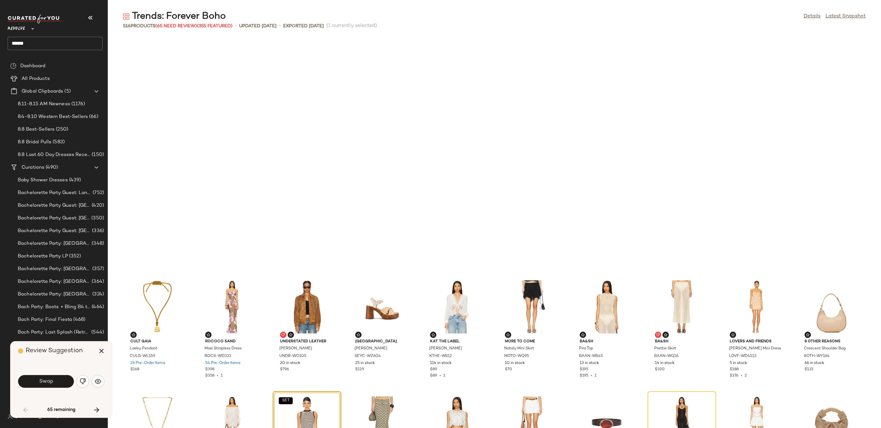
scroll to position [581, 0]
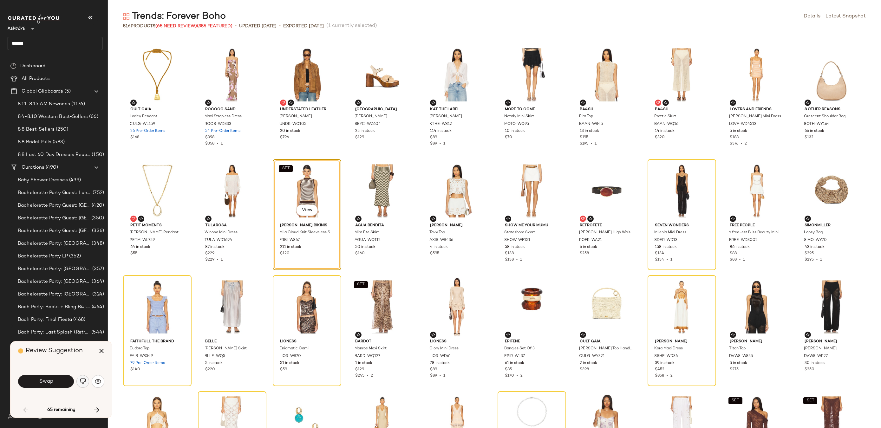
click at [83, 379] on img "button" at bounding box center [83, 382] width 6 height 6
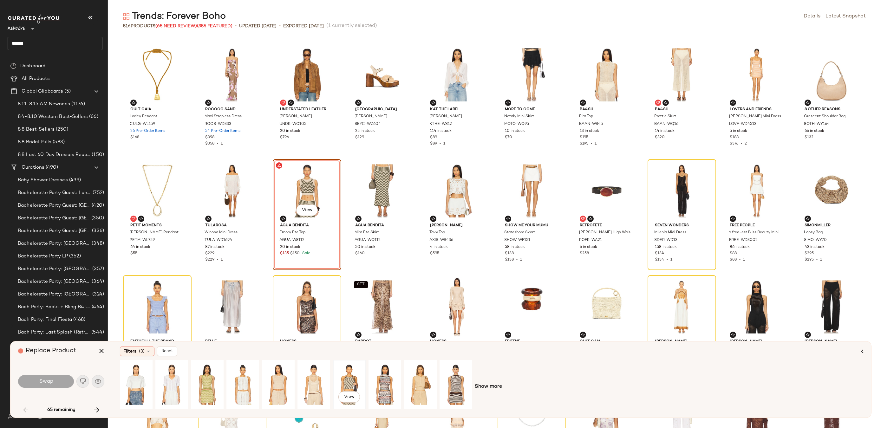
click at [346, 382] on div "View" at bounding box center [349, 384] width 28 height 45
click at [56, 375] on button "Swap" at bounding box center [46, 381] width 56 height 13
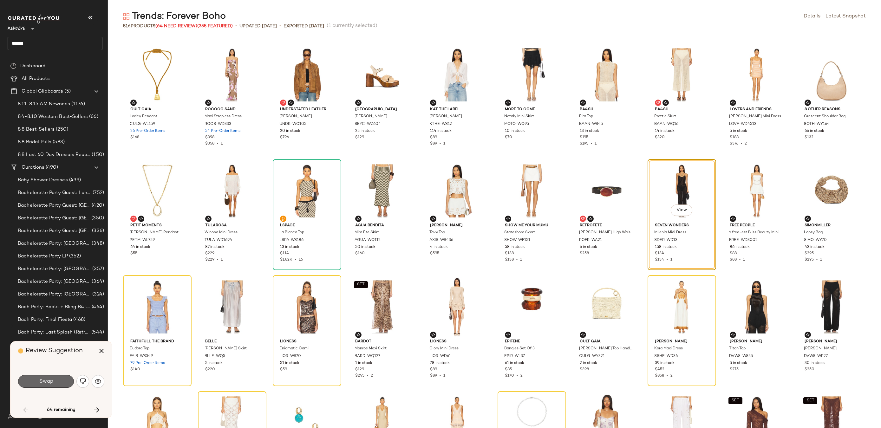
click at [55, 378] on button "Swap" at bounding box center [46, 381] width 56 height 13
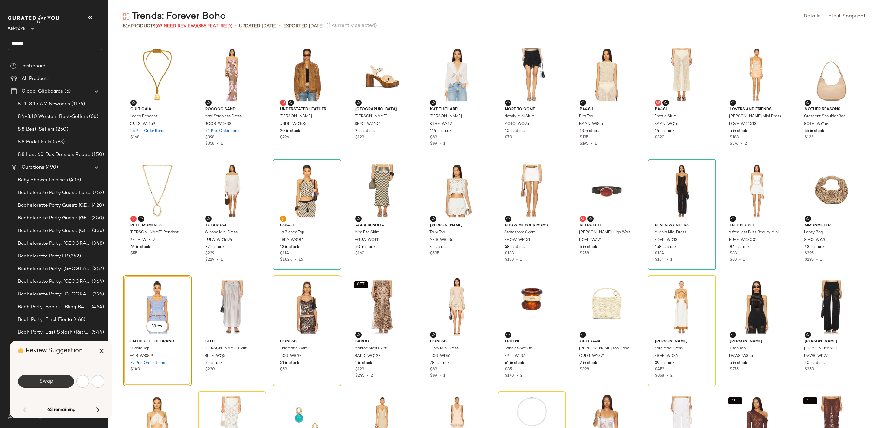
scroll to position [697, 0]
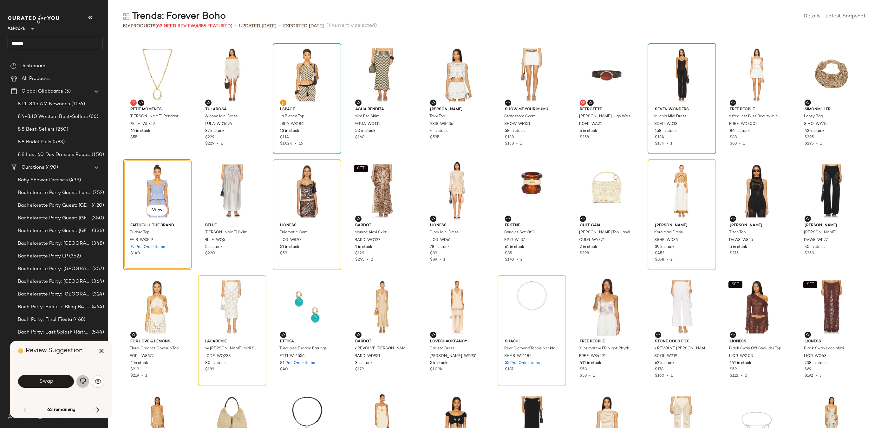
click at [80, 383] on img "button" at bounding box center [83, 382] width 6 height 6
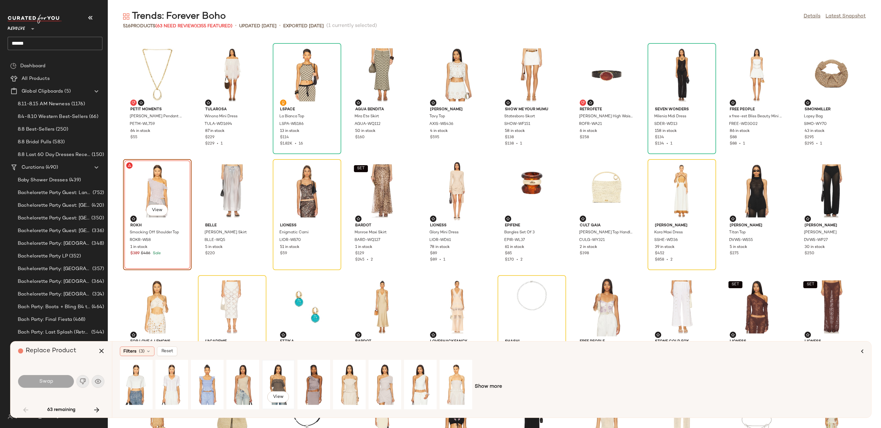
click at [287, 382] on div "View" at bounding box center [278, 384] width 28 height 45
click at [384, 377] on div "View" at bounding box center [385, 384] width 28 height 45
click at [42, 382] on span "Swap" at bounding box center [46, 382] width 14 height 6
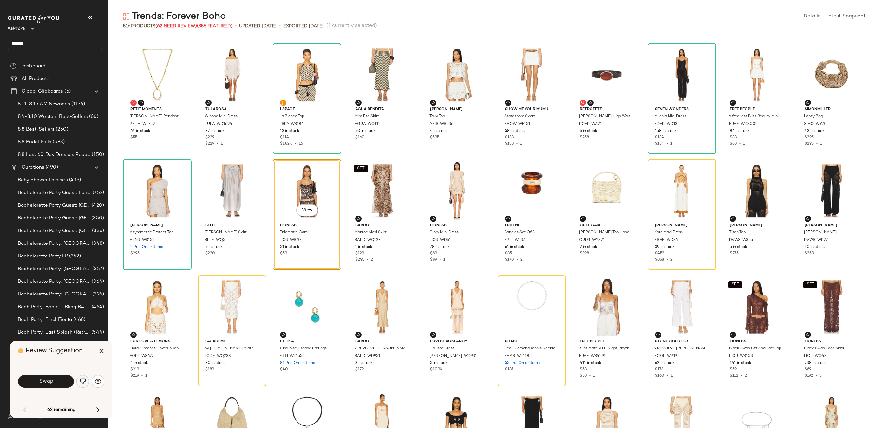
click at [84, 382] on img "button" at bounding box center [83, 382] width 6 height 6
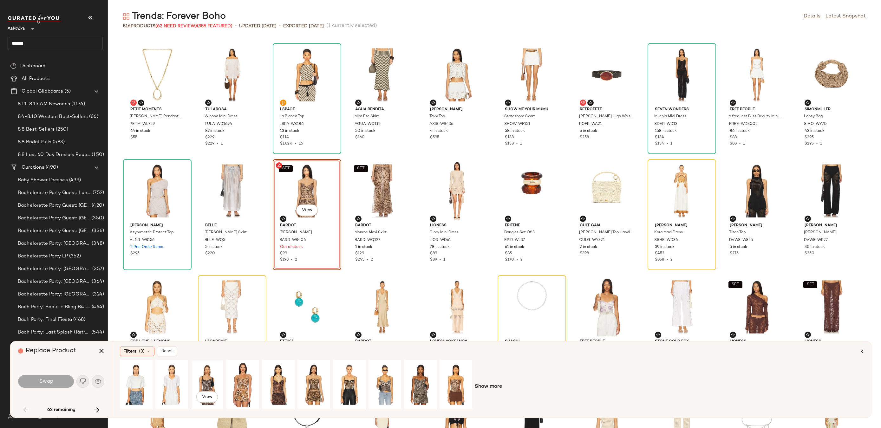
click at [203, 377] on div "View" at bounding box center [207, 384] width 28 height 45
click at [67, 378] on button "Swap" at bounding box center [46, 381] width 56 height 13
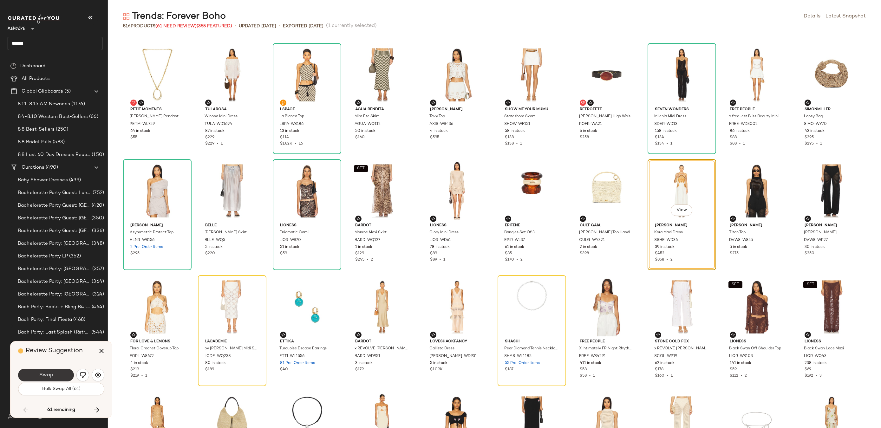
click at [57, 376] on button "Swap" at bounding box center [46, 375] width 56 height 13
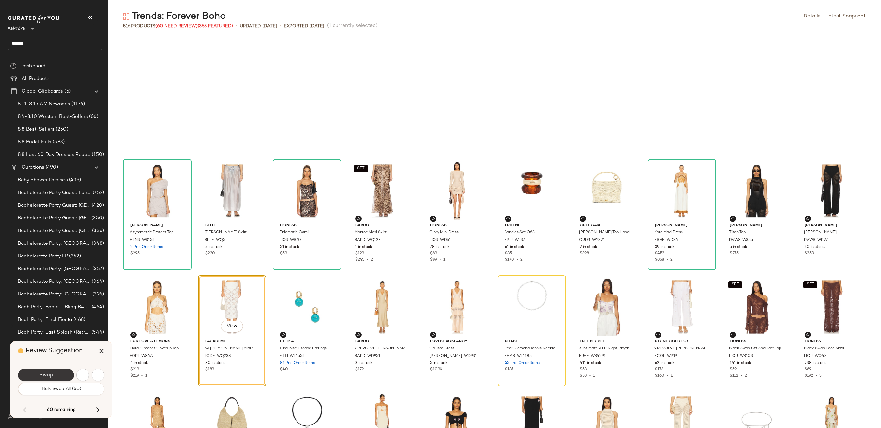
scroll to position [813, 0]
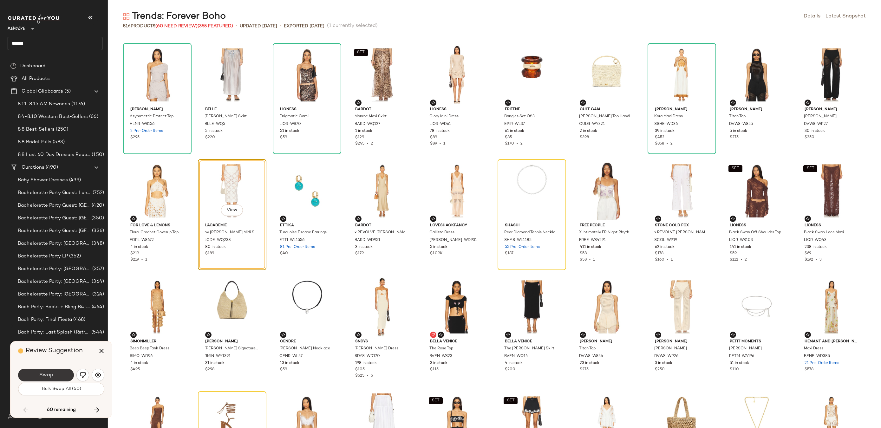
click at [62, 376] on button "Swap" at bounding box center [46, 375] width 56 height 13
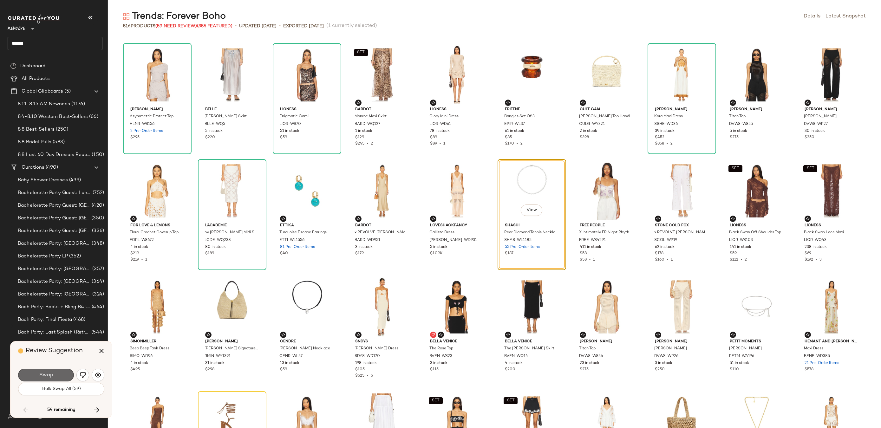
click at [67, 374] on button "Swap" at bounding box center [46, 375] width 56 height 13
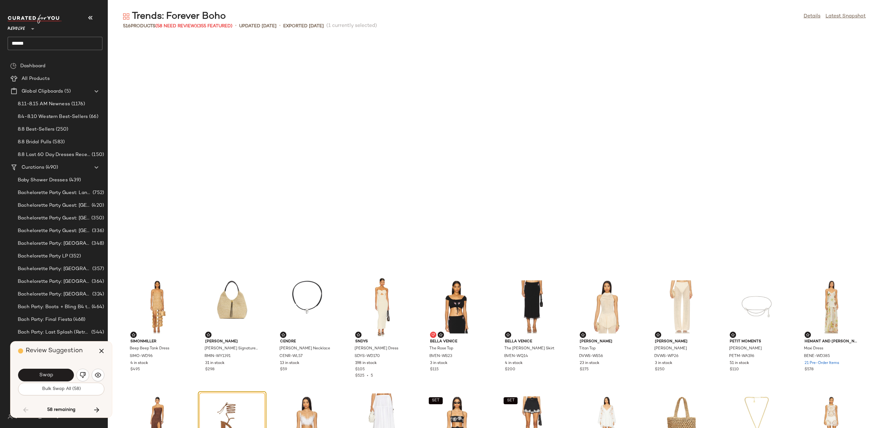
scroll to position [1045, 0]
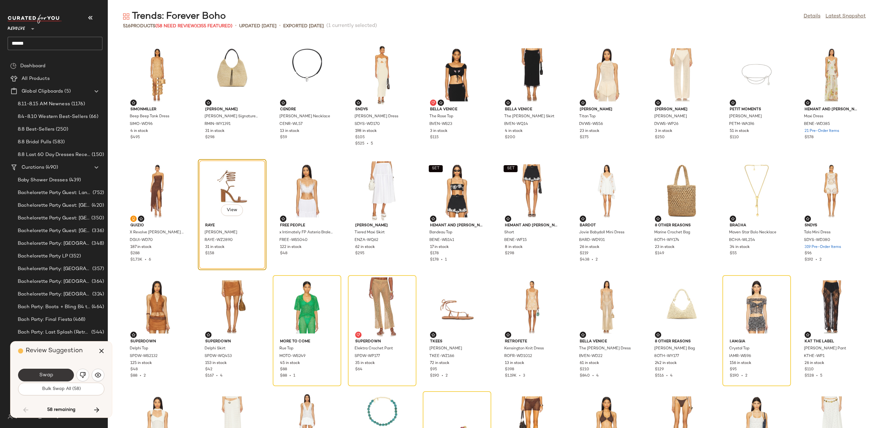
click at [49, 376] on span "Swap" at bounding box center [46, 376] width 14 height 6
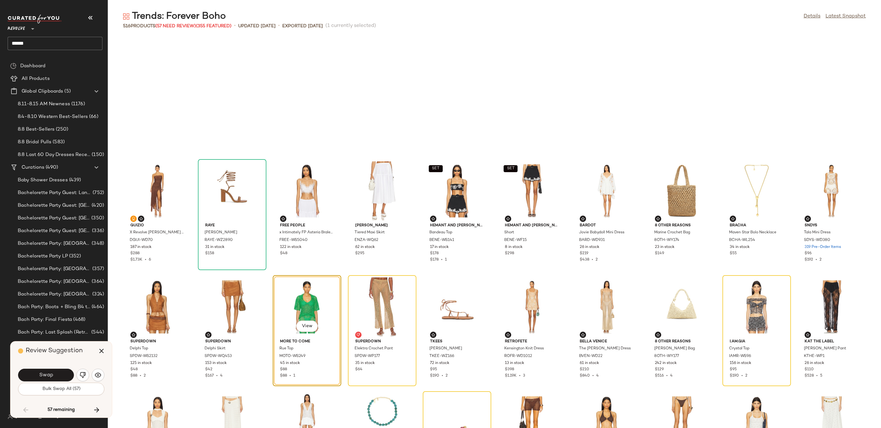
scroll to position [1161, 0]
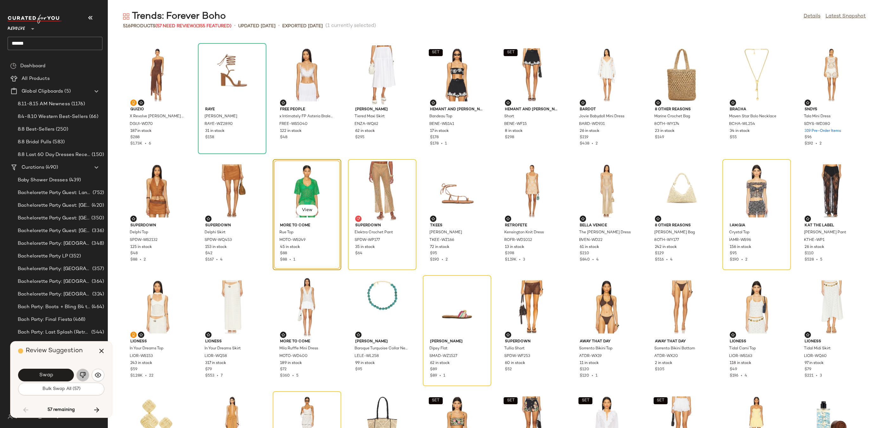
click at [82, 378] on img "button" at bounding box center [83, 375] width 6 height 6
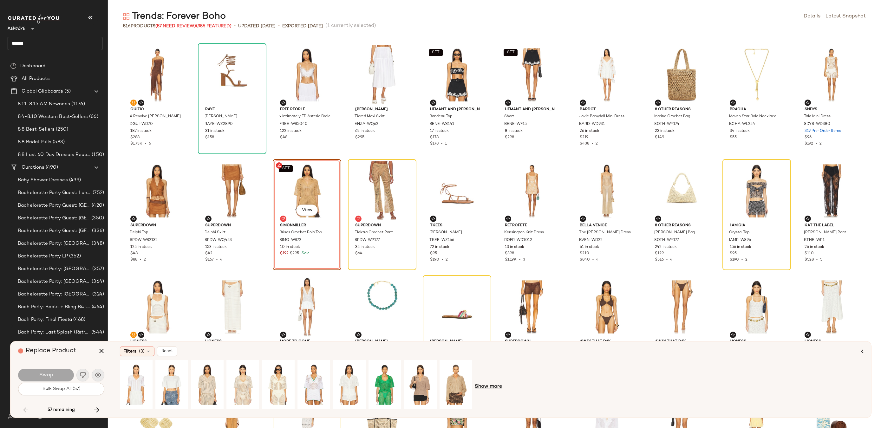
click at [489, 385] on span "Show more" at bounding box center [488, 387] width 27 height 8
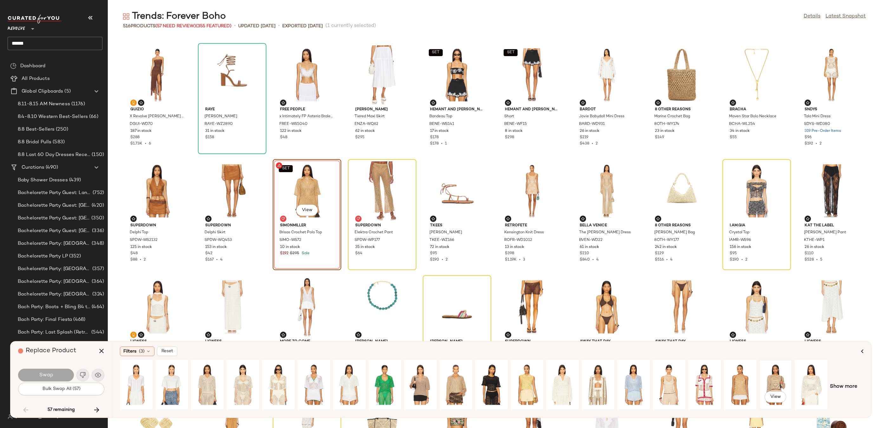
click at [771, 381] on div "View" at bounding box center [776, 384] width 28 height 45
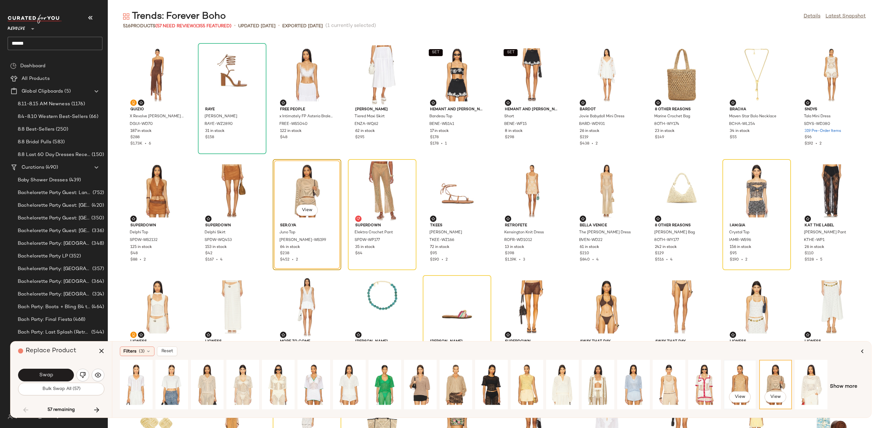
click at [745, 385] on div "View" at bounding box center [740, 384] width 28 height 45
click at [55, 375] on button "Swap" at bounding box center [46, 375] width 56 height 13
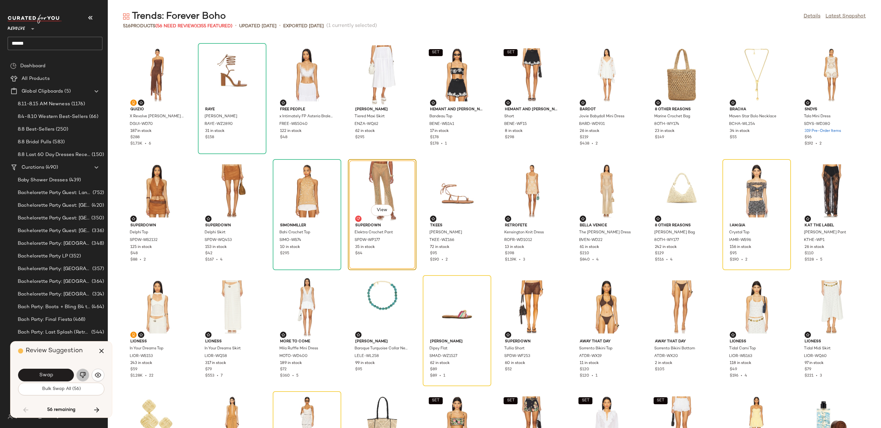
click at [84, 376] on img "button" at bounding box center [83, 375] width 6 height 6
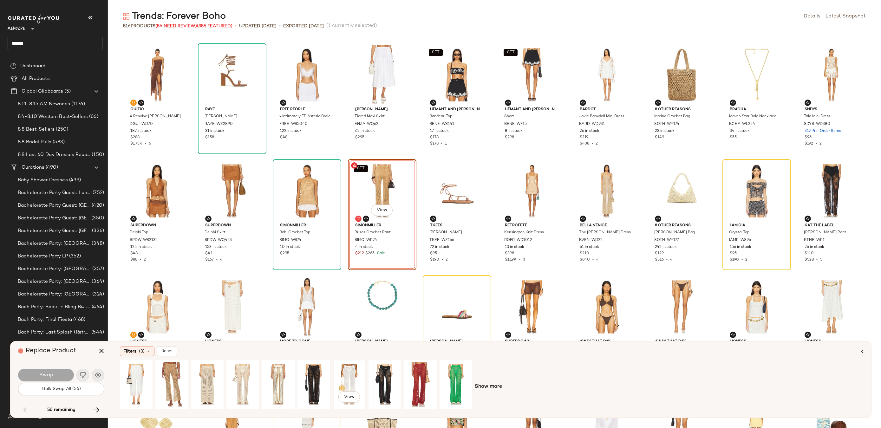
click at [355, 389] on div "View" at bounding box center [349, 384] width 28 height 45
click at [33, 377] on button "Swap" at bounding box center [46, 375] width 56 height 13
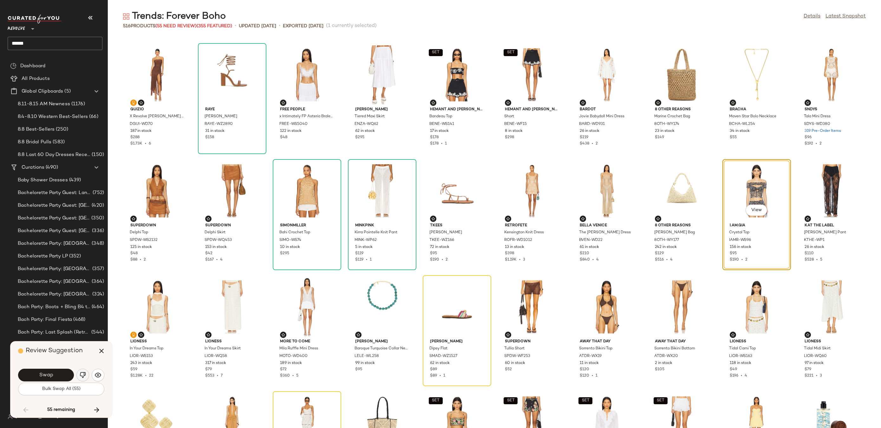
click at [85, 372] on img "button" at bounding box center [83, 375] width 6 height 6
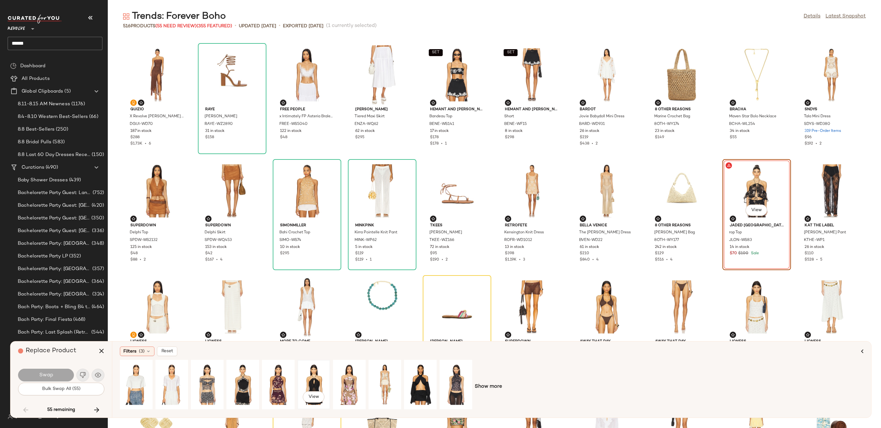
click at [311, 383] on div "View" at bounding box center [314, 384] width 28 height 45
click at [62, 374] on button "Swap" at bounding box center [46, 375] width 56 height 13
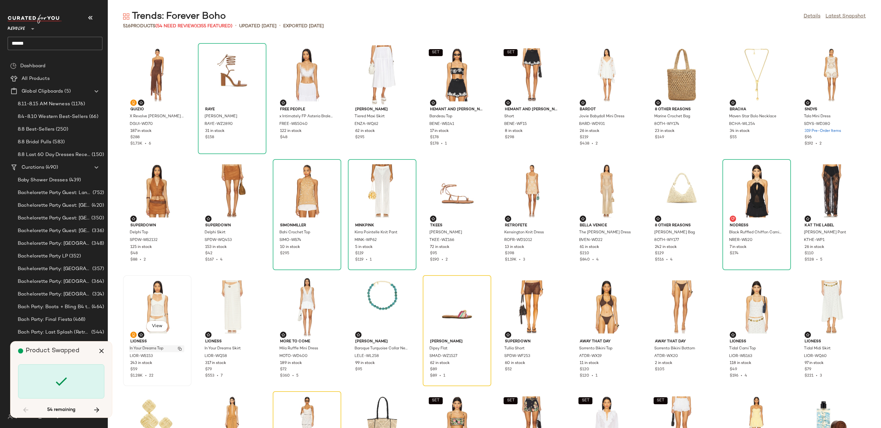
scroll to position [1229, 0]
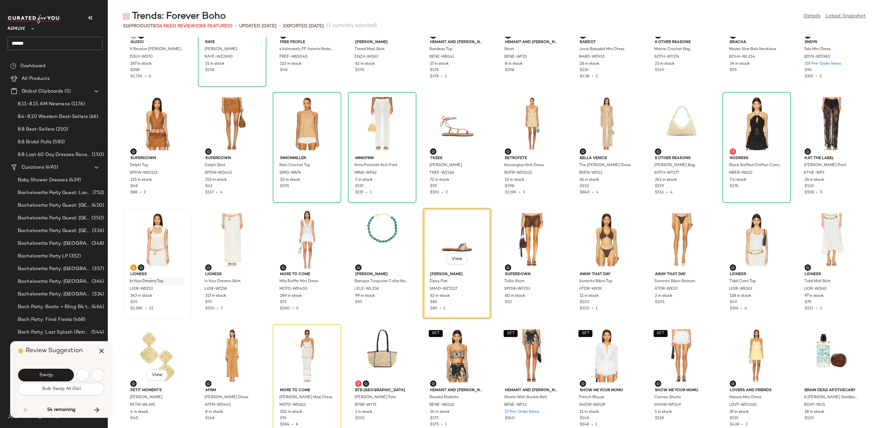
scroll to position [1277, 0]
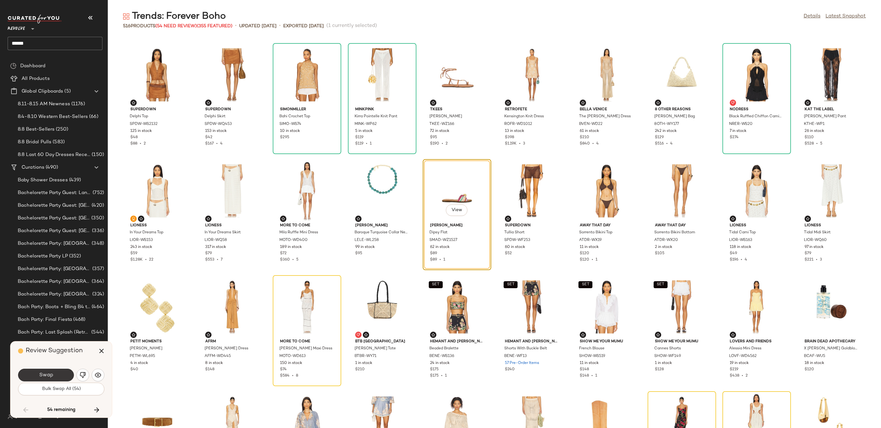
click at [57, 372] on button "Swap" at bounding box center [46, 375] width 56 height 13
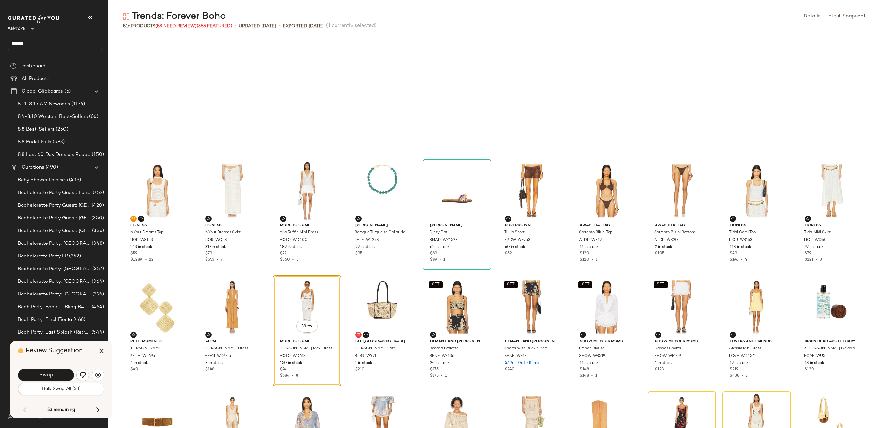
scroll to position [1394, 0]
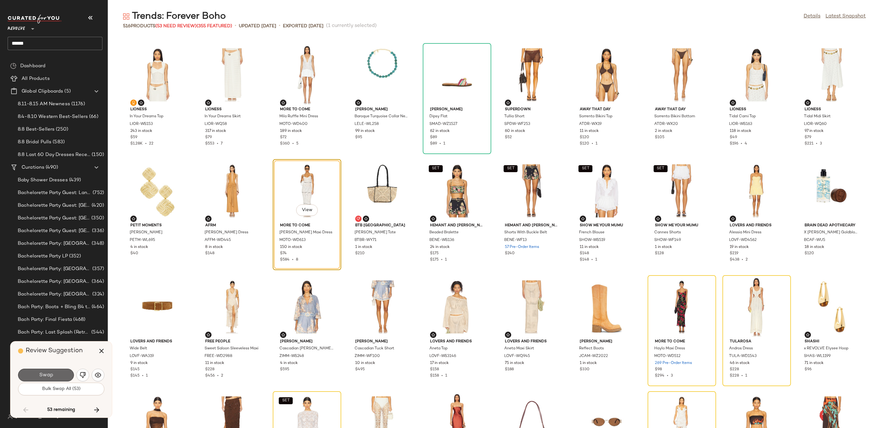
click at [61, 375] on button "Swap" at bounding box center [46, 375] width 56 height 13
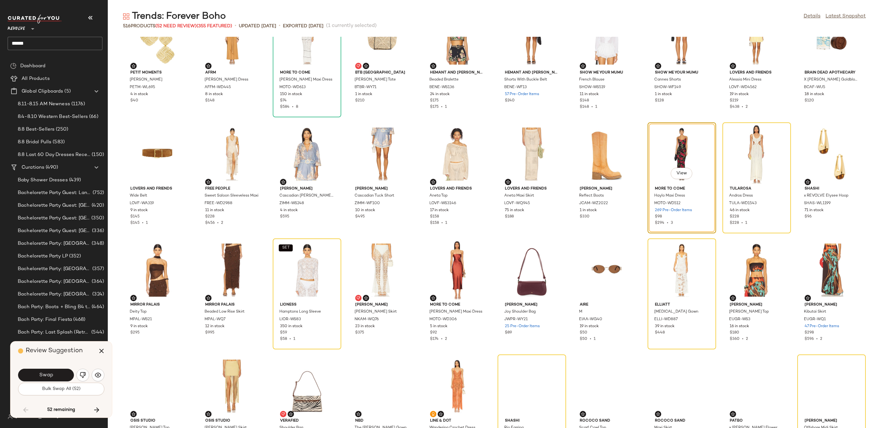
scroll to position [1571, 0]
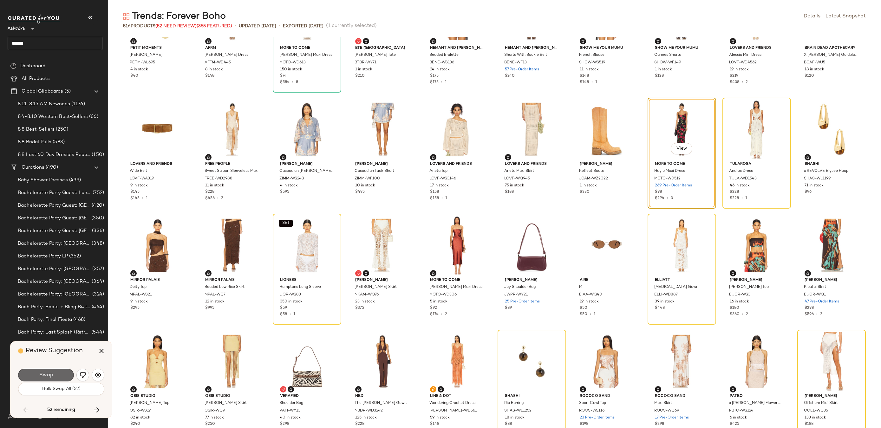
click at [47, 377] on span "Swap" at bounding box center [46, 376] width 14 height 6
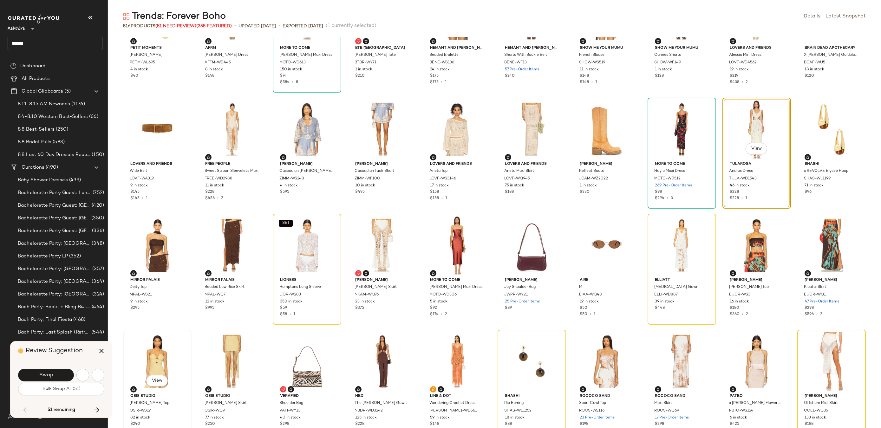
scroll to position [1510, 0]
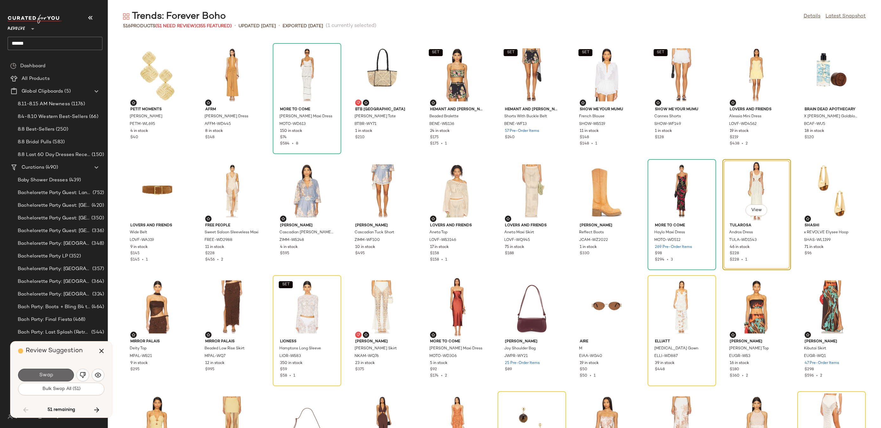
click at [56, 376] on button "Swap" at bounding box center [46, 375] width 56 height 13
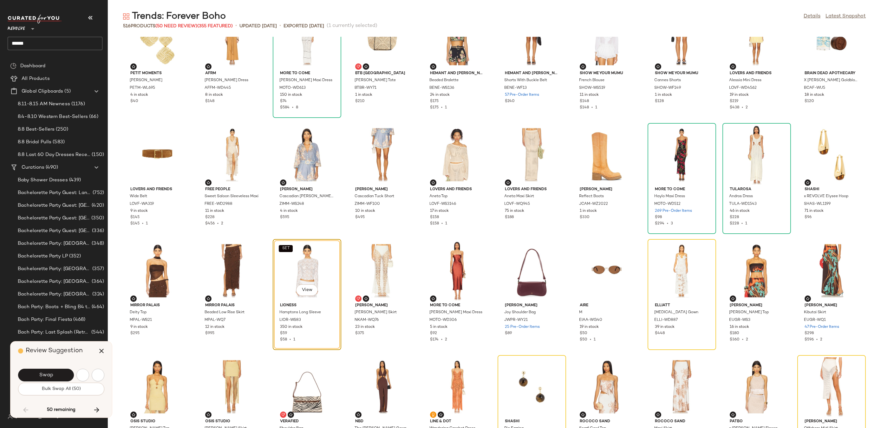
scroll to position [1626, 0]
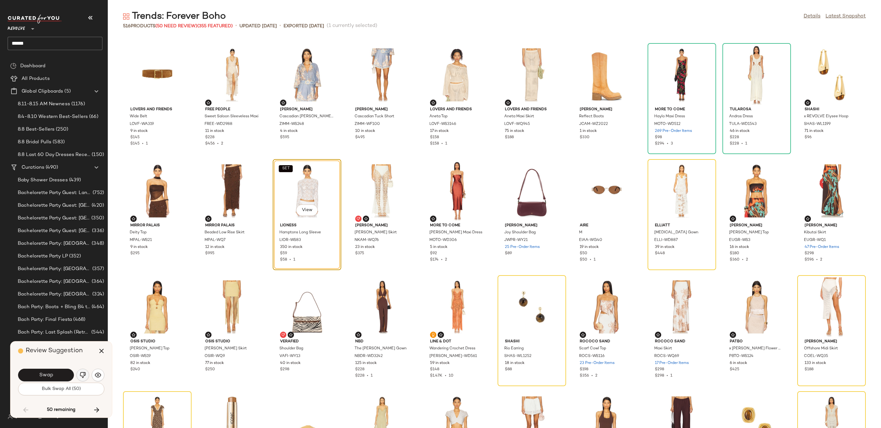
click at [84, 374] on img "button" at bounding box center [83, 375] width 6 height 6
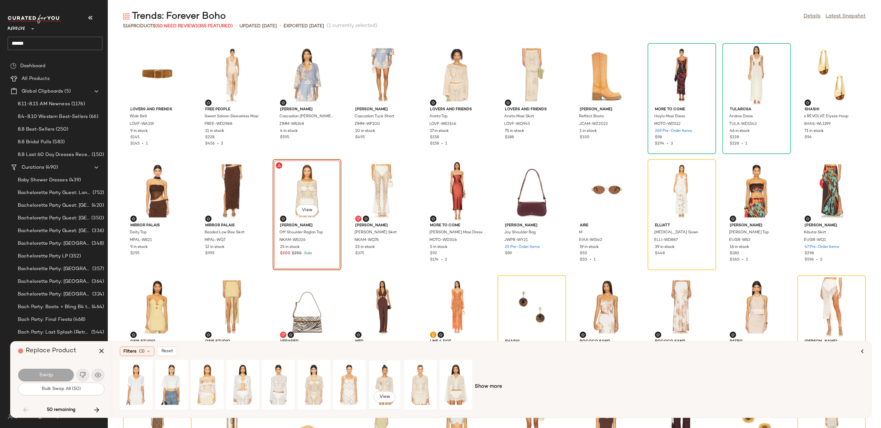
click at [382, 384] on div "View" at bounding box center [385, 384] width 28 height 45
click at [428, 382] on div "View" at bounding box center [420, 384] width 28 height 45
click at [56, 373] on button "Swap" at bounding box center [46, 375] width 56 height 13
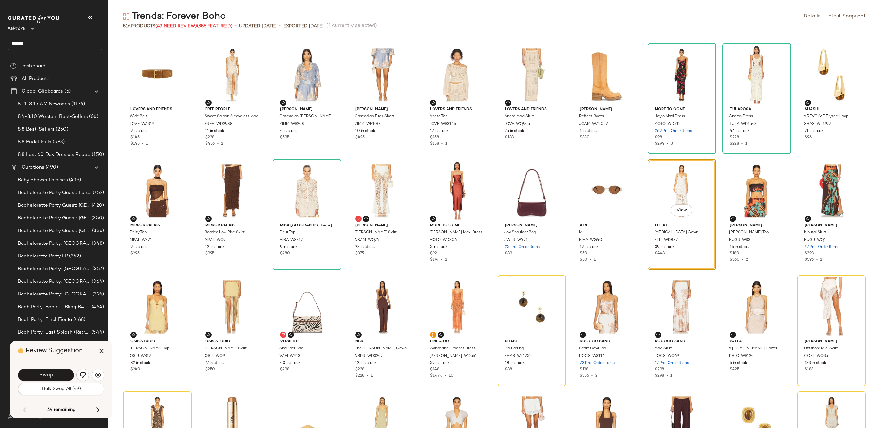
click at [56, 373] on button "Swap" at bounding box center [46, 375] width 56 height 13
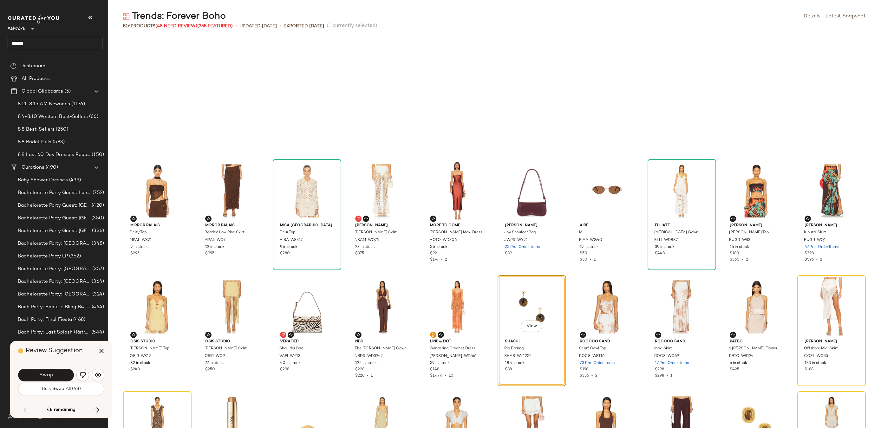
scroll to position [1742, 0]
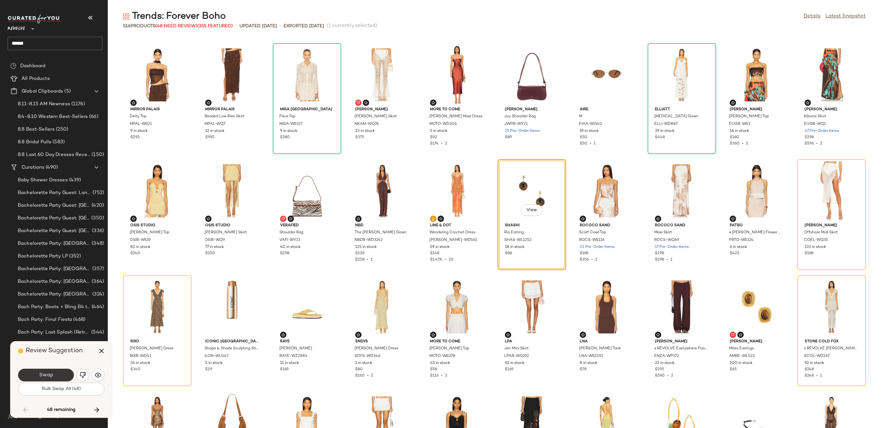
click at [52, 378] on span "Swap" at bounding box center [46, 376] width 14 height 6
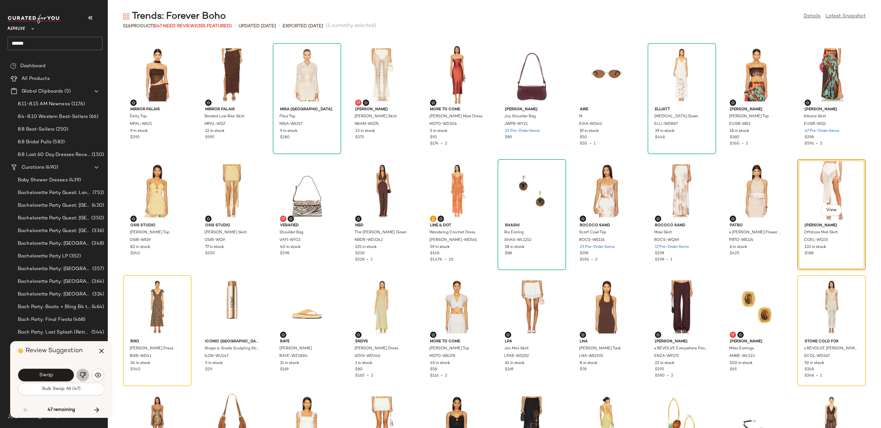
click at [82, 376] on img "button" at bounding box center [83, 375] width 6 height 6
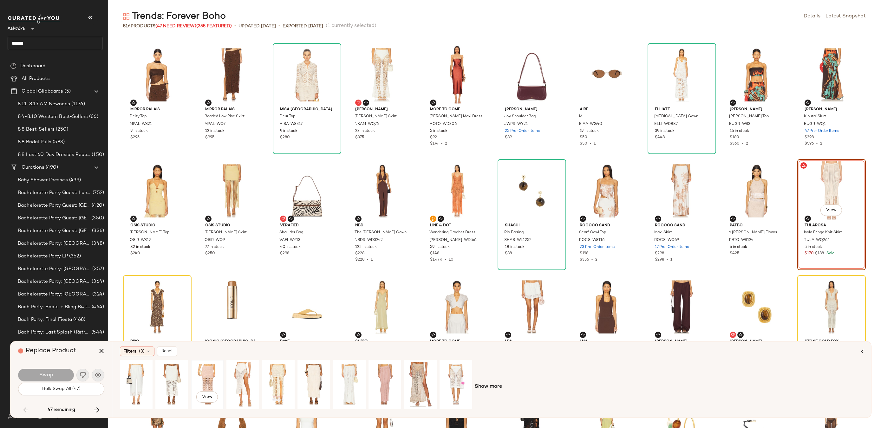
click at [214, 376] on div "View" at bounding box center [207, 384] width 28 height 45
click at [272, 377] on div "View" at bounding box center [278, 384] width 28 height 45
click at [58, 374] on button "Swap" at bounding box center [46, 375] width 56 height 13
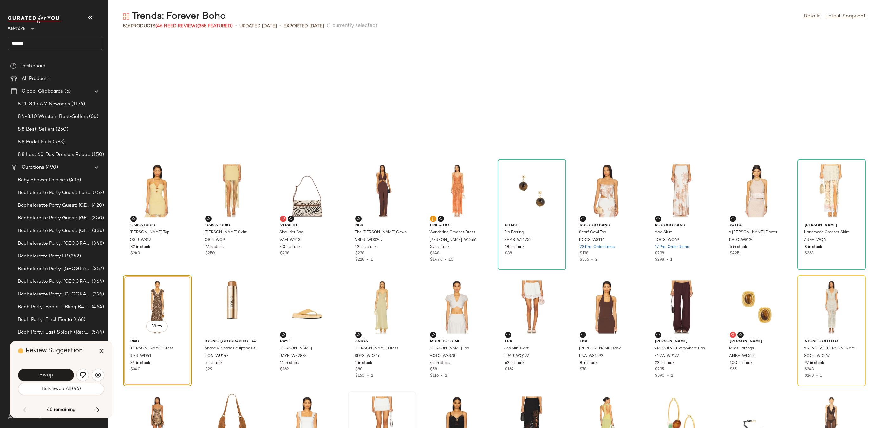
scroll to position [1858, 0]
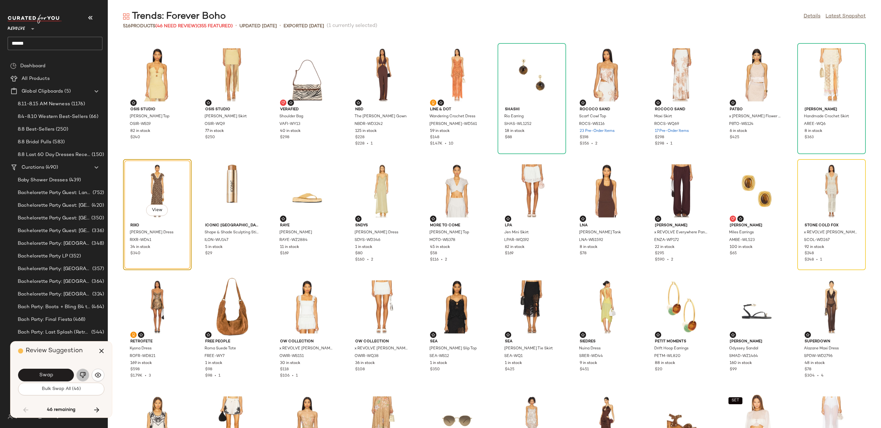
click at [84, 373] on img "button" at bounding box center [83, 375] width 6 height 6
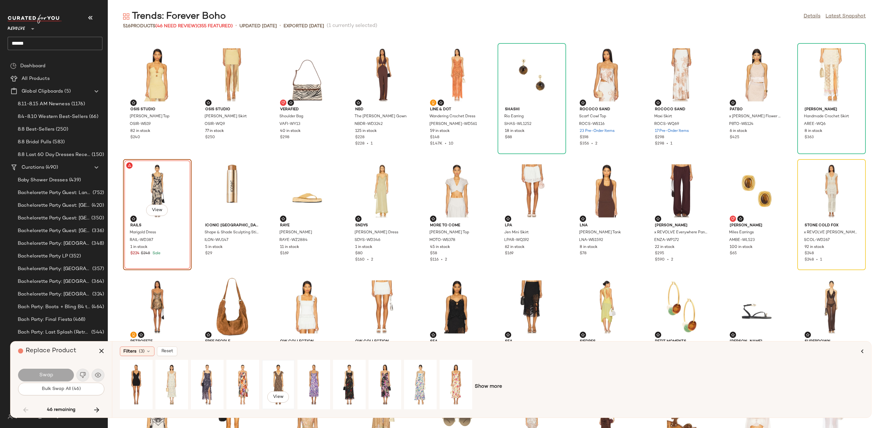
click at [276, 379] on div "View" at bounding box center [278, 384] width 28 height 45
click at [56, 375] on button "Swap" at bounding box center [46, 375] width 56 height 13
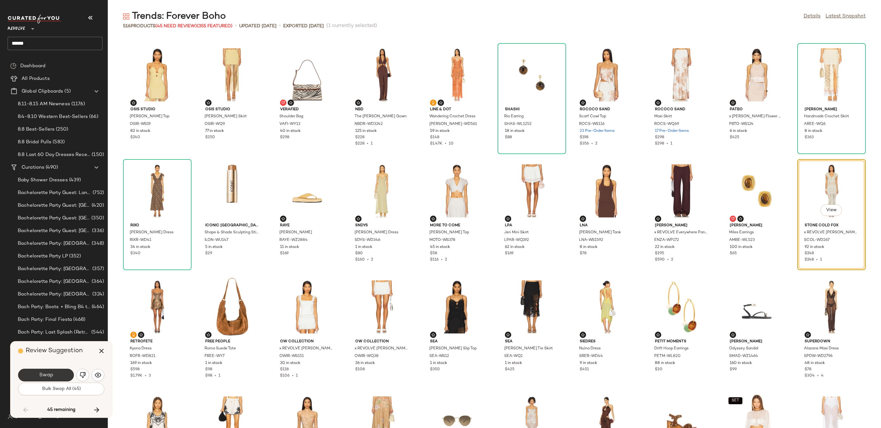
click at [53, 373] on button "Swap" at bounding box center [46, 375] width 56 height 13
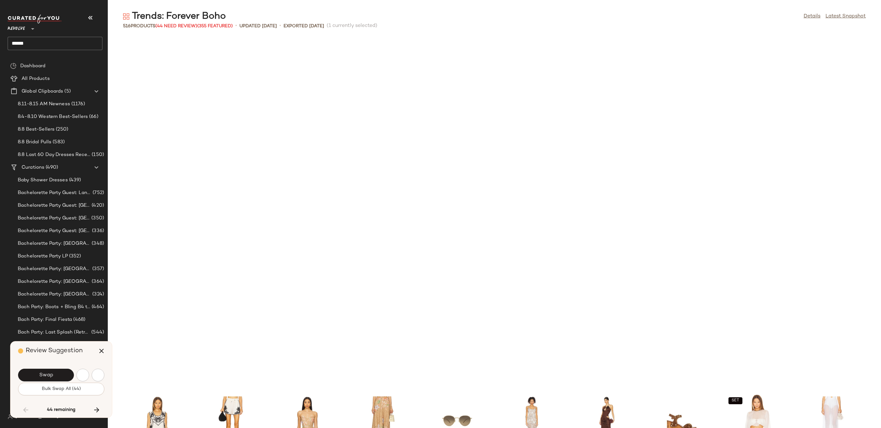
scroll to position [2207, 0]
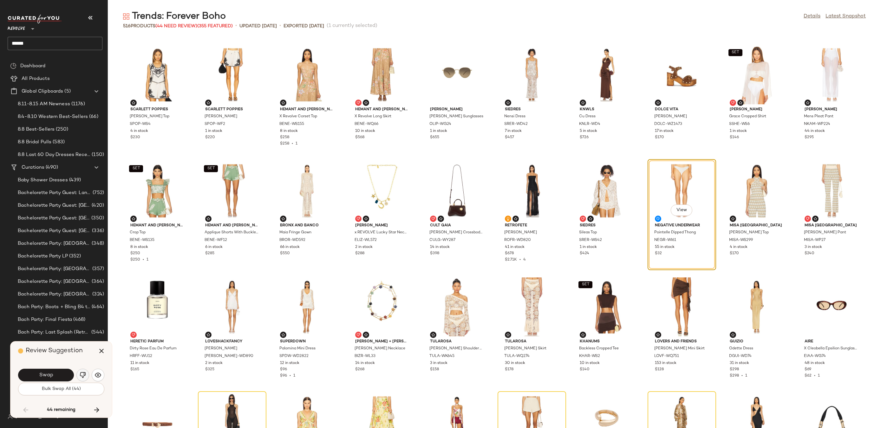
click at [82, 373] on img "button" at bounding box center [83, 375] width 6 height 6
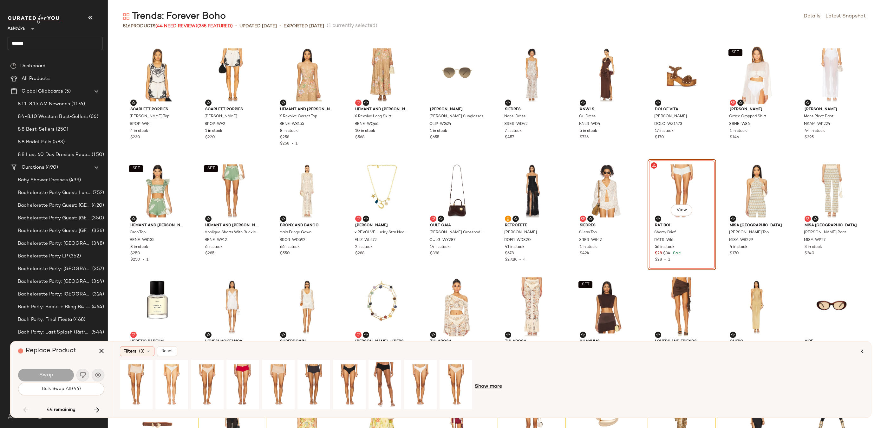
click at [490, 386] on span "Show more" at bounding box center [488, 387] width 27 height 8
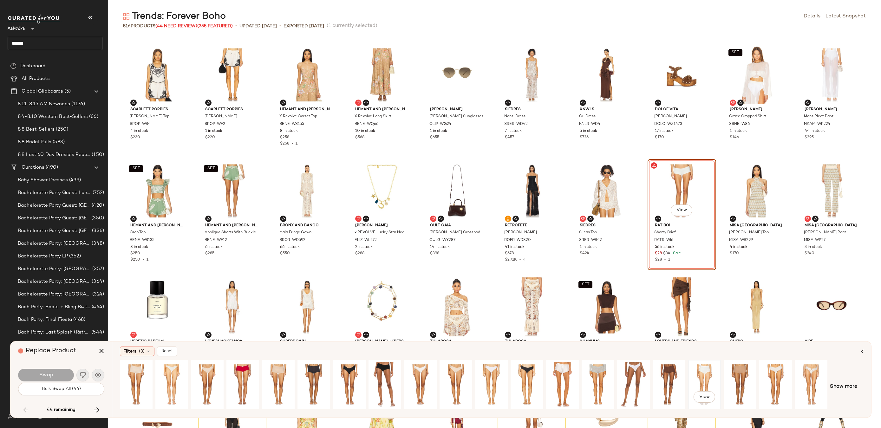
click at [700, 378] on div "View" at bounding box center [705, 384] width 28 height 45
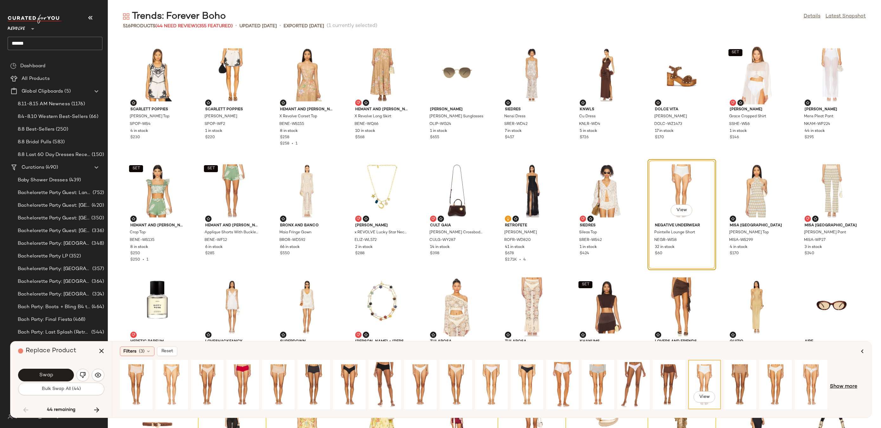
click at [851, 385] on span "Show more" at bounding box center [843, 387] width 27 height 8
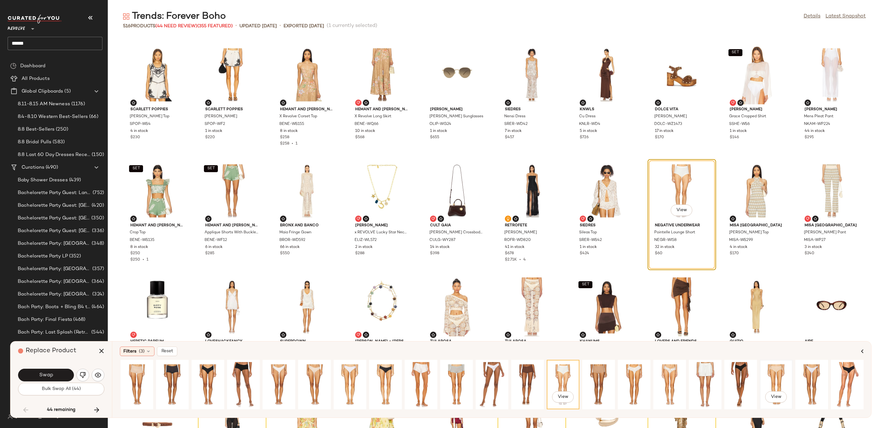
click at [781, 376] on div "View" at bounding box center [776, 384] width 28 height 45
click at [694, 375] on div "View" at bounding box center [705, 384] width 28 height 45
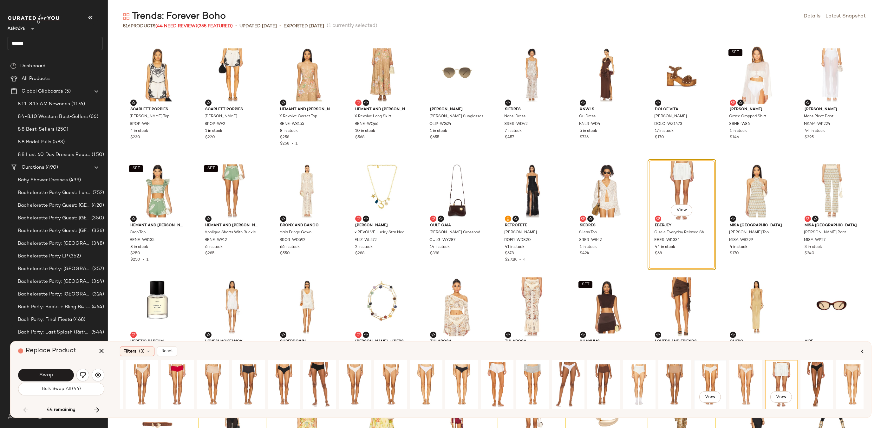
scroll to position [0, 51]
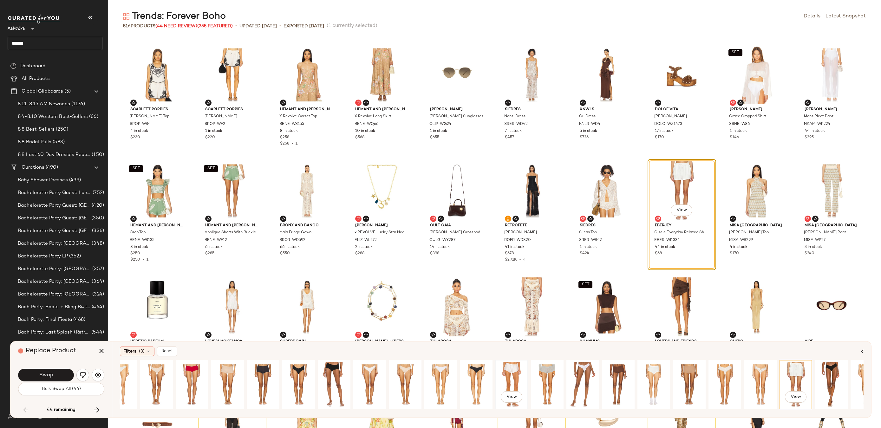
click at [509, 379] on div "View" at bounding box center [512, 384] width 28 height 45
click at [45, 366] on div "Swap Bulk Swap All (44)" at bounding box center [61, 382] width 86 height 34
click at [45, 370] on button "Swap" at bounding box center [46, 375] width 56 height 13
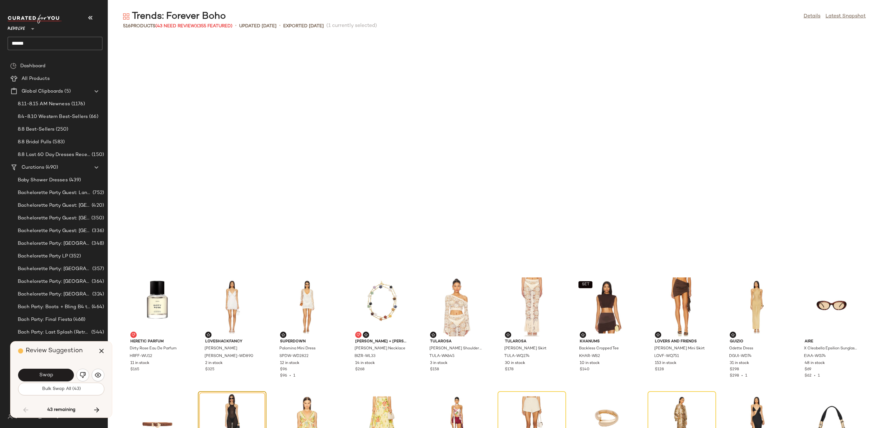
scroll to position [2439, 0]
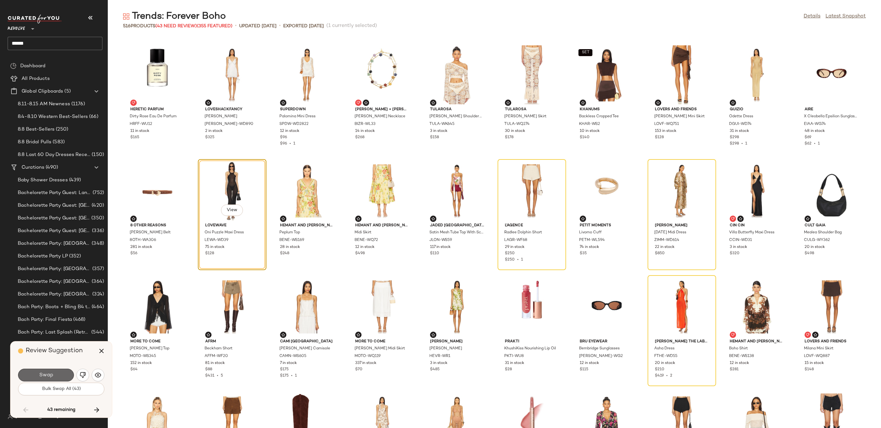
click at [43, 375] on span "Swap" at bounding box center [46, 376] width 14 height 6
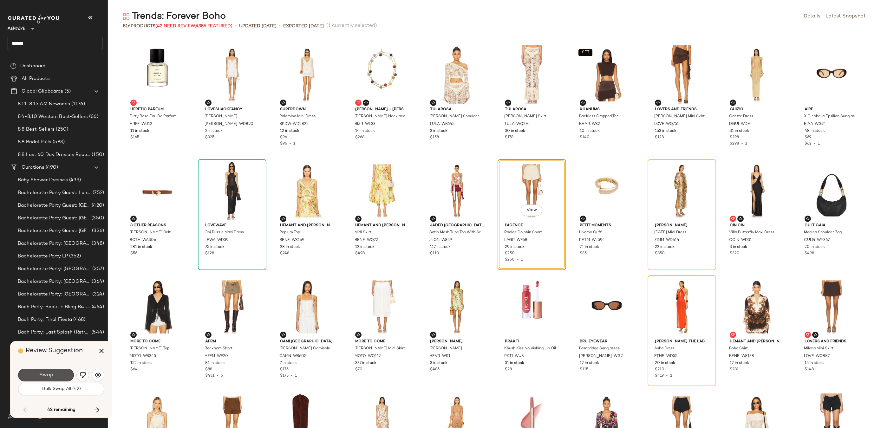
click at [43, 375] on span "Swap" at bounding box center [46, 376] width 14 height 6
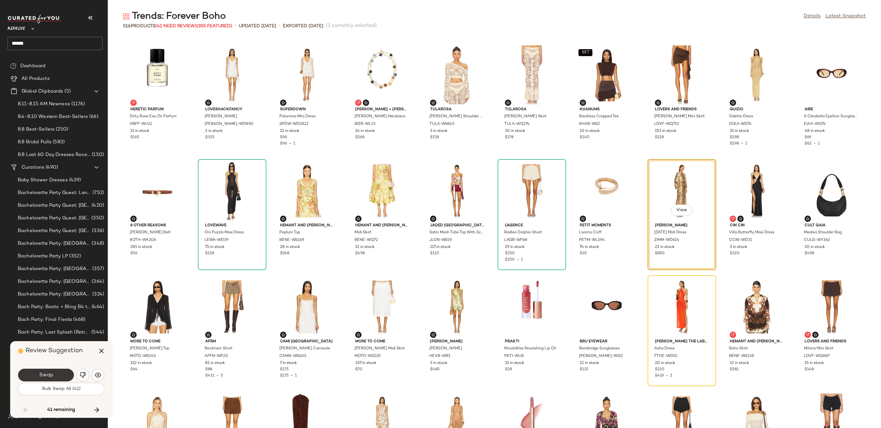
click at [43, 375] on span "Swap" at bounding box center [46, 376] width 14 height 6
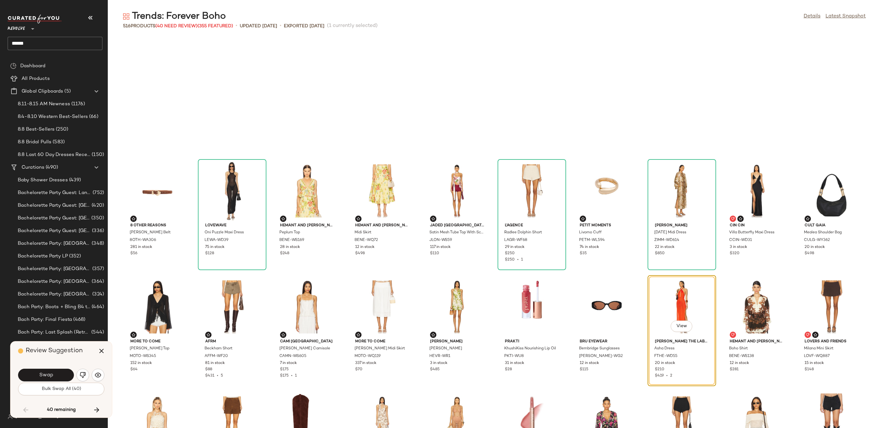
scroll to position [2555, 0]
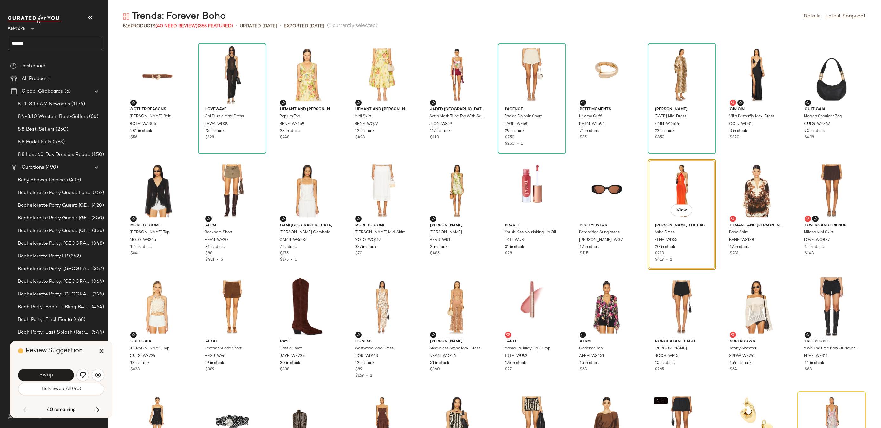
click at [43, 375] on span "Swap" at bounding box center [46, 376] width 14 height 6
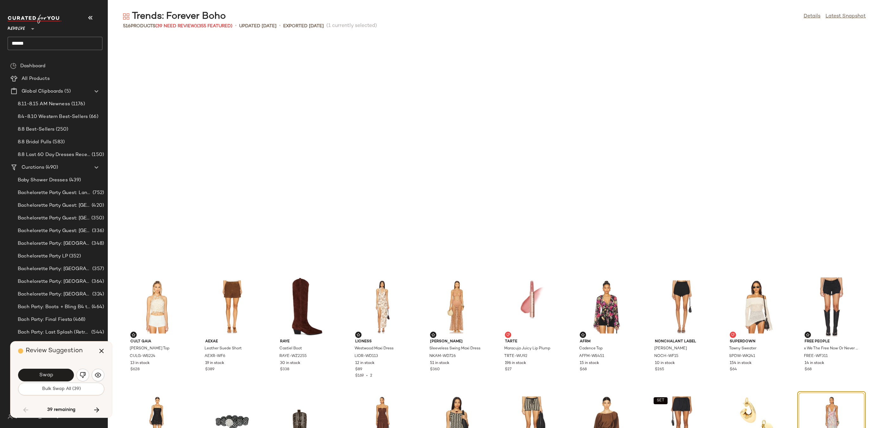
scroll to position [2787, 0]
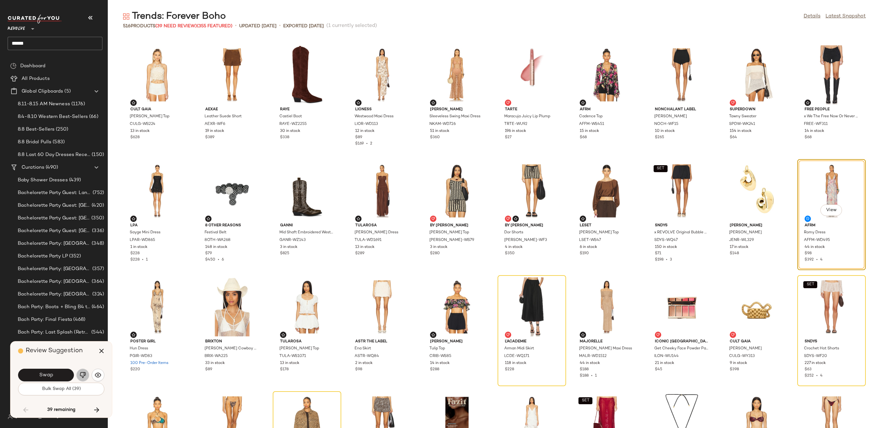
click at [81, 376] on img "button" at bounding box center [83, 375] width 6 height 6
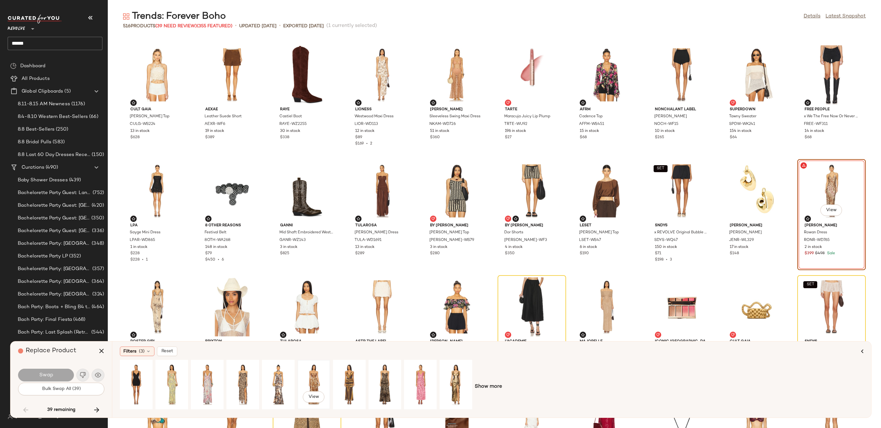
click at [310, 379] on div "View" at bounding box center [314, 384] width 28 height 45
click at [63, 375] on button "Swap" at bounding box center [46, 375] width 56 height 13
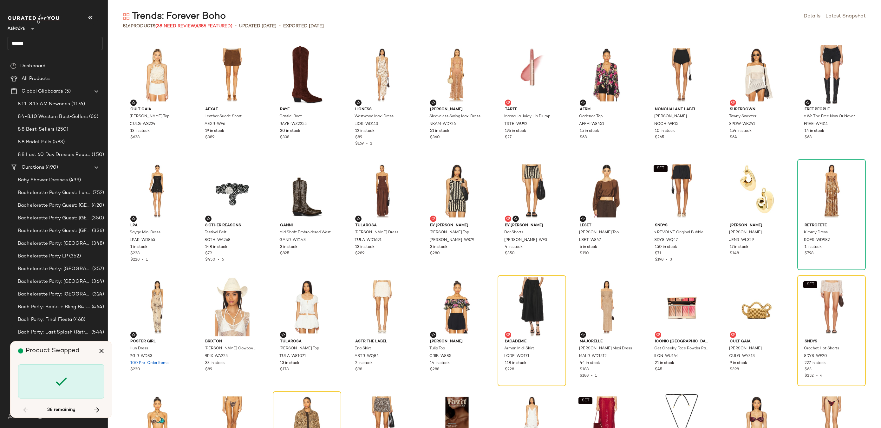
scroll to position [2903, 0]
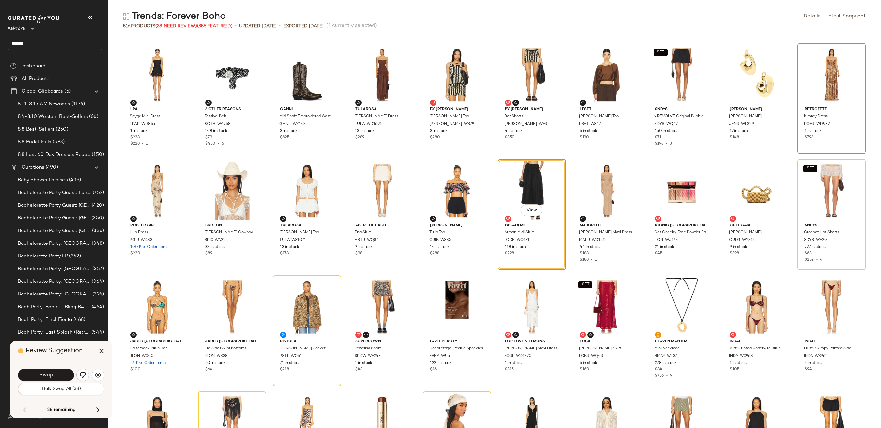
click at [63, 375] on button "Swap" at bounding box center [46, 375] width 56 height 13
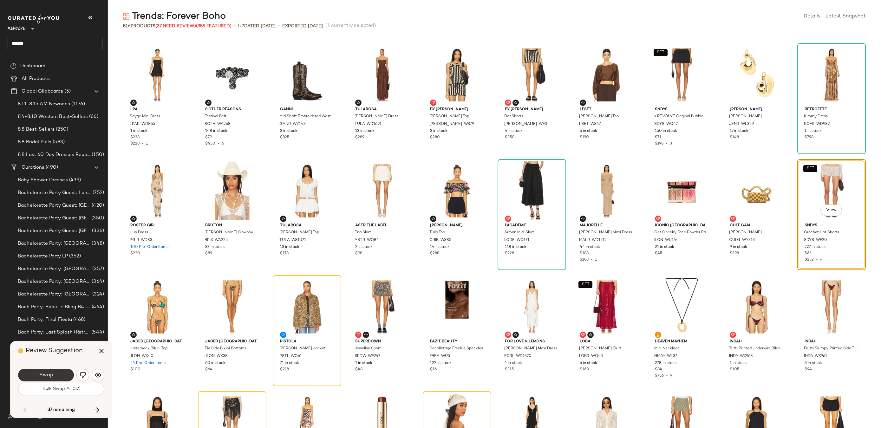
click at [58, 373] on button "Swap" at bounding box center [46, 375] width 56 height 13
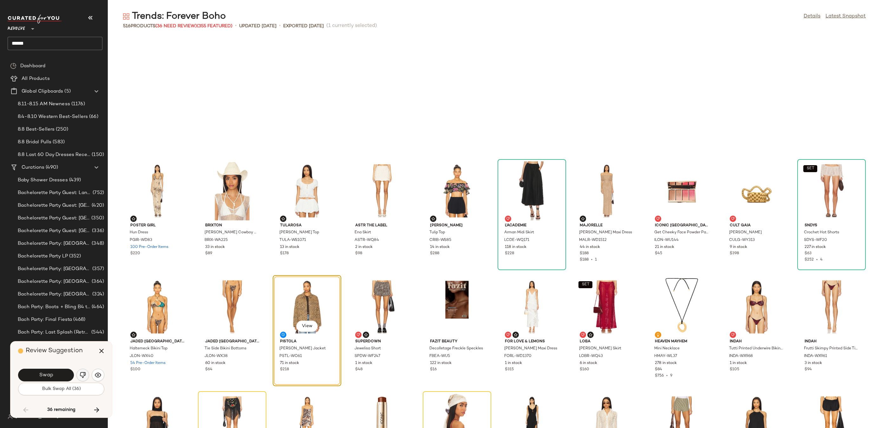
scroll to position [3019, 0]
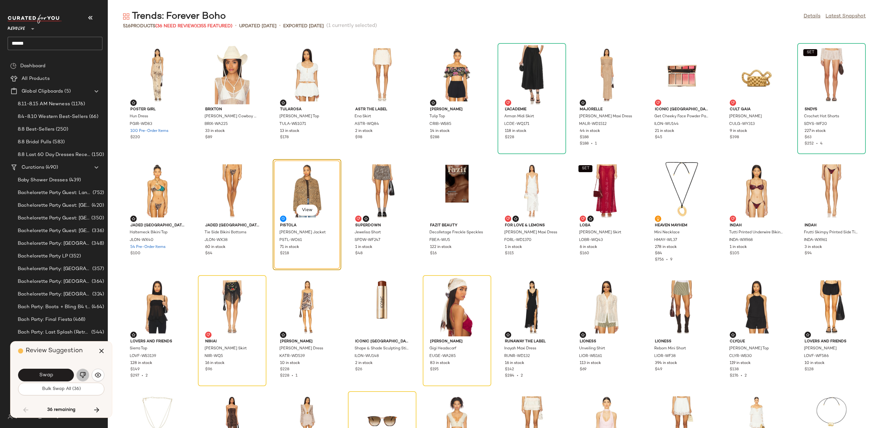
click at [81, 375] on img "button" at bounding box center [83, 375] width 6 height 6
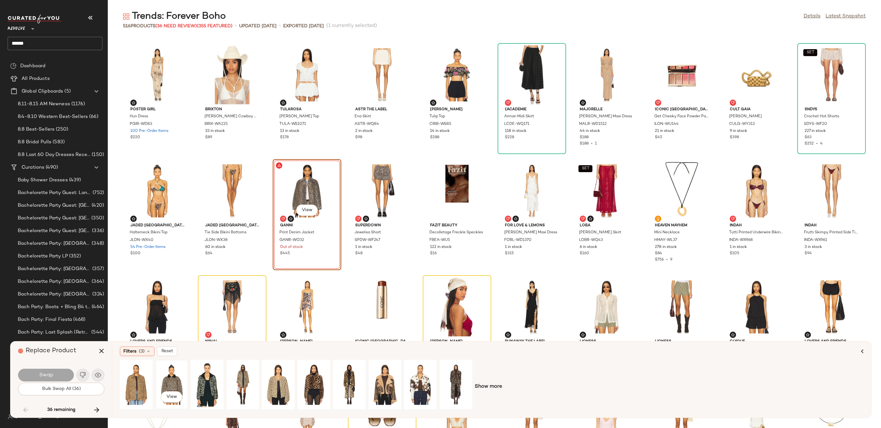
click at [175, 375] on div "View" at bounding box center [172, 384] width 28 height 45
click at [56, 372] on button "Swap" at bounding box center [46, 375] width 56 height 13
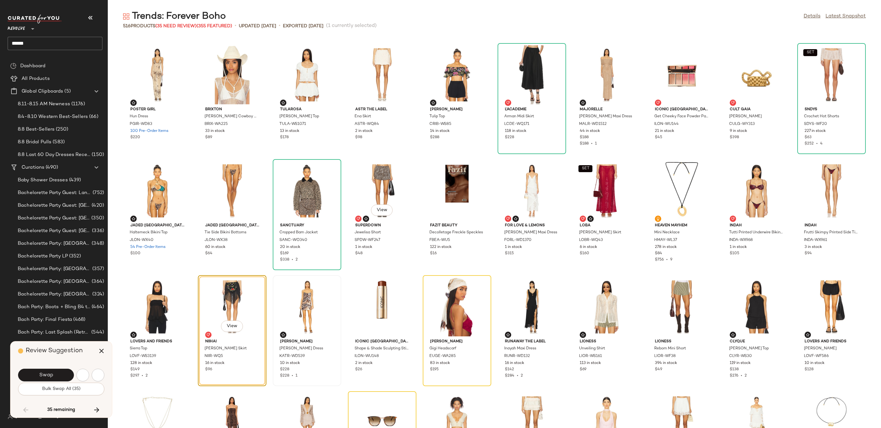
scroll to position [3136, 0]
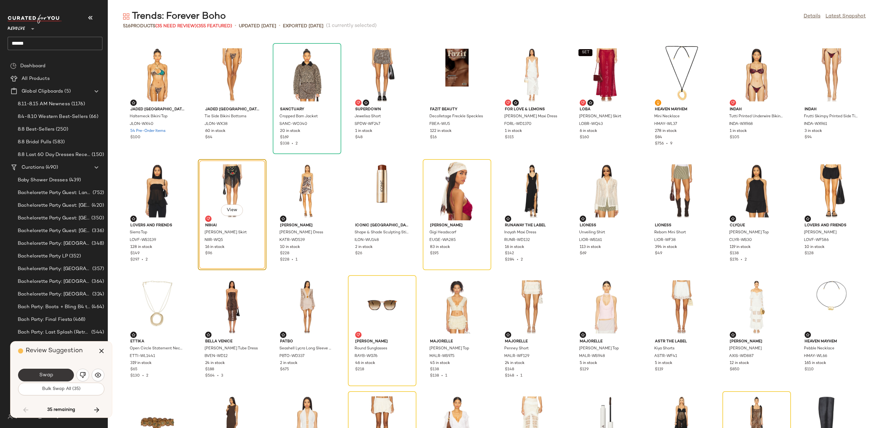
click at [60, 374] on button "Swap" at bounding box center [46, 375] width 56 height 13
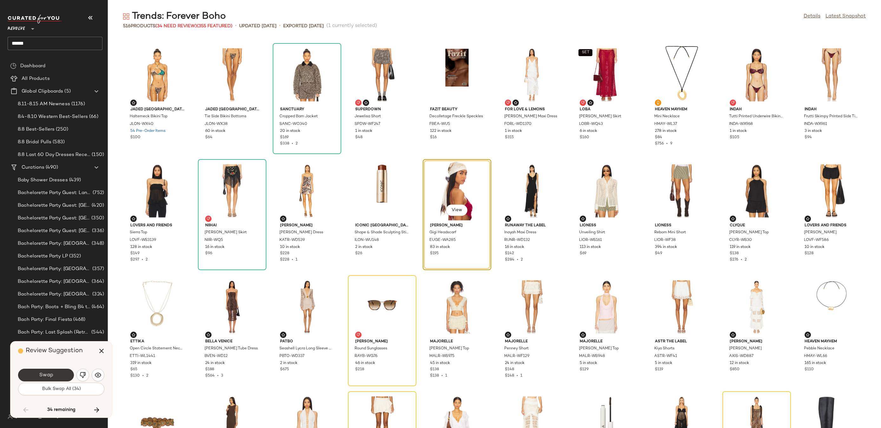
click at [62, 375] on button "Swap" at bounding box center [46, 375] width 56 height 13
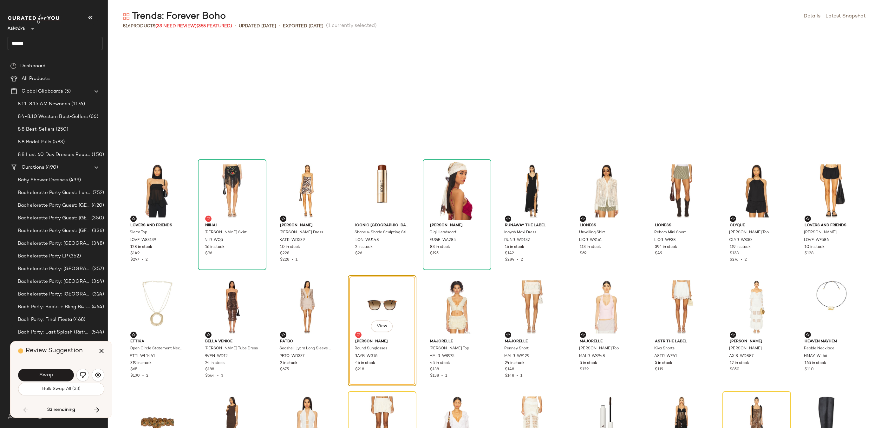
scroll to position [3252, 0]
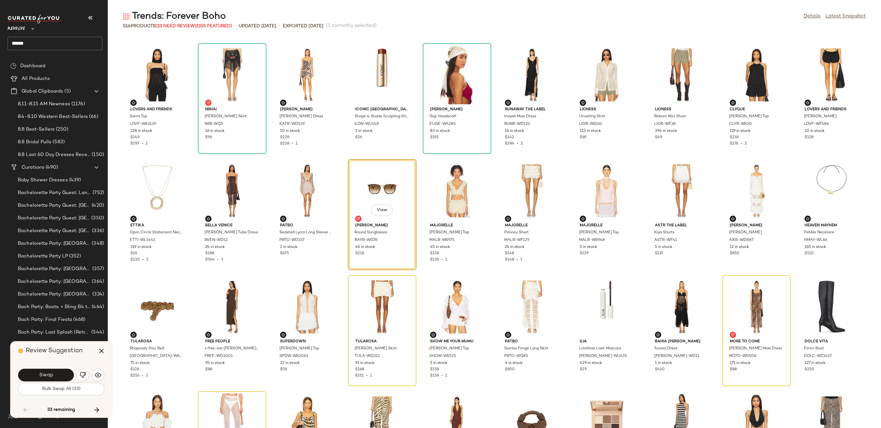
click at [62, 375] on button "Swap" at bounding box center [46, 375] width 56 height 13
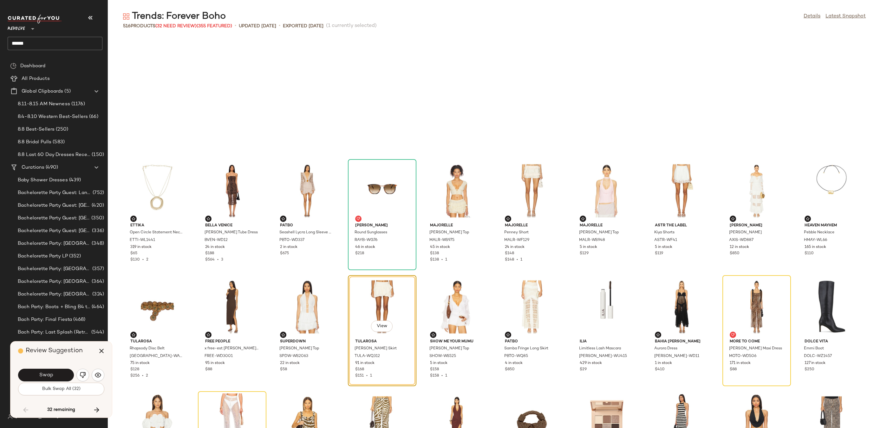
scroll to position [3368, 0]
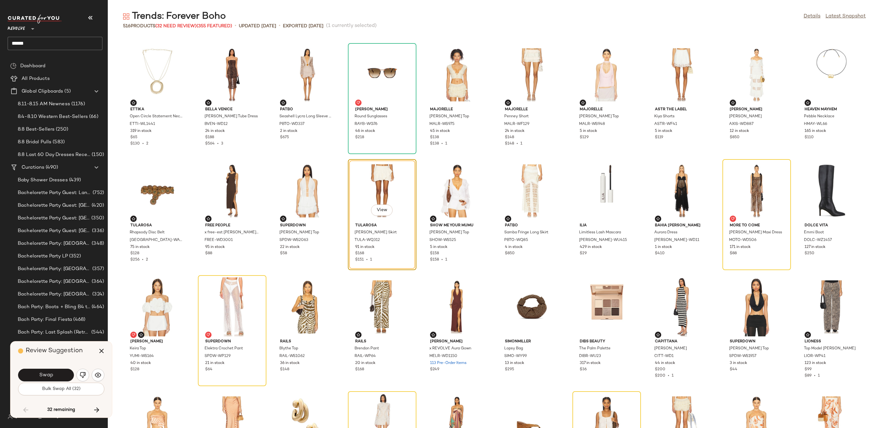
click at [62, 375] on button "Swap" at bounding box center [46, 375] width 56 height 13
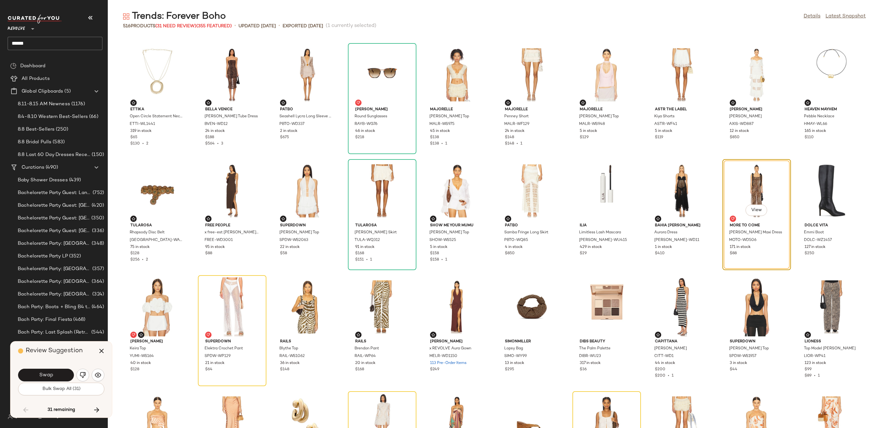
click at [62, 375] on button "Swap" at bounding box center [46, 375] width 56 height 13
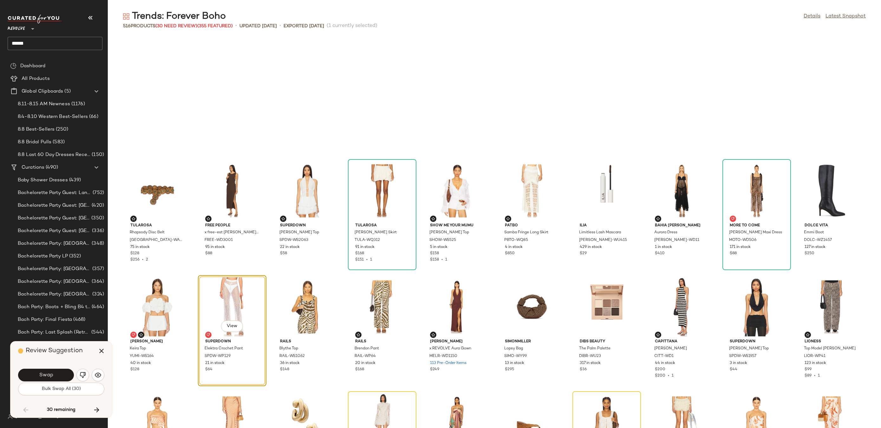
scroll to position [3484, 0]
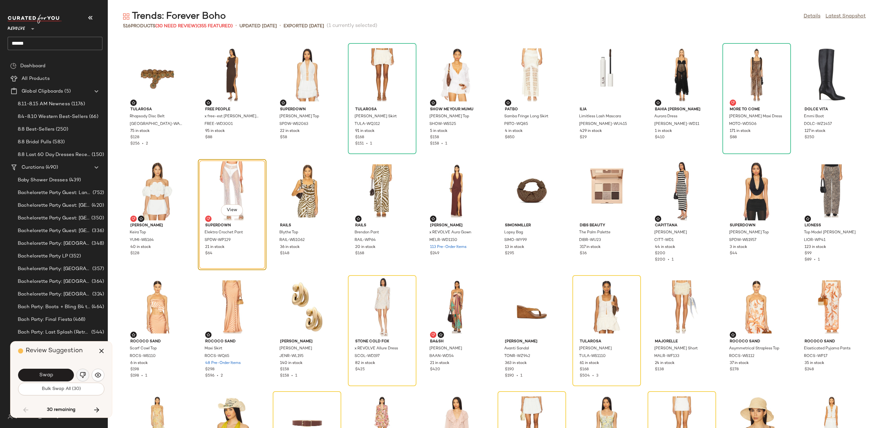
click at [82, 375] on img "button" at bounding box center [83, 375] width 6 height 6
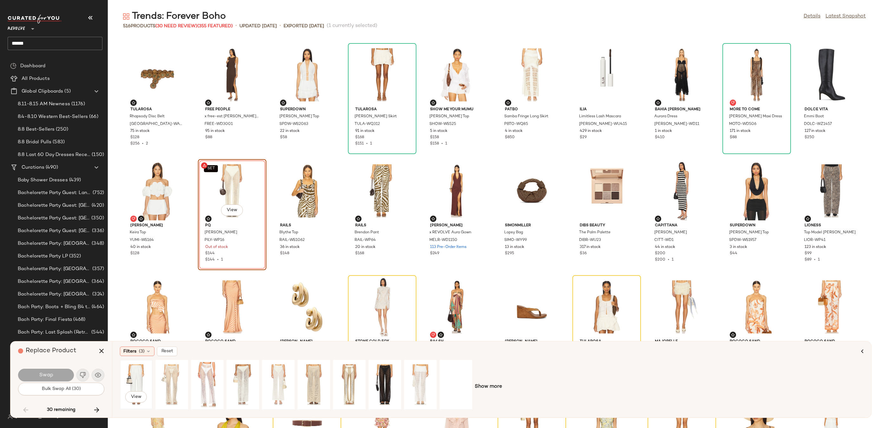
click at [142, 375] on div "View" at bounding box center [136, 384] width 28 height 45
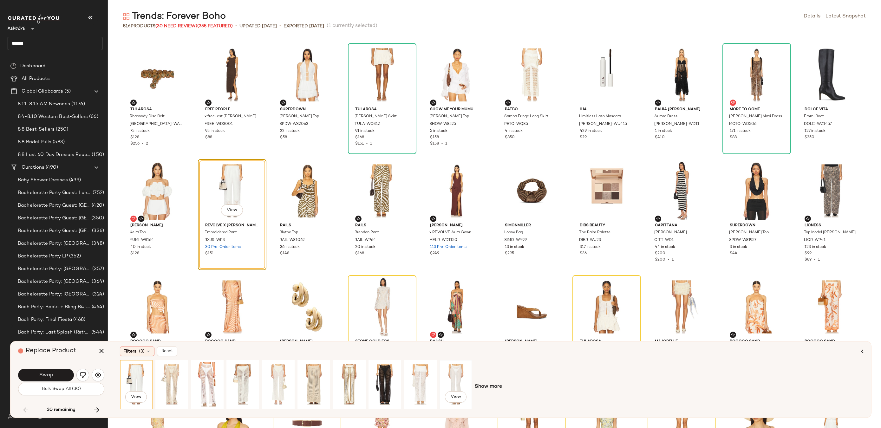
click at [454, 379] on div "View" at bounding box center [456, 384] width 28 height 45
click at [416, 381] on div "View" at bounding box center [420, 384] width 28 height 45
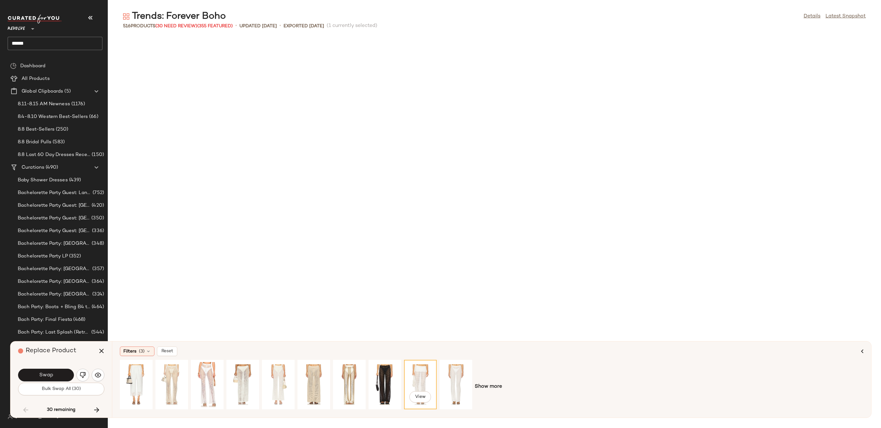
scroll to position [3484, 0]
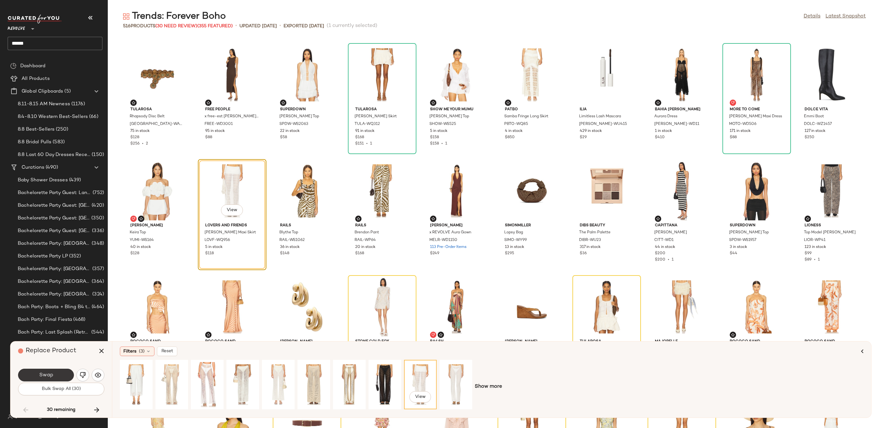
click at [63, 373] on button "Swap" at bounding box center [46, 375] width 56 height 13
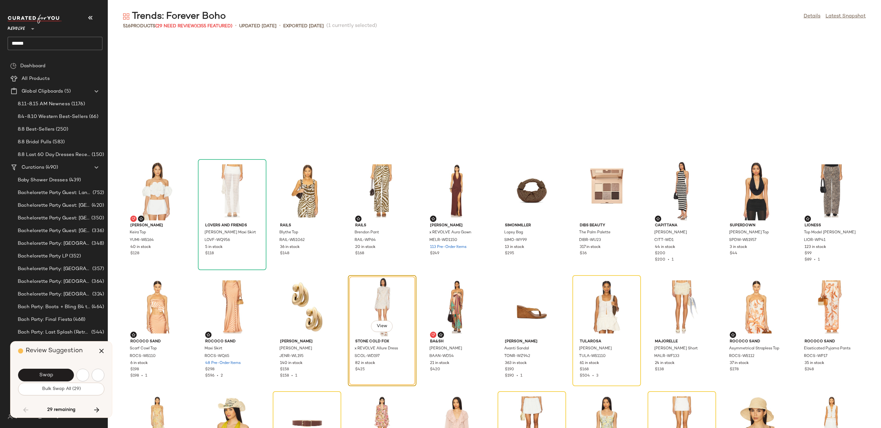
scroll to position [3600, 0]
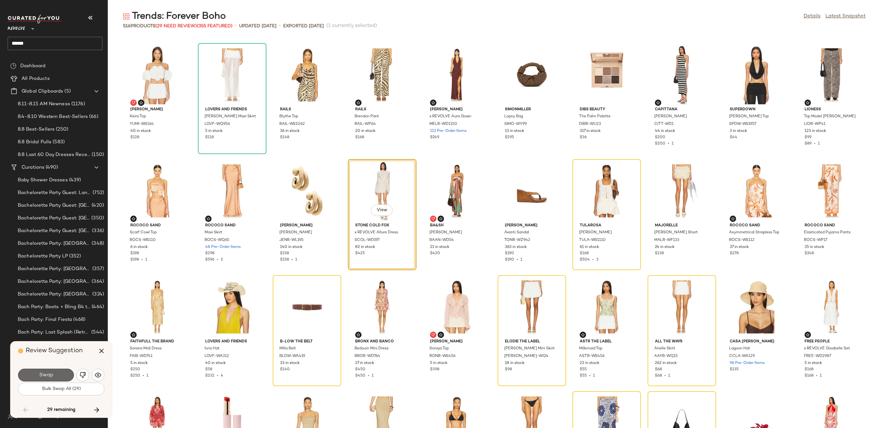
click at [52, 376] on span "Swap" at bounding box center [46, 376] width 14 height 6
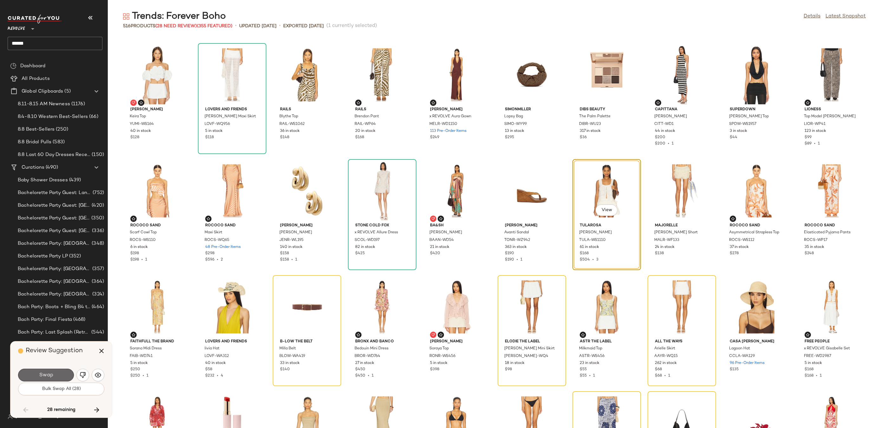
click at [61, 373] on button "Swap" at bounding box center [46, 375] width 56 height 13
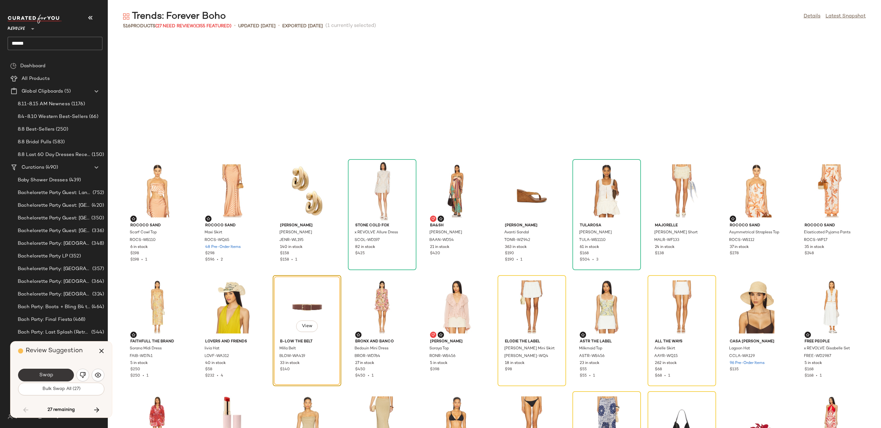
scroll to position [3716, 0]
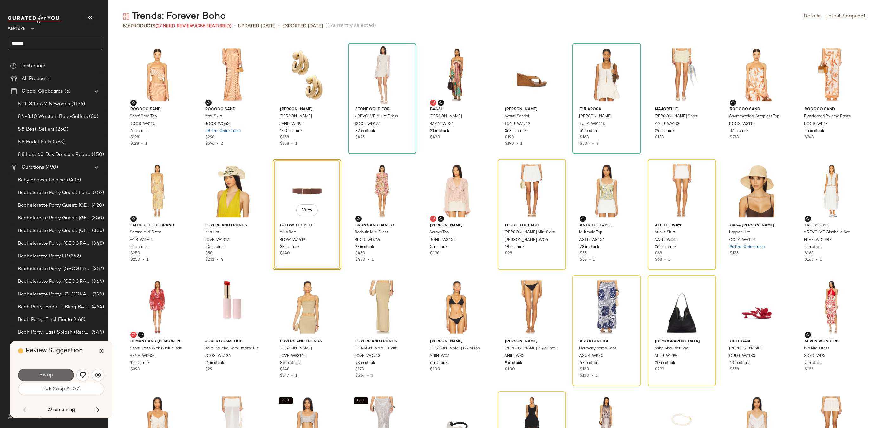
click at [59, 379] on button "Swap" at bounding box center [46, 375] width 56 height 13
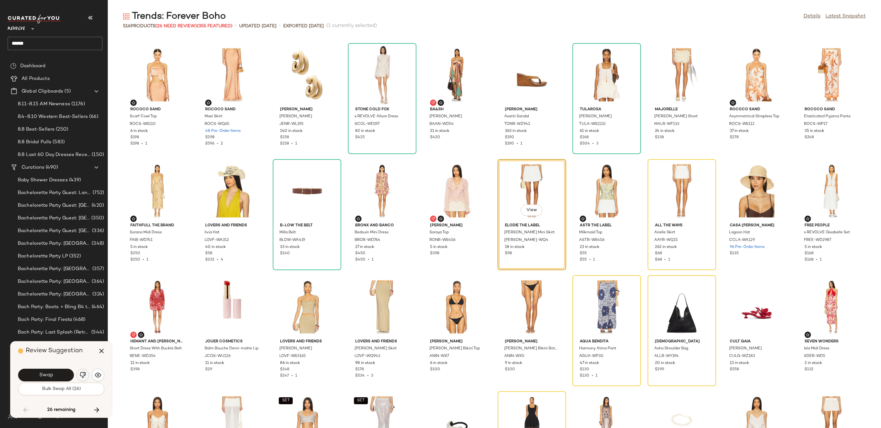
click at [79, 378] on button "button" at bounding box center [82, 375] width 13 height 13
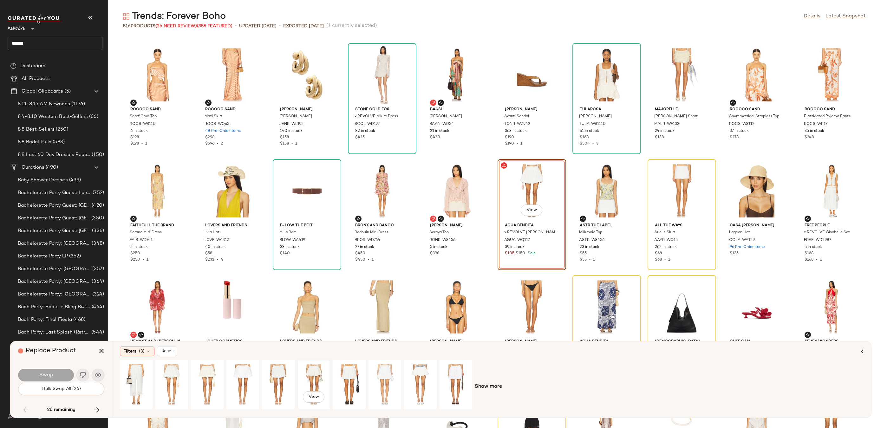
click at [308, 372] on div "View" at bounding box center [314, 384] width 28 height 45
click at [273, 370] on div "View" at bounding box center [278, 384] width 28 height 45
click at [64, 375] on button "Swap" at bounding box center [46, 375] width 56 height 13
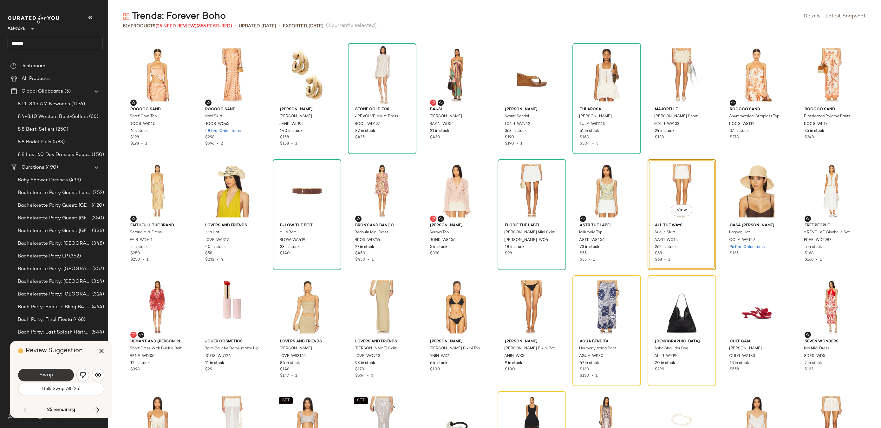
click at [50, 374] on span "Swap" at bounding box center [46, 376] width 14 height 6
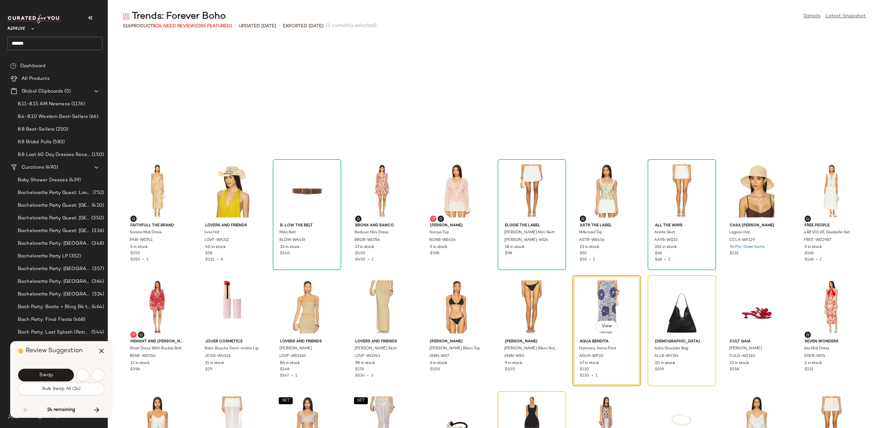
scroll to position [3832, 0]
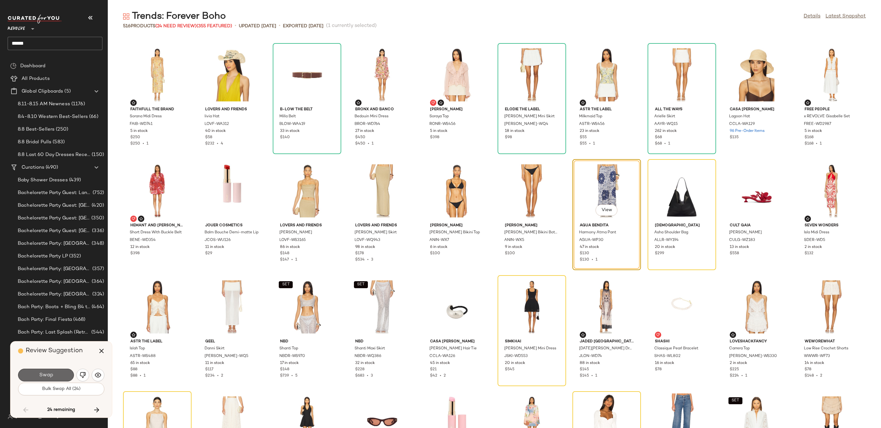
click at [41, 378] on span "Swap" at bounding box center [46, 376] width 14 height 6
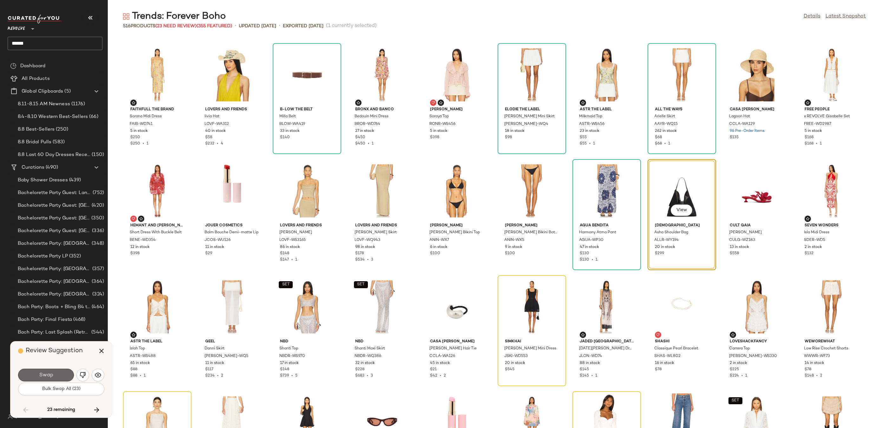
click at [56, 374] on button "Swap" at bounding box center [46, 375] width 56 height 13
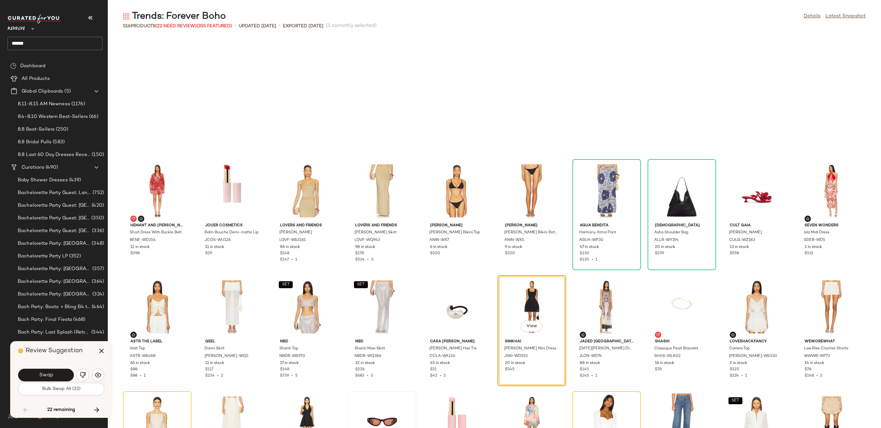
scroll to position [3948, 0]
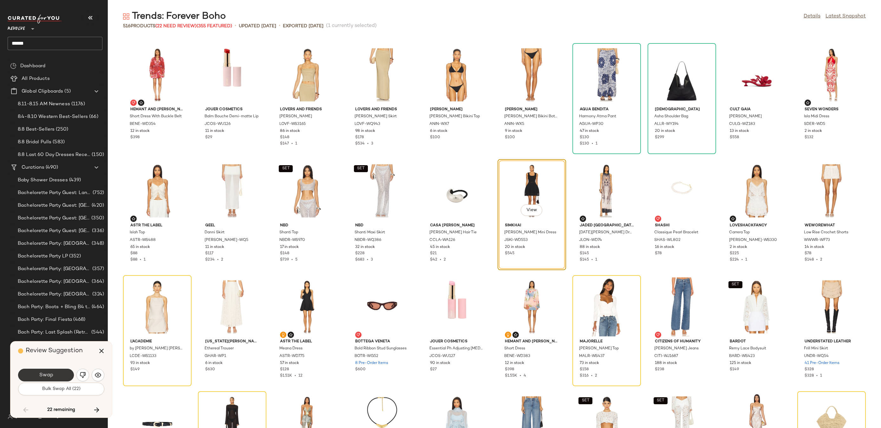
click at [43, 373] on span "Swap" at bounding box center [46, 376] width 14 height 6
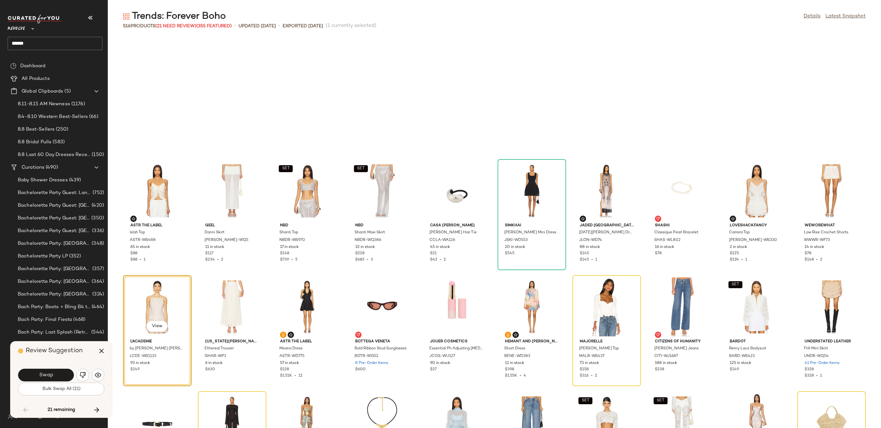
scroll to position [4065, 0]
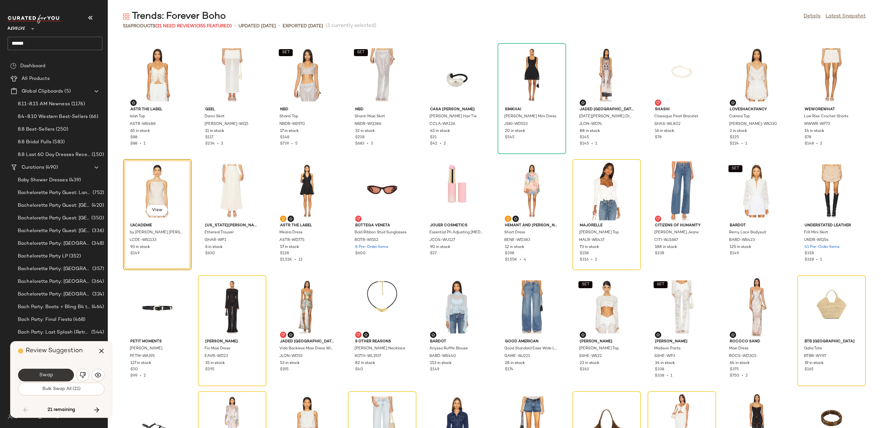
click at [41, 375] on span "Swap" at bounding box center [46, 376] width 14 height 6
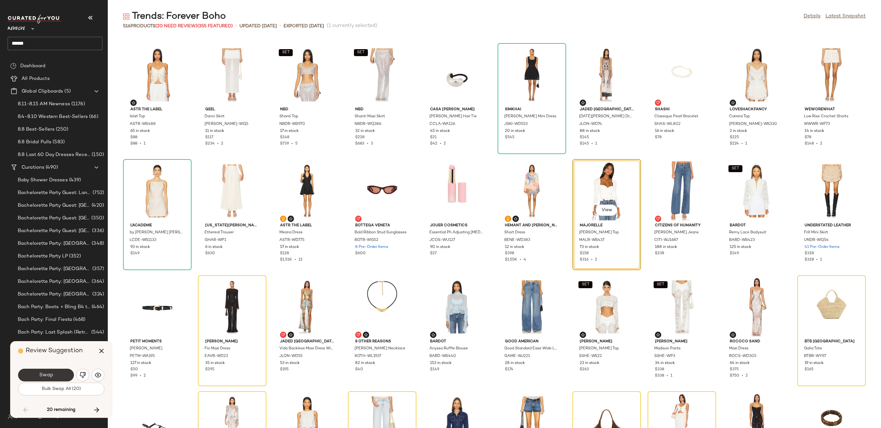
click at [44, 370] on button "Swap" at bounding box center [46, 375] width 56 height 13
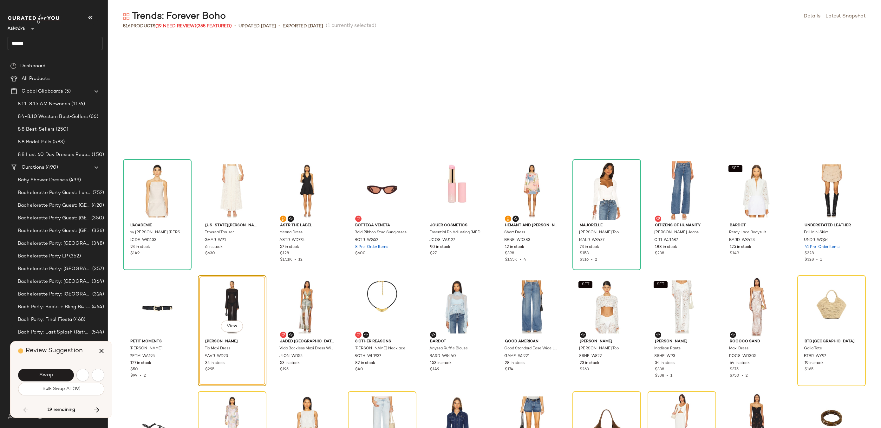
scroll to position [4181, 0]
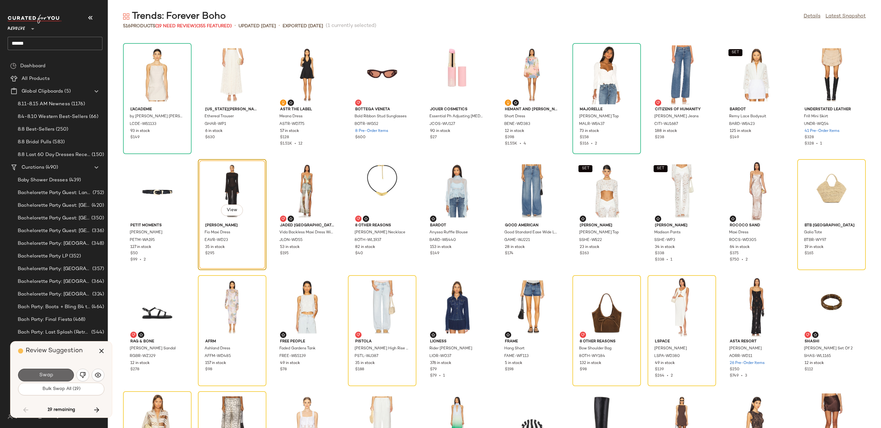
click at [54, 375] on button "Swap" at bounding box center [46, 375] width 56 height 13
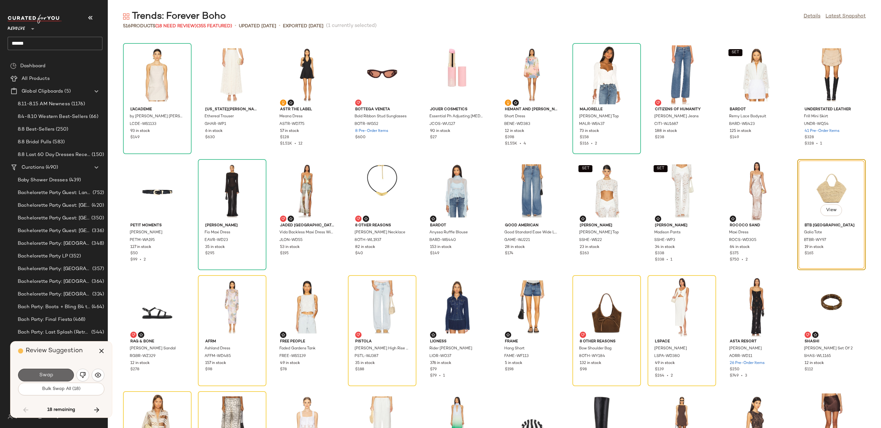
click at [55, 374] on button "Swap" at bounding box center [46, 375] width 56 height 13
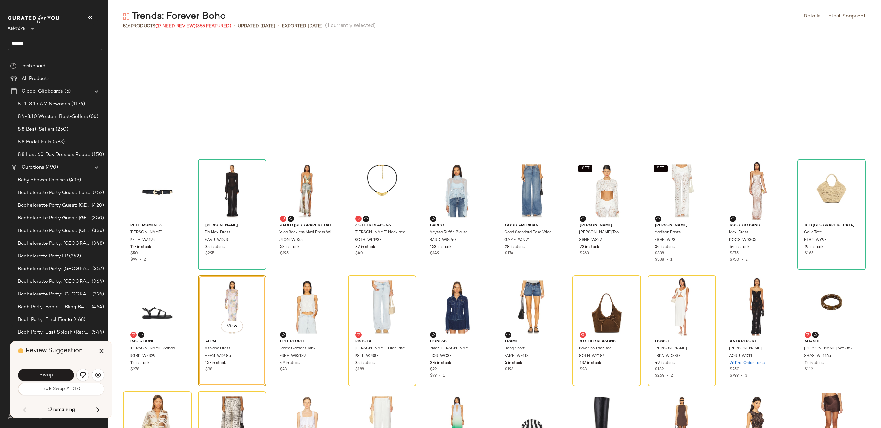
scroll to position [4297, 0]
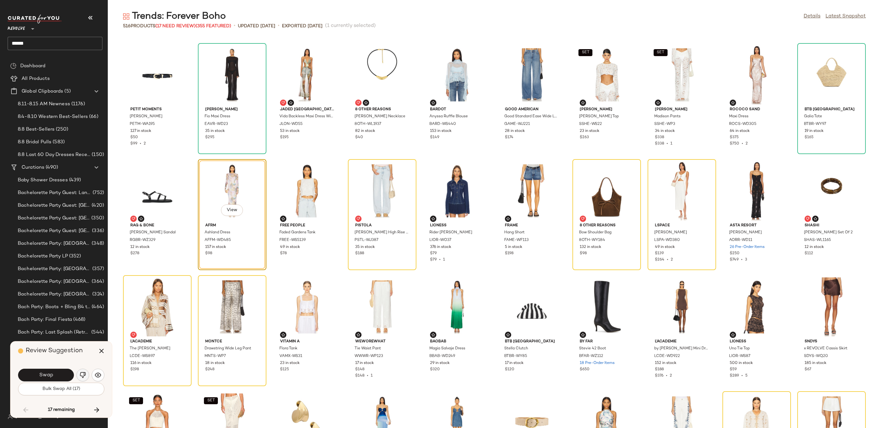
click at [86, 377] on img "button" at bounding box center [83, 375] width 6 height 6
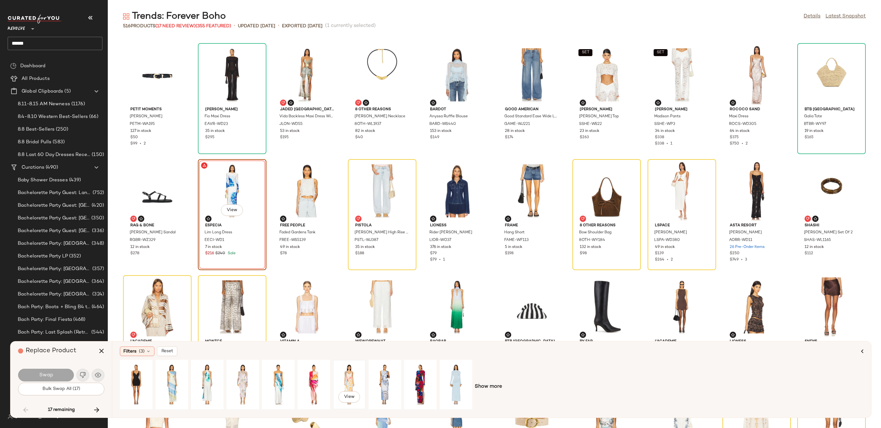
click at [349, 381] on div "View" at bounding box center [349, 384] width 28 height 45
click at [376, 383] on div "View" at bounding box center [385, 384] width 28 height 45
click at [59, 373] on button "Swap" at bounding box center [46, 375] width 56 height 13
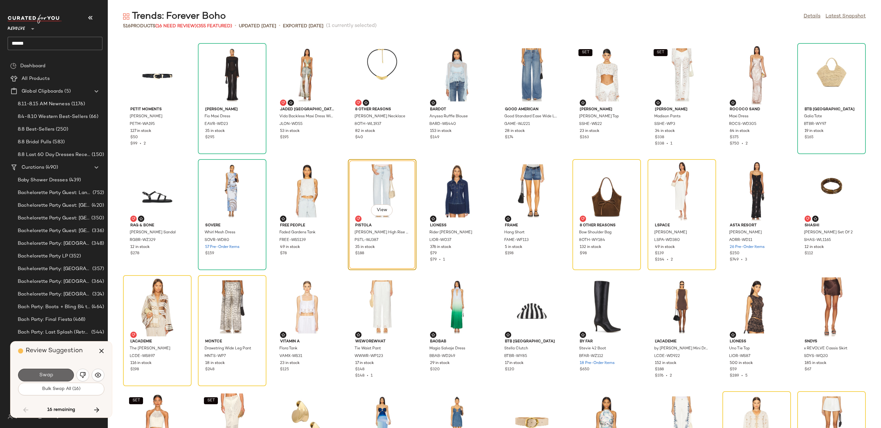
click at [60, 373] on button "Swap" at bounding box center [46, 375] width 56 height 13
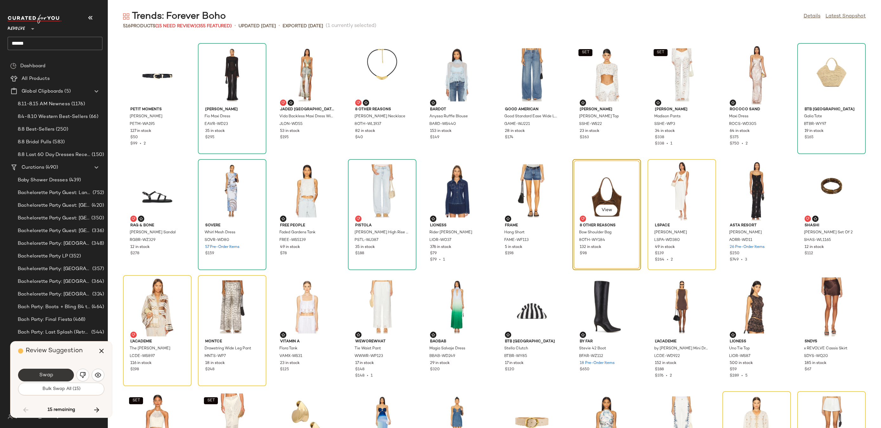
click at [57, 376] on button "Swap" at bounding box center [46, 375] width 56 height 13
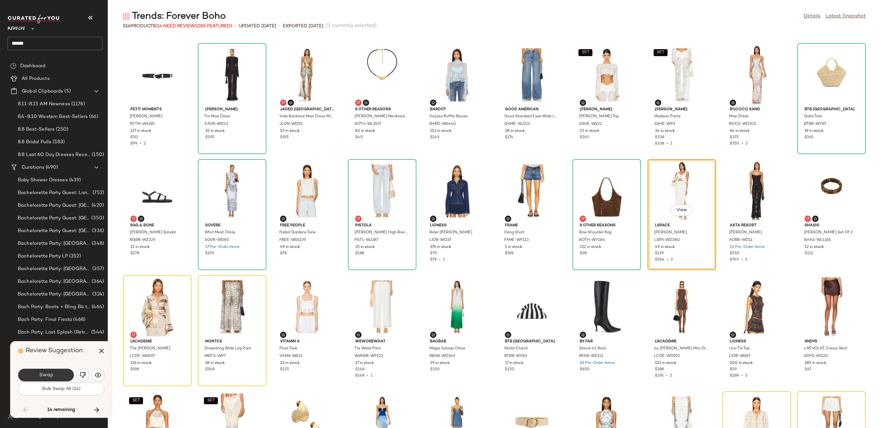
click at [57, 374] on button "Swap" at bounding box center [46, 375] width 56 height 13
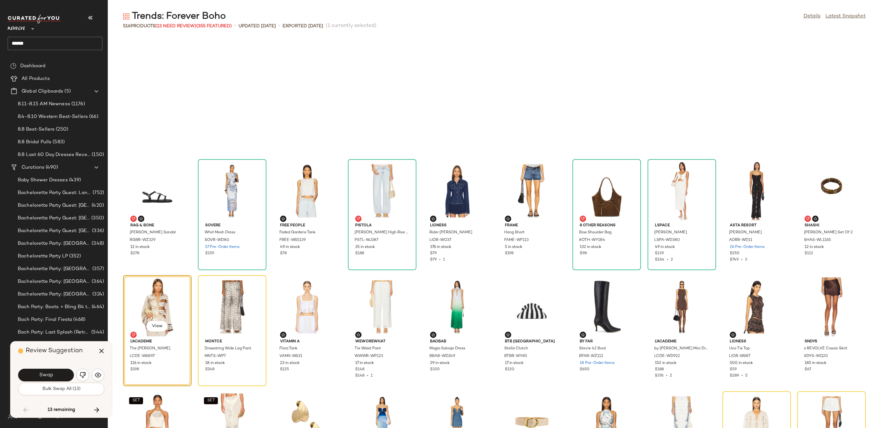
scroll to position [4413, 0]
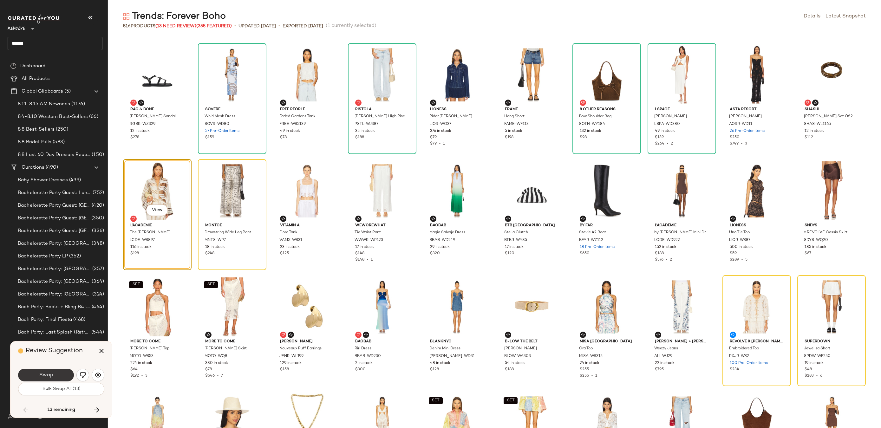
click at [38, 377] on button "Swap" at bounding box center [46, 375] width 56 height 13
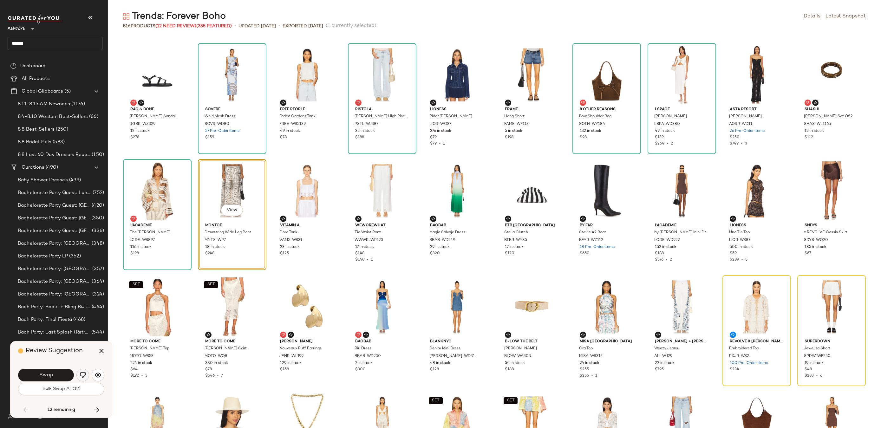
click at [81, 375] on img "button" at bounding box center [83, 375] width 6 height 6
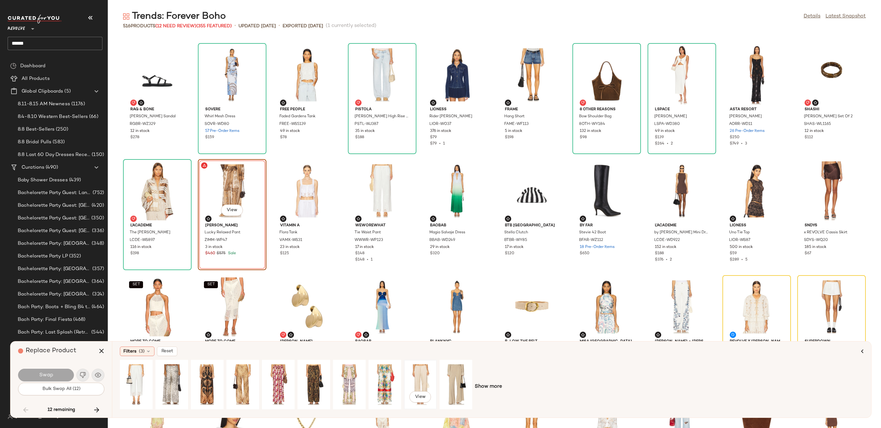
click at [425, 375] on div "View" at bounding box center [420, 384] width 28 height 45
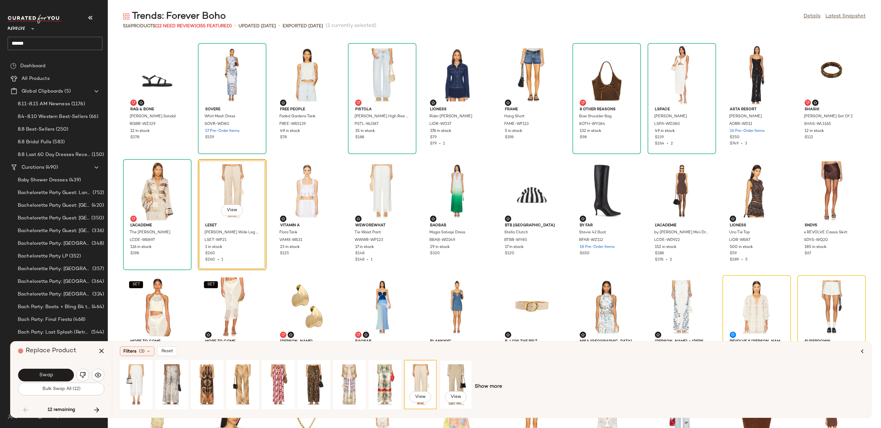
click at [456, 379] on div "View" at bounding box center [456, 384] width 28 height 45
click at [418, 375] on div "View" at bounding box center [420, 384] width 28 height 45
click at [480, 389] on span "Show more" at bounding box center [488, 387] width 27 height 8
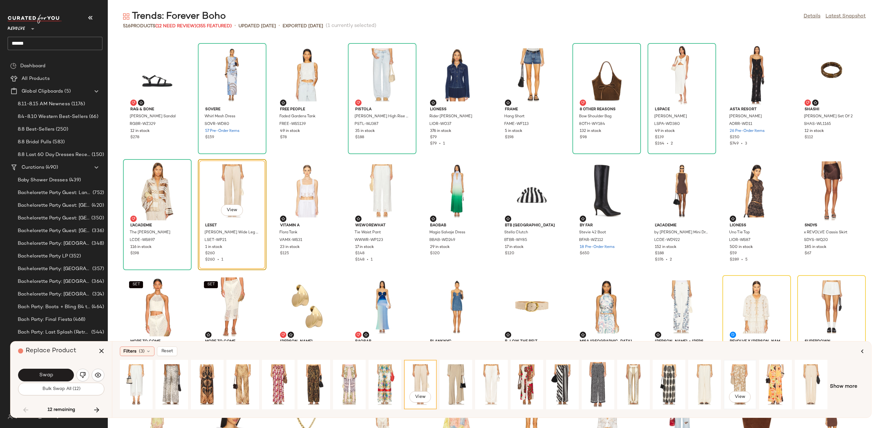
click at [743, 377] on div "View" at bounding box center [740, 384] width 28 height 45
click at [415, 376] on div "View" at bounding box center [420, 384] width 28 height 45
click at [57, 375] on button "Swap" at bounding box center [46, 375] width 56 height 13
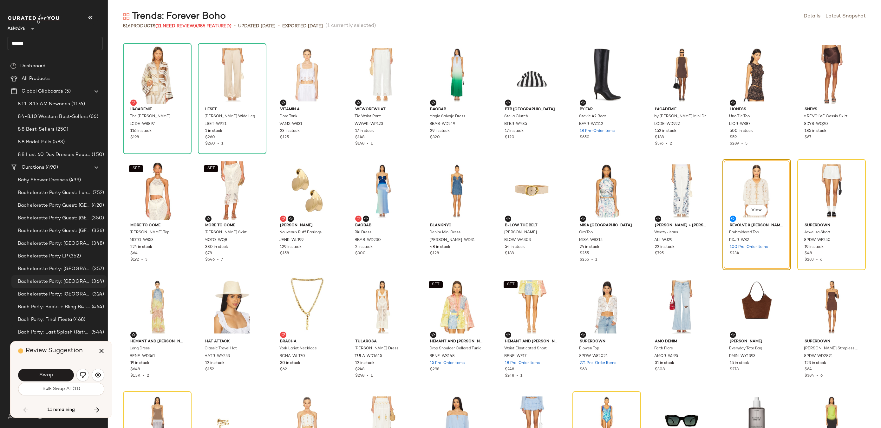
scroll to position [17, 0]
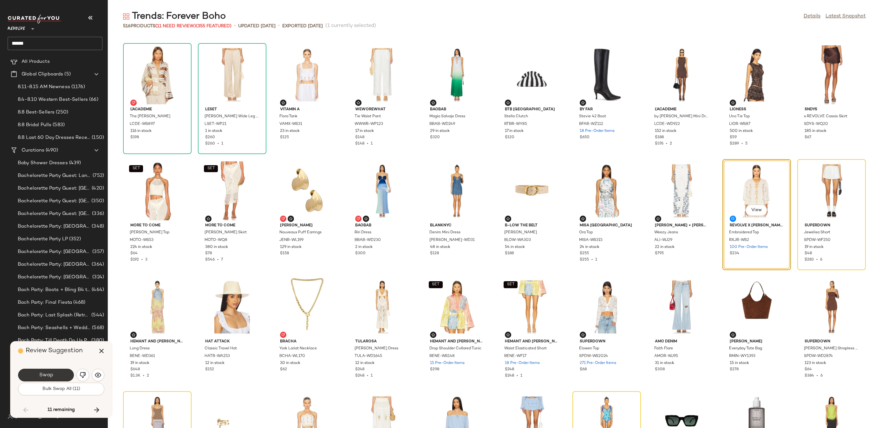
click at [35, 376] on button "Swap" at bounding box center [46, 375] width 56 height 13
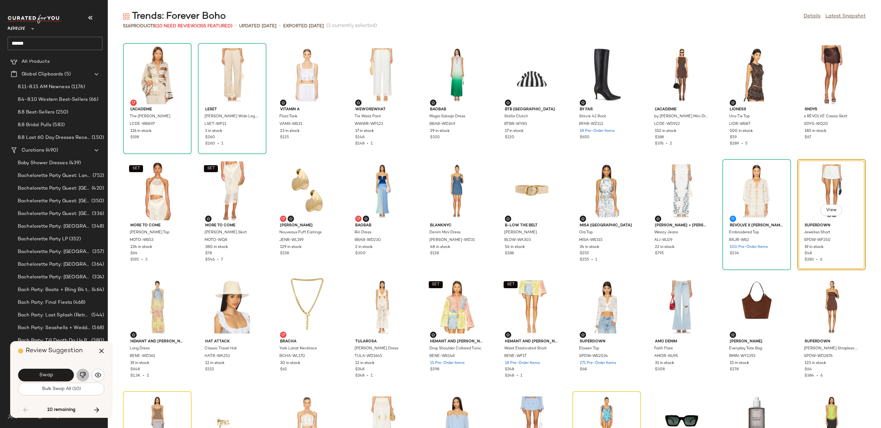
click at [85, 376] on img "button" at bounding box center [83, 375] width 6 height 6
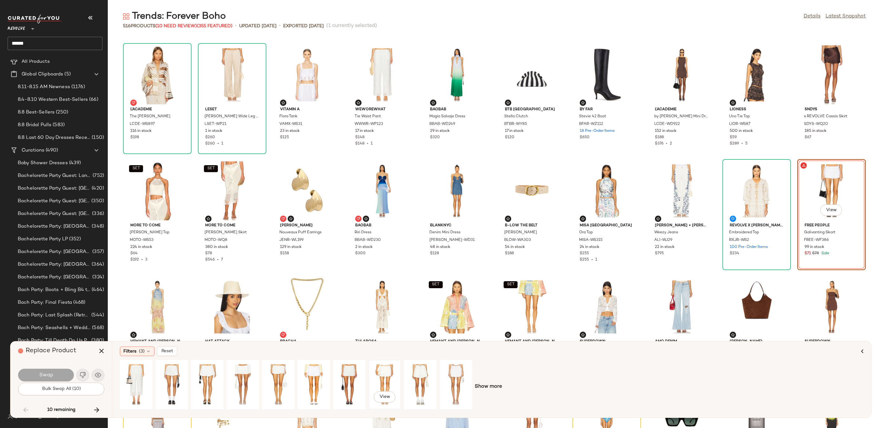
click at [380, 381] on div "View" at bounding box center [385, 384] width 28 height 45
click at [135, 374] on div "View" at bounding box center [136, 384] width 28 height 45
click at [316, 377] on div "View" at bounding box center [314, 384] width 28 height 45
click at [273, 374] on div "View" at bounding box center [278, 384] width 28 height 45
click at [231, 377] on div "View" at bounding box center [243, 384] width 28 height 45
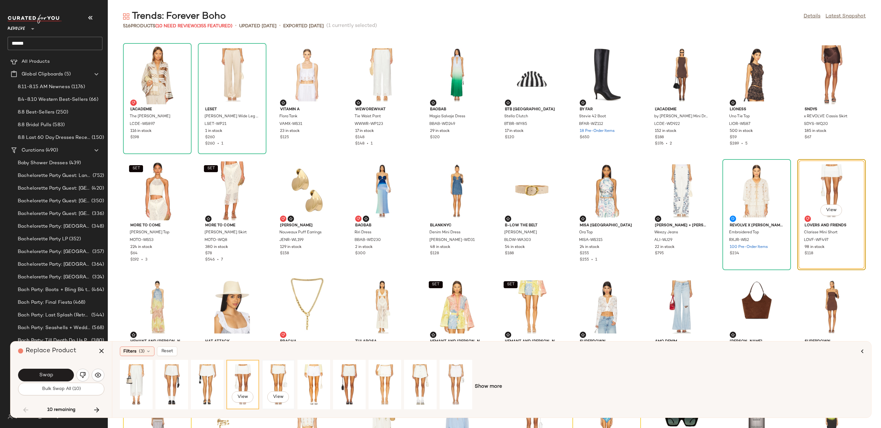
click at [278, 372] on div "View" at bounding box center [278, 384] width 28 height 45
click at [386, 379] on div "View" at bounding box center [385, 384] width 28 height 45
click at [57, 375] on button "Swap" at bounding box center [46, 375] width 56 height 13
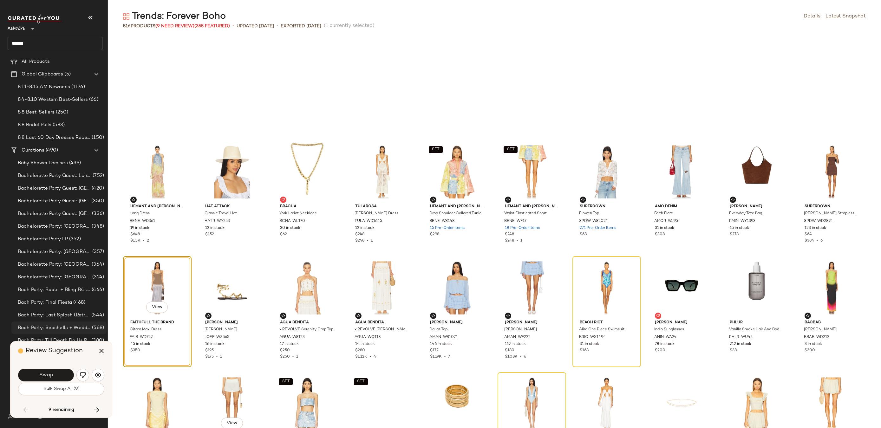
scroll to position [4761, 0]
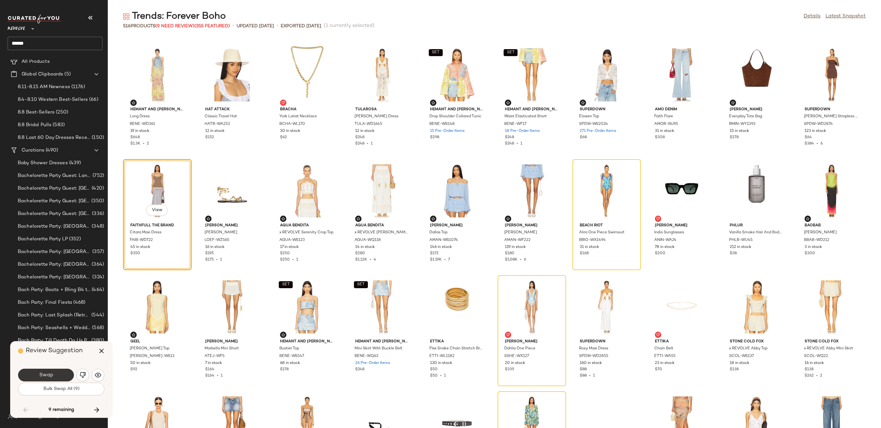
click at [39, 372] on button "Swap" at bounding box center [46, 375] width 56 height 13
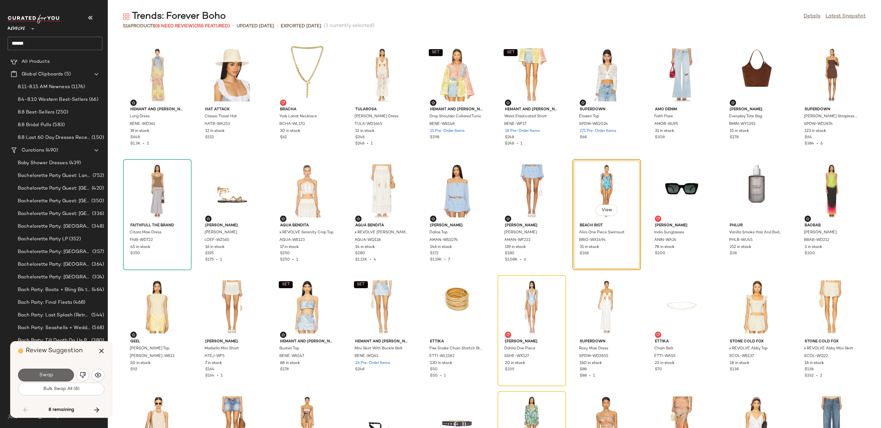
click at [56, 376] on button "Swap" at bounding box center [46, 375] width 56 height 13
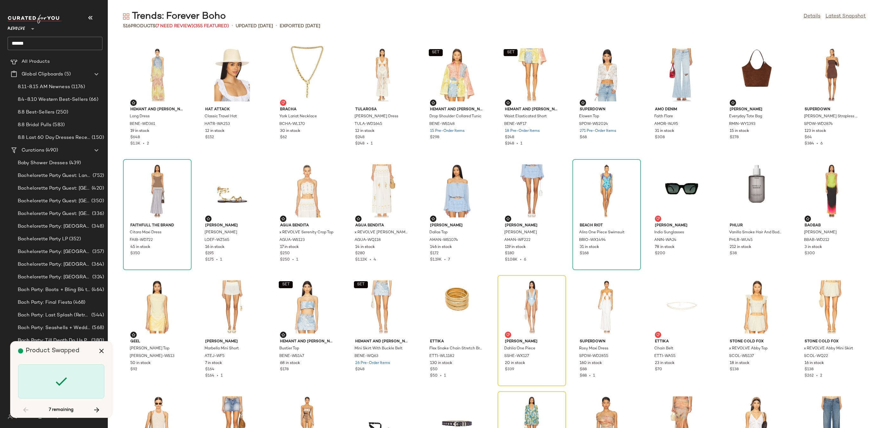
scroll to position [4878, 0]
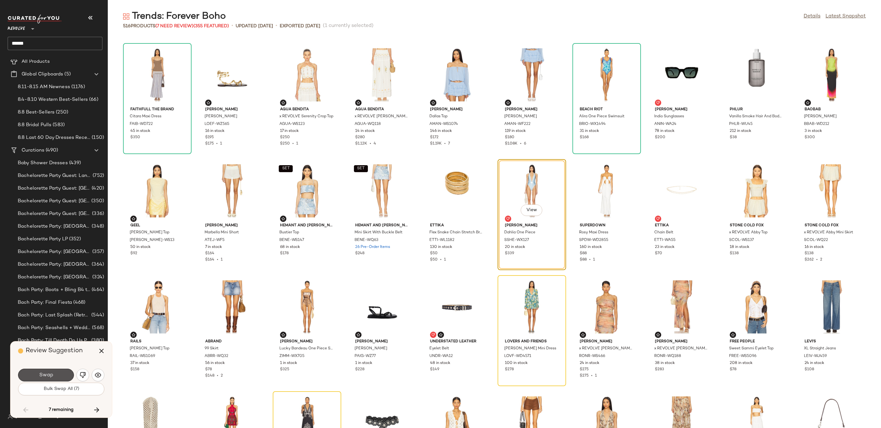
click at [56, 376] on button "Swap" at bounding box center [46, 375] width 56 height 13
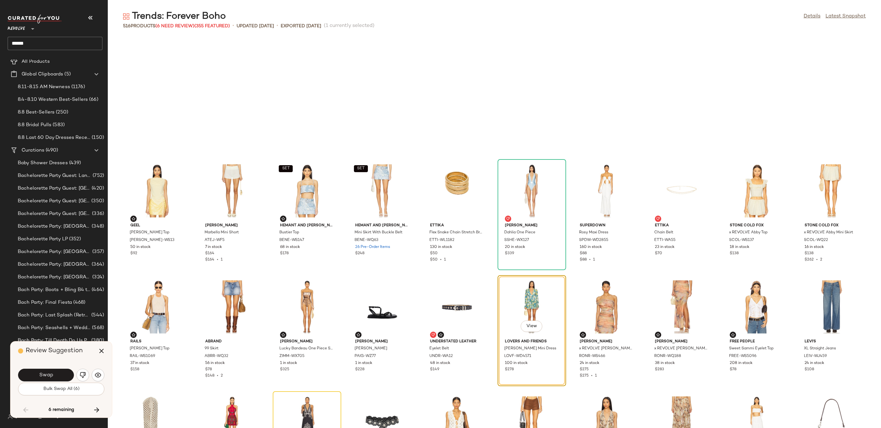
scroll to position [4994, 0]
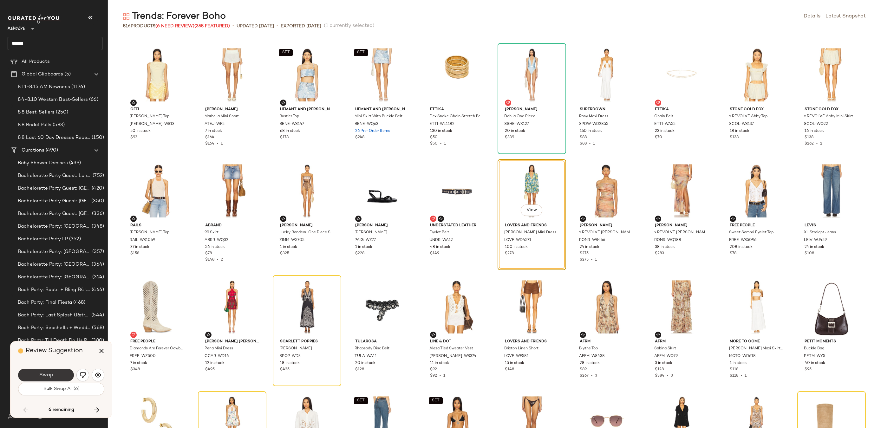
click at [56, 375] on button "Swap" at bounding box center [46, 375] width 56 height 13
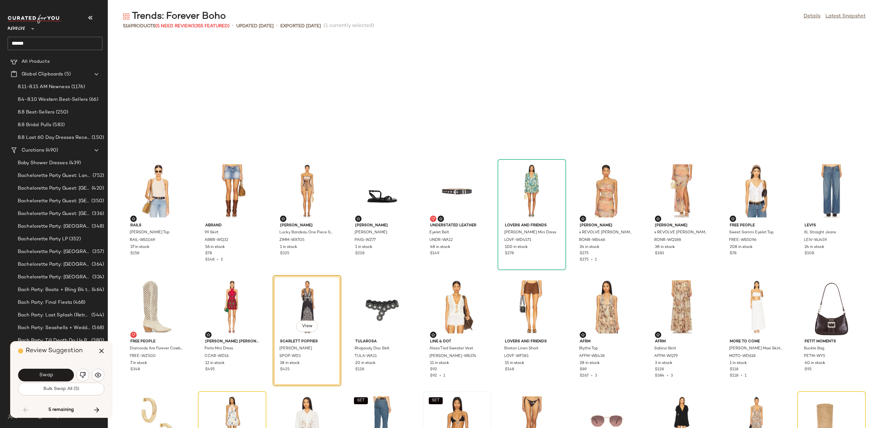
scroll to position [5110, 0]
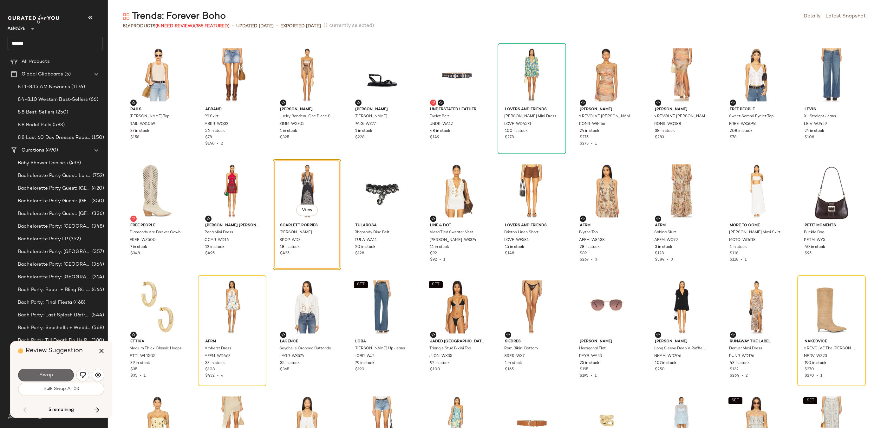
click at [55, 374] on button "Swap" at bounding box center [46, 375] width 56 height 13
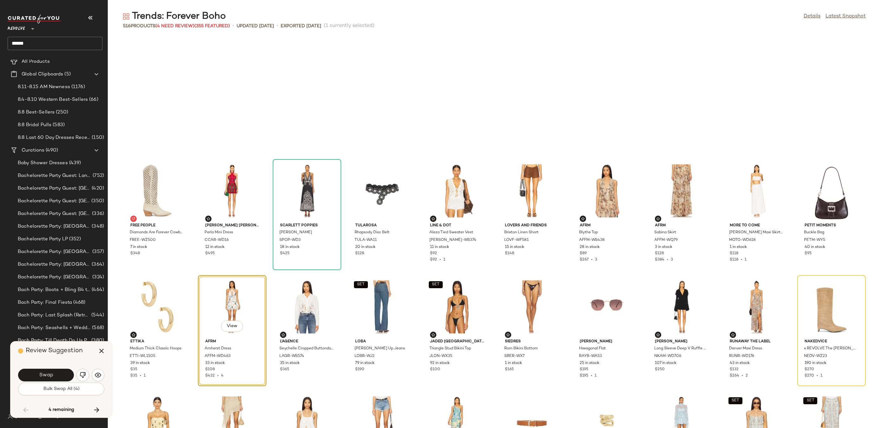
scroll to position [5226, 0]
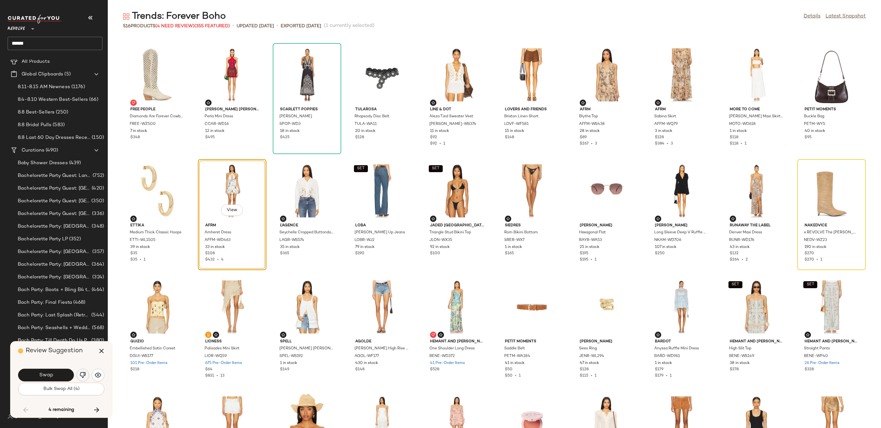
click at [82, 374] on img "button" at bounding box center [83, 375] width 6 height 6
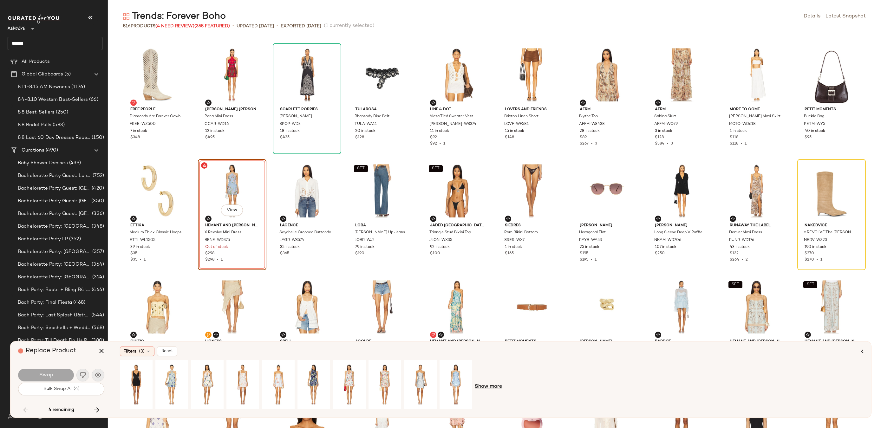
click at [489, 386] on span "Show more" at bounding box center [488, 387] width 27 height 8
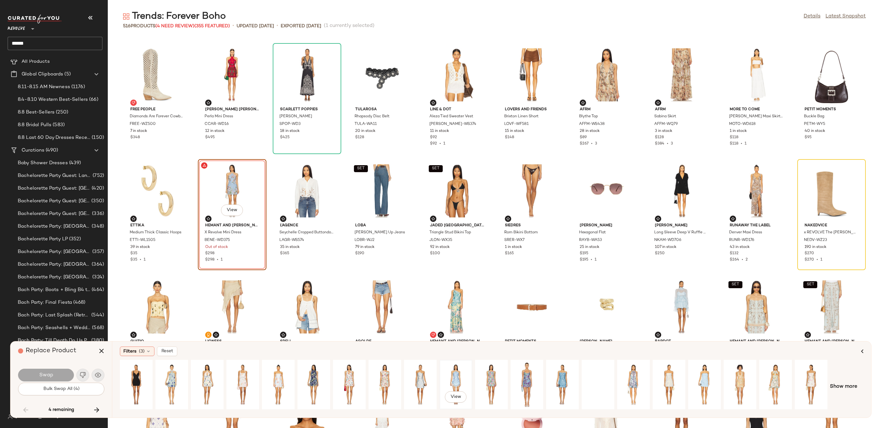
click at [454, 378] on div "View" at bounding box center [456, 384] width 28 height 45
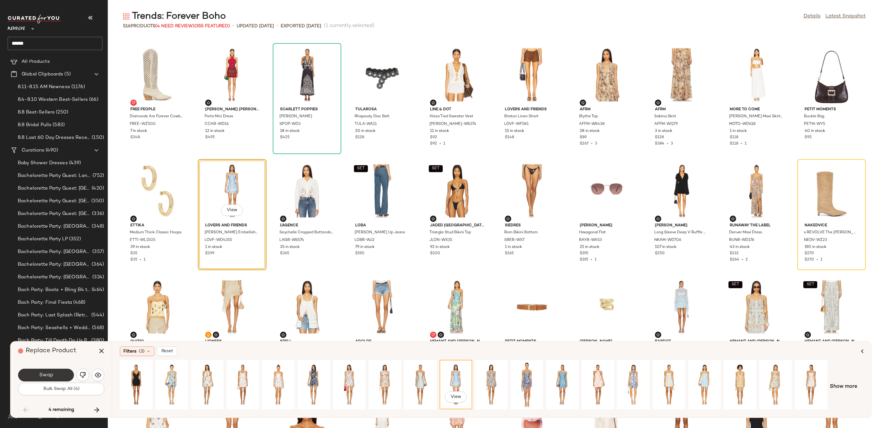
click at [65, 373] on button "Swap" at bounding box center [46, 375] width 56 height 13
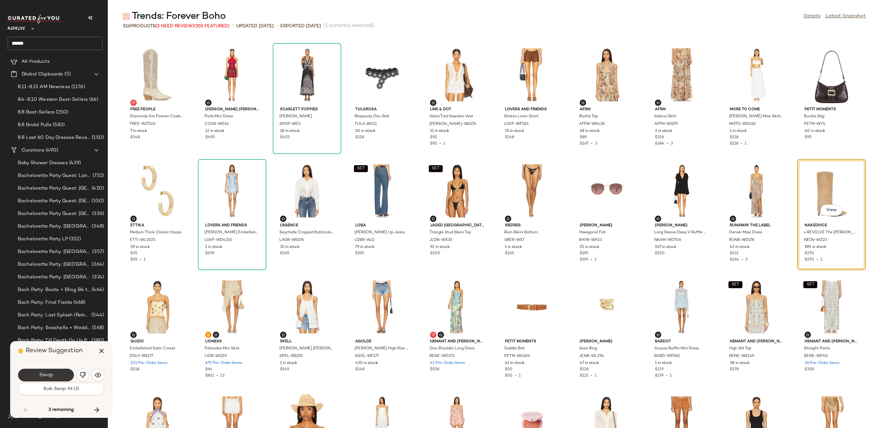
click at [53, 375] on button "Swap" at bounding box center [46, 375] width 56 height 13
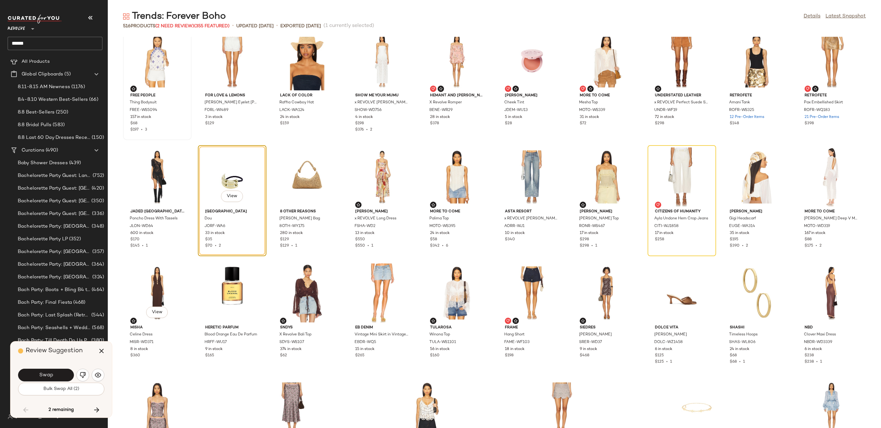
scroll to position [5589, 0]
click at [65, 372] on button "Swap" at bounding box center [46, 375] width 56 height 13
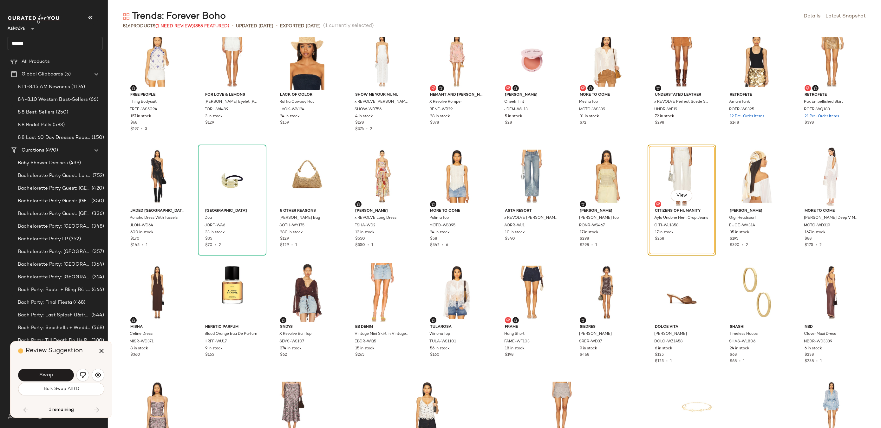
scroll to position [5574, 0]
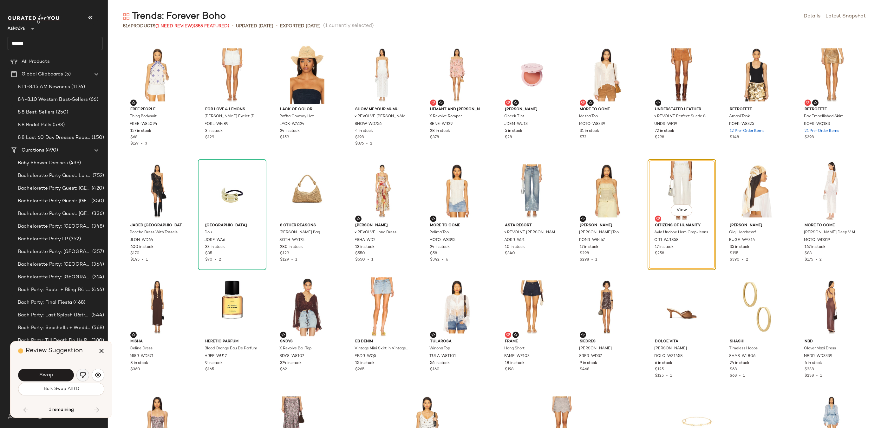
click at [82, 378] on img "button" at bounding box center [83, 375] width 6 height 6
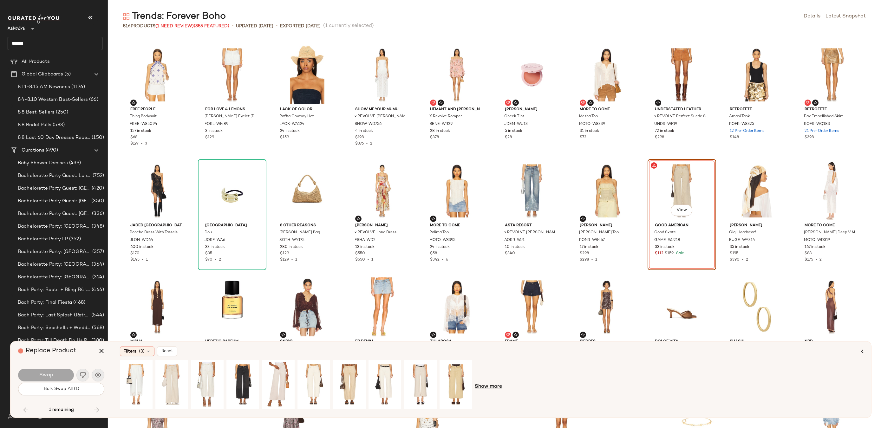
click at [492, 386] on span "Show more" at bounding box center [488, 387] width 27 height 8
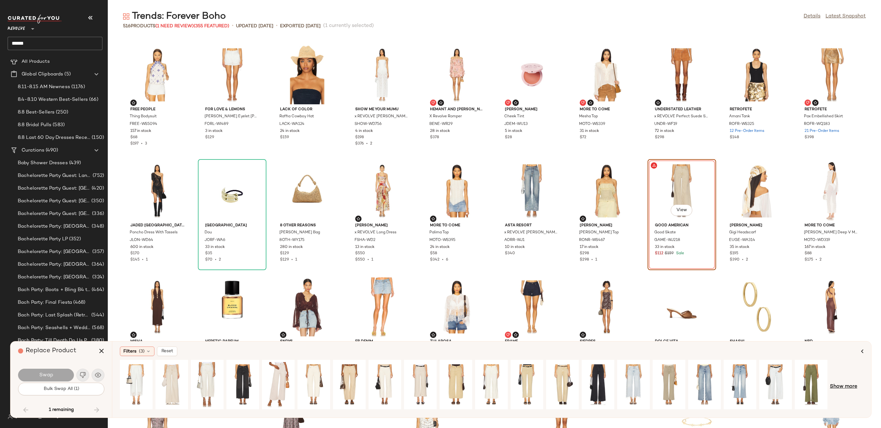
click at [848, 387] on span "Show more" at bounding box center [843, 387] width 27 height 8
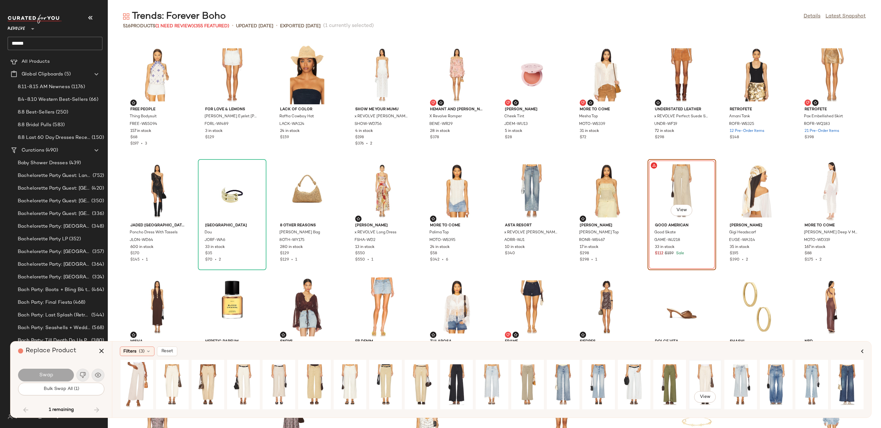
click at [711, 374] on div "View" at bounding box center [705, 384] width 28 height 45
click at [33, 373] on button "Swap" at bounding box center [46, 375] width 56 height 13
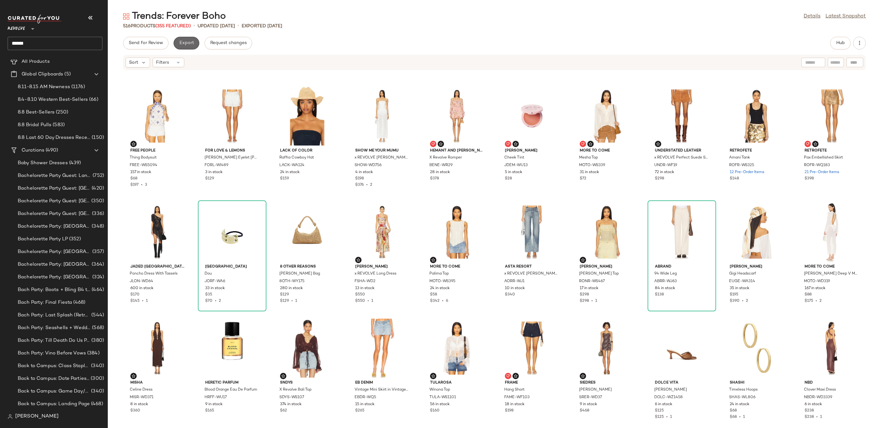
click at [184, 45] on span "Export" at bounding box center [186, 43] width 15 height 5
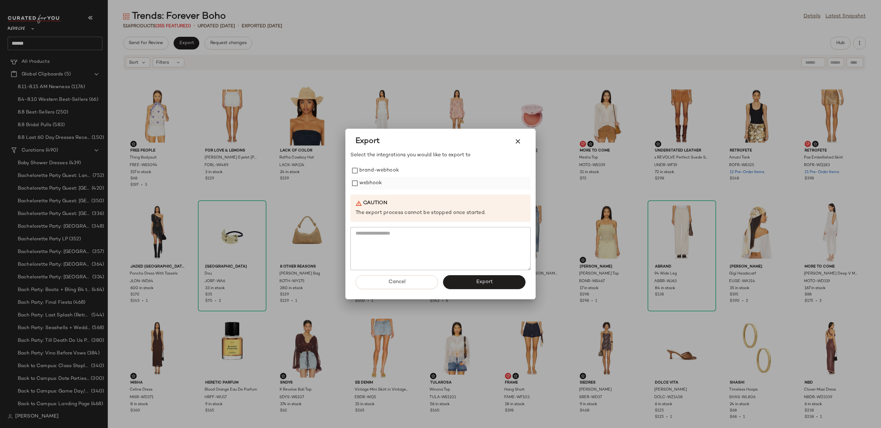
click at [369, 189] on label "webhook" at bounding box center [371, 183] width 23 height 13
click at [454, 277] on button "Export" at bounding box center [484, 282] width 82 height 14
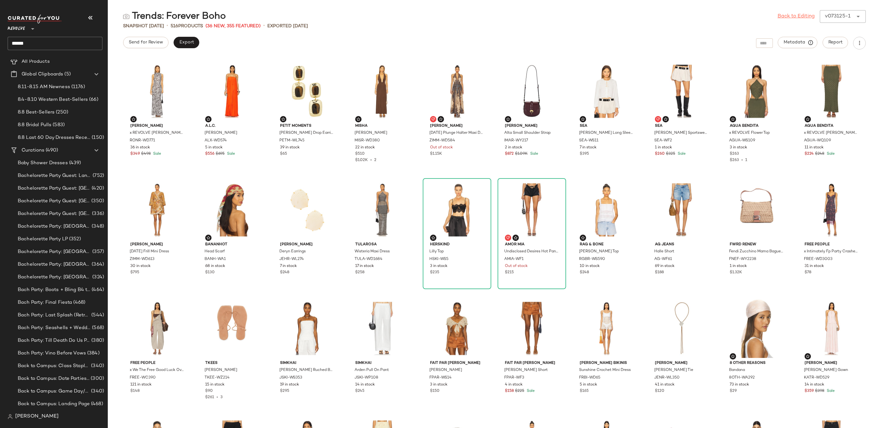
click at [778, 14] on link "Back to Editing" at bounding box center [796, 17] width 37 height 8
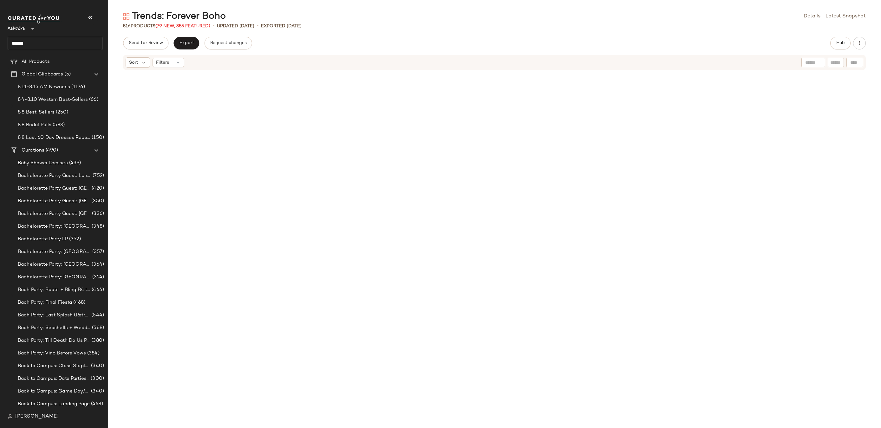
scroll to position [5112, 0]
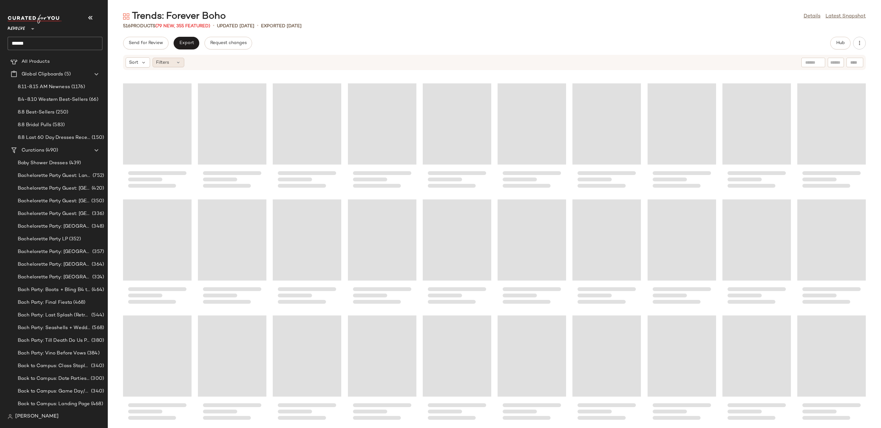
click at [169, 62] on div "Filters" at bounding box center [169, 63] width 32 height 10
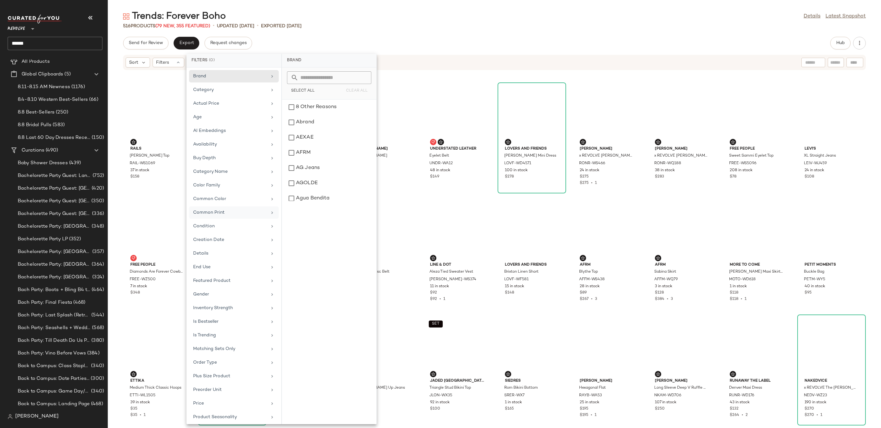
scroll to position [85, 0]
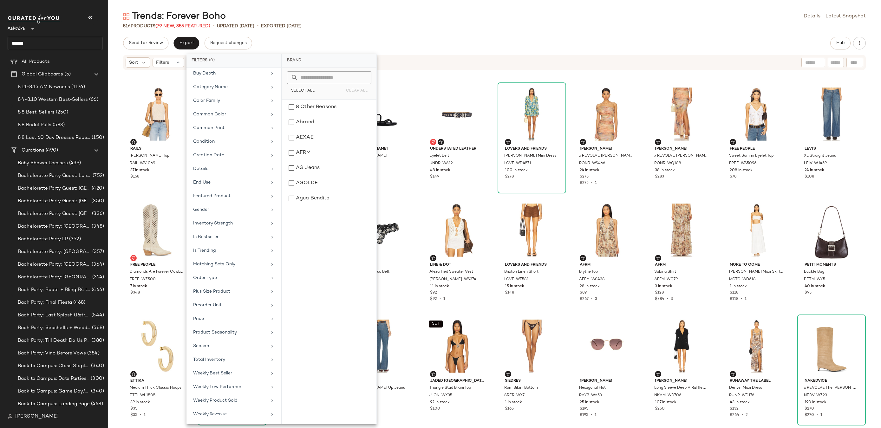
click at [461, 16] on div "Trends: Forever Boho Details Latest Snapshot" at bounding box center [495, 16] width 774 height 13
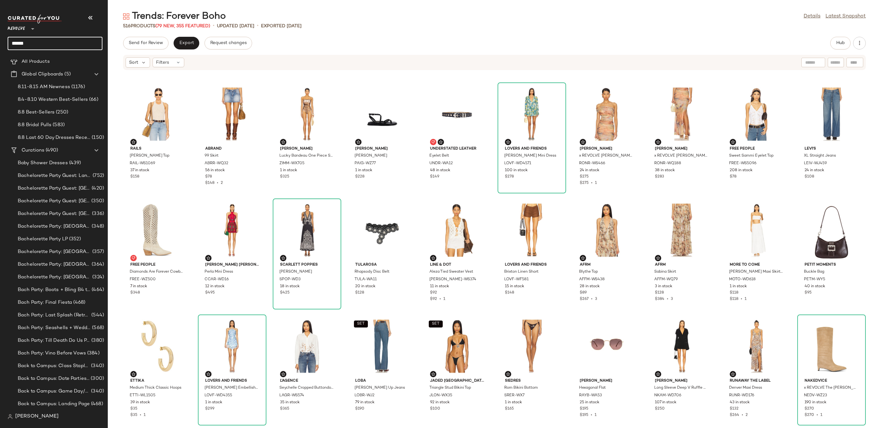
click at [42, 46] on input "******" at bounding box center [55, 43] width 95 height 13
click at [58, 62] on b "Winery" at bounding box center [60, 61] width 15 height 7
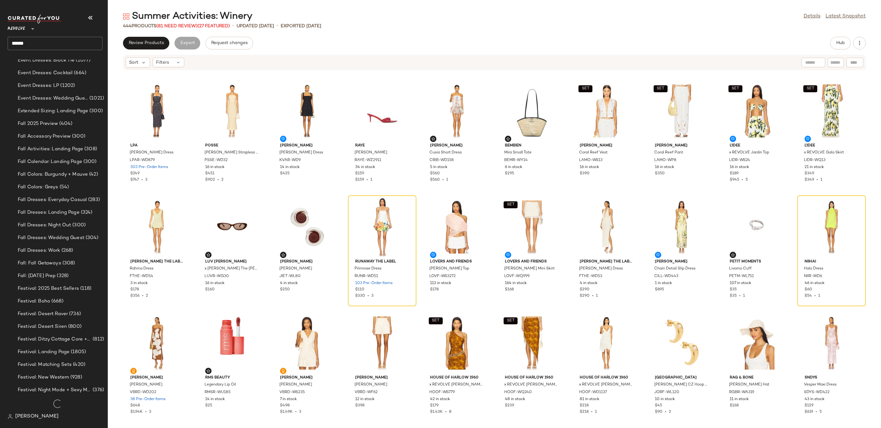
scroll to position [1047, 0]
click at [40, 42] on input "******" at bounding box center [55, 43] width 95 height 13
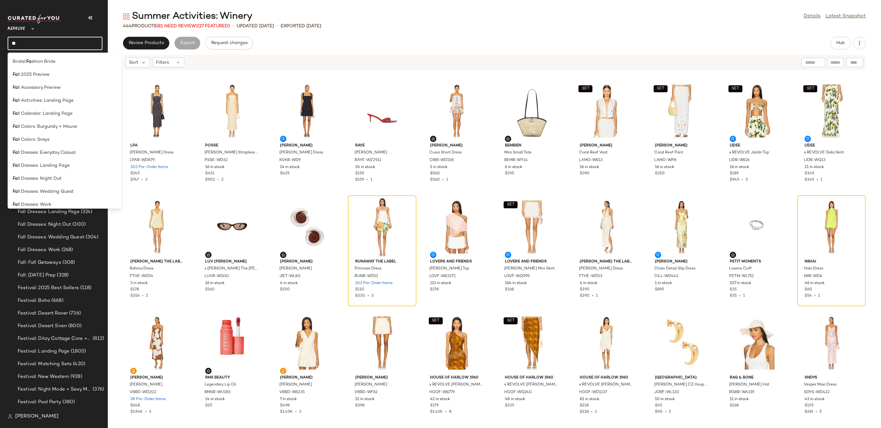
type input "****"
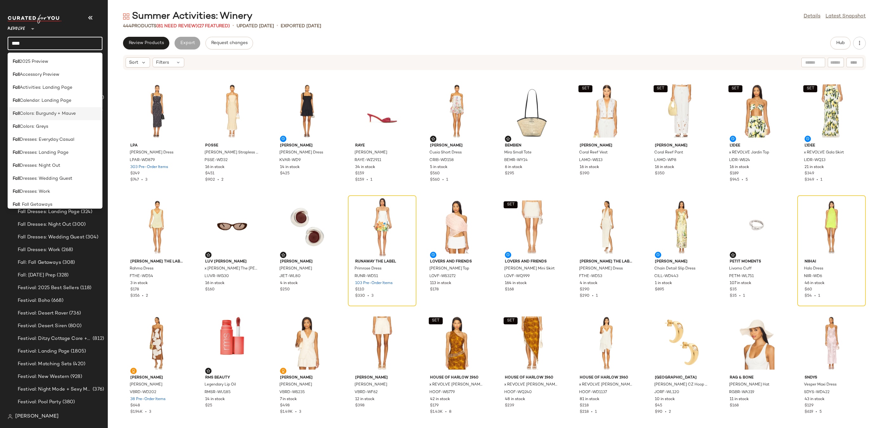
click at [69, 115] on span "Colors: Burgundy + Mauve" at bounding box center [48, 113] width 56 height 7
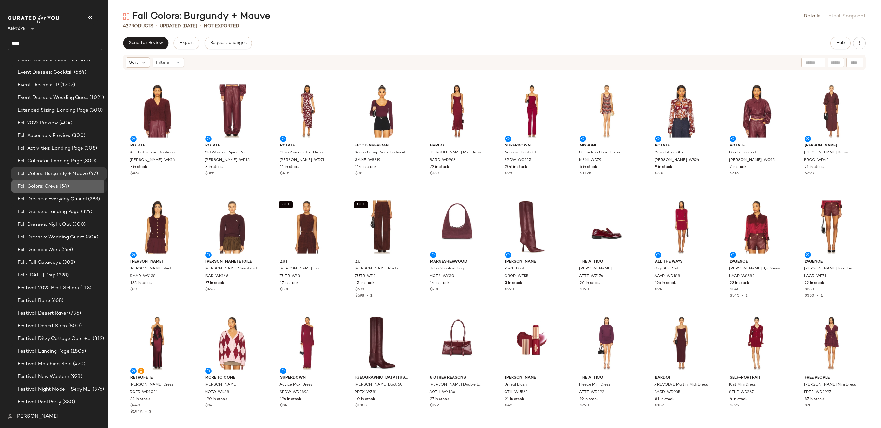
click at [67, 187] on span "(54)" at bounding box center [63, 186] width 11 height 7
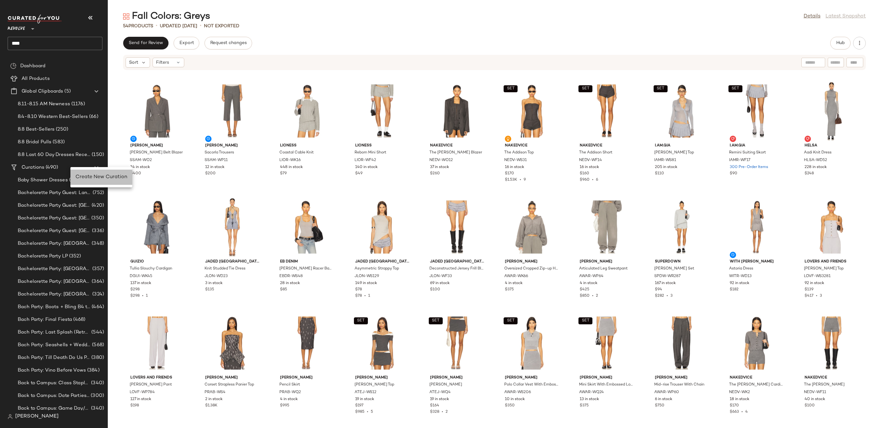
click at [82, 176] on span "Create New Curation" at bounding box center [102, 177] width 52 height 5
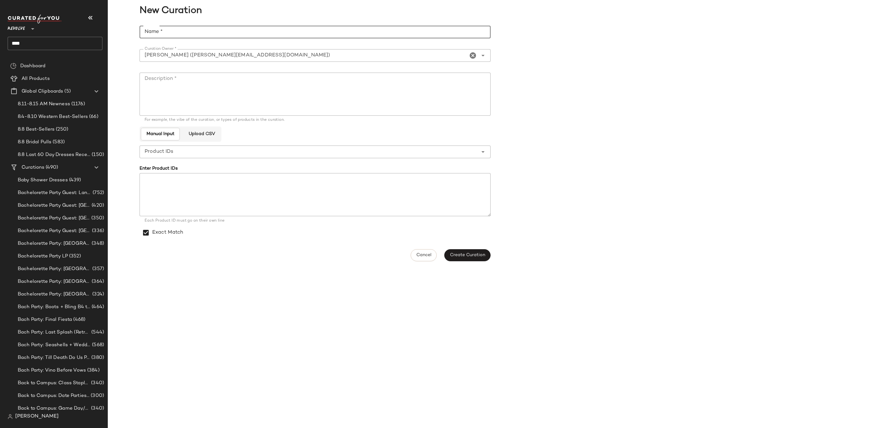
click at [207, 35] on input "Name *" at bounding box center [315, 32] width 351 height 13
paste input "**********"
type input "**********"
click at [229, 106] on textarea "Description *" at bounding box center [315, 94] width 351 height 43
type textarea "**********"
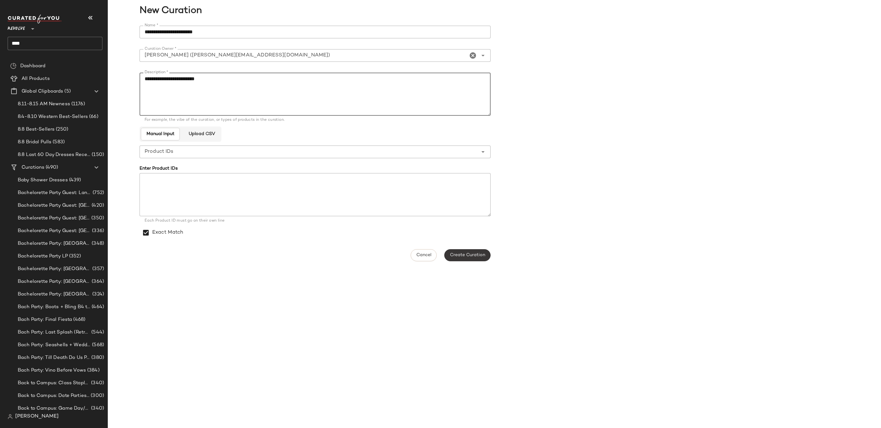
click at [456, 255] on span "Create Curation" at bounding box center [468, 255] width 36 height 5
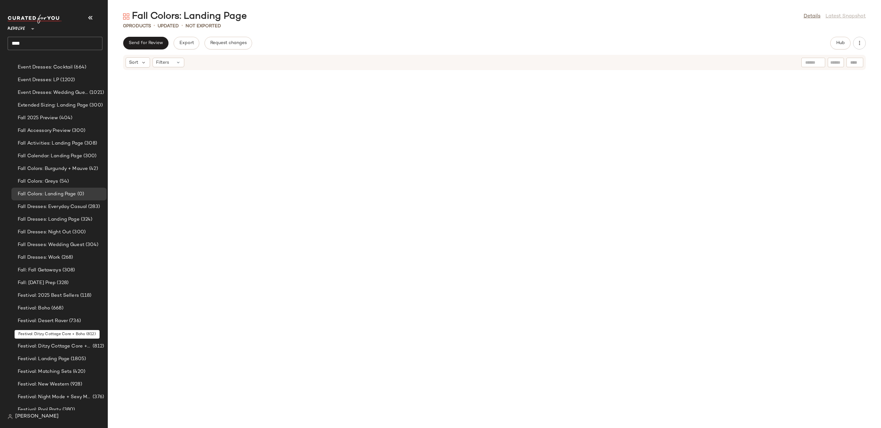
scroll to position [1053, 0]
click at [82, 177] on div "Fall Colors: Greys (54)" at bounding box center [60, 180] width 88 height 7
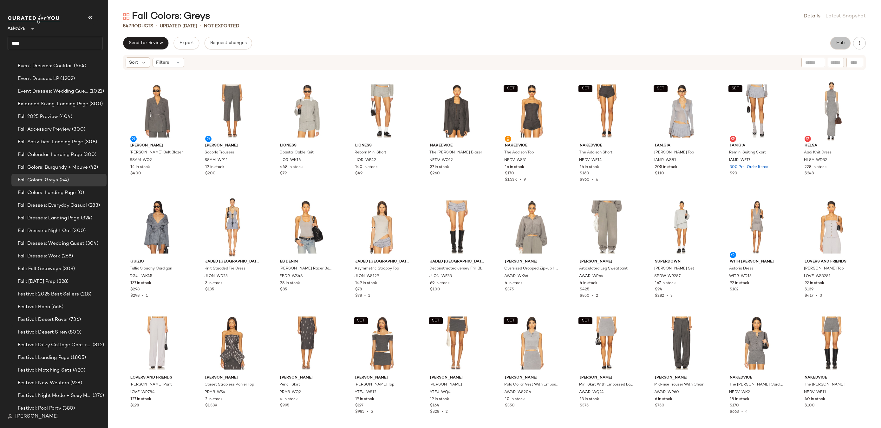
click at [835, 45] on button "Hub" at bounding box center [841, 43] width 20 height 13
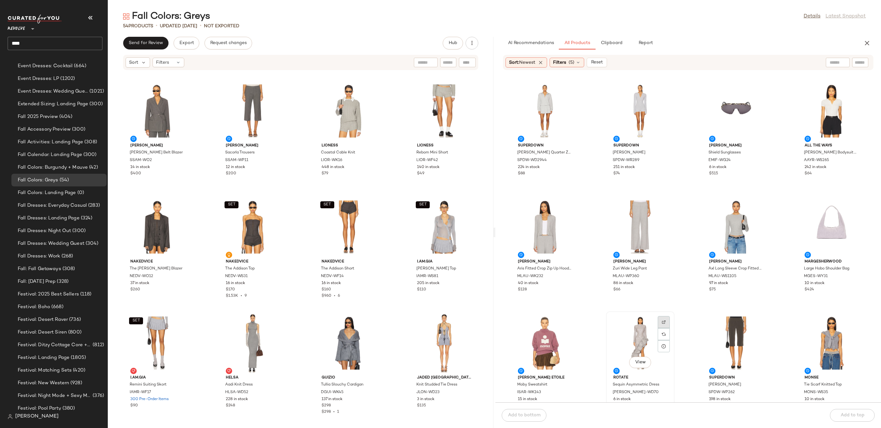
click at [660, 328] on div at bounding box center [664, 334] width 12 height 12
click at [571, 96] on div at bounding box center [569, 102] width 12 height 12
click at [663, 89] on img at bounding box center [664, 90] width 4 height 4
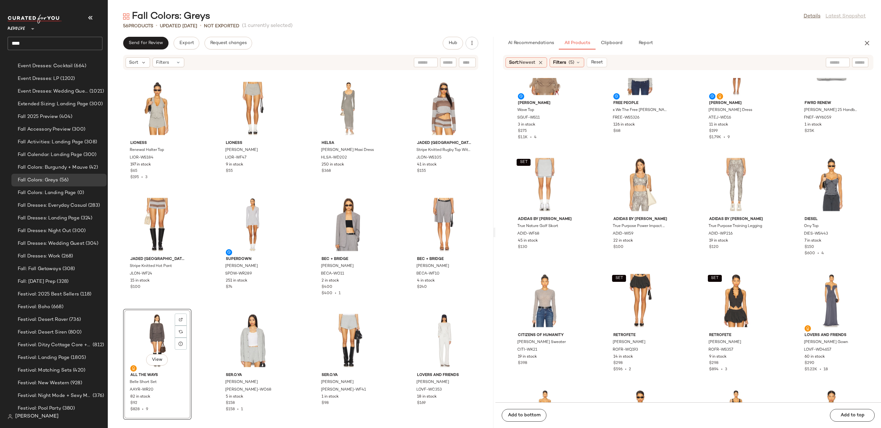
scroll to position [1231, 0]
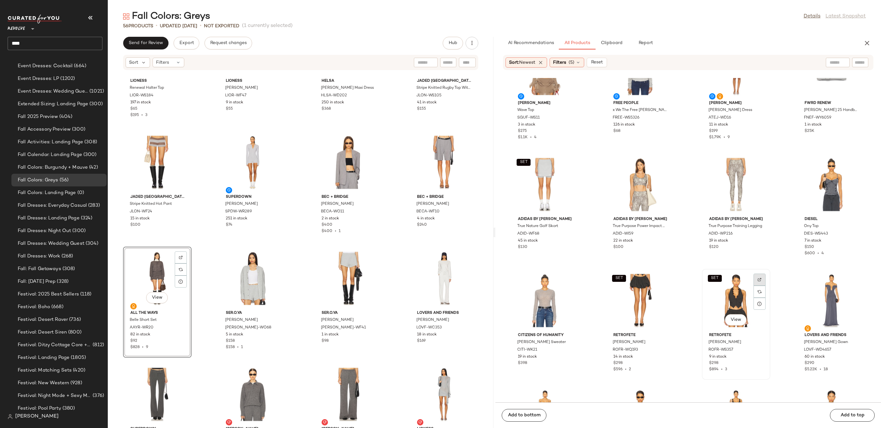
click at [754, 286] on div at bounding box center [760, 292] width 12 height 12
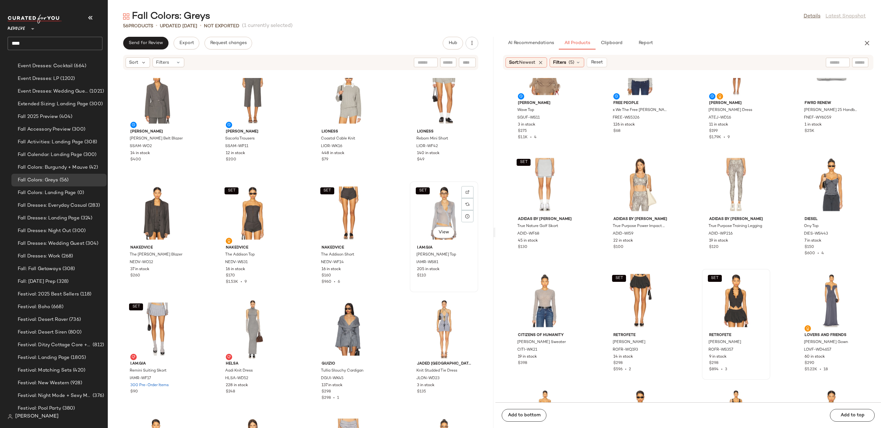
scroll to position [101, 0]
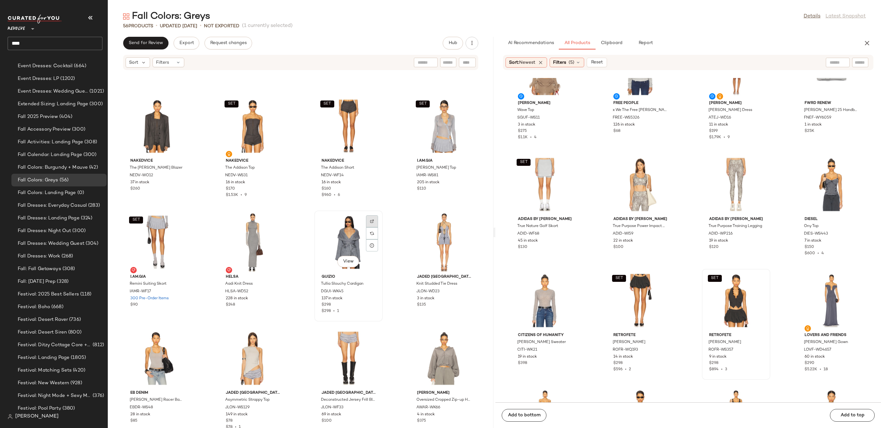
click at [369, 228] on div at bounding box center [372, 234] width 12 height 12
click at [865, 66] on div at bounding box center [839, 63] width 59 height 10
paste input "*********"
type input "*********"
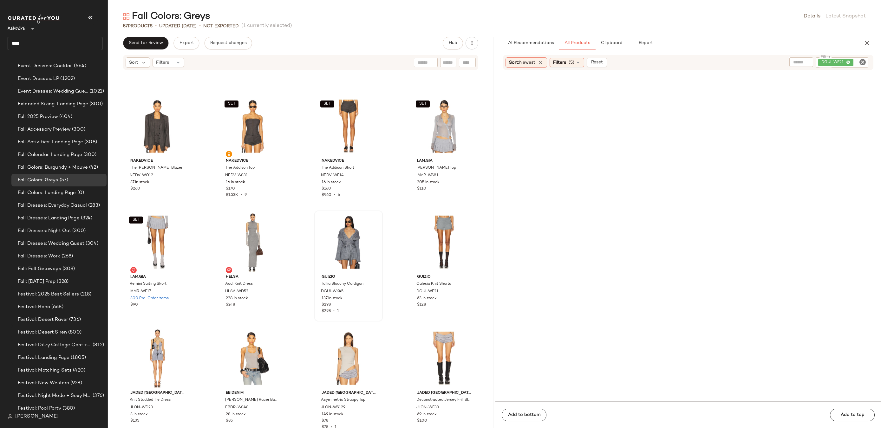
drag, startPoint x: 548, startPoint y: 95, endPoint x: 393, endPoint y: 1, distance: 181.2
click at [861, 61] on icon "Clear Filter" at bounding box center [863, 62] width 8 height 8
paste input "**********"
type input "**********"
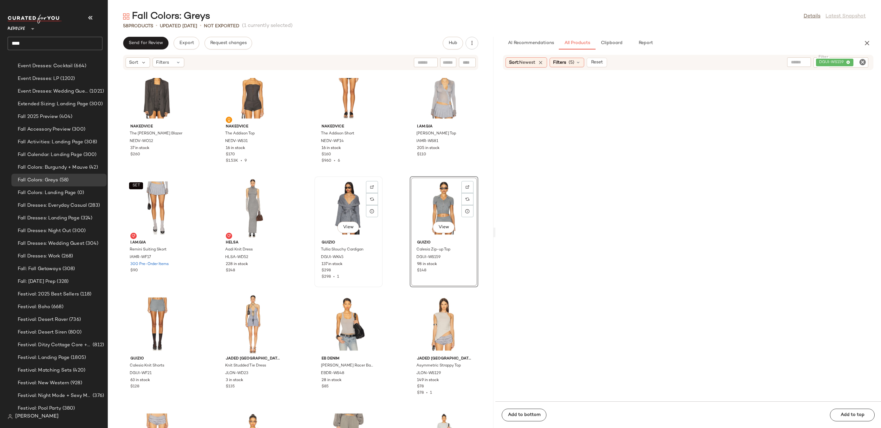
scroll to position [241, 0]
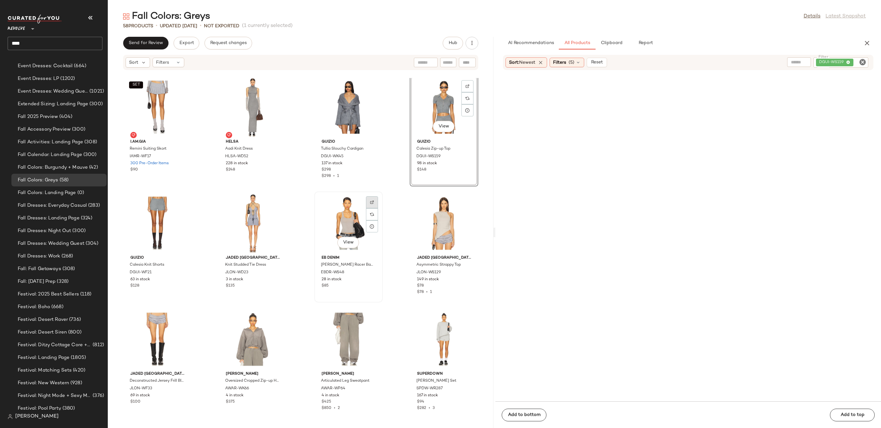
click at [370, 202] on img at bounding box center [372, 203] width 4 height 4
click at [863, 61] on icon "Clear Filter" at bounding box center [863, 62] width 8 height 8
paste input "*********"
type input "*********"
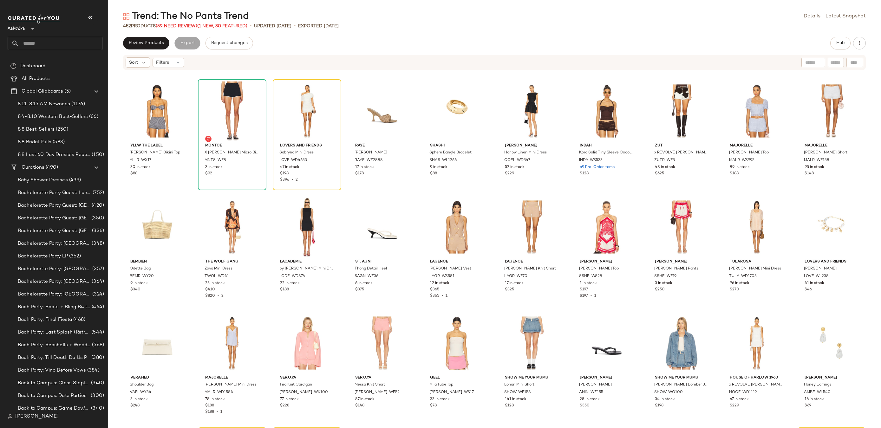
click at [53, 42] on input "text" at bounding box center [60, 43] width 83 height 13
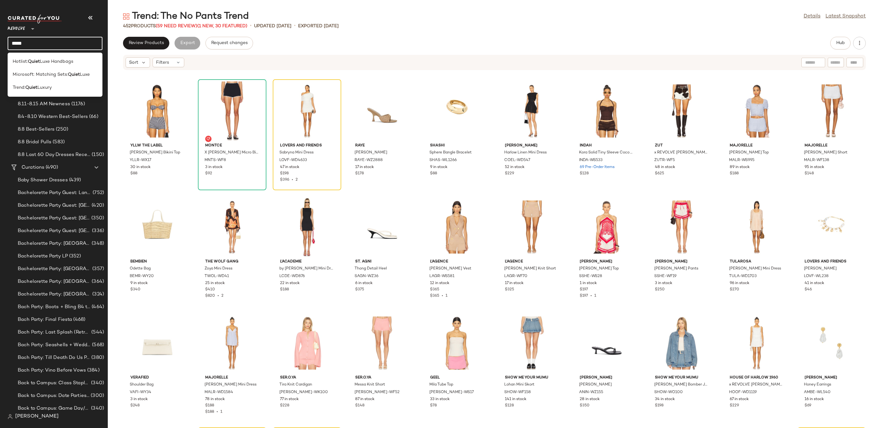
type input "*********"
click at [52, 88] on span "ury" at bounding box center [49, 87] width 7 height 7
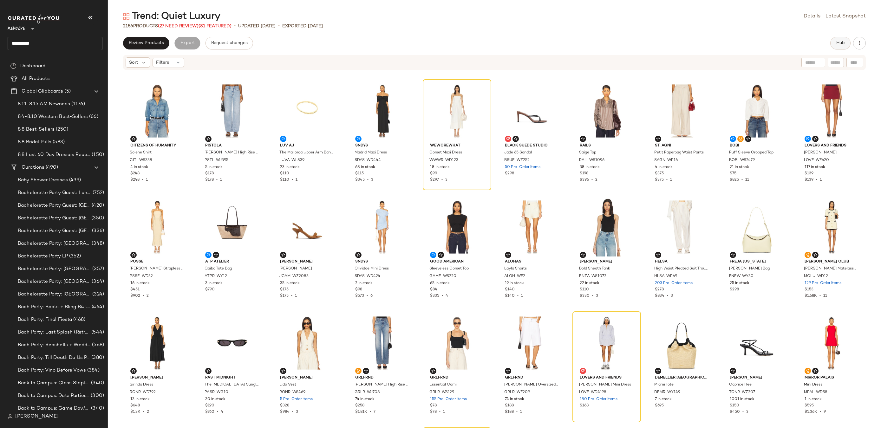
click at [840, 45] on span "Hub" at bounding box center [840, 43] width 9 height 5
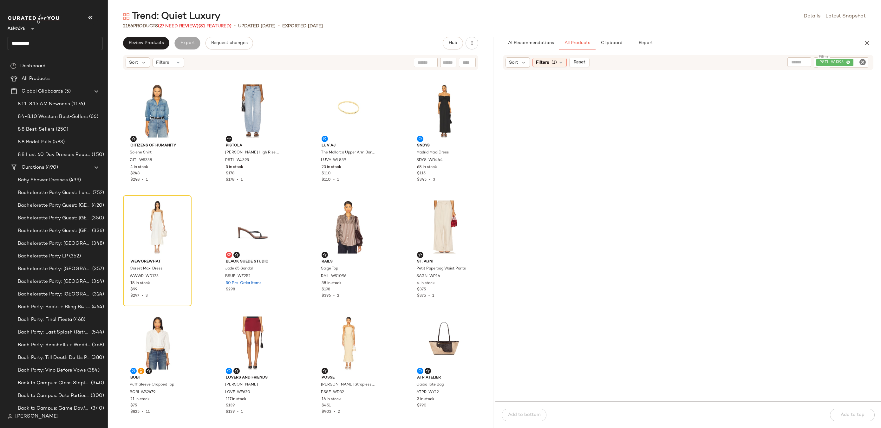
click at [863, 64] on icon "Clear Filter" at bounding box center [863, 62] width 8 height 8
paste input "********"
type input "********"
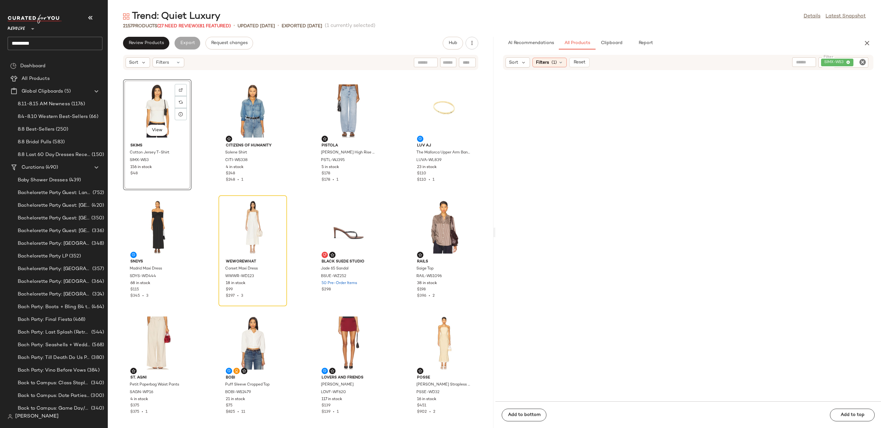
drag, startPoint x: 562, startPoint y: 100, endPoint x: 287, endPoint y: 2, distance: 292.3
click at [863, 63] on icon "Clear Filter" at bounding box center [863, 62] width 8 height 8
paste input "********"
type input "********"
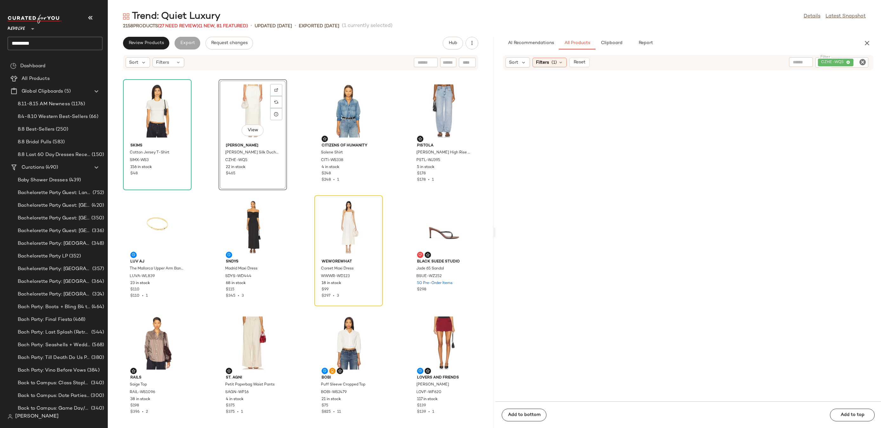
drag, startPoint x: 557, startPoint y: 97, endPoint x: 243, endPoint y: 14, distance: 324.0
click at [865, 60] on icon "Clear Filter" at bounding box center [863, 62] width 8 height 8
paste input "**********"
type input "**********"
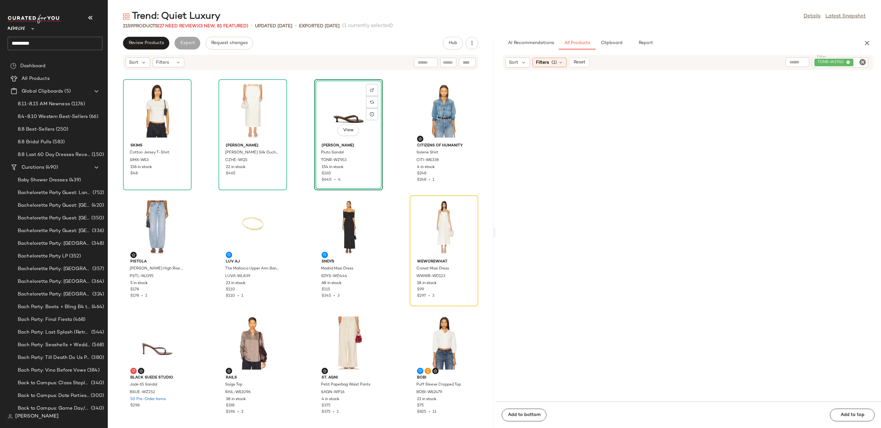
click at [856, 63] on input "Filter" at bounding box center [860, 62] width 11 height 7
click at [862, 63] on icon "Clear Filter" at bounding box center [863, 62] width 8 height 8
paste input "*********"
type input "*********"
click at [544, 102] on div "View" at bounding box center [545, 111] width 64 height 59
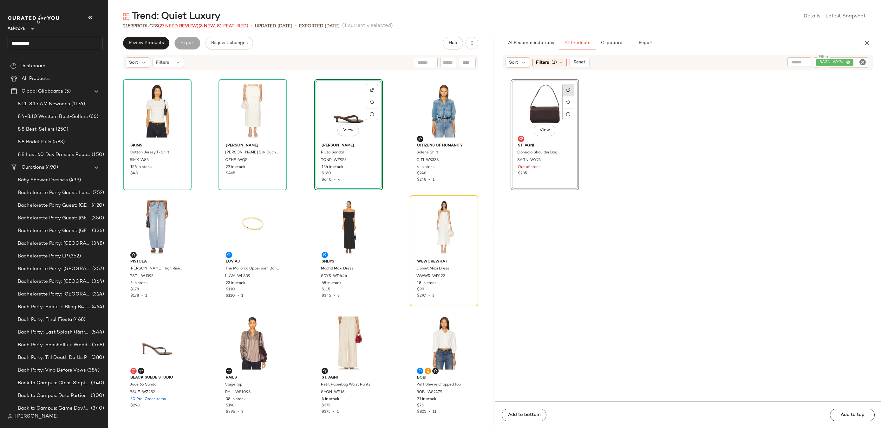
click at [567, 91] on img at bounding box center [569, 90] width 4 height 4
click at [157, 110] on div "View" at bounding box center [157, 111] width 64 height 59
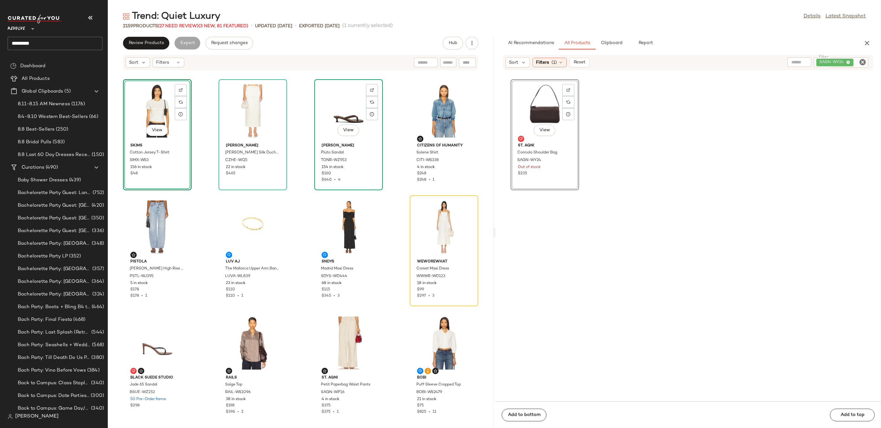
click at [327, 104] on div "View" at bounding box center [349, 111] width 64 height 59
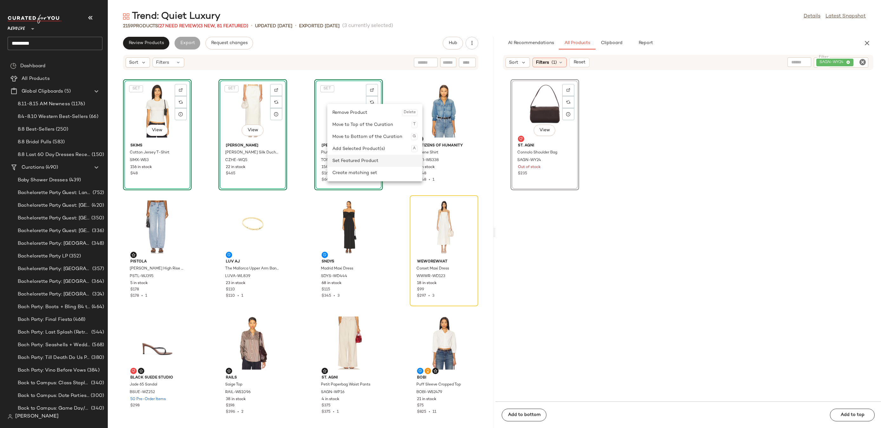
click at [336, 163] on div "Set Featured Product" at bounding box center [375, 161] width 85 height 12
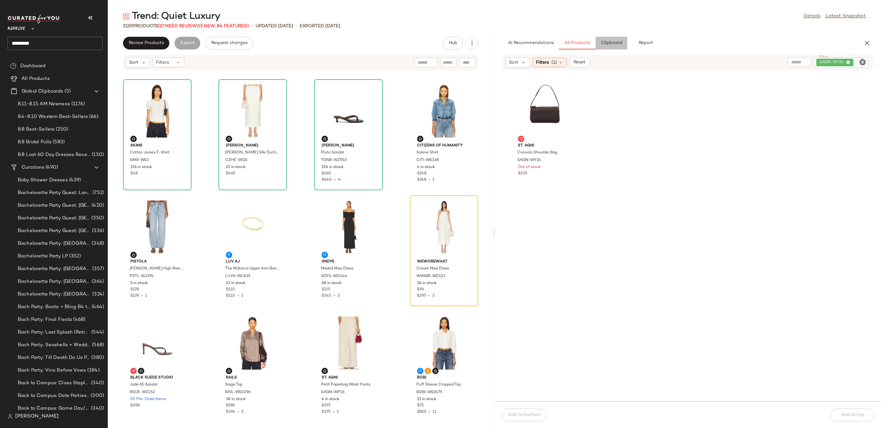
click at [613, 43] on span "Clipboard" at bounding box center [612, 43] width 22 height 5
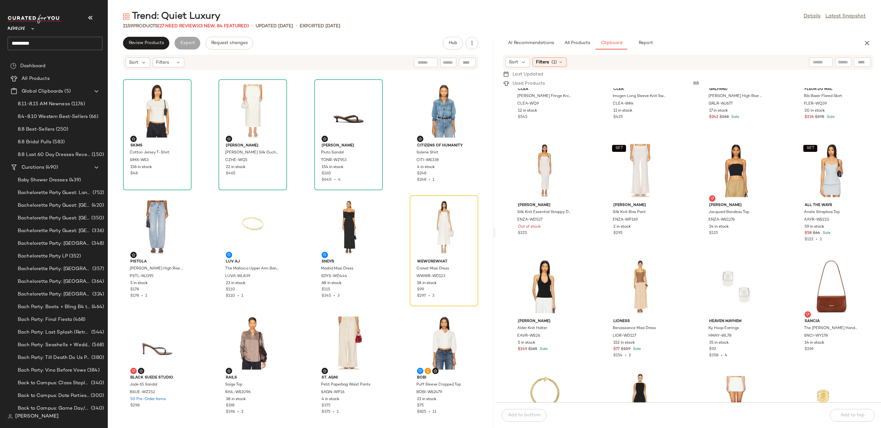
scroll to position [256, 0]
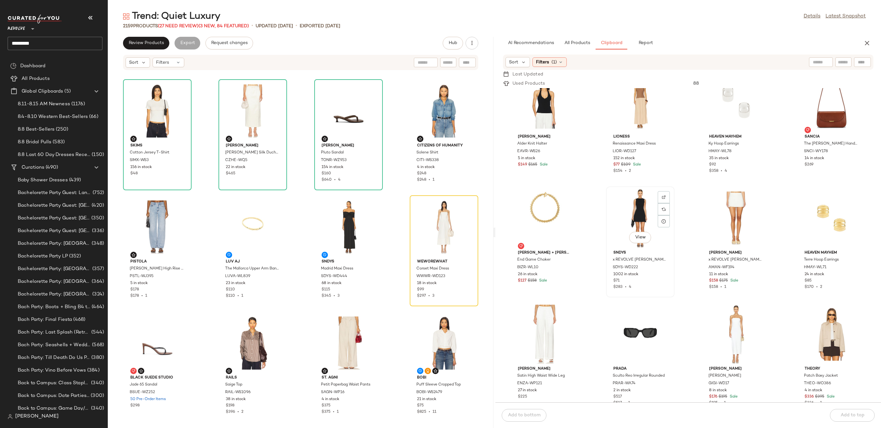
click at [635, 213] on div "View" at bounding box center [641, 218] width 64 height 59
click at [662, 203] on div at bounding box center [664, 209] width 12 height 12
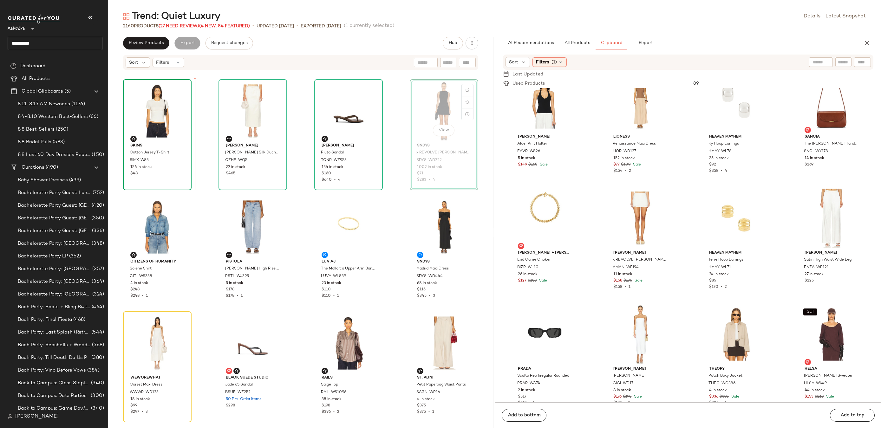
drag, startPoint x: 444, startPoint y: 102, endPoint x: 137, endPoint y: 125, distance: 307.0
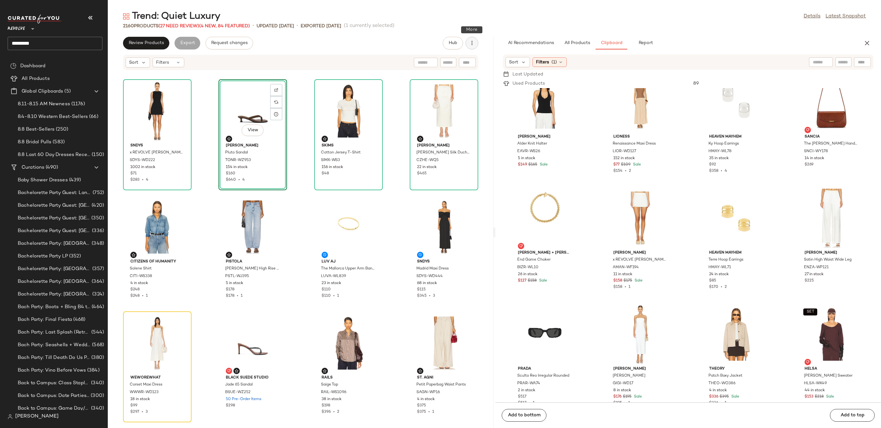
click at [472, 44] on icon "button" at bounding box center [472, 43] width 6 height 6
click at [464, 95] on div "Clear Suggested Products" at bounding box center [438, 91] width 79 height 15
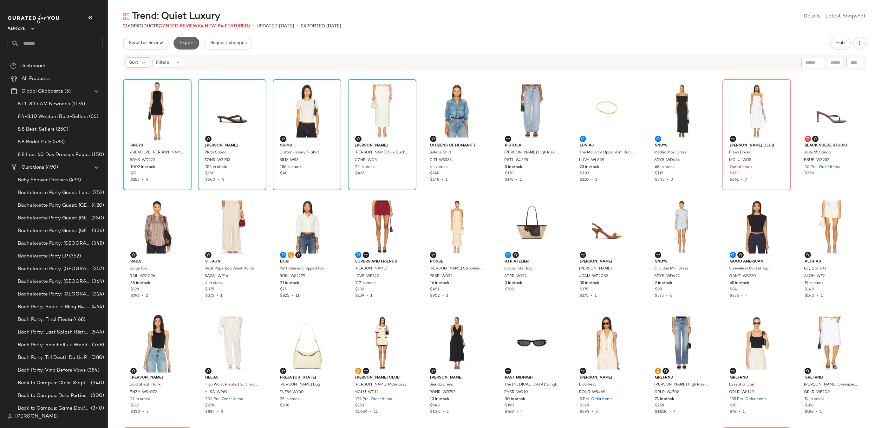
click at [181, 46] on button "Export" at bounding box center [187, 43] width 26 height 13
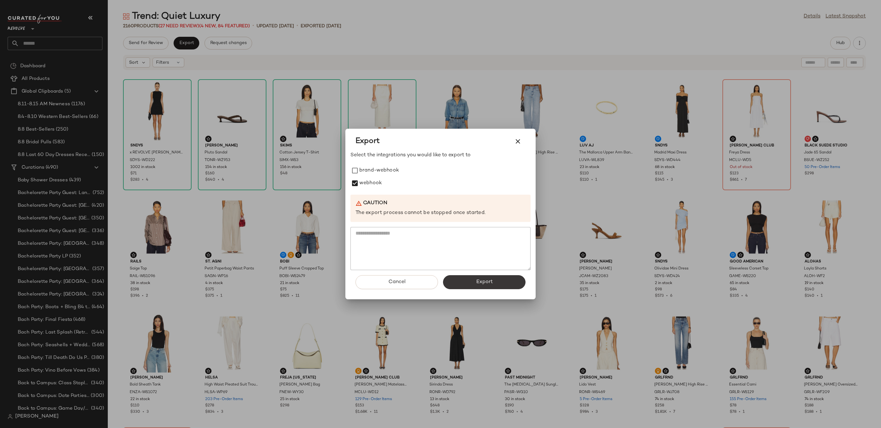
click at [452, 283] on button "Export" at bounding box center [484, 282] width 82 height 14
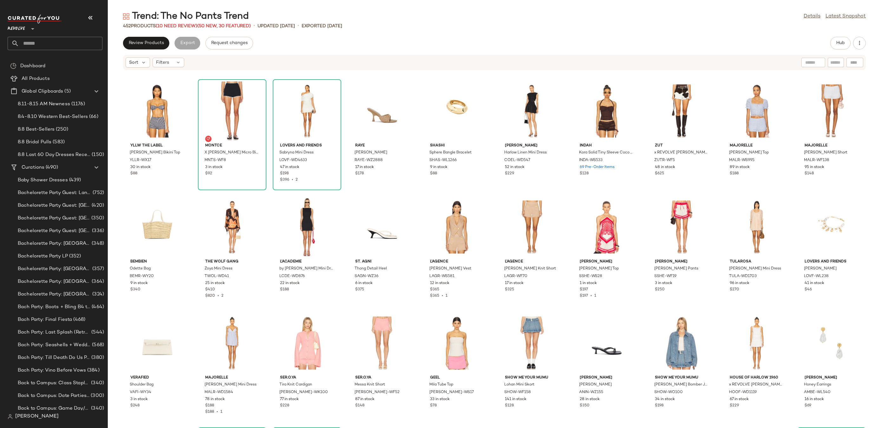
click at [51, 50] on div "Revolve **" at bounding box center [58, 32] width 100 height 39
click at [50, 43] on input "text" at bounding box center [60, 43] width 83 height 13
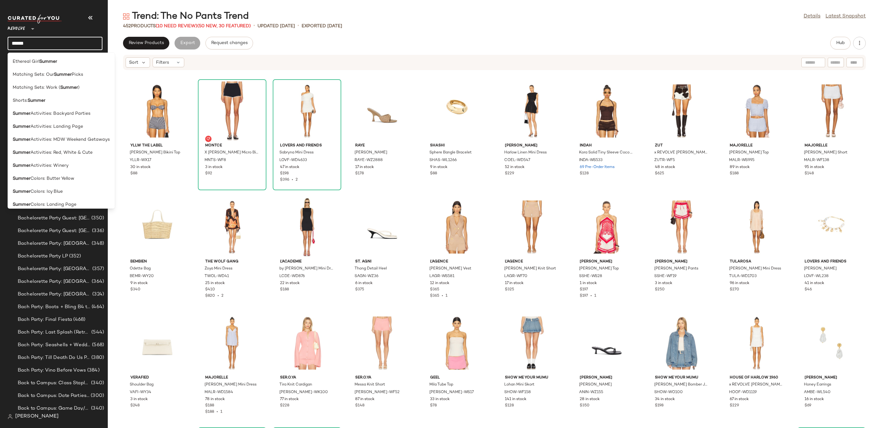
type input "******"
click at [377, 17] on div "Trend: The No Pants Trend Details Latest Snapshot" at bounding box center [495, 16] width 774 height 13
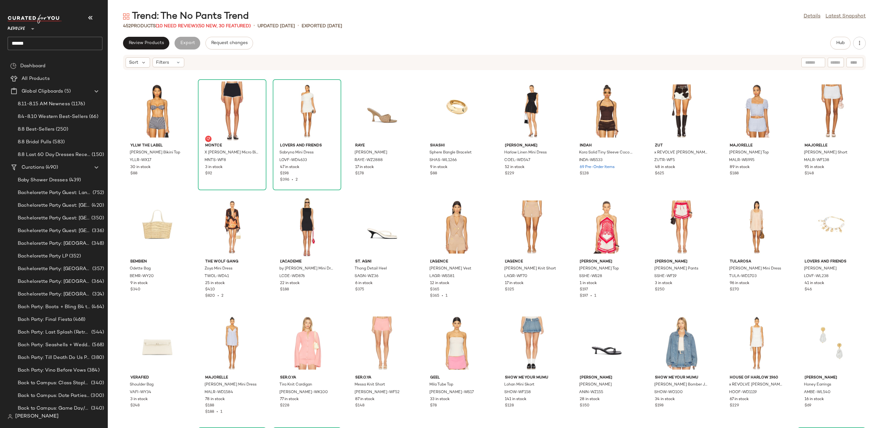
click at [55, 40] on input "******" at bounding box center [55, 43] width 95 height 13
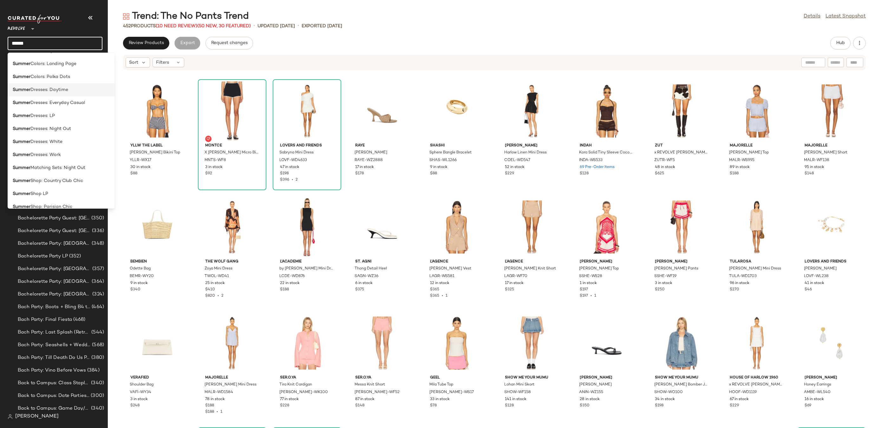
scroll to position [171, 0]
click at [82, 113] on div "Summer Dresses: White" at bounding box center [61, 112] width 97 height 7
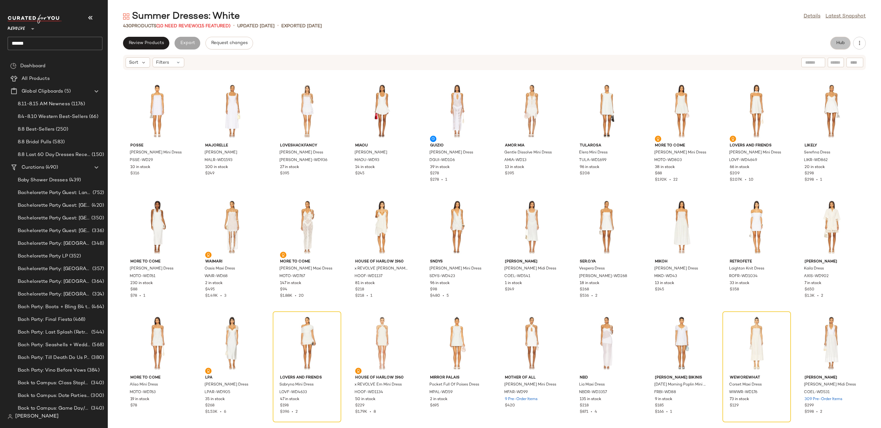
click at [840, 42] on span "Hub" at bounding box center [840, 43] width 9 height 5
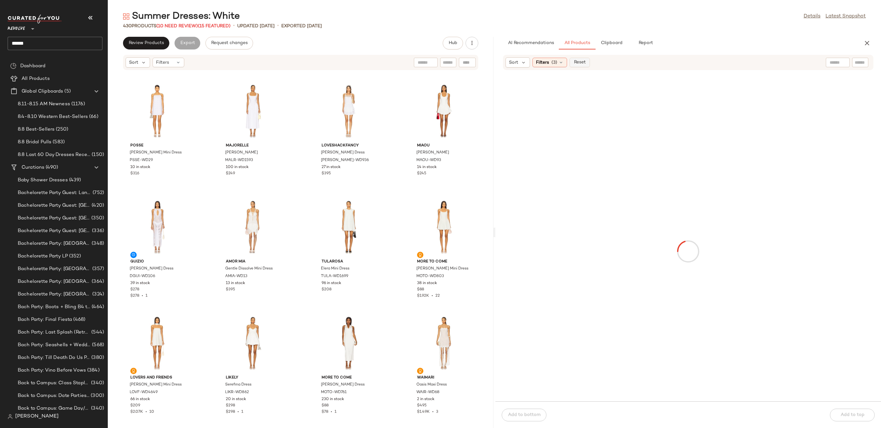
click at [583, 63] on span "Reset" at bounding box center [580, 62] width 12 height 5
click at [562, 63] on icon at bounding box center [560, 62] width 5 height 5
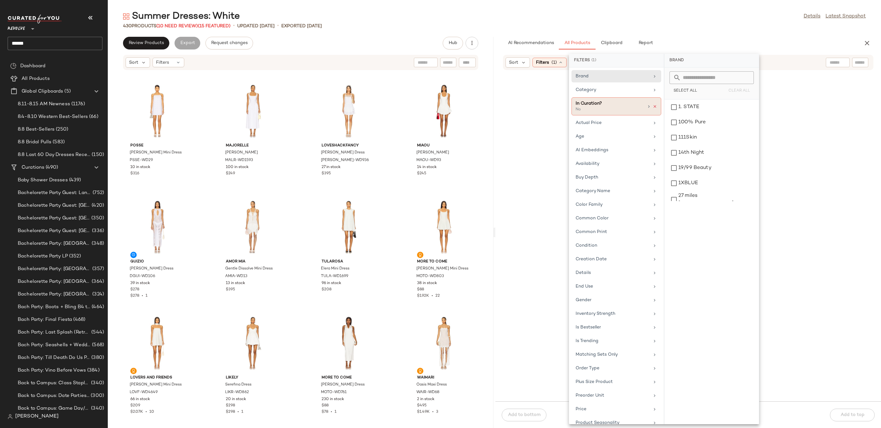
click at [654, 107] on icon at bounding box center [655, 106] width 4 height 4
click at [859, 67] on div "Sort Filters Reset" at bounding box center [688, 62] width 371 height 15
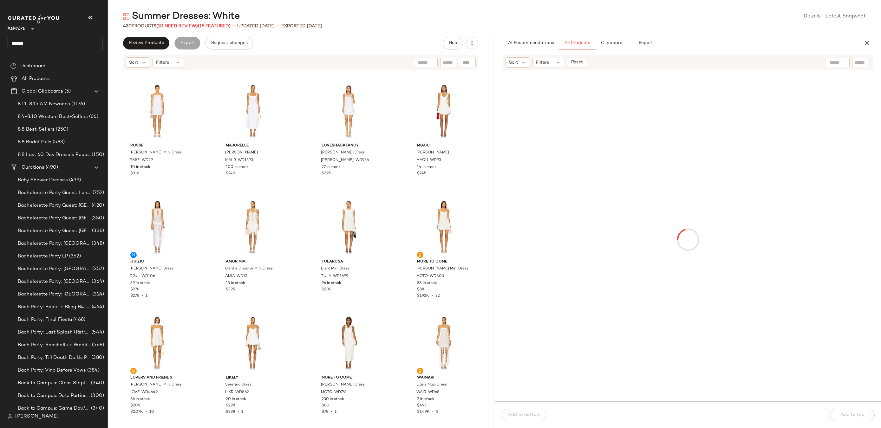
click at [863, 65] on input "text" at bounding box center [860, 62] width 11 height 7
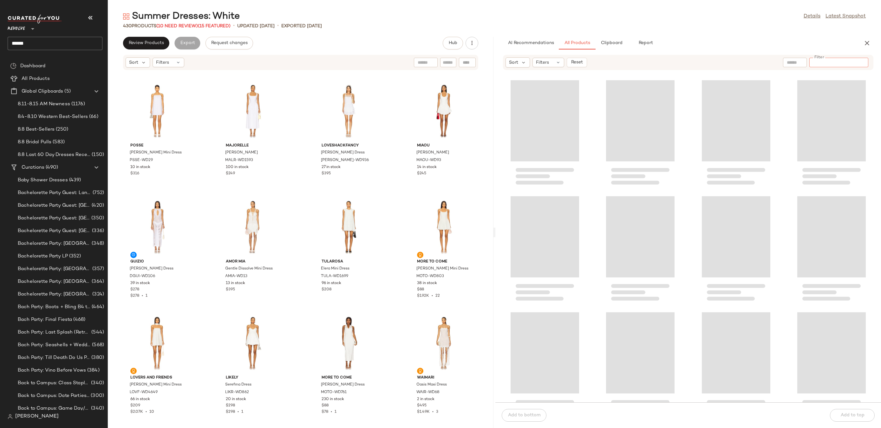
paste input "**********"
type input "**********"
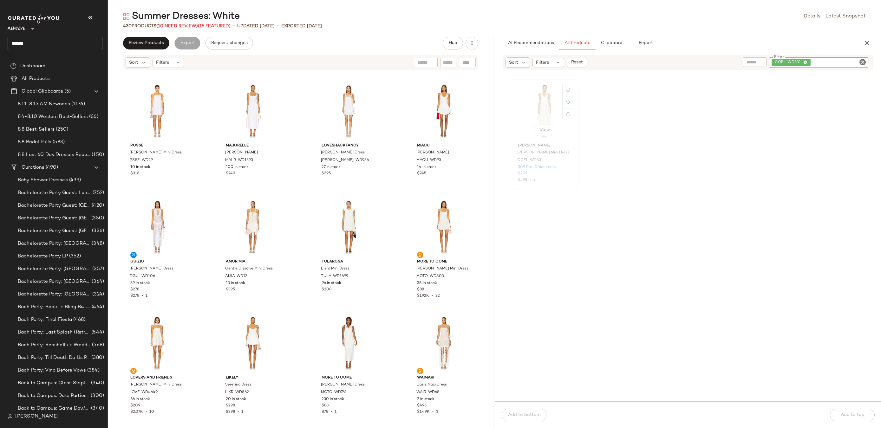
click at [554, 96] on div "View" at bounding box center [545, 111] width 64 height 59
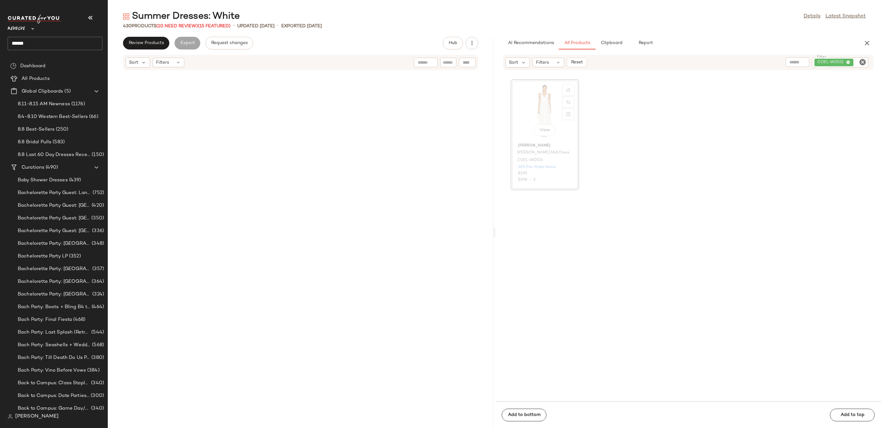
scroll to position [697, 0]
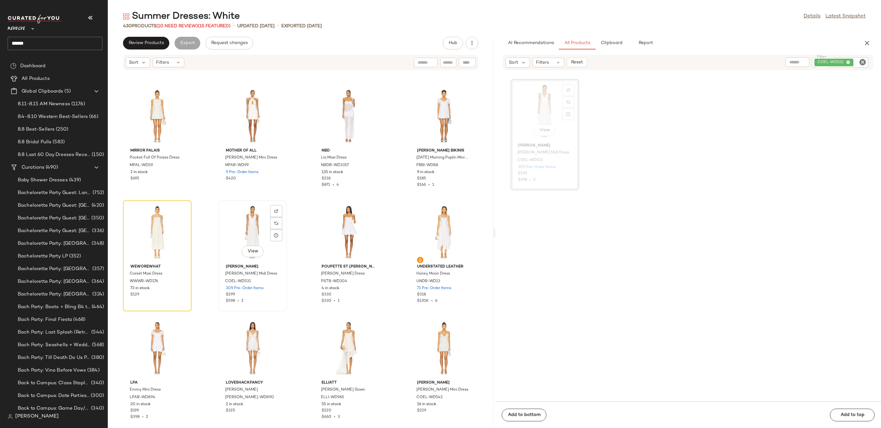
click at [230, 225] on div "View" at bounding box center [253, 232] width 64 height 59
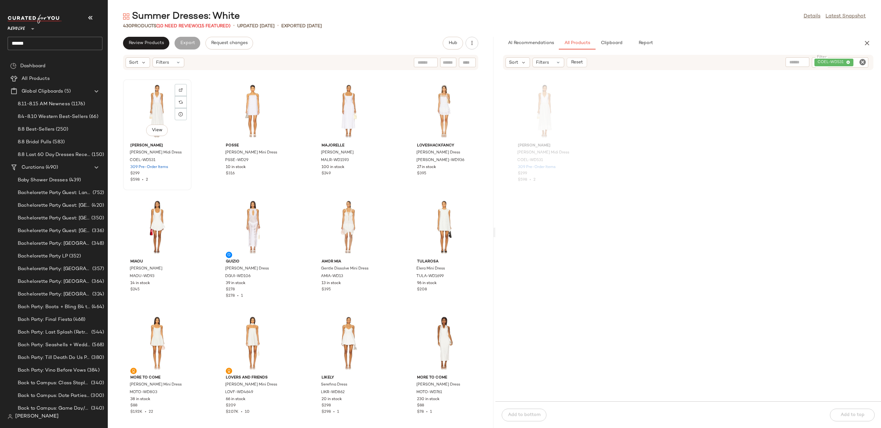
click at [145, 117] on div "View" at bounding box center [157, 111] width 64 height 59
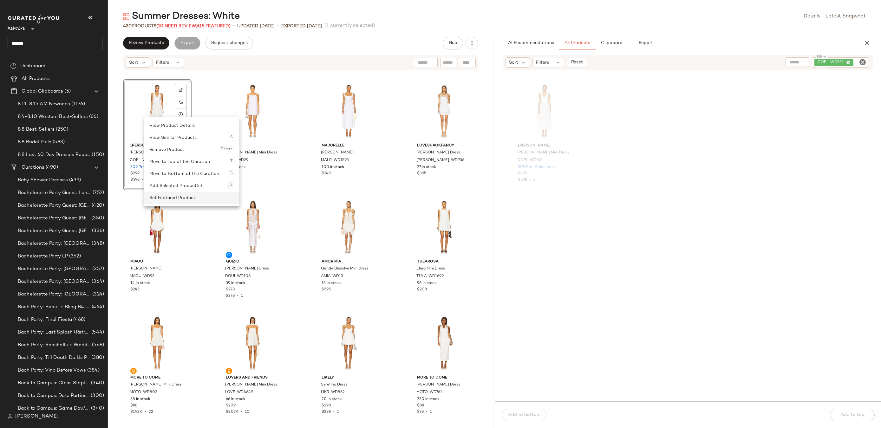
click at [165, 198] on div "Set Featured Product" at bounding box center [191, 198] width 85 height 12
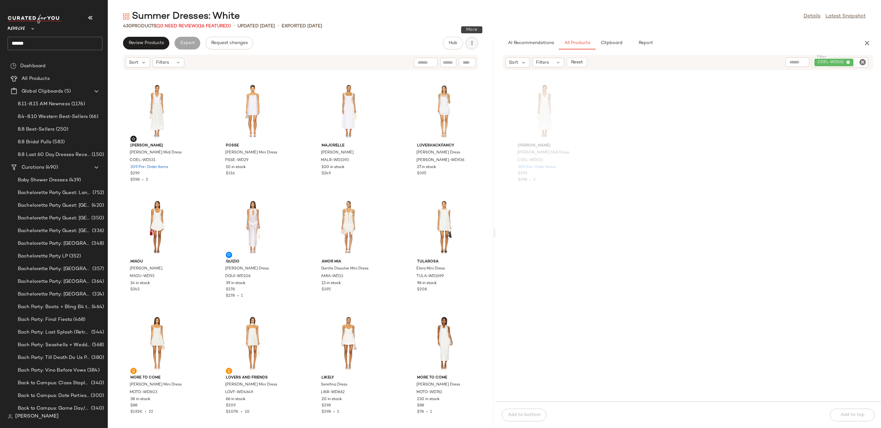
click at [474, 42] on icon "button" at bounding box center [472, 43] width 6 height 6
click at [454, 89] on span "Clear Suggested Products" at bounding box center [443, 92] width 60 height 7
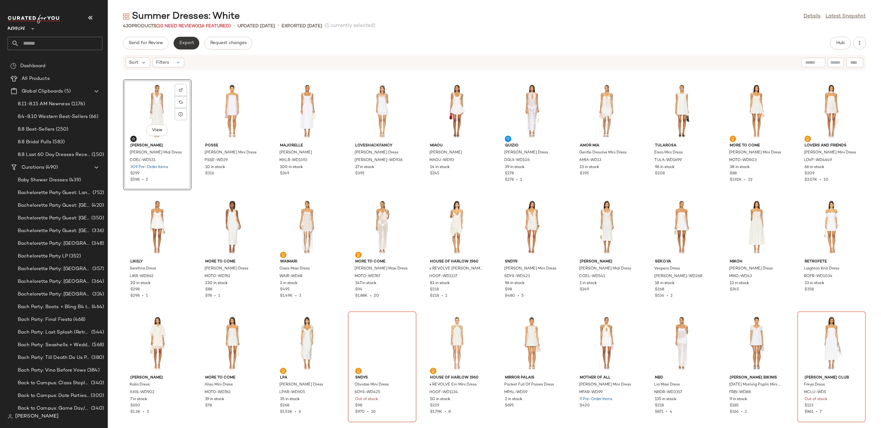
click at [181, 43] on span "Export" at bounding box center [186, 43] width 15 height 5
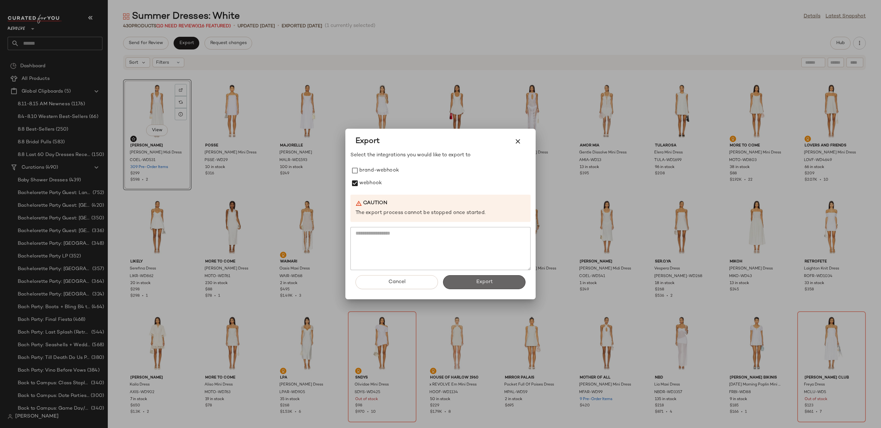
click at [466, 280] on button "Export" at bounding box center [484, 282] width 82 height 14
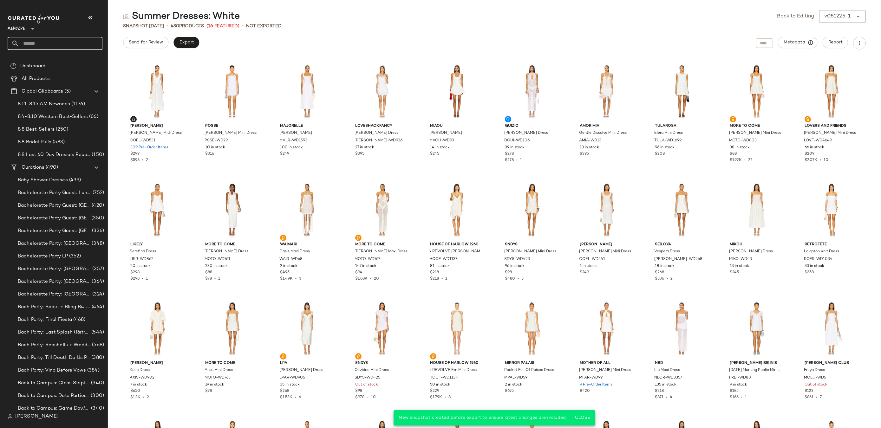
click at [50, 42] on input "text" at bounding box center [60, 43] width 83 height 13
type input "********"
click at [43, 76] on div "Trend: Lingerie Dressing" at bounding box center [37, 74] width 49 height 7
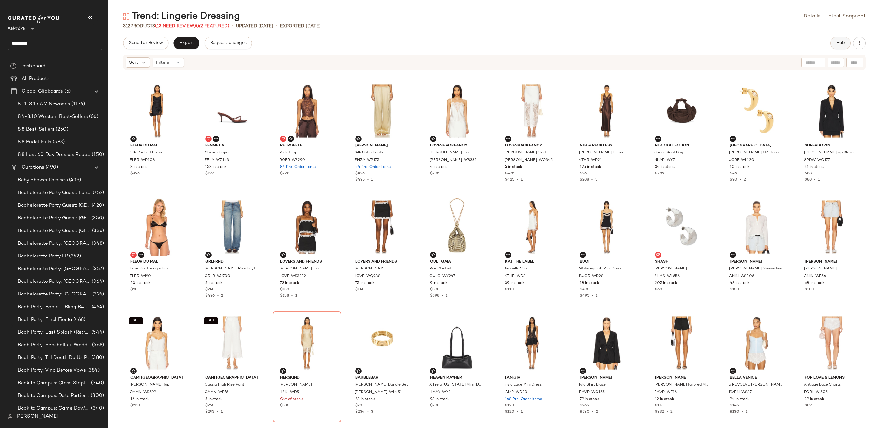
click at [836, 44] on span "Hub" at bounding box center [840, 43] width 9 height 5
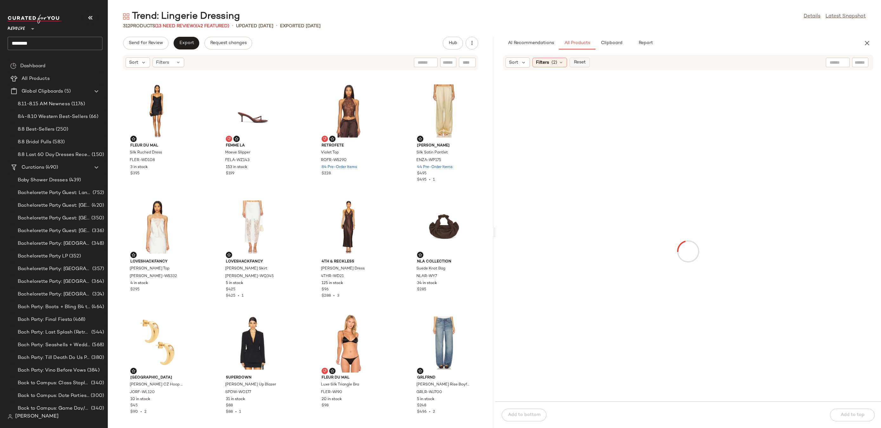
click at [582, 63] on span "Reset" at bounding box center [580, 62] width 12 height 5
click at [562, 62] on icon at bounding box center [560, 62] width 5 height 5
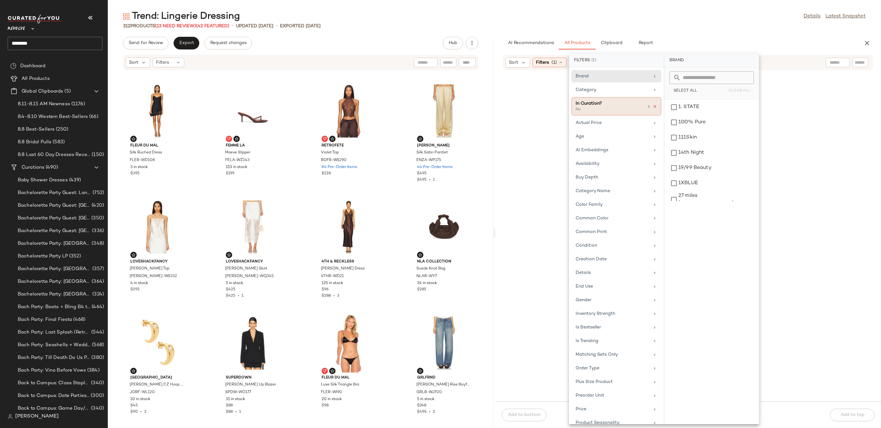
click at [654, 105] on icon at bounding box center [655, 106] width 4 height 4
click at [857, 65] on input "text" at bounding box center [860, 62] width 11 height 7
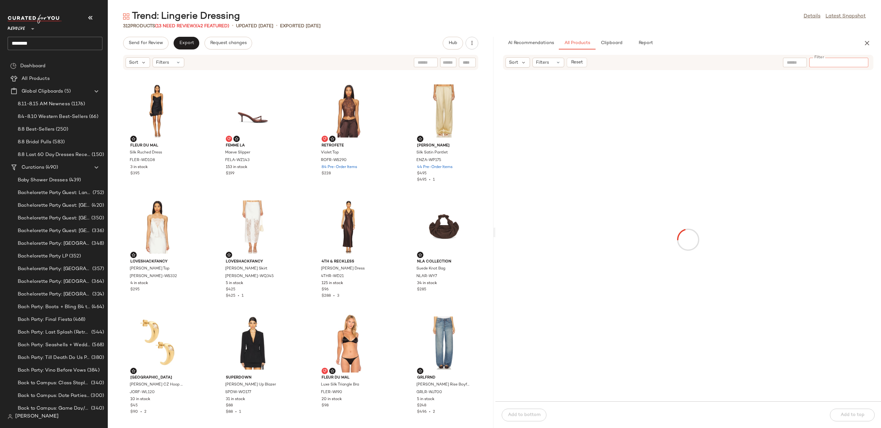
paste input "********"
type input "********"
drag, startPoint x: 547, startPoint y: 116, endPoint x: 322, endPoint y: 111, distance: 224.7
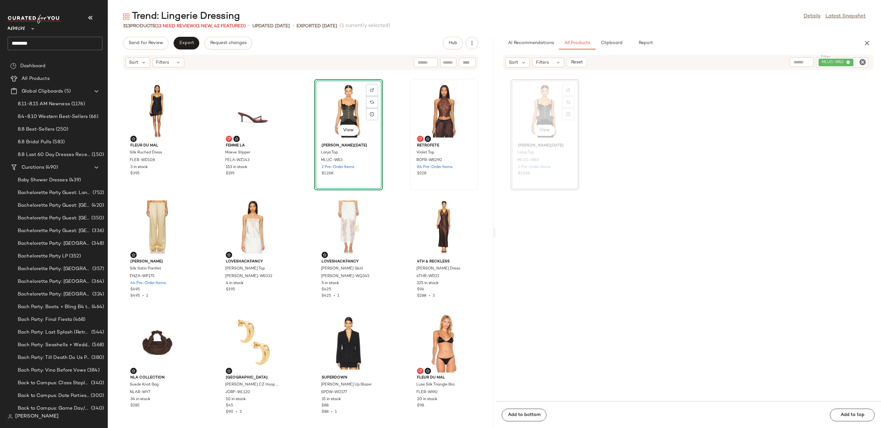
click at [421, 115] on div at bounding box center [444, 111] width 64 height 59
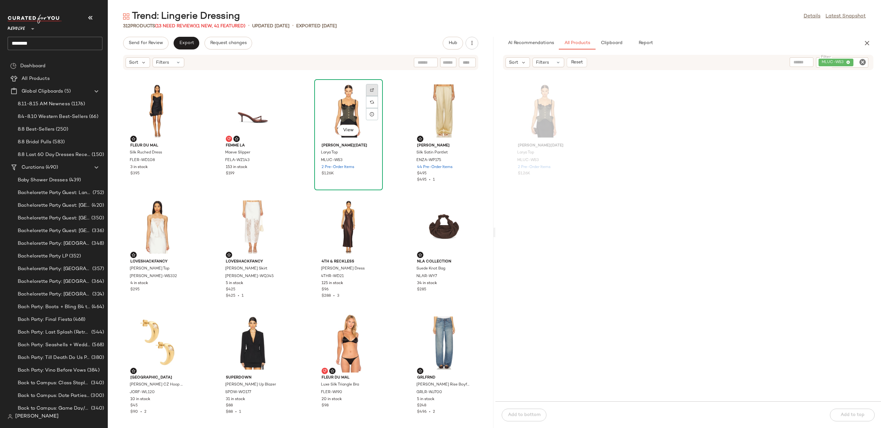
click at [367, 96] on div at bounding box center [372, 102] width 12 height 12
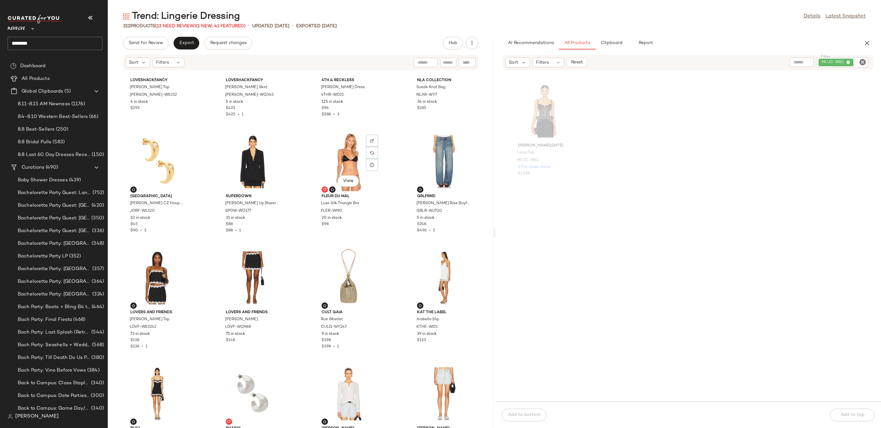
scroll to position [187, 0]
click at [241, 280] on div "View" at bounding box center [253, 277] width 64 height 59
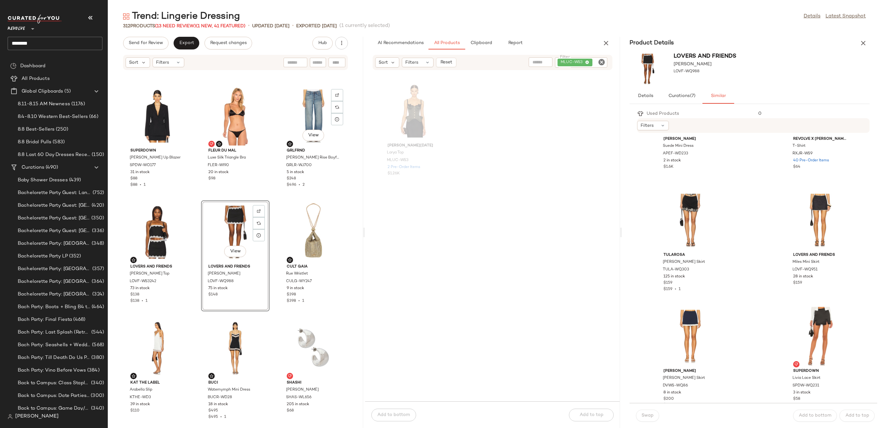
scroll to position [300, 0]
click at [810, 208] on div "View" at bounding box center [820, 217] width 64 height 59
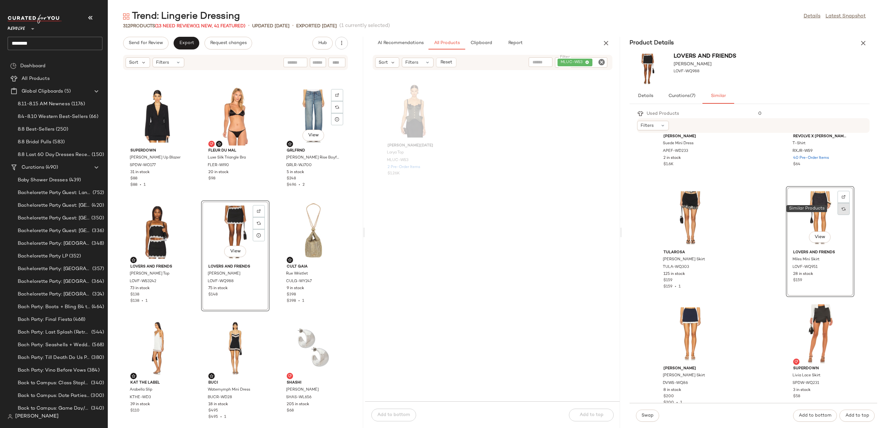
click at [841, 211] on div at bounding box center [844, 209] width 12 height 12
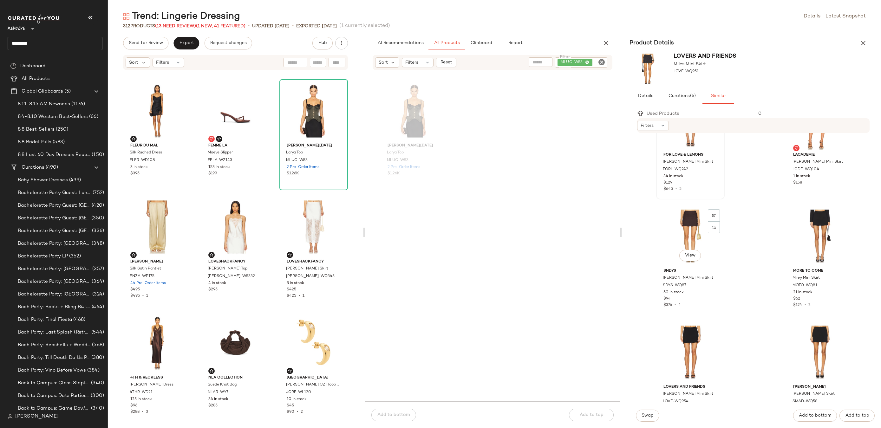
scroll to position [436, 0]
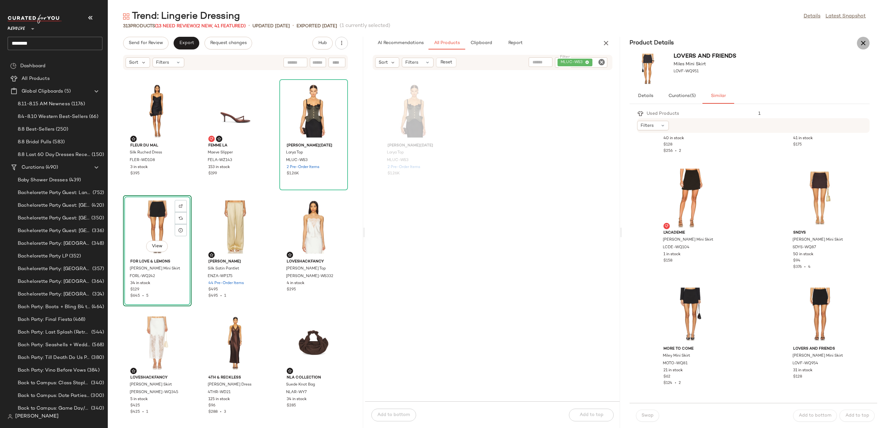
click at [864, 43] on icon "button" at bounding box center [864, 43] width 8 height 8
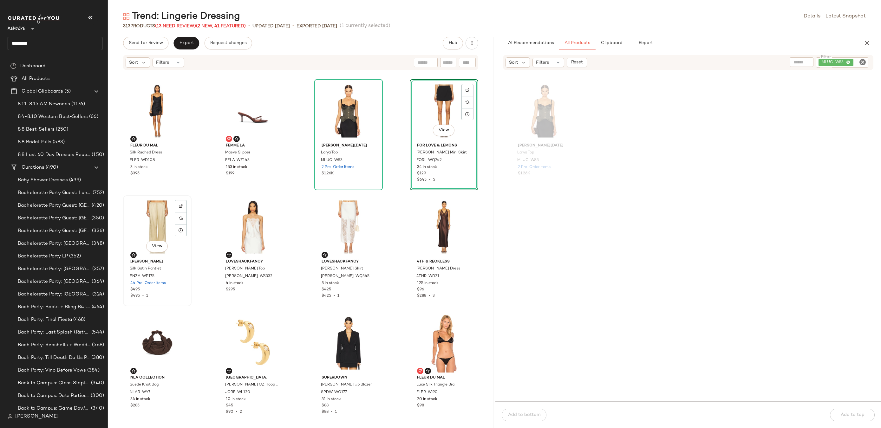
click at [161, 213] on div "View" at bounding box center [157, 227] width 64 height 59
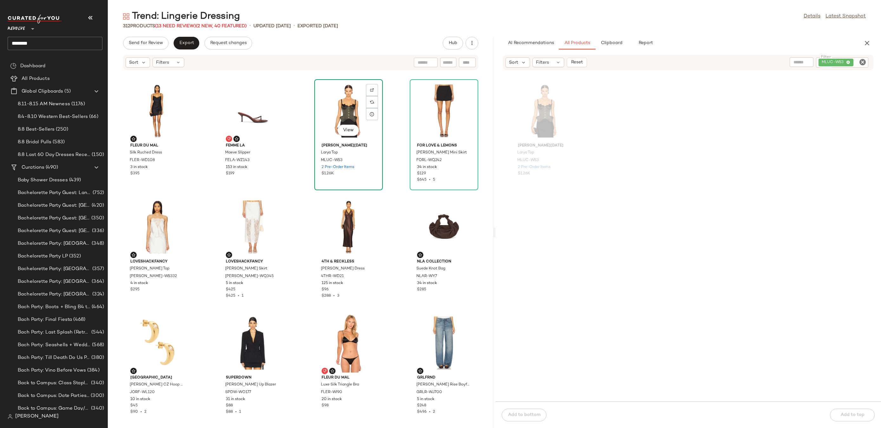
click at [317, 96] on div "View" at bounding box center [349, 111] width 64 height 59
click at [340, 181] on div "Set Featured Product" at bounding box center [370, 180] width 85 height 12
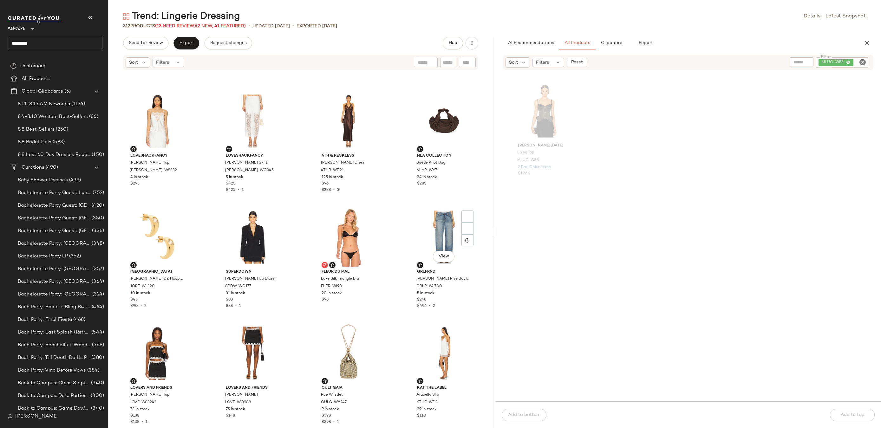
scroll to position [190, 0]
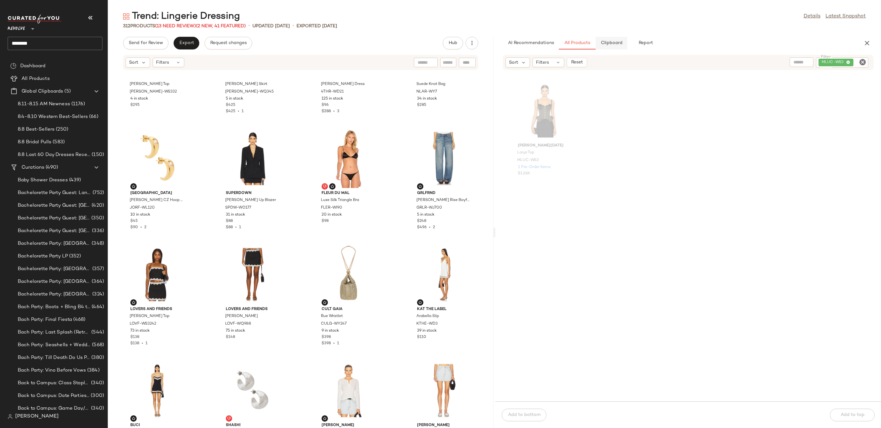
click at [616, 46] on button "Clipboard" at bounding box center [612, 43] width 32 height 13
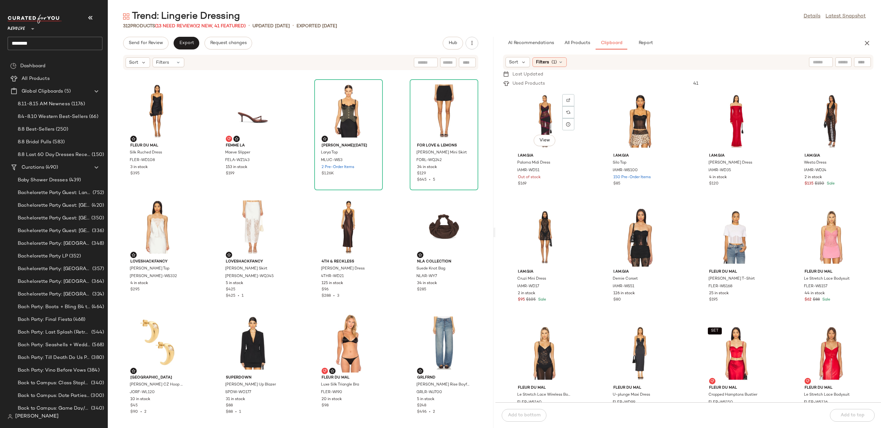
scroll to position [109, 0]
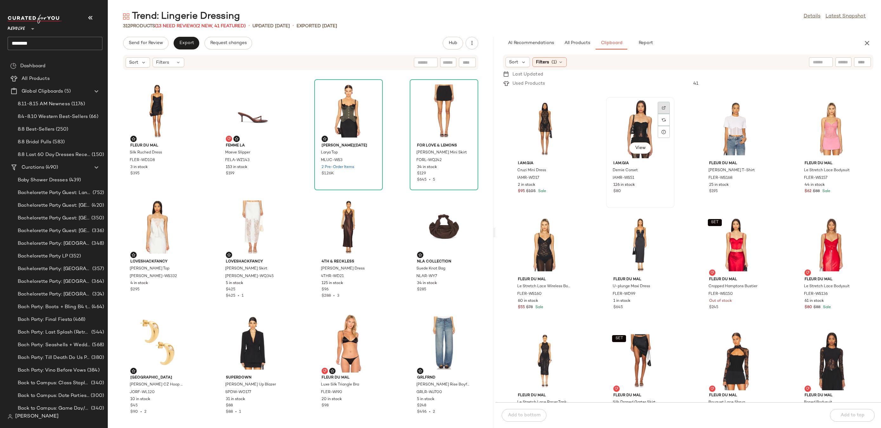
click at [662, 114] on div at bounding box center [664, 120] width 12 height 12
click at [184, 46] on button "Export" at bounding box center [187, 43] width 26 height 13
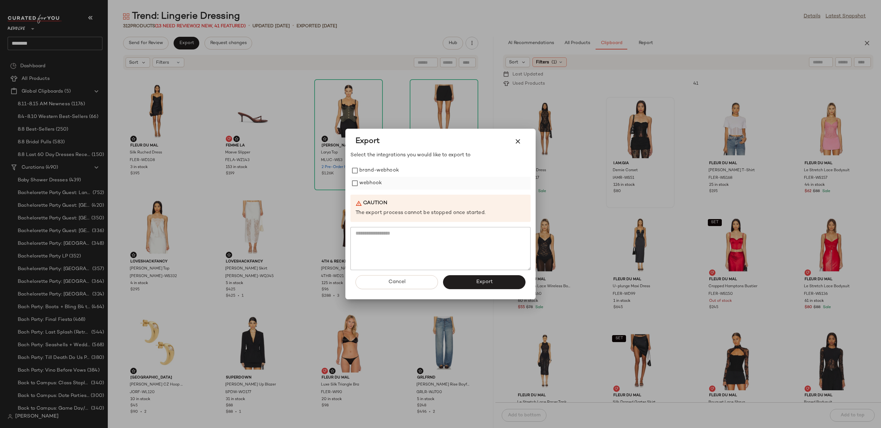
click at [364, 188] on label "webhook" at bounding box center [371, 183] width 23 height 13
click at [465, 286] on button "Export" at bounding box center [484, 282] width 82 height 14
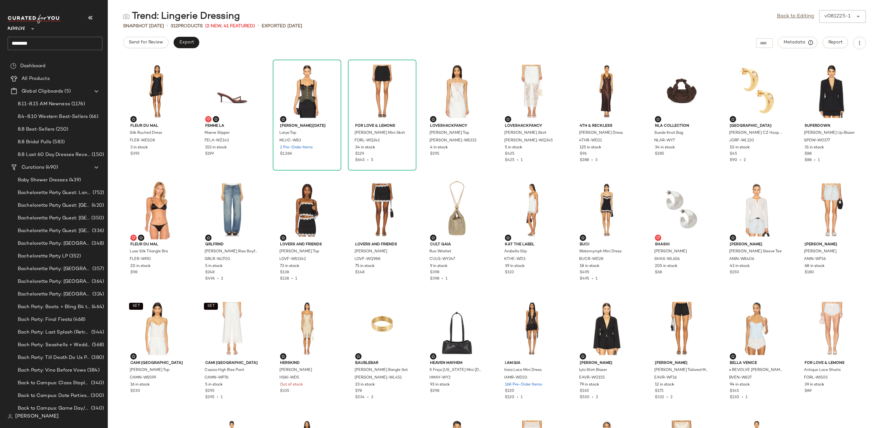
click at [78, 46] on input "********" at bounding box center [55, 43] width 95 height 13
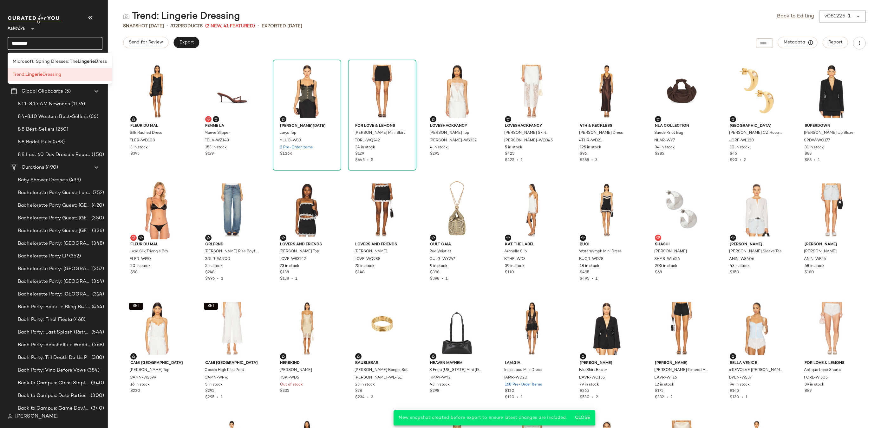
click at [78, 46] on input "********" at bounding box center [55, 43] width 95 height 13
type input "********"
click at [68, 64] on span "Chic" at bounding box center [66, 61] width 10 height 7
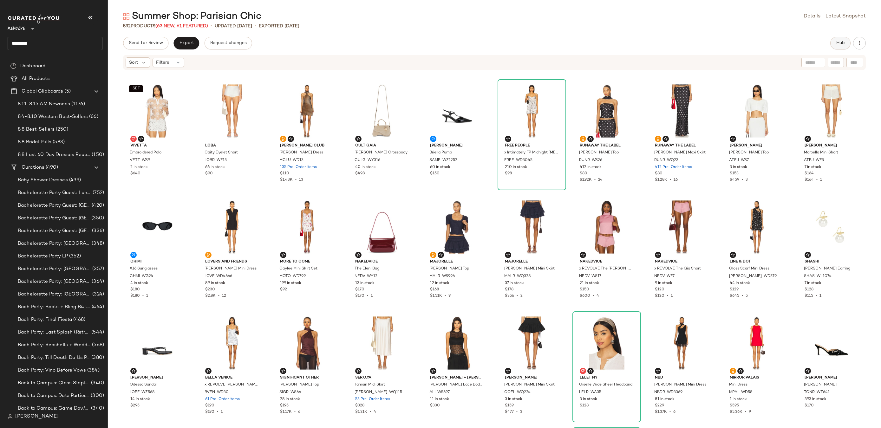
click at [836, 44] on button "Hub" at bounding box center [841, 43] width 20 height 13
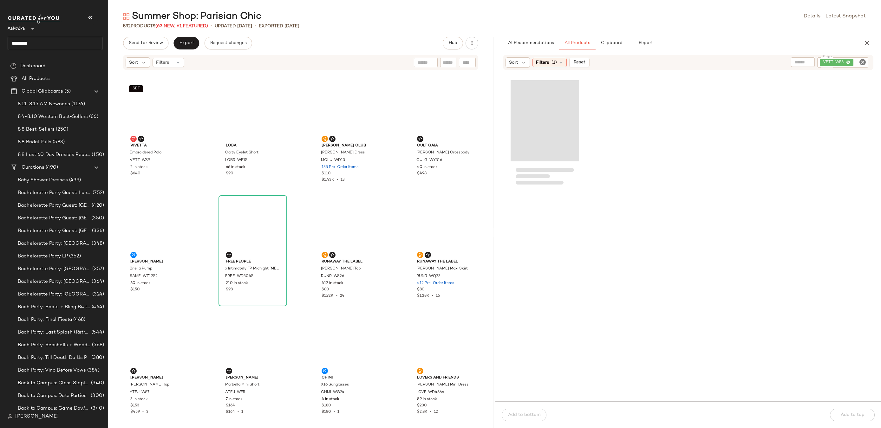
click at [860, 63] on icon "Clear Filter" at bounding box center [863, 62] width 8 height 8
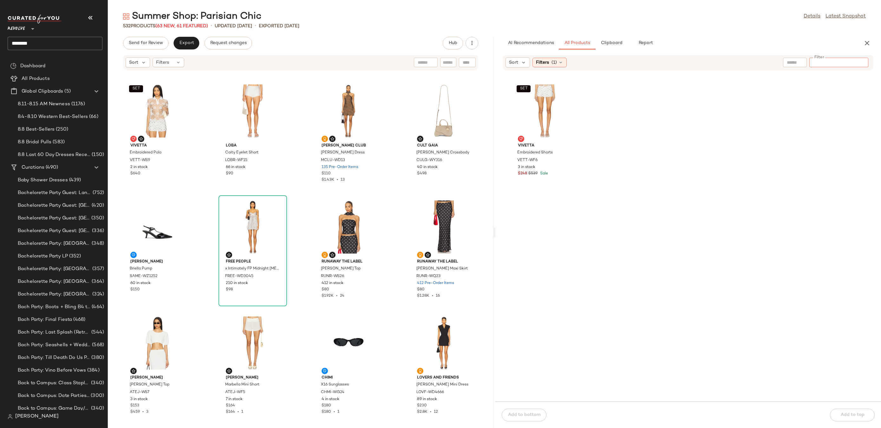
paste input "*********"
type input "*********"
click at [559, 65] on icon at bounding box center [560, 62] width 5 height 5
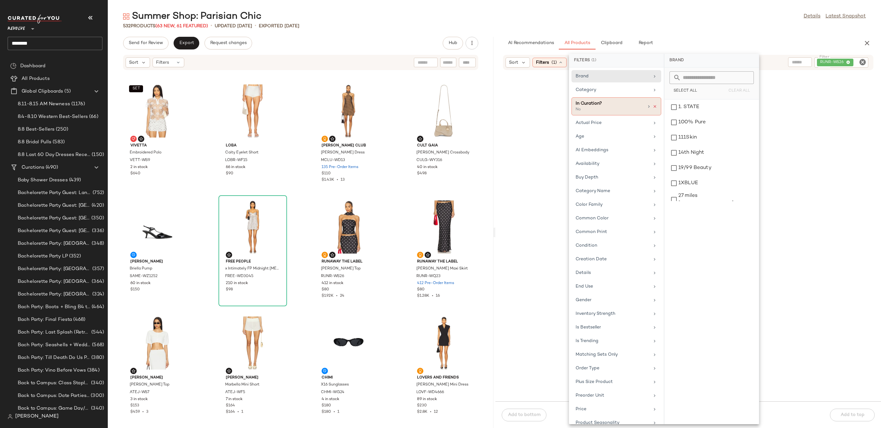
click at [654, 106] on icon at bounding box center [655, 106] width 4 height 4
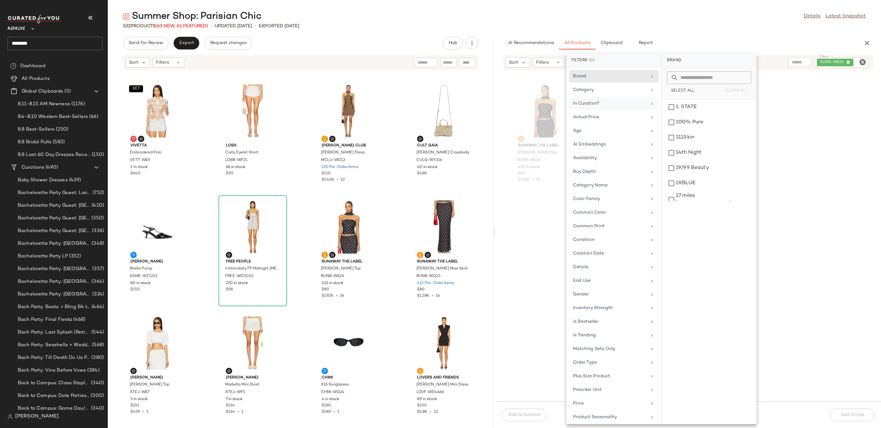
click at [654, 33] on div "Summer Shop: Parisian Chic Details Latest Snapshot 532 Products (63 New, 61 Fea…" at bounding box center [495, 219] width 774 height 418
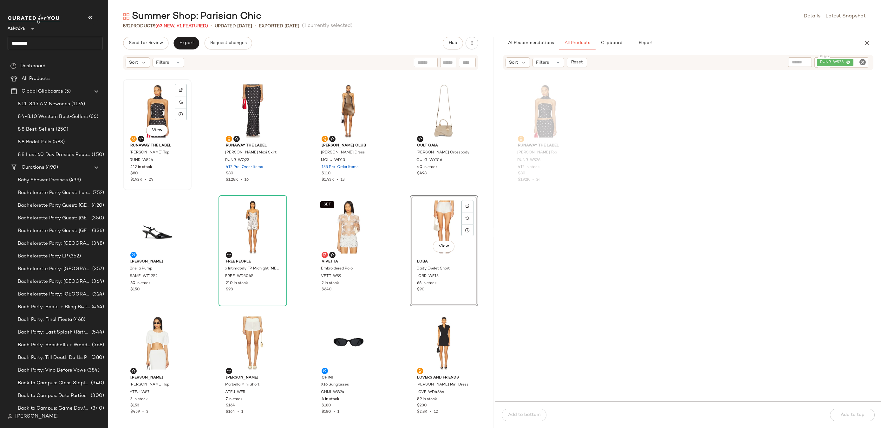
click at [145, 104] on div "View" at bounding box center [157, 111] width 64 height 59
click at [179, 45] on span "Export" at bounding box center [186, 43] width 15 height 5
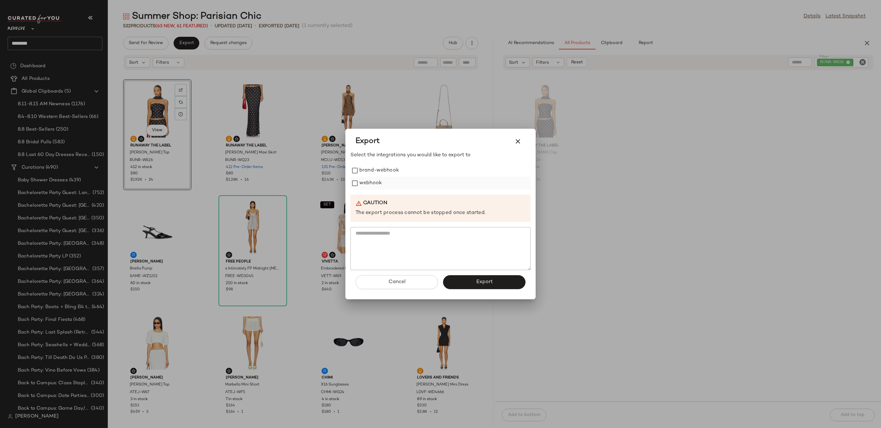
click at [370, 185] on label "webhook" at bounding box center [371, 183] width 23 height 13
click at [493, 282] on button "Export" at bounding box center [484, 282] width 82 height 14
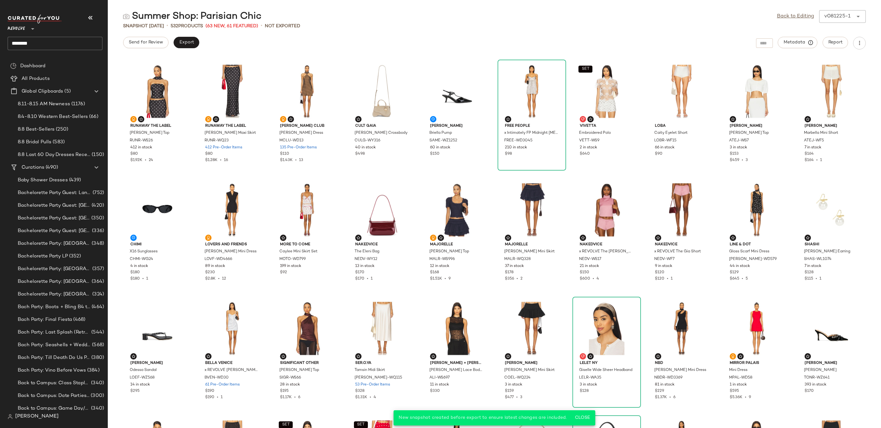
click at [88, 44] on input "********" at bounding box center [55, 43] width 95 height 13
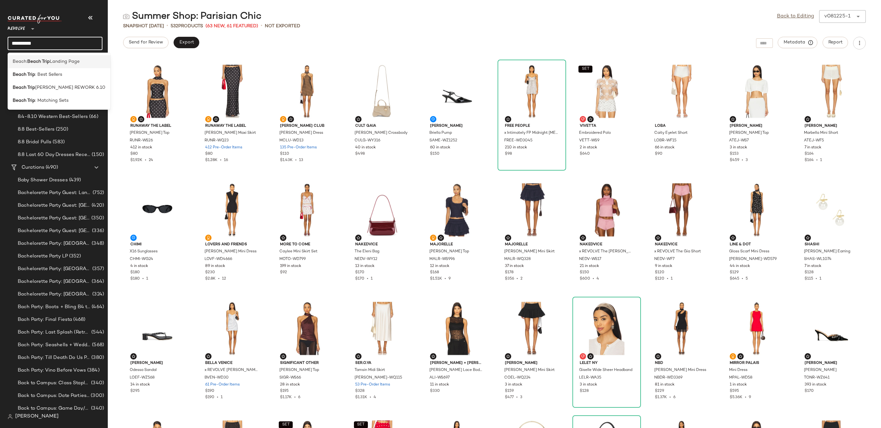
type input "**********"
click at [63, 61] on span "Landing Page" at bounding box center [65, 61] width 30 height 7
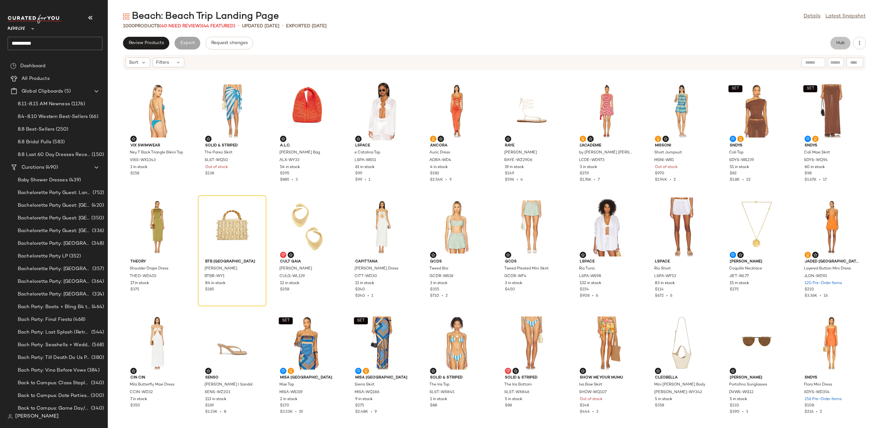
click at [846, 46] on button "Hub" at bounding box center [841, 43] width 20 height 13
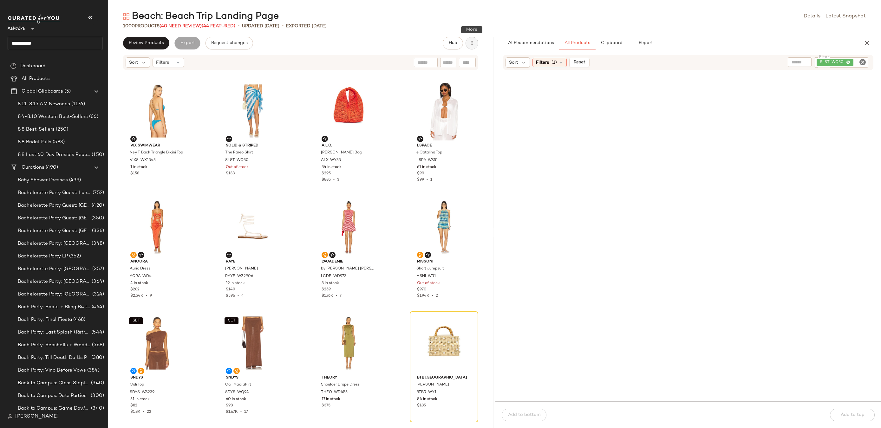
click at [476, 45] on button "button" at bounding box center [472, 43] width 13 height 13
click at [457, 91] on span "Clear Suggested Products" at bounding box center [443, 92] width 60 height 7
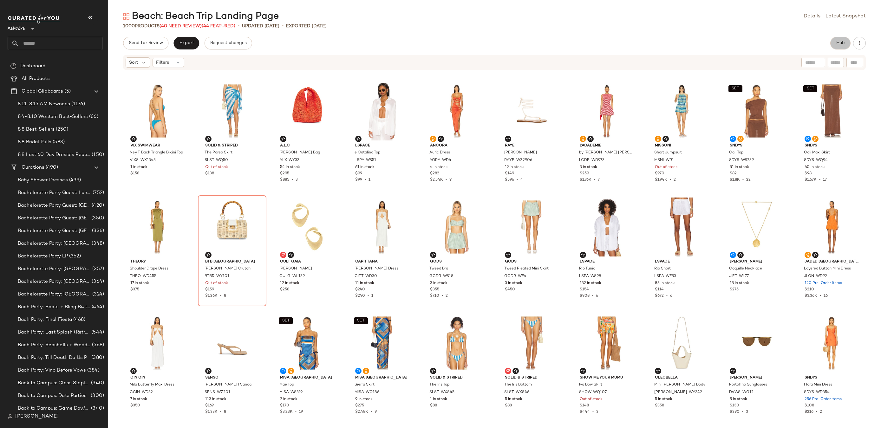
click at [832, 43] on button "Hub" at bounding box center [841, 43] width 20 height 13
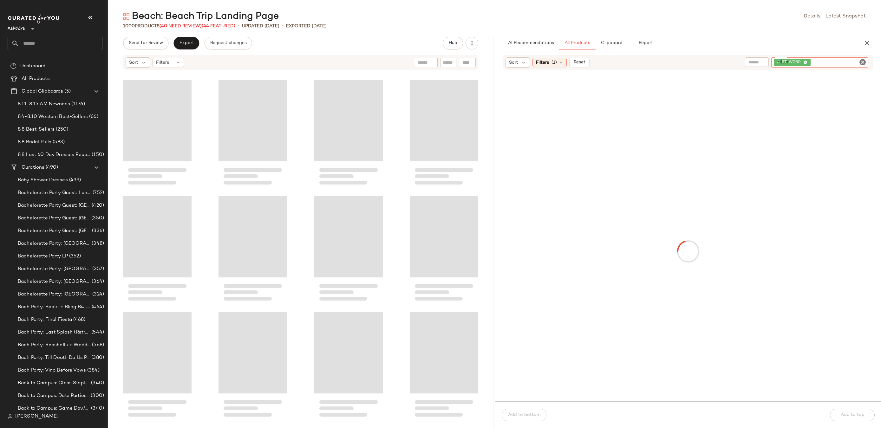
click at [864, 65] on div "Filter SLST-WQ50 Filter" at bounding box center [820, 62] width 97 height 10
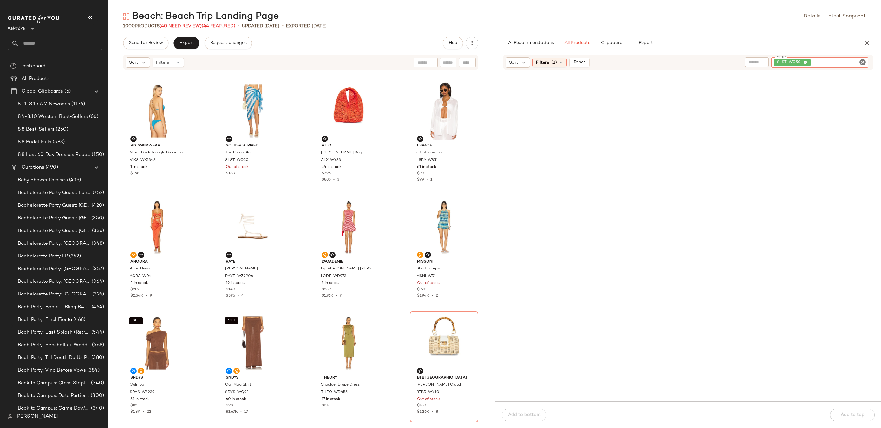
click at [863, 65] on icon "Clear Filter" at bounding box center [863, 62] width 8 height 8
paste input "********"
type input "********"
click at [567, 89] on img at bounding box center [569, 90] width 4 height 4
click at [543, 113] on div "View" at bounding box center [545, 111] width 64 height 59
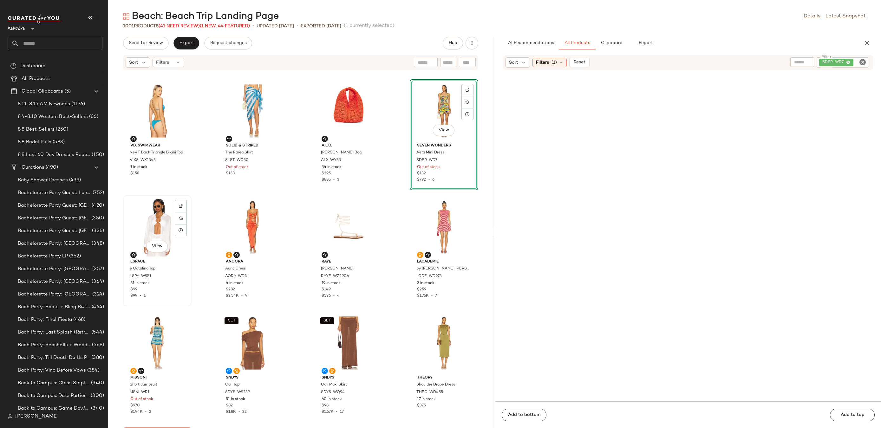
click at [146, 215] on div "View" at bounding box center [157, 227] width 64 height 59
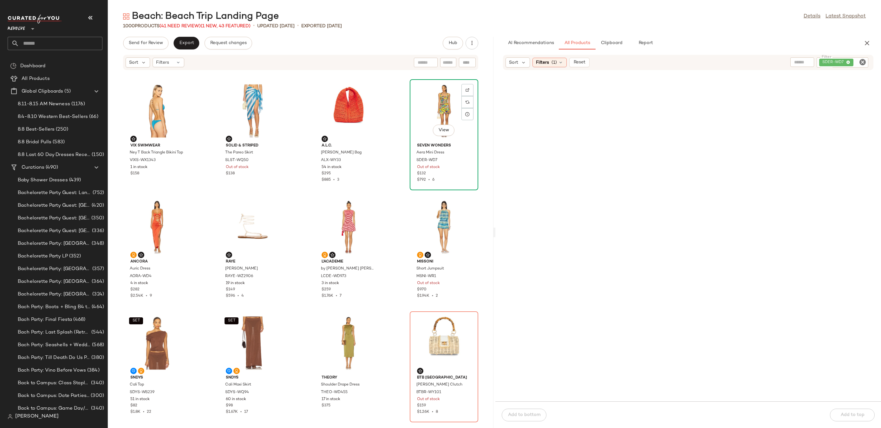
click at [423, 119] on div "View" at bounding box center [444, 111] width 64 height 59
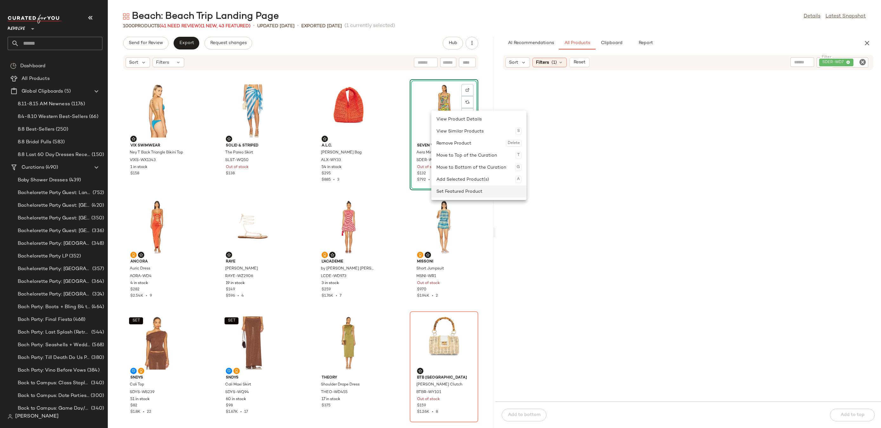
click at [450, 194] on div "Set Featured Product" at bounding box center [479, 192] width 85 height 12
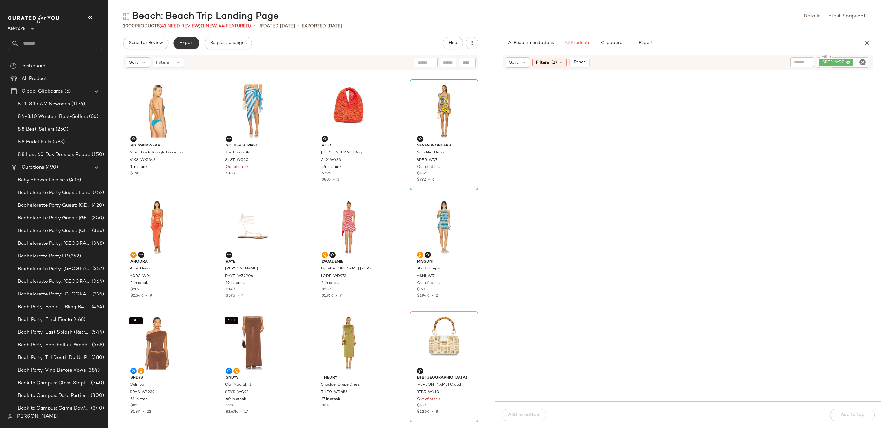
click at [190, 43] on span "Export" at bounding box center [186, 43] width 15 height 5
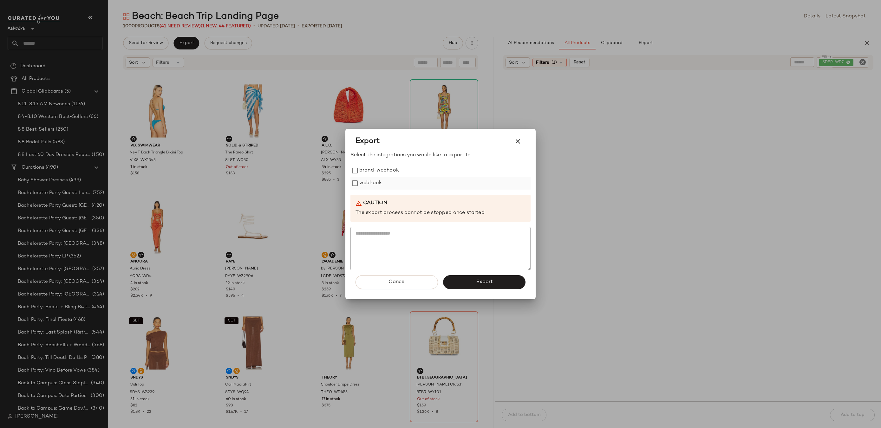
click at [370, 186] on label "webhook" at bounding box center [371, 183] width 23 height 13
click at [479, 280] on span "Export" at bounding box center [484, 282] width 17 height 6
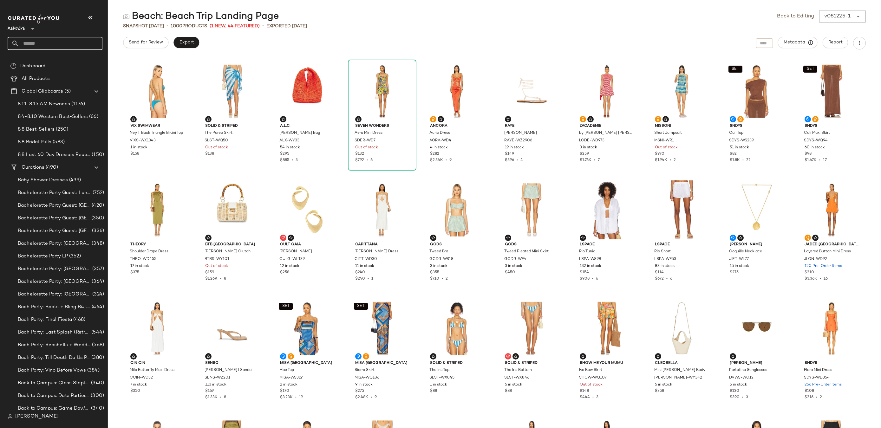
click at [35, 43] on input "text" at bounding box center [60, 43] width 83 height 13
click at [802, 15] on link "Back to Editing" at bounding box center [795, 17] width 37 height 8
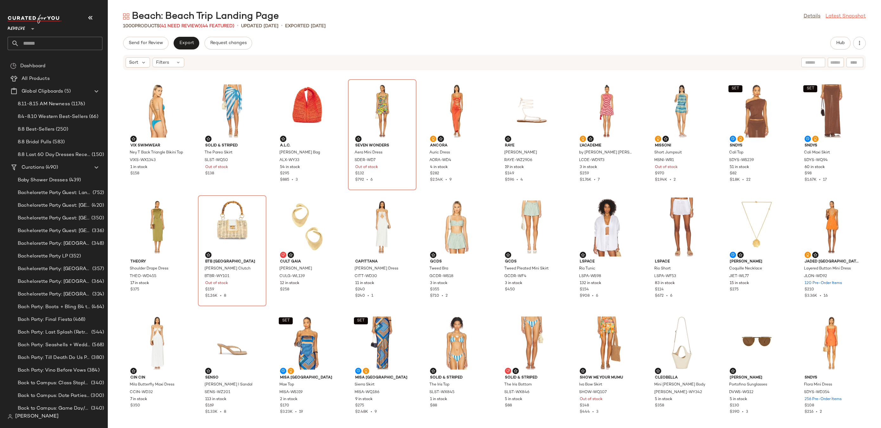
click at [841, 17] on link "Latest Snapshot" at bounding box center [846, 17] width 40 height 8
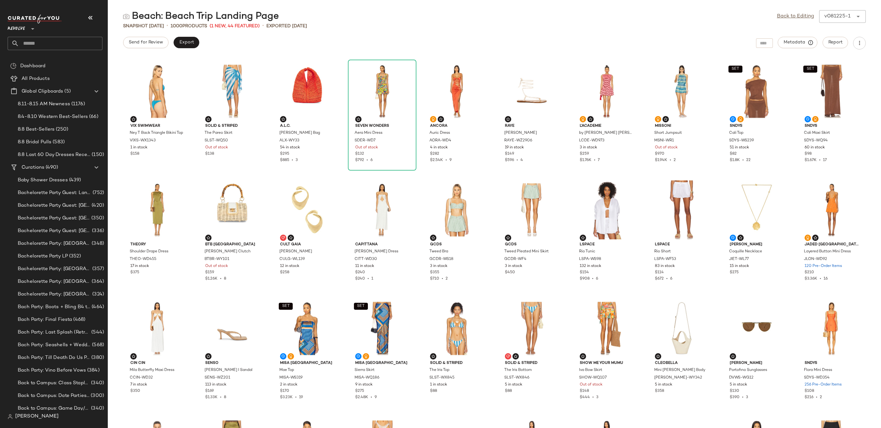
click at [848, 17] on div "v081225-1 ******" at bounding box center [837, 16] width 34 height 13
click at [837, 16] on link "Back to Editing" at bounding box center [822, 17] width 37 height 8
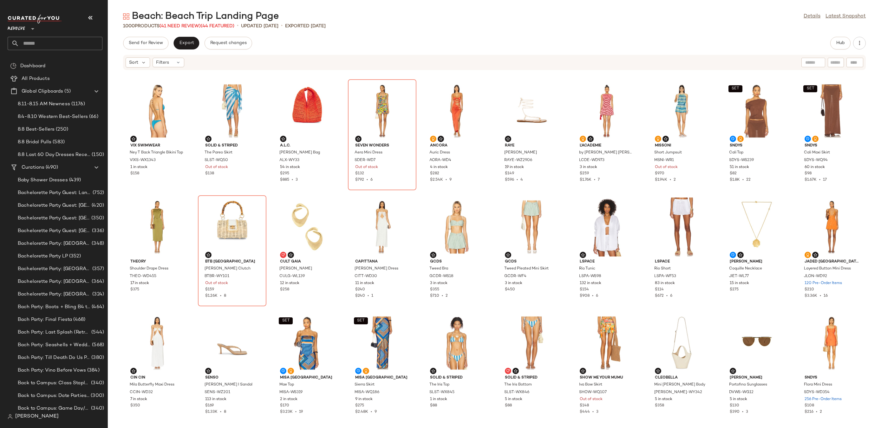
click at [42, 45] on input "text" at bounding box center [60, 43] width 83 height 13
type input "*"
type input "********"
click at [49, 73] on b "European" at bounding box center [43, 74] width 21 height 7
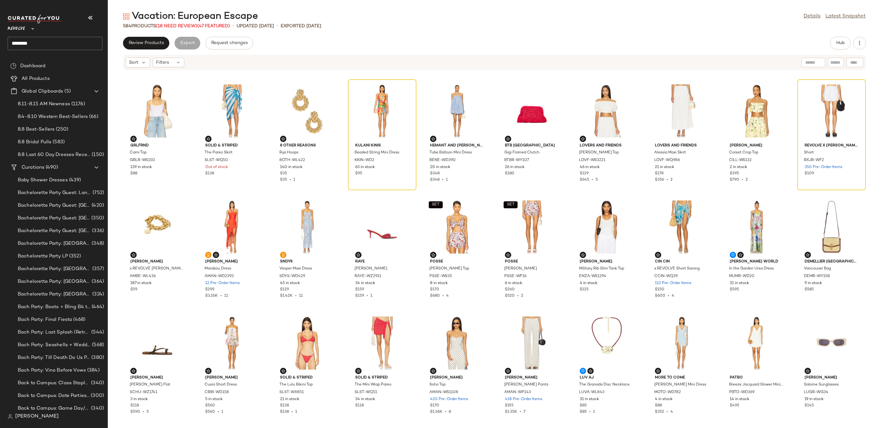
click at [862, 49] on div "Hub" at bounding box center [849, 43] width 36 height 13
click at [860, 42] on icon "button" at bounding box center [860, 43] width 6 height 6
click at [822, 95] on span "Clear Suggested Products" at bounding box center [831, 92] width 60 height 7
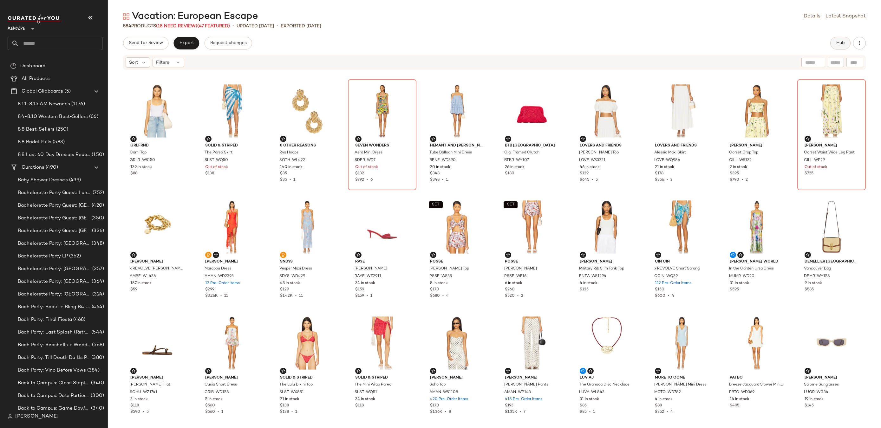
click at [841, 46] on button "Hub" at bounding box center [841, 43] width 20 height 13
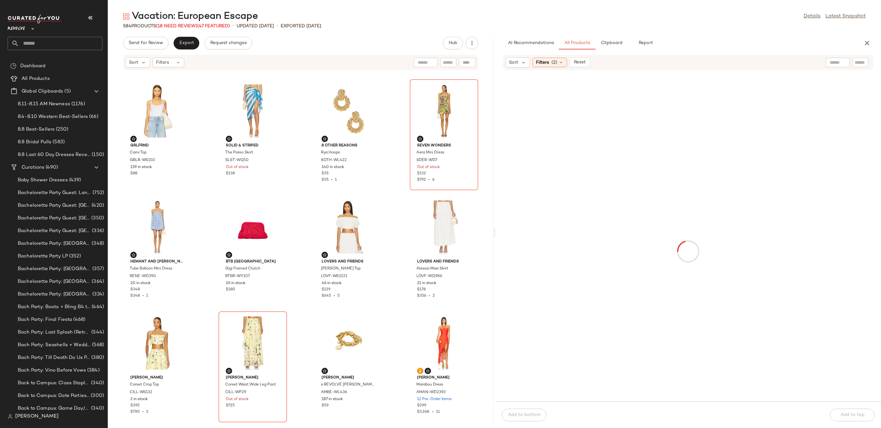
click at [862, 62] on input "text" at bounding box center [860, 62] width 11 height 7
paste input "********"
type input "********"
click at [559, 63] on icon at bounding box center [561, 62] width 5 height 5
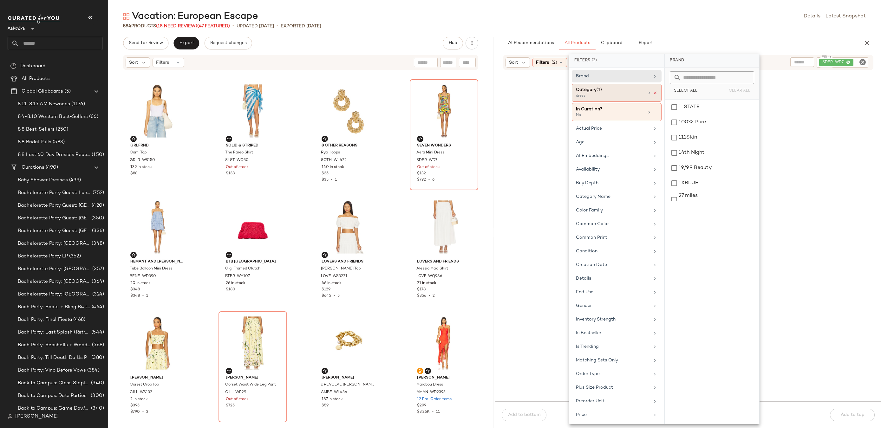
click at [653, 93] on icon at bounding box center [655, 93] width 4 height 4
click at [653, 108] on icon at bounding box center [655, 106] width 4 height 4
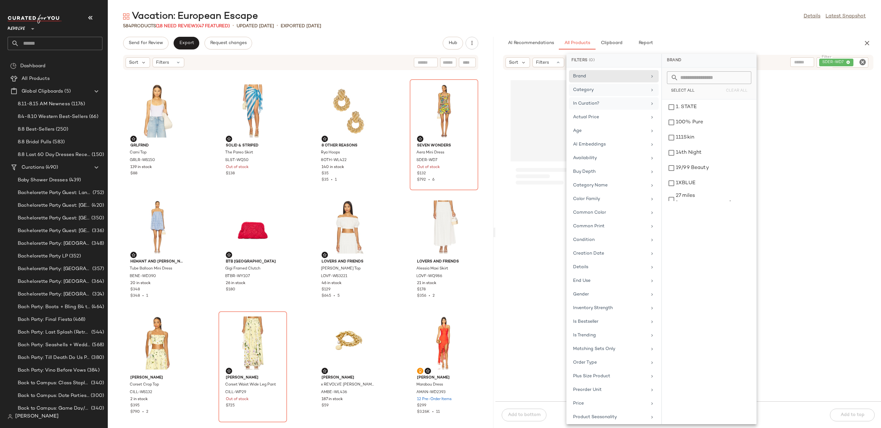
click at [662, 32] on div "Vacation: European Escape Details Latest Snapshot 584 Products (18 Need Review)…" at bounding box center [495, 219] width 774 height 418
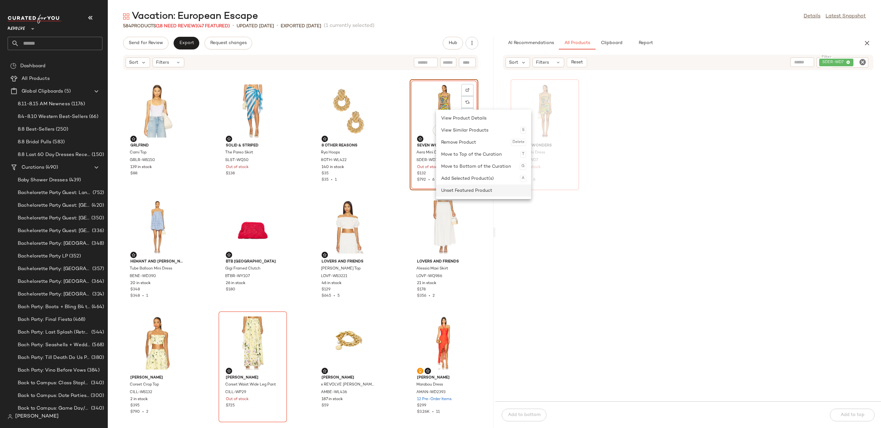
click at [453, 191] on div "Unset Featured Product" at bounding box center [483, 191] width 85 height 12
click at [444, 176] on div "Add Selected Product(s) A" at bounding box center [478, 175] width 85 height 12
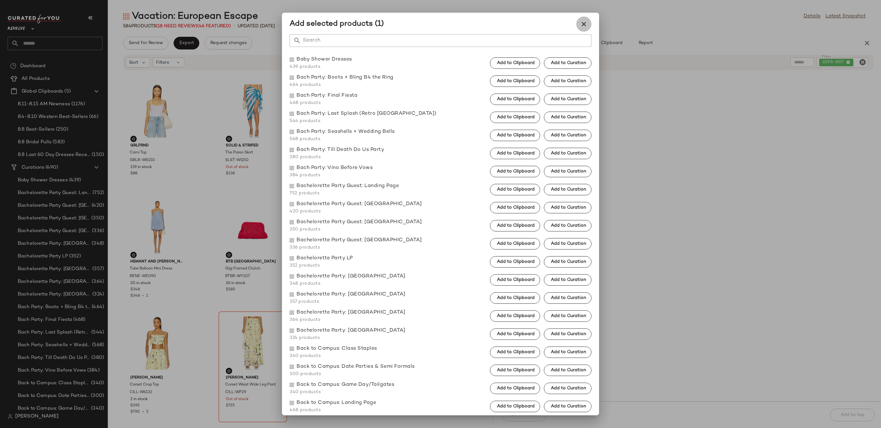
click at [586, 20] on icon "button" at bounding box center [584, 24] width 8 height 8
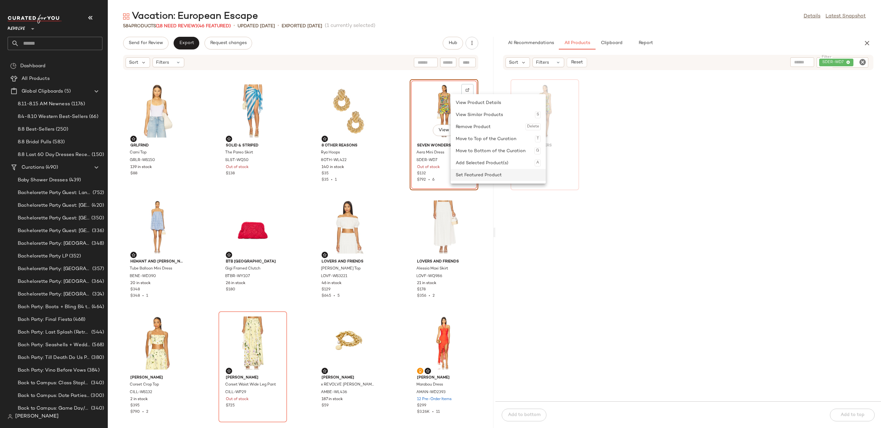
click at [462, 171] on div "Set Featured Product" at bounding box center [498, 175] width 85 height 12
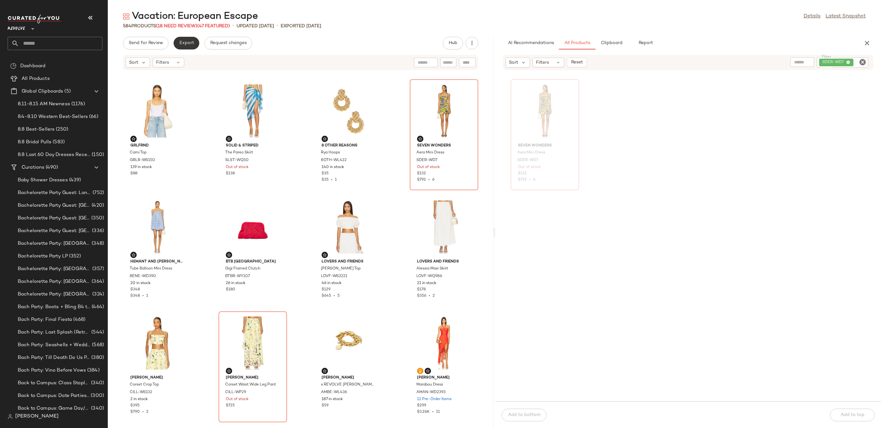
click at [185, 43] on span "Export" at bounding box center [186, 43] width 15 height 5
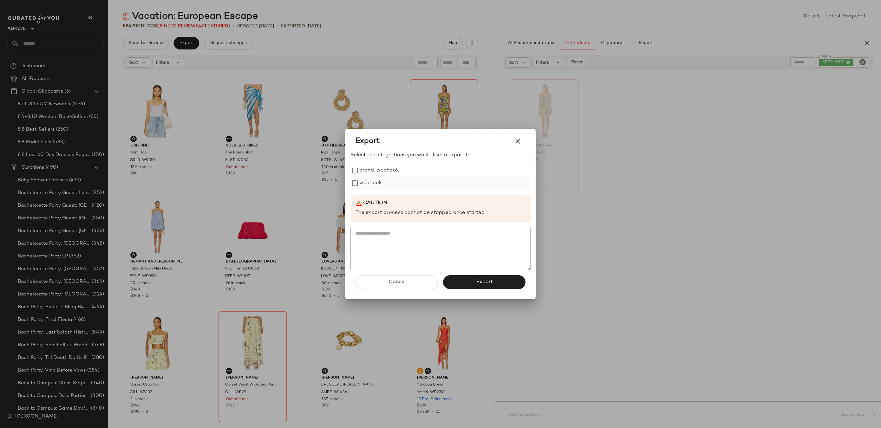
click at [369, 183] on label "webhook" at bounding box center [371, 183] width 23 height 13
click at [476, 283] on button "Export" at bounding box center [484, 282] width 82 height 14
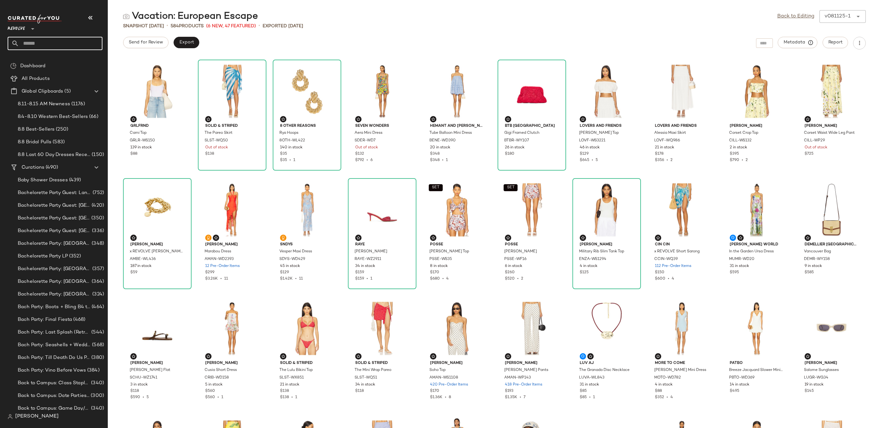
click at [37, 42] on input "text" at bounding box center [60, 43] width 83 height 13
type input "********"
click at [41, 61] on b "Softgirl" at bounding box center [36, 61] width 16 height 7
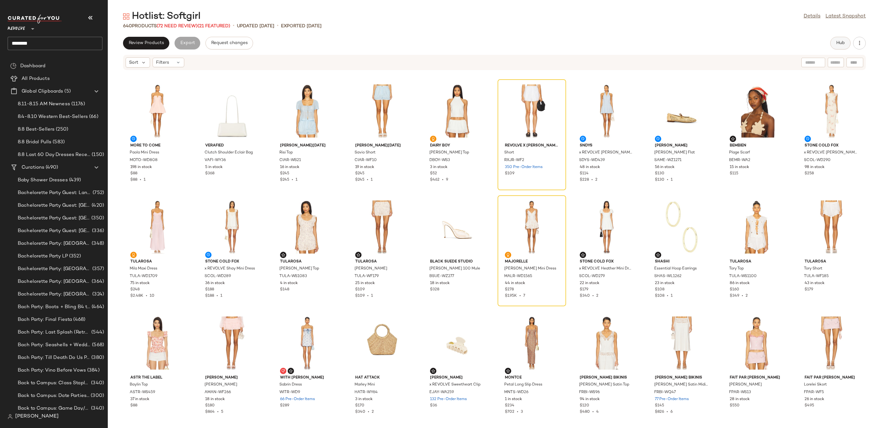
click at [838, 41] on span "Hub" at bounding box center [840, 43] width 9 height 5
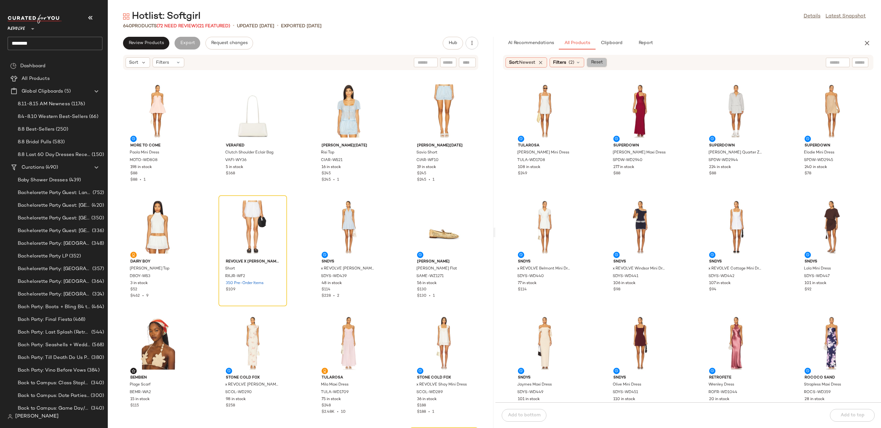
click at [597, 63] on span "Reset" at bounding box center [597, 62] width 12 height 5
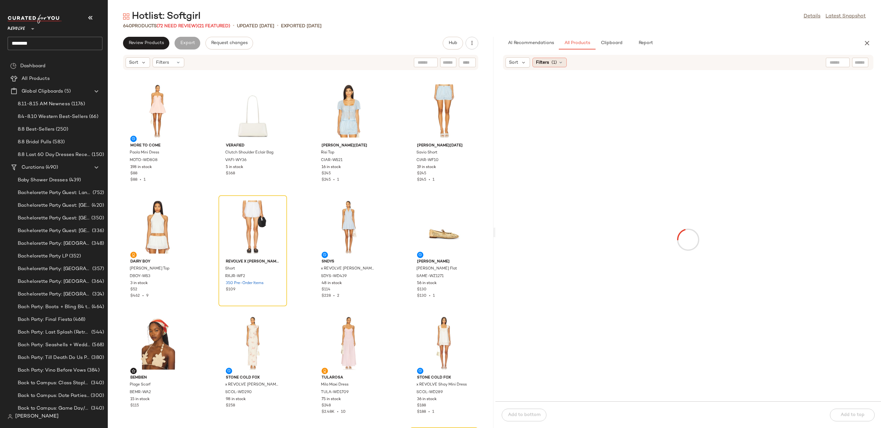
click at [560, 63] on icon at bounding box center [560, 62] width 5 height 5
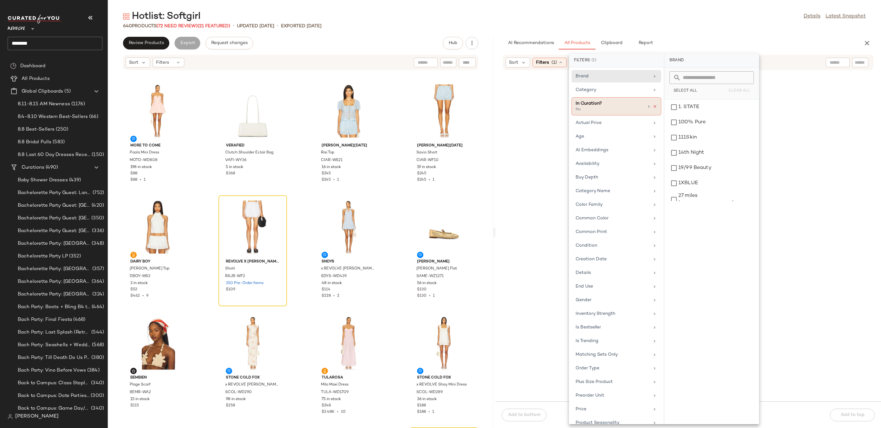
click at [653, 106] on icon at bounding box center [655, 106] width 4 height 4
click at [865, 60] on input "Filter" at bounding box center [839, 62] width 54 height 7
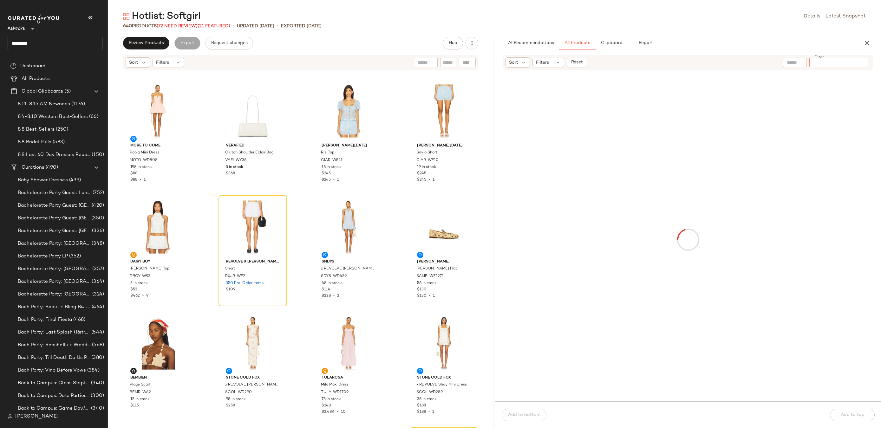
paste input "*********"
type input "*********"
click at [538, 109] on div "View" at bounding box center [545, 111] width 64 height 59
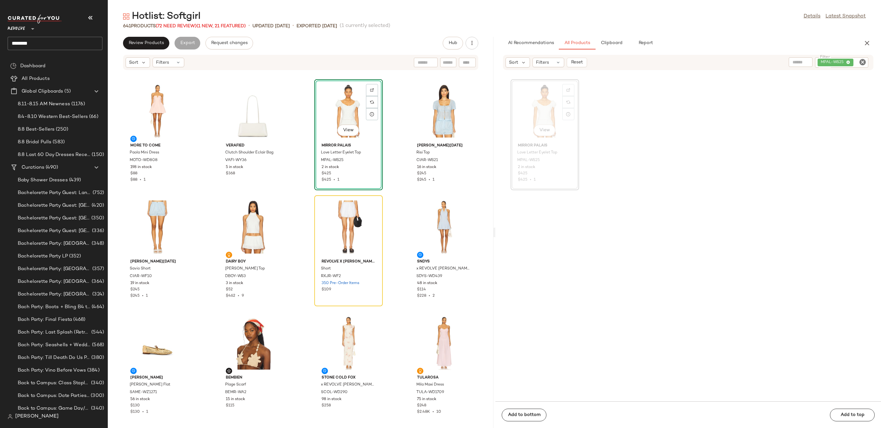
drag, startPoint x: 523, startPoint y: 115, endPoint x: 370, endPoint y: 19, distance: 179.9
click at [861, 60] on icon "Clear Filter" at bounding box center [863, 62] width 8 height 8
paste input "********"
type input "********"
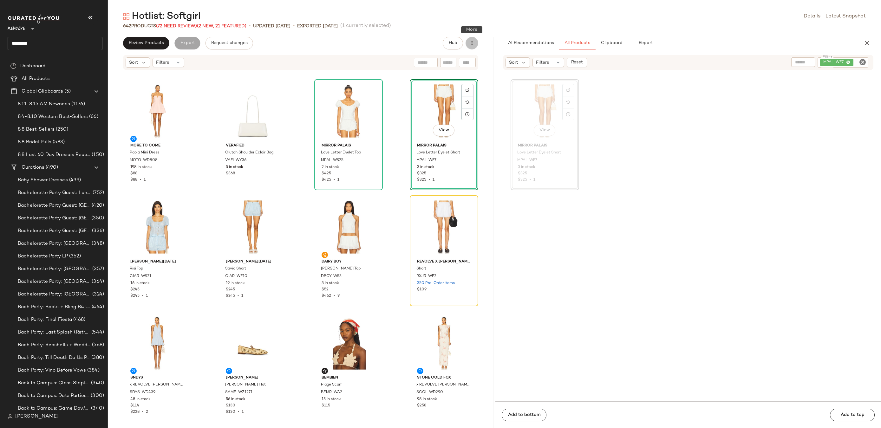
click at [472, 43] on icon "button" at bounding box center [472, 43] width 6 height 6
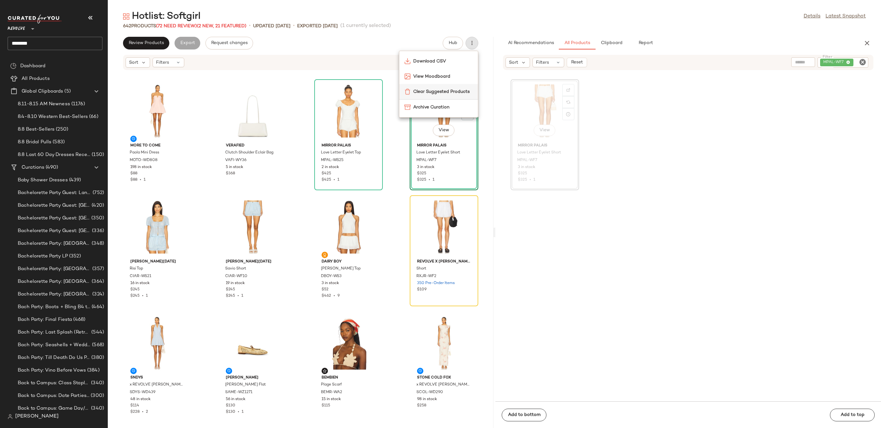
click at [442, 94] on span "Clear Suggested Products" at bounding box center [443, 92] width 60 height 7
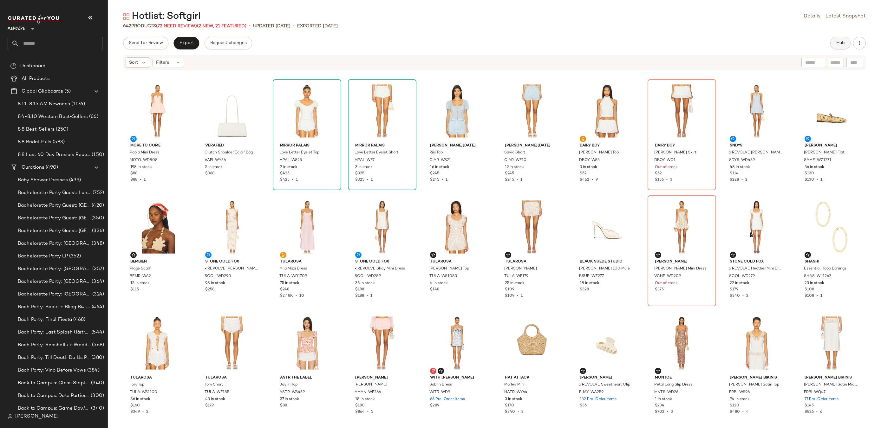
click at [839, 42] on span "Hub" at bounding box center [840, 43] width 9 height 5
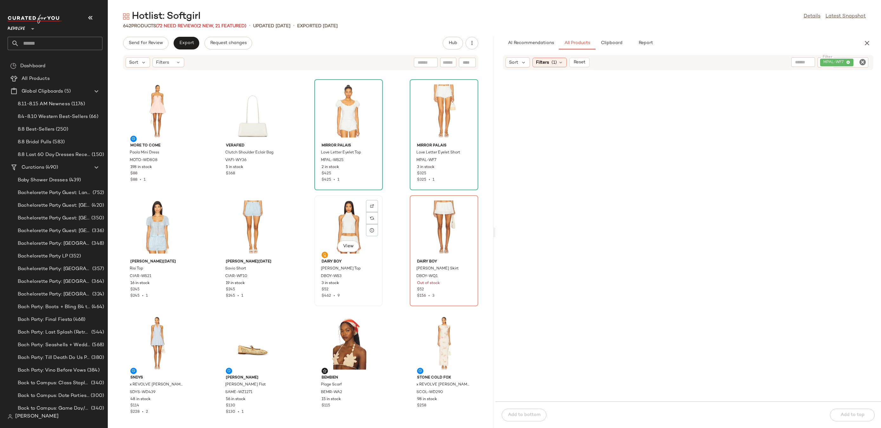
click at [334, 223] on div "View" at bounding box center [349, 227] width 64 height 59
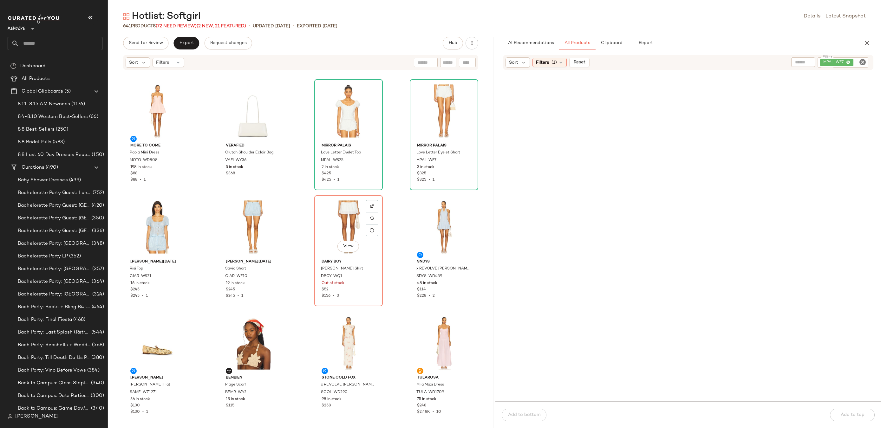
click at [334, 223] on div "View" at bounding box center [349, 227] width 64 height 59
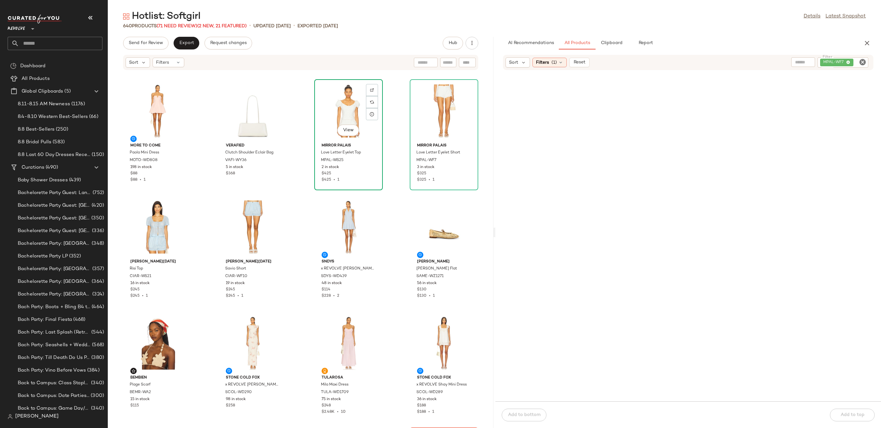
click at [337, 116] on div "View" at bounding box center [349, 111] width 64 height 59
click at [447, 104] on div "View" at bounding box center [444, 111] width 64 height 59
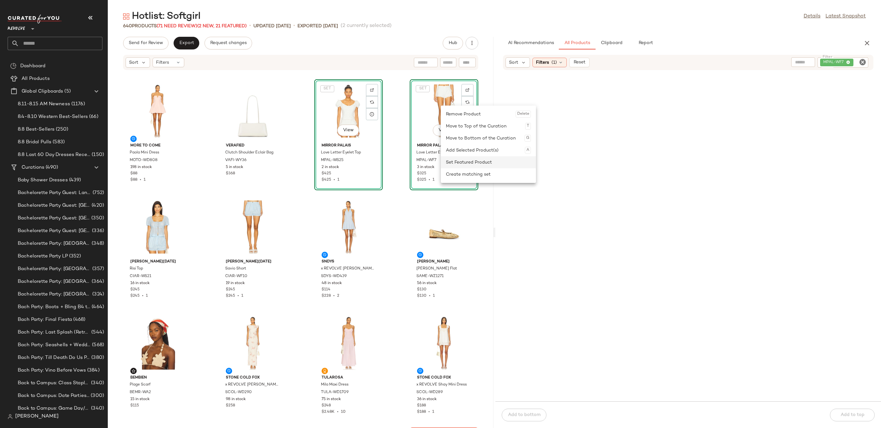
click at [454, 164] on div "Set Featured Product" at bounding box center [488, 162] width 85 height 12
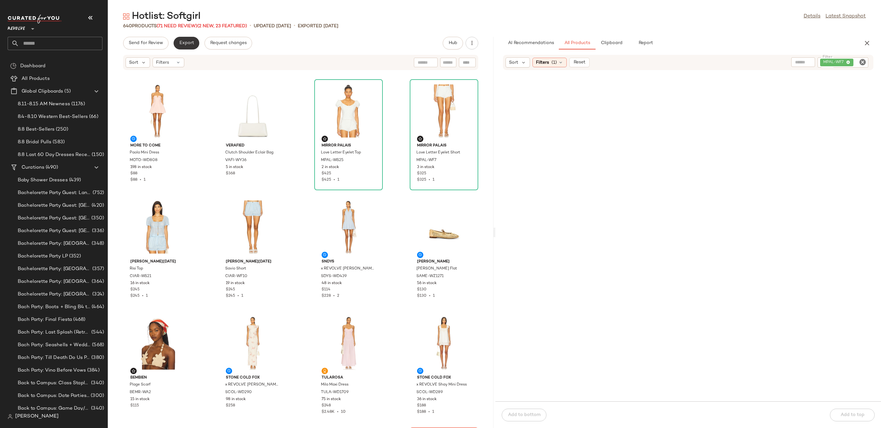
click at [186, 42] on span "Export" at bounding box center [186, 43] width 15 height 5
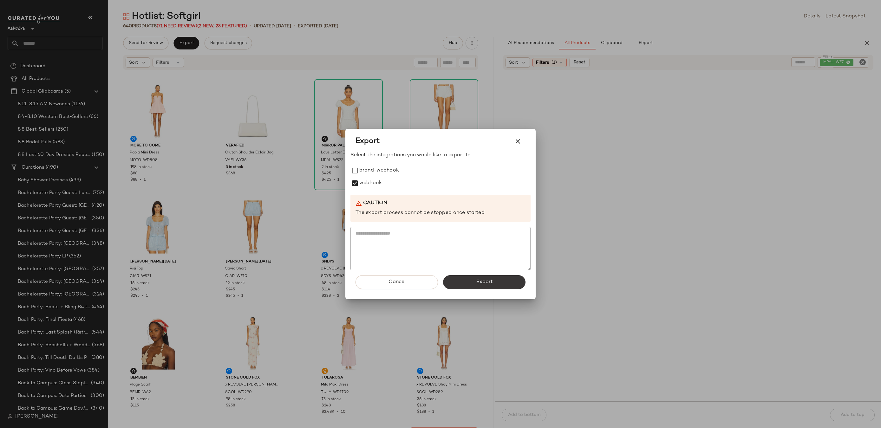
click at [458, 285] on button "Export" at bounding box center [484, 282] width 82 height 14
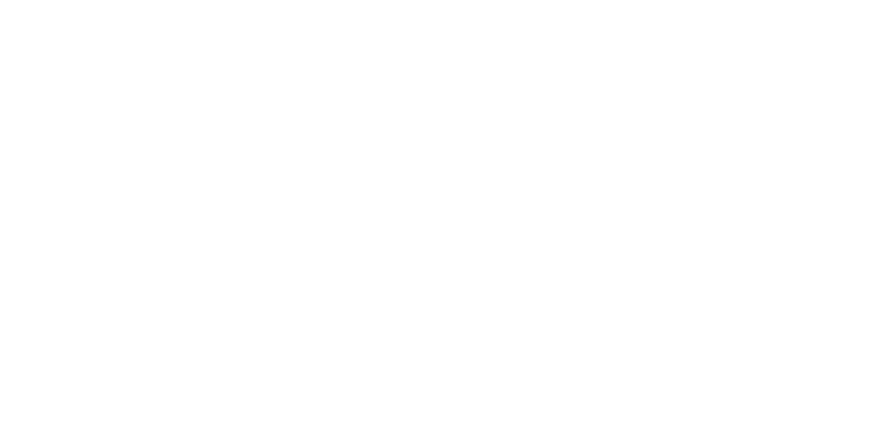
click at [586, 0] on html at bounding box center [440, 0] width 881 height 0
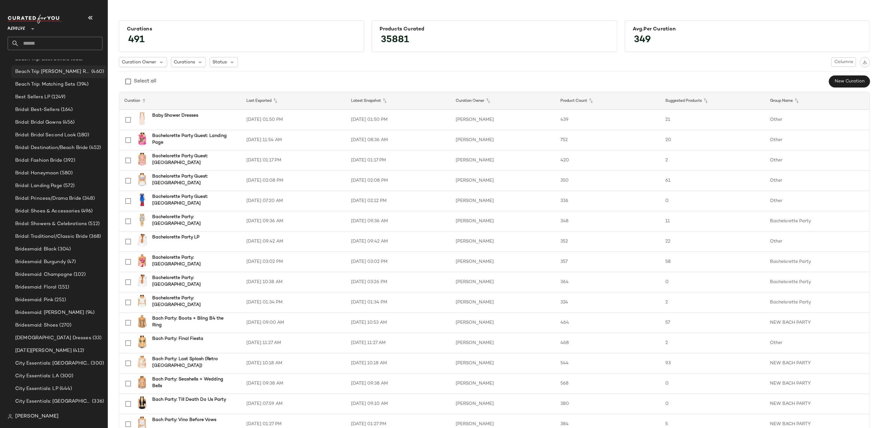
scroll to position [418, 0]
click at [69, 41] on input "text" at bounding box center [60, 43] width 83 height 13
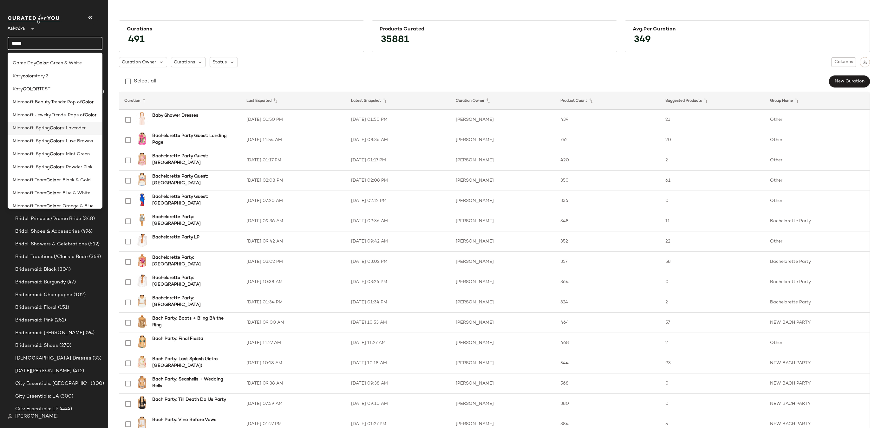
scroll to position [38, 0]
type input "*****"
click at [75, 140] on span "s: Luxe Browns" at bounding box center [77, 140] width 31 height 7
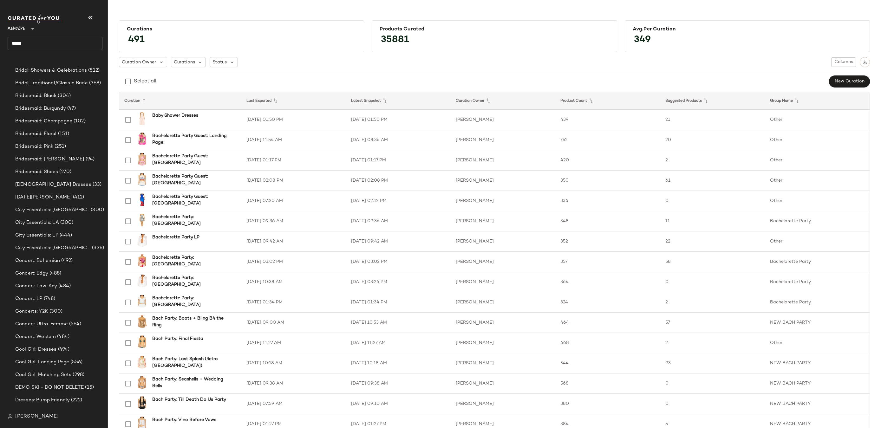
scroll to position [867, 0]
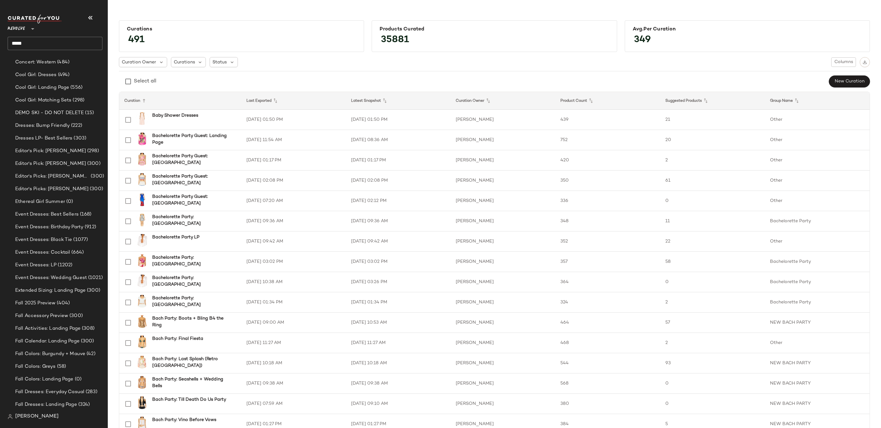
click at [59, 41] on input "*****" at bounding box center [55, 43] width 95 height 13
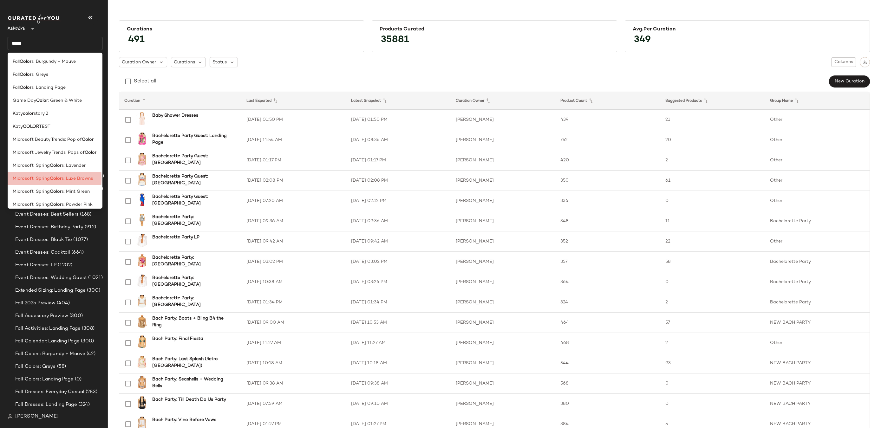
click at [63, 175] on span "s: Luxe Browns" at bounding box center [77, 178] width 31 height 7
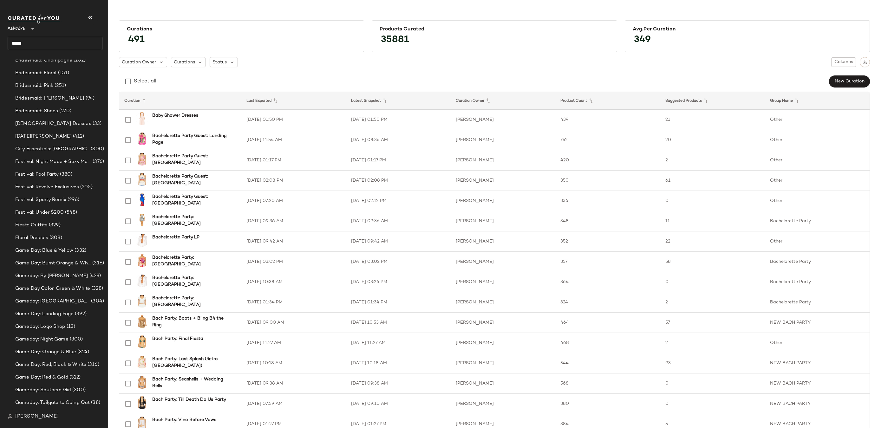
scroll to position [1020, 0]
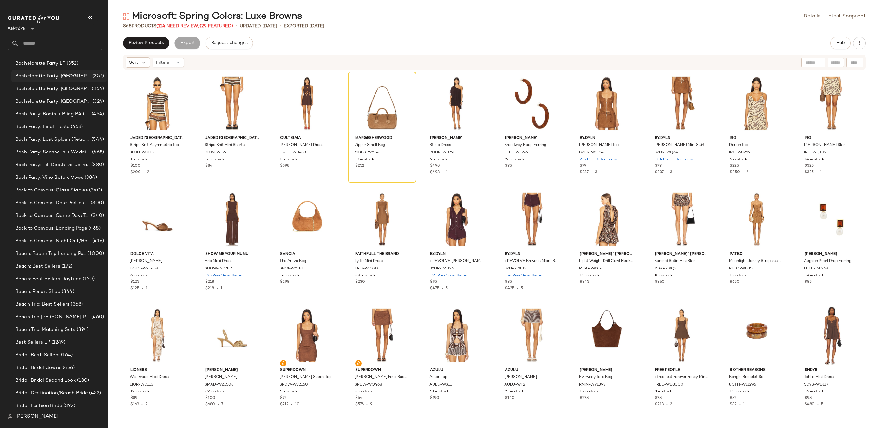
scroll to position [379, 0]
